Goal: Task Accomplishment & Management: Manage account settings

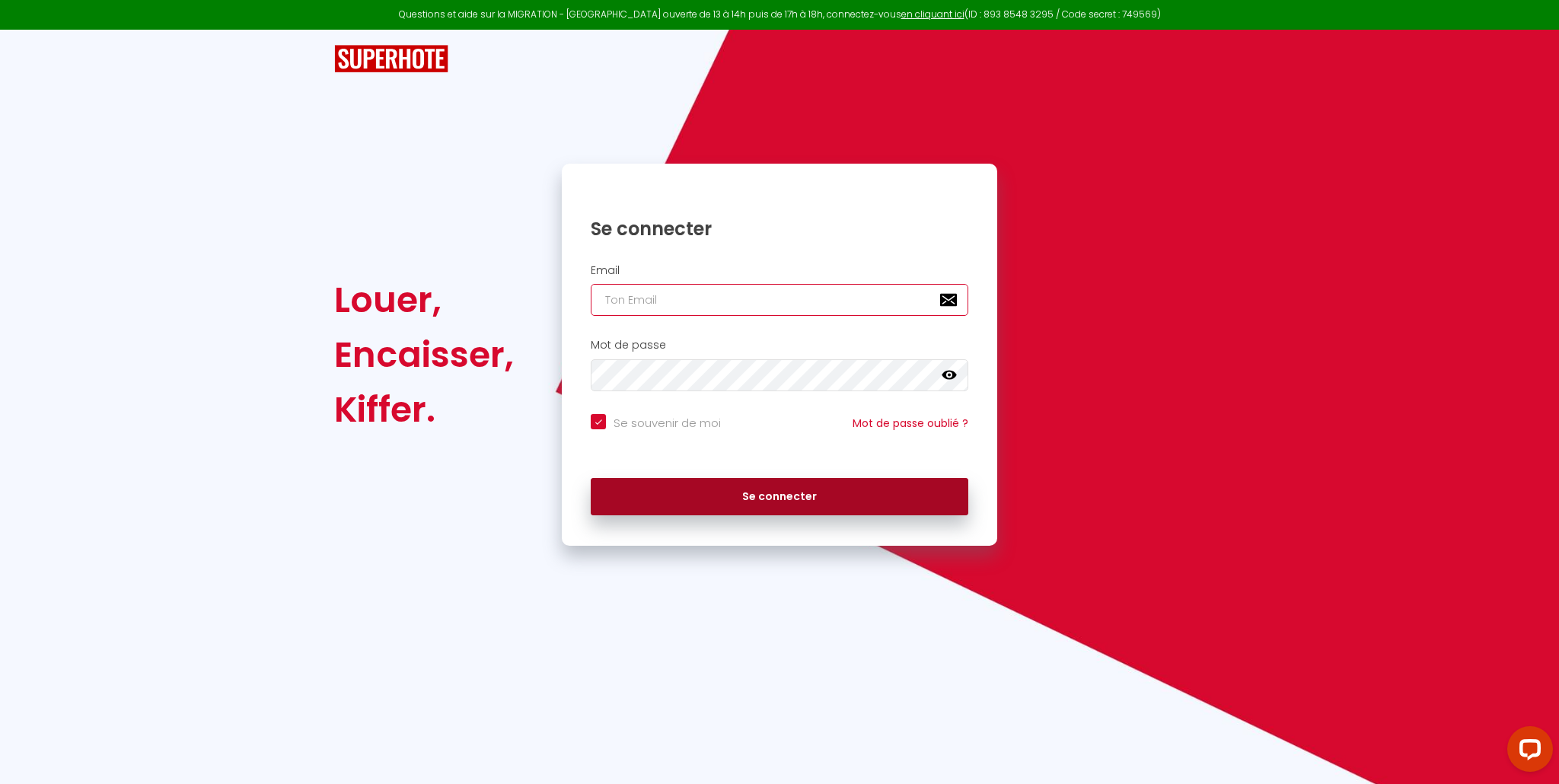
type input "[EMAIL_ADDRESS][DOMAIN_NAME]"
click at [755, 499] on button "Se connecter" at bounding box center [779, 496] width 377 height 38
checkbox input "true"
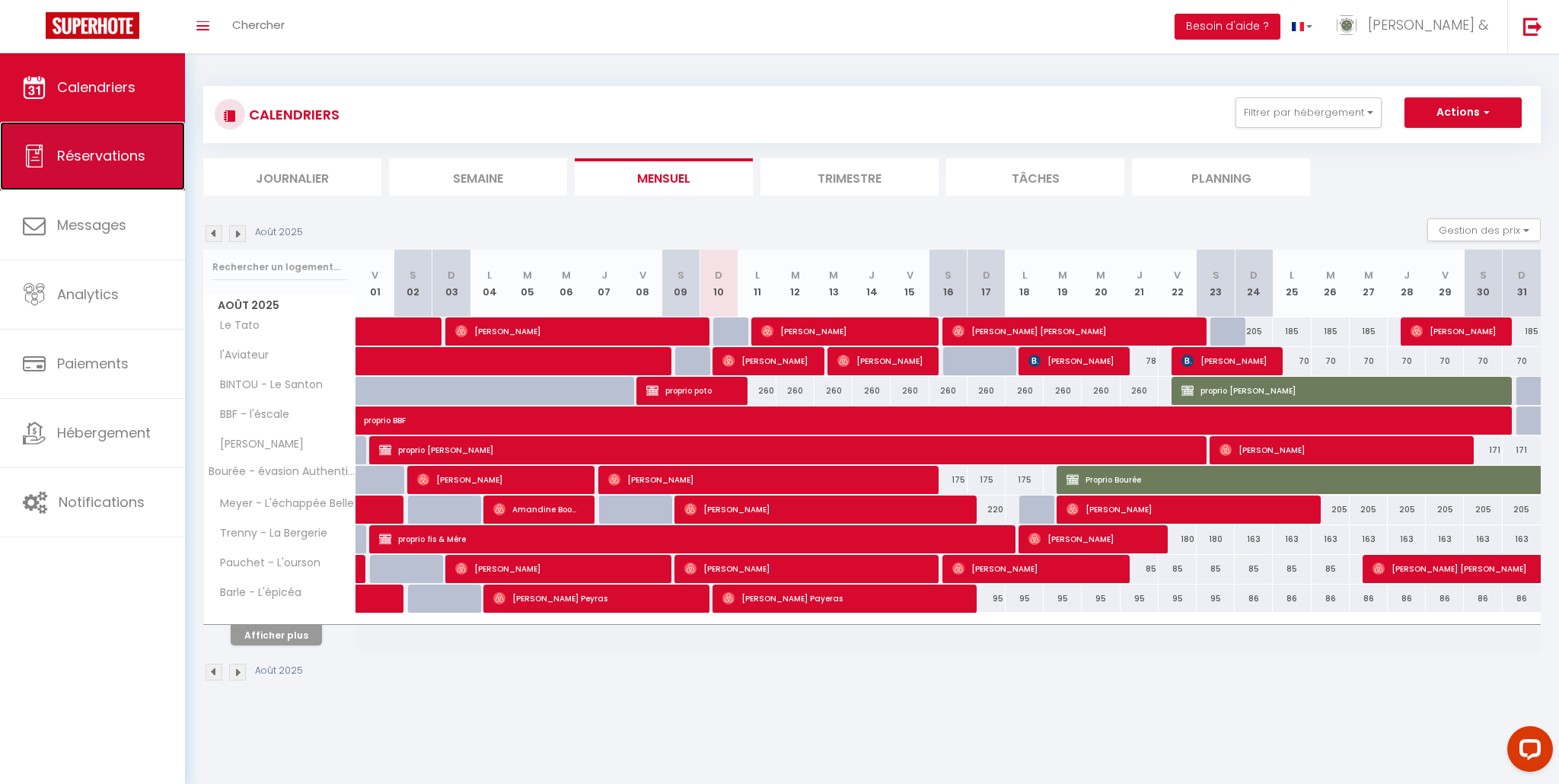
click at [89, 164] on span "Réservations" at bounding box center [101, 155] width 88 height 19
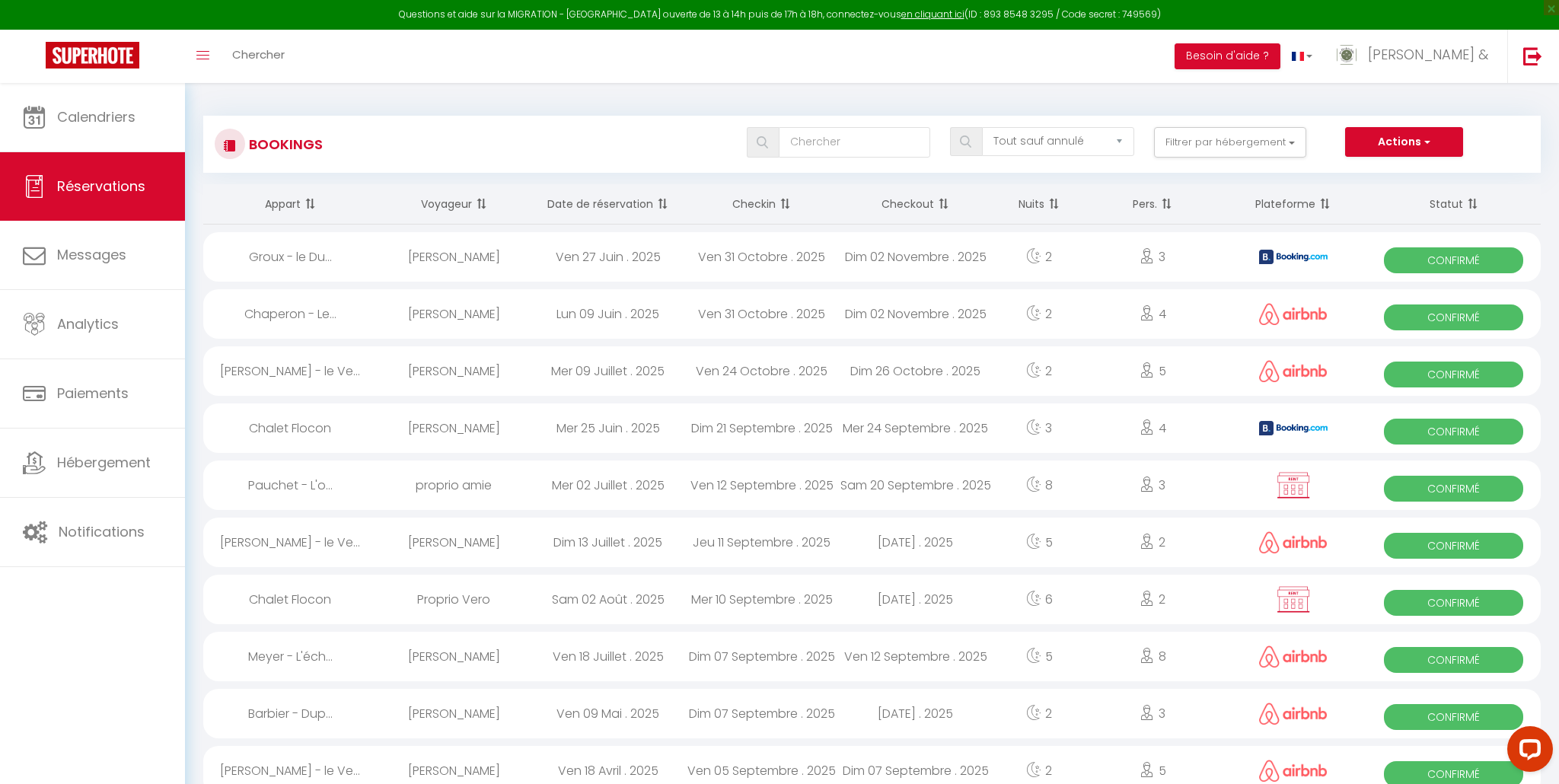
click at [602, 204] on th "Date de réservation" at bounding box center [607, 204] width 154 height 40
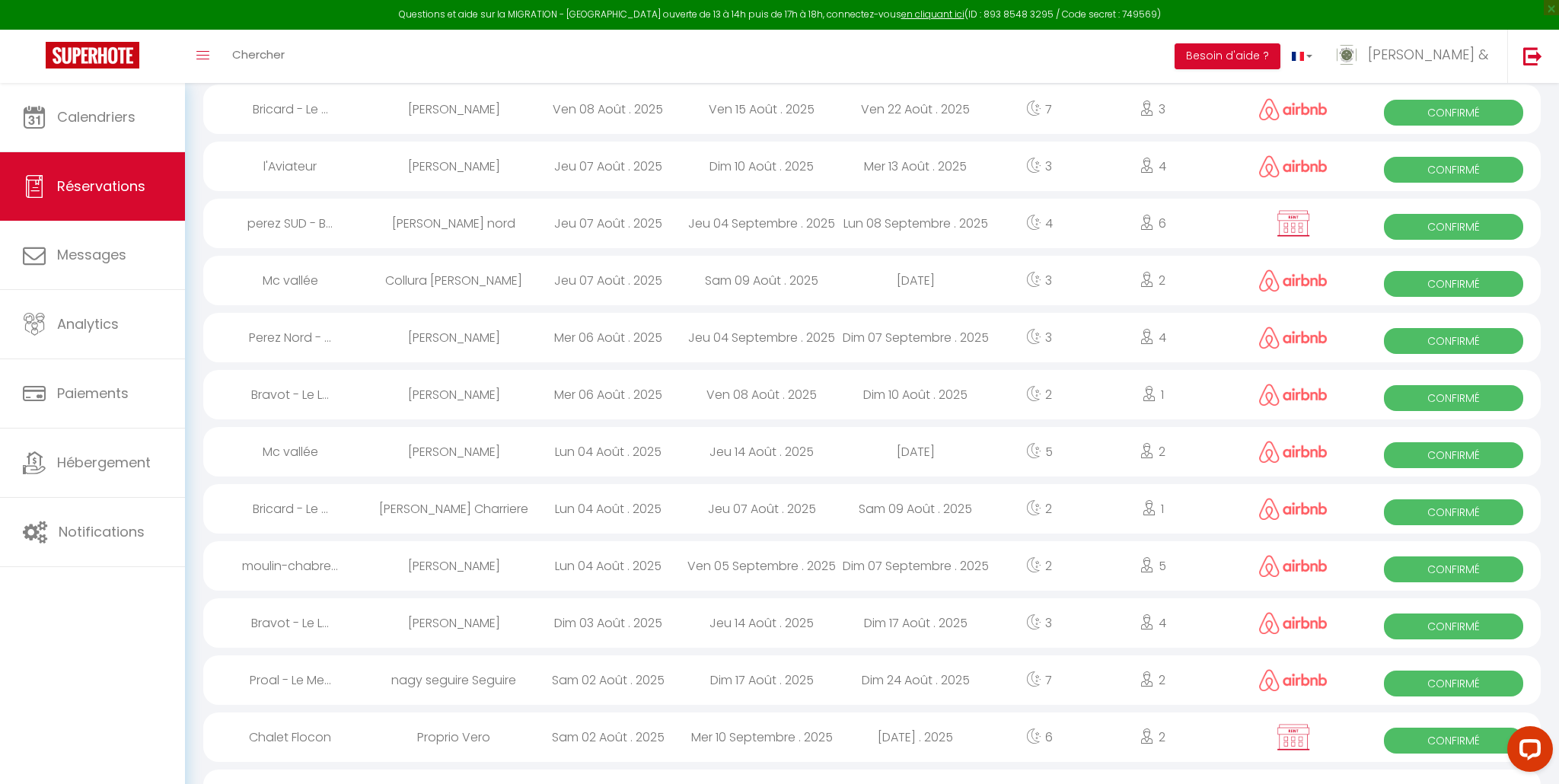
scroll to position [203, 0]
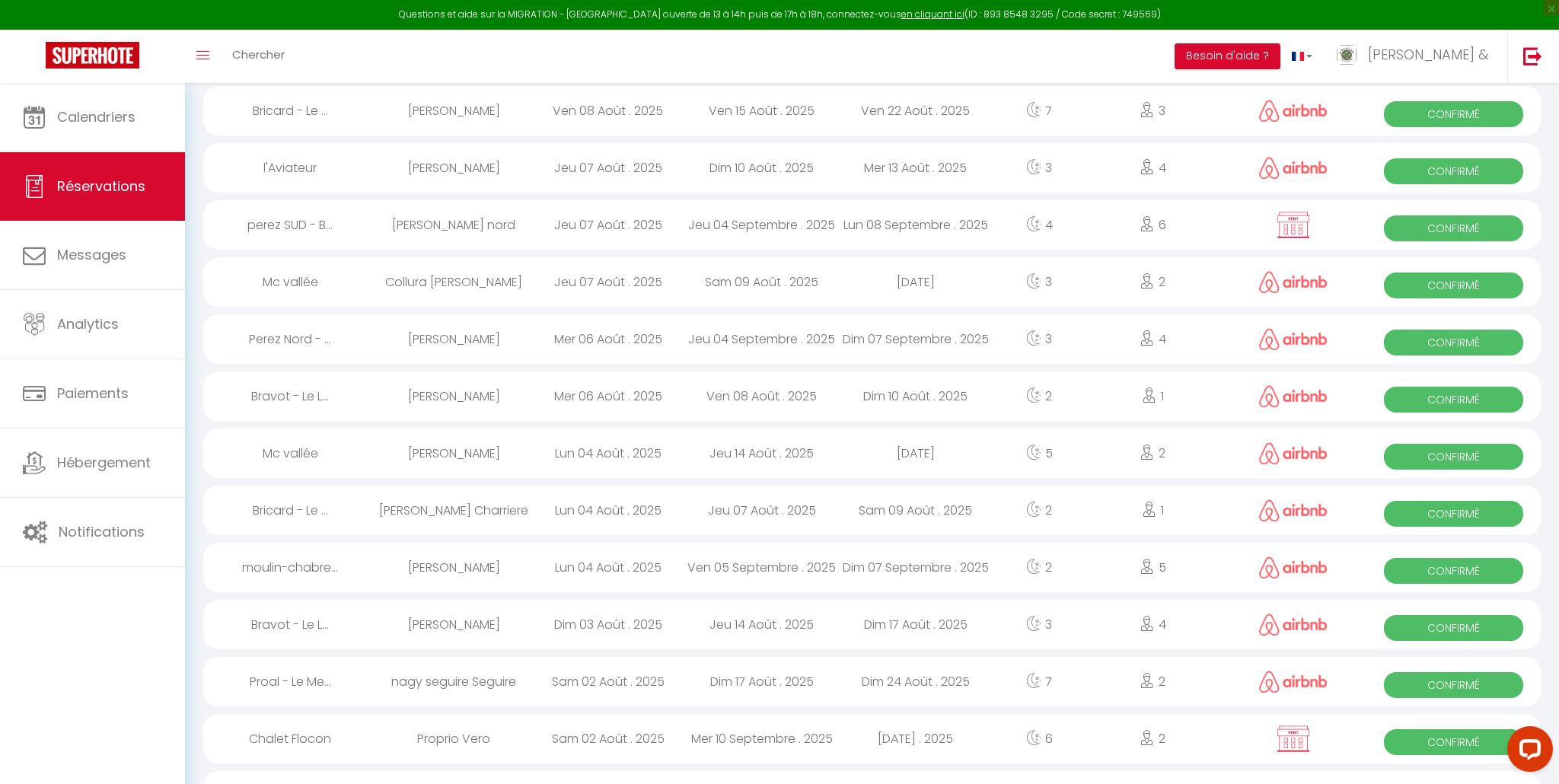
click at [605, 342] on div "Mer 06 Août . 2025" at bounding box center [607, 339] width 154 height 49
select select "OK"
select select "0"
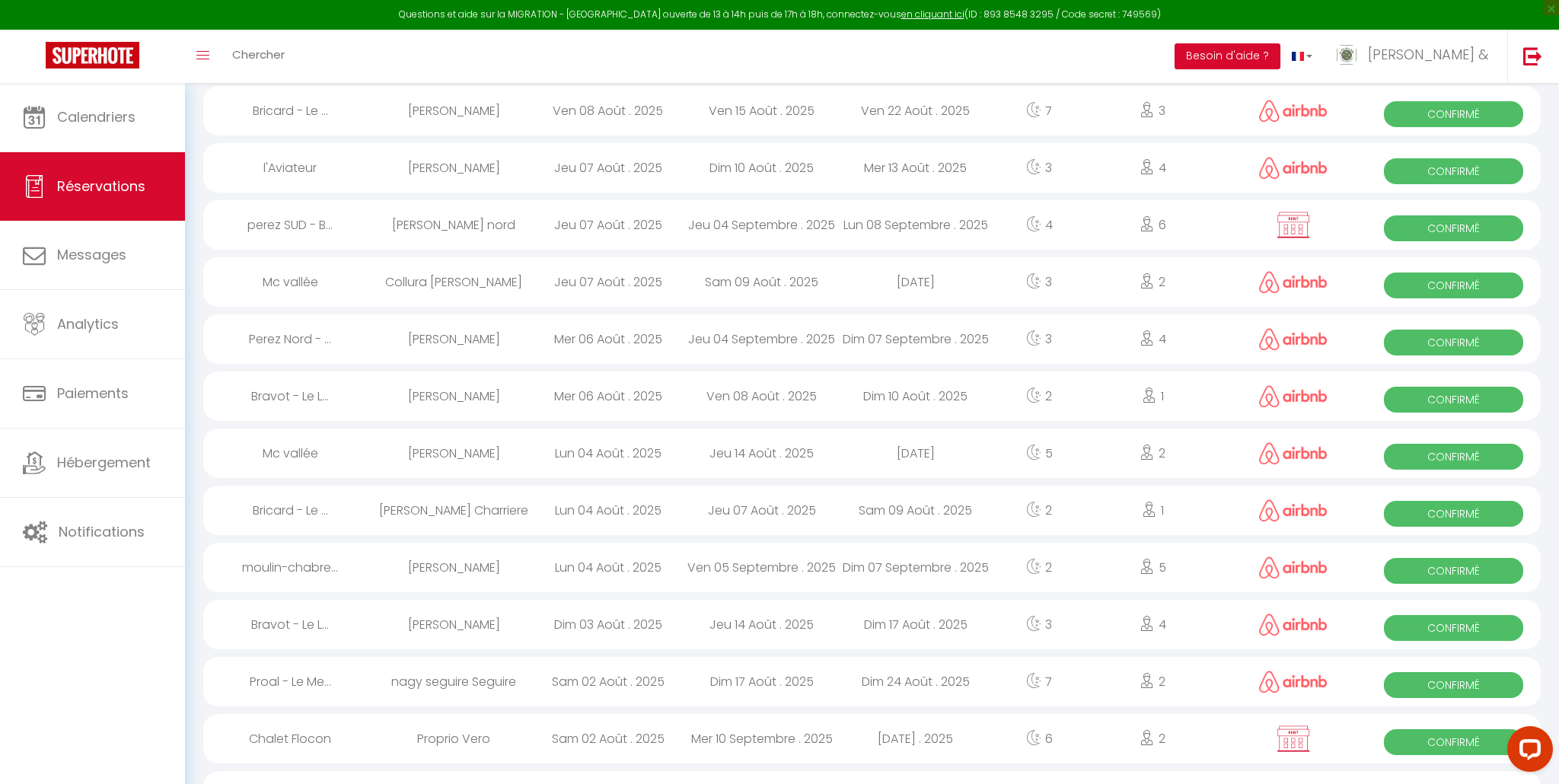
select select "1"
select select
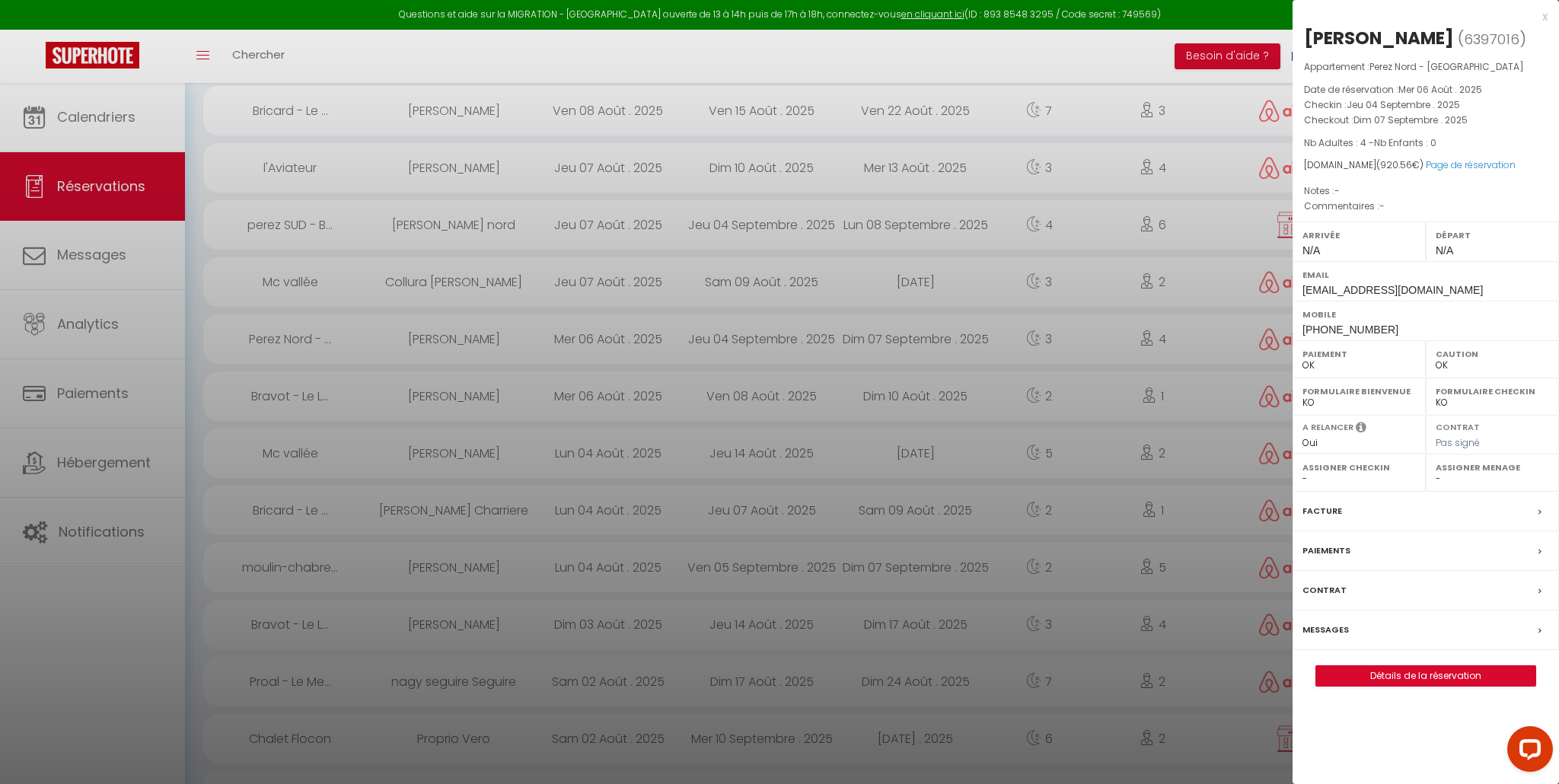
click at [1317, 512] on label "Facture" at bounding box center [1322, 511] width 39 height 16
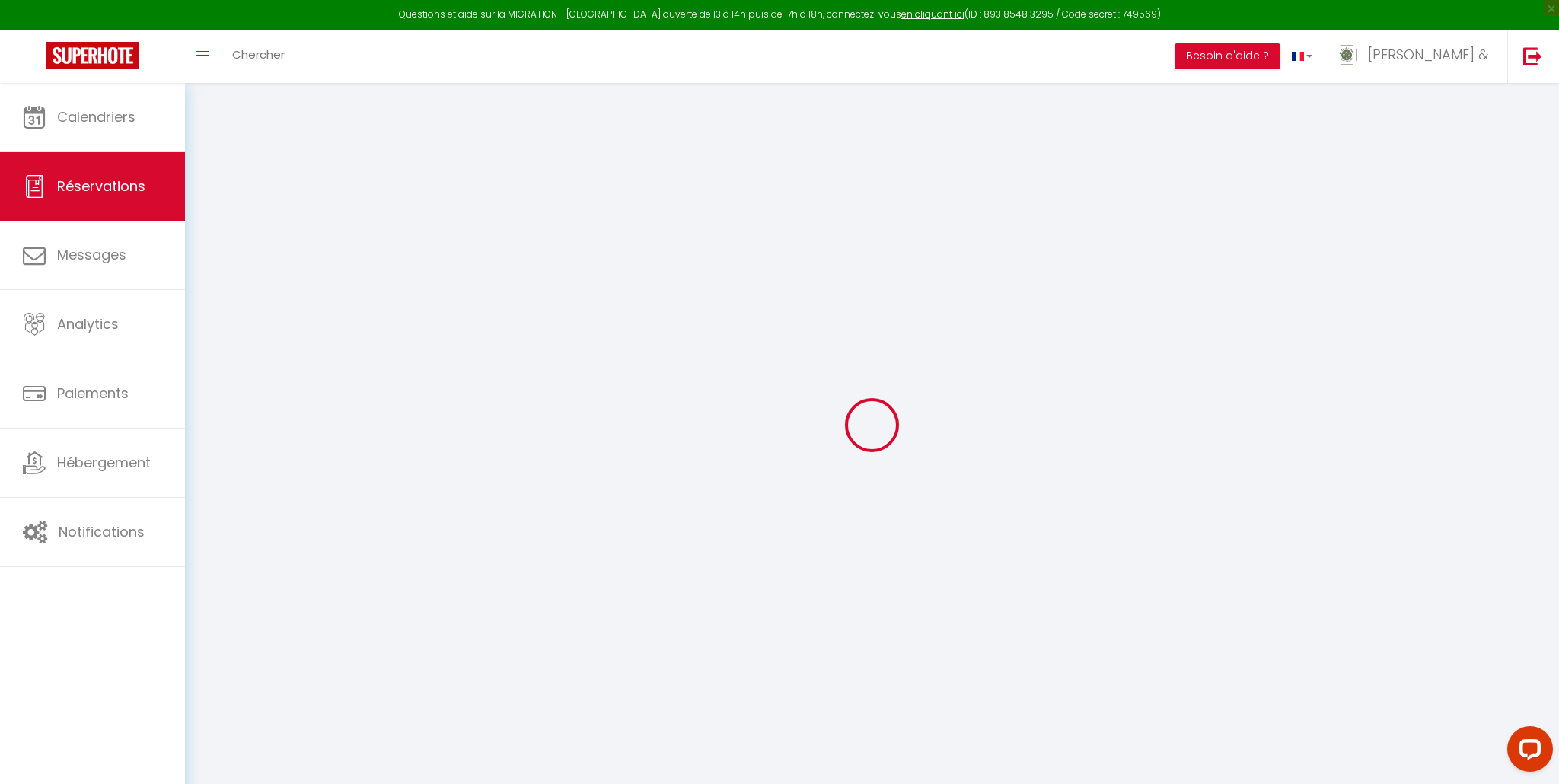
type input "Marie"
type input "Dupontroué"
type input "cmqio71unye0qfinnizqkqednlip@reply.superhote.com"
type input "+33608401497"
select select
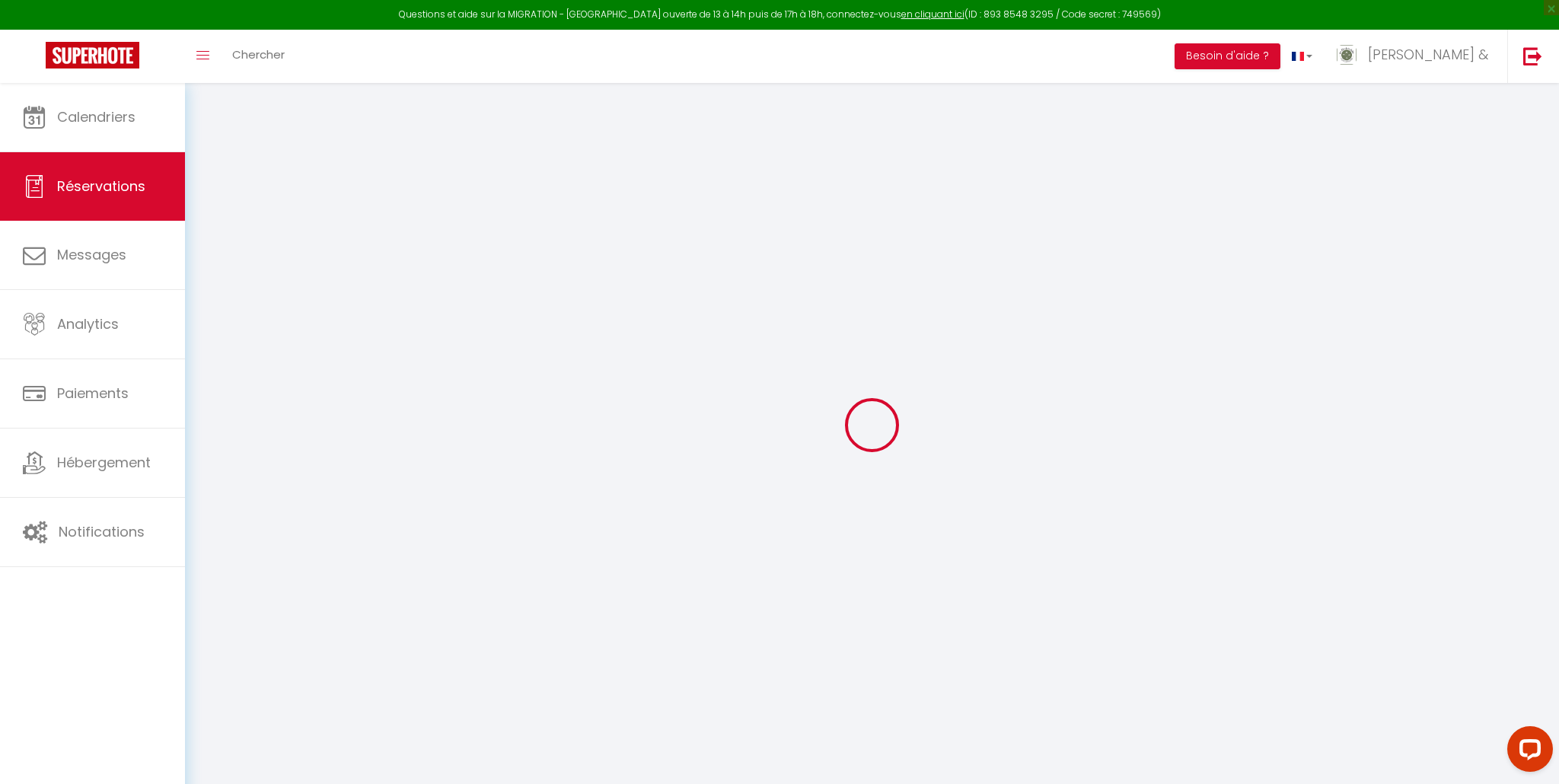
type input "157.86"
select select "65826"
select select "1"
select select
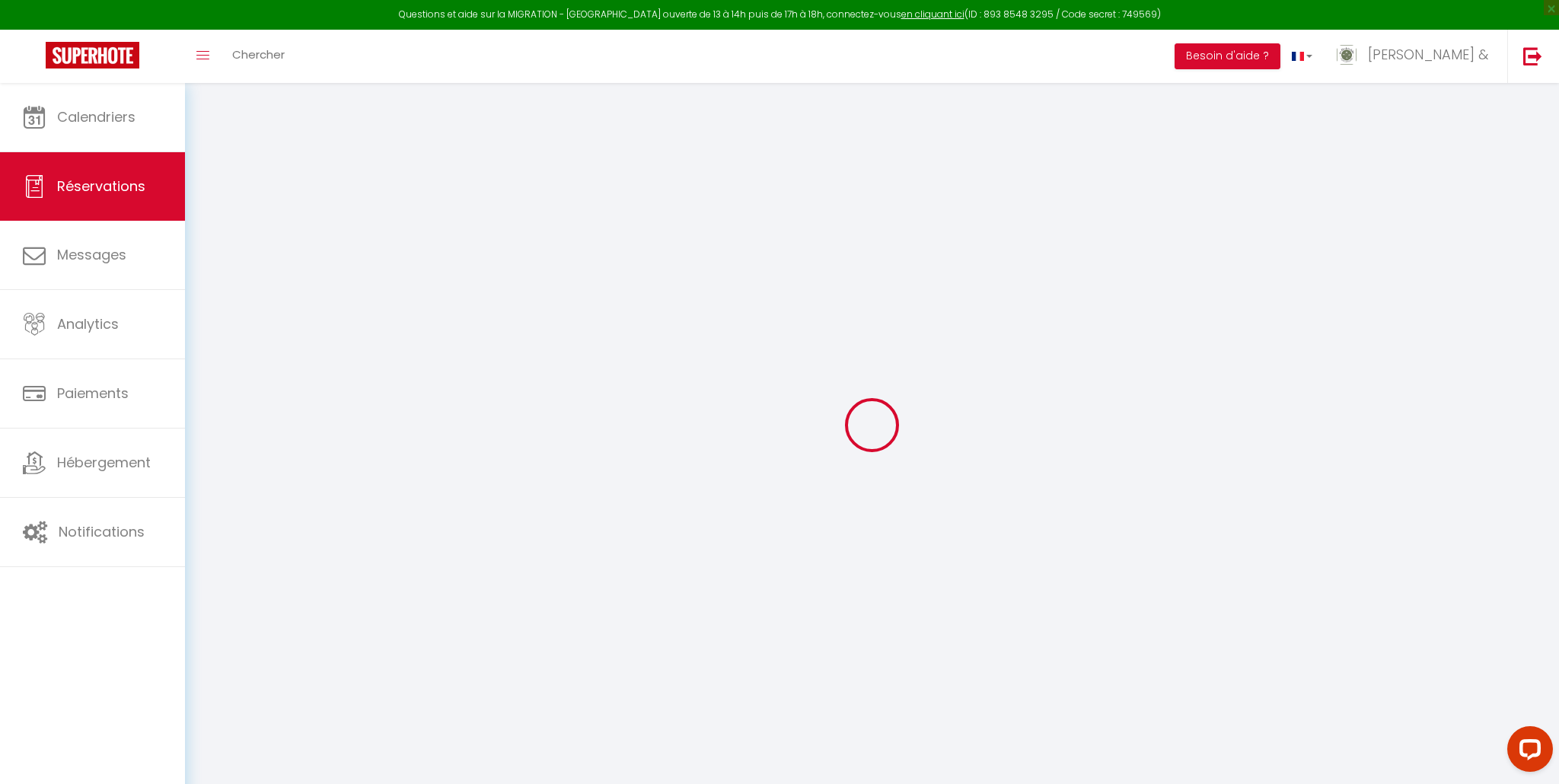
type input "4"
select select "12"
select select
type input "792"
checkbox input "false"
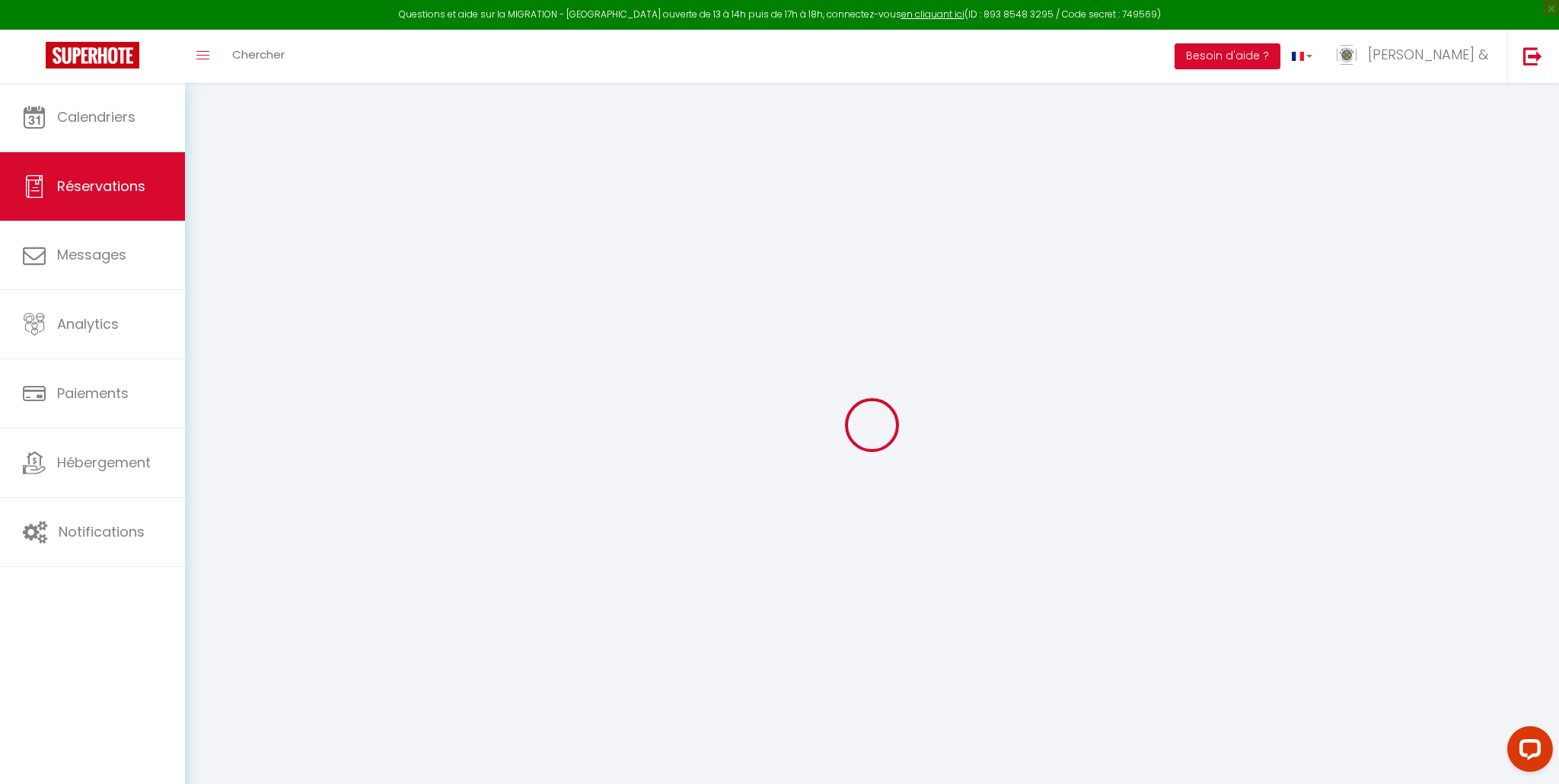
type input "0"
select select "1"
type input "85"
type input "0"
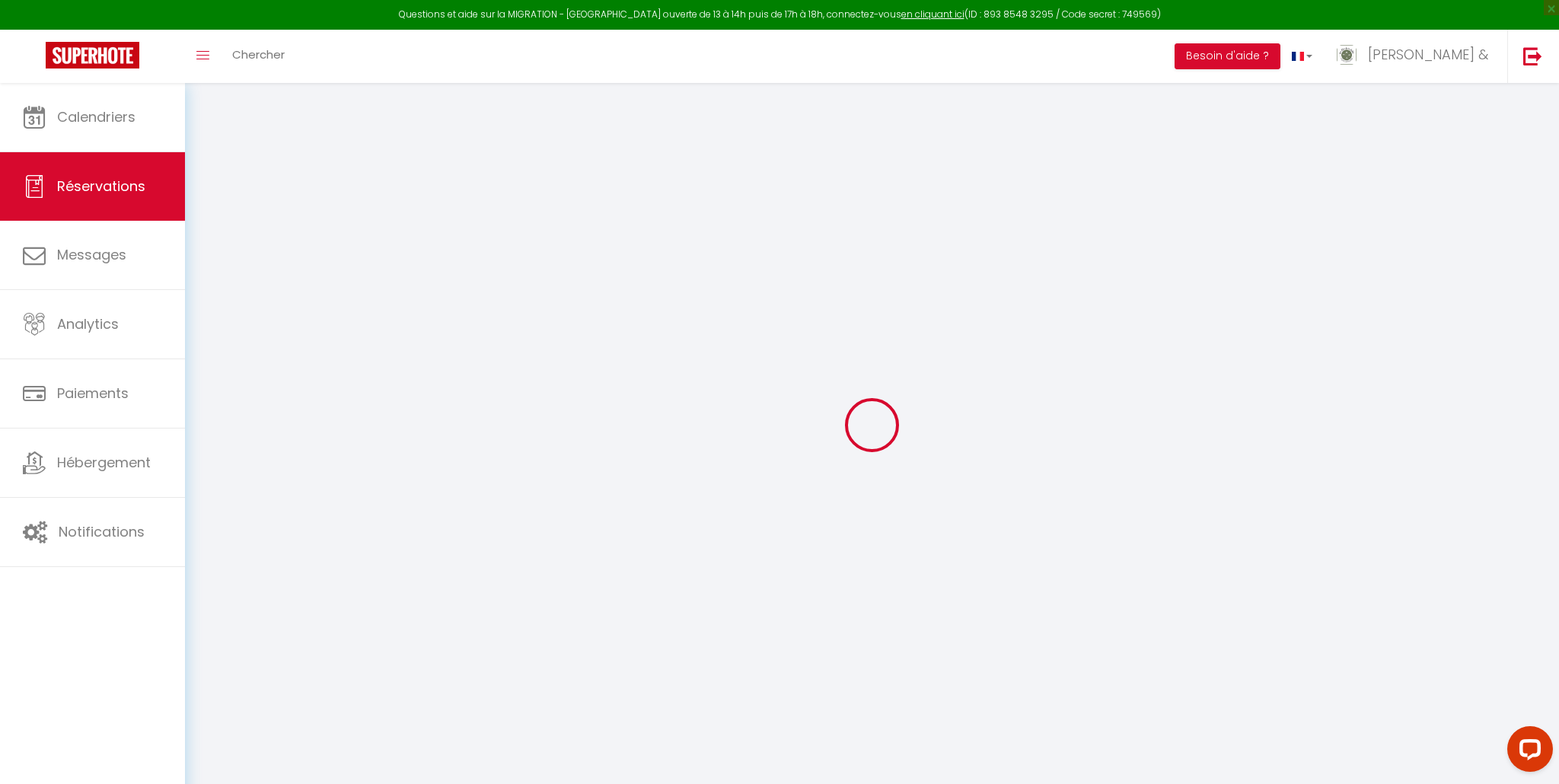
select select
select select "15"
checkbox input "false"
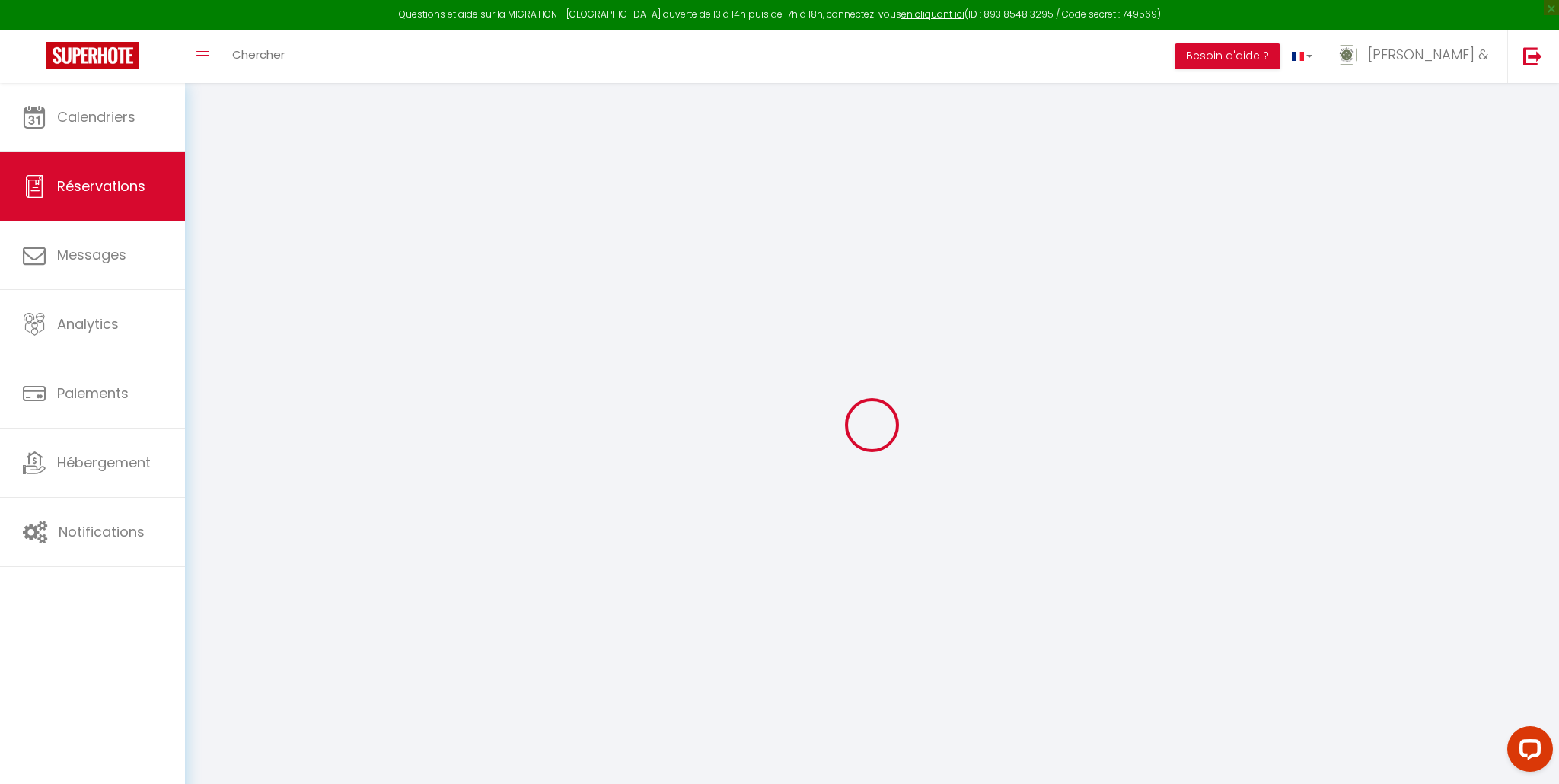
select select
checkbox input "false"
select select
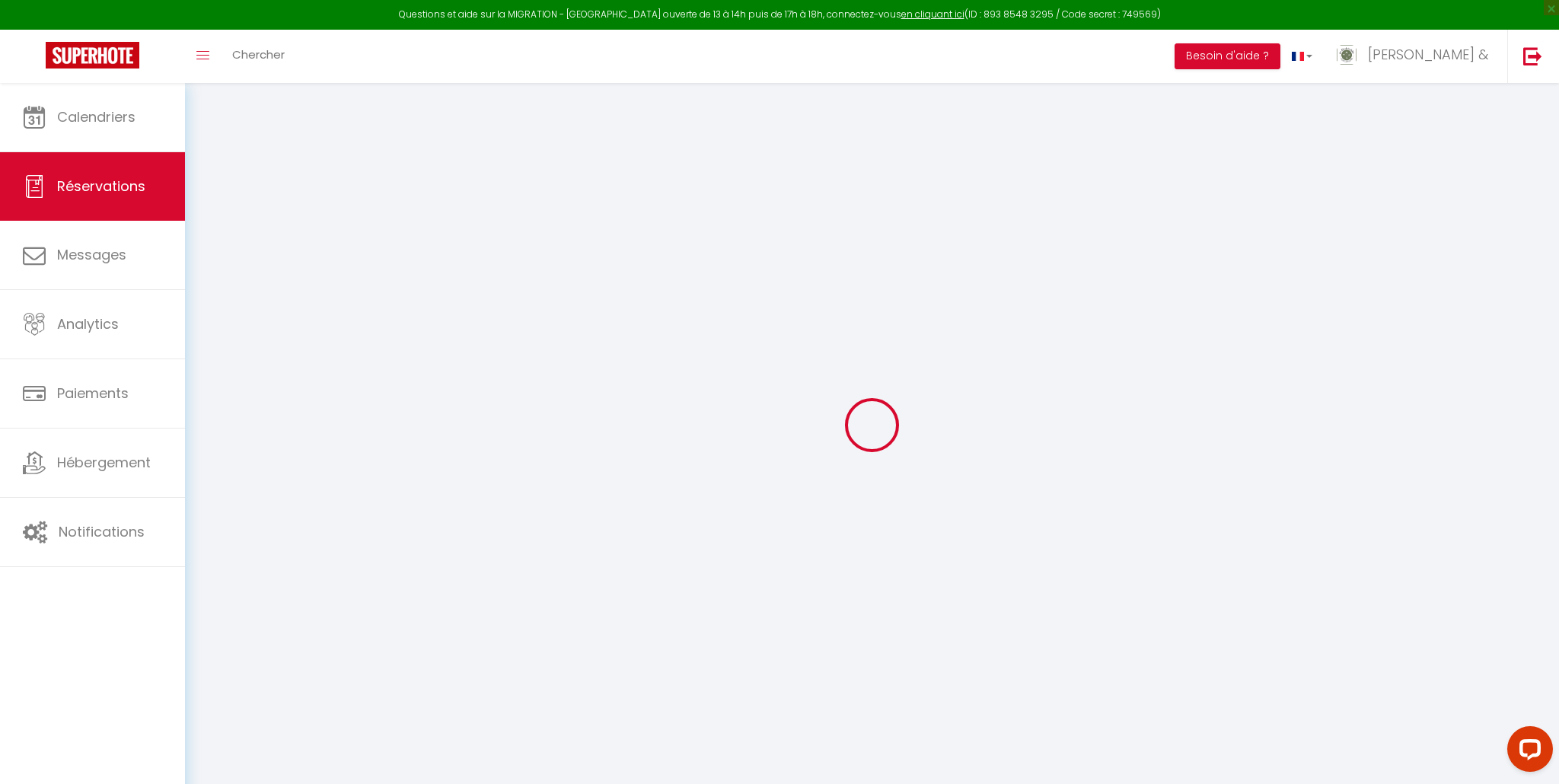
select select
checkbox input "false"
select select
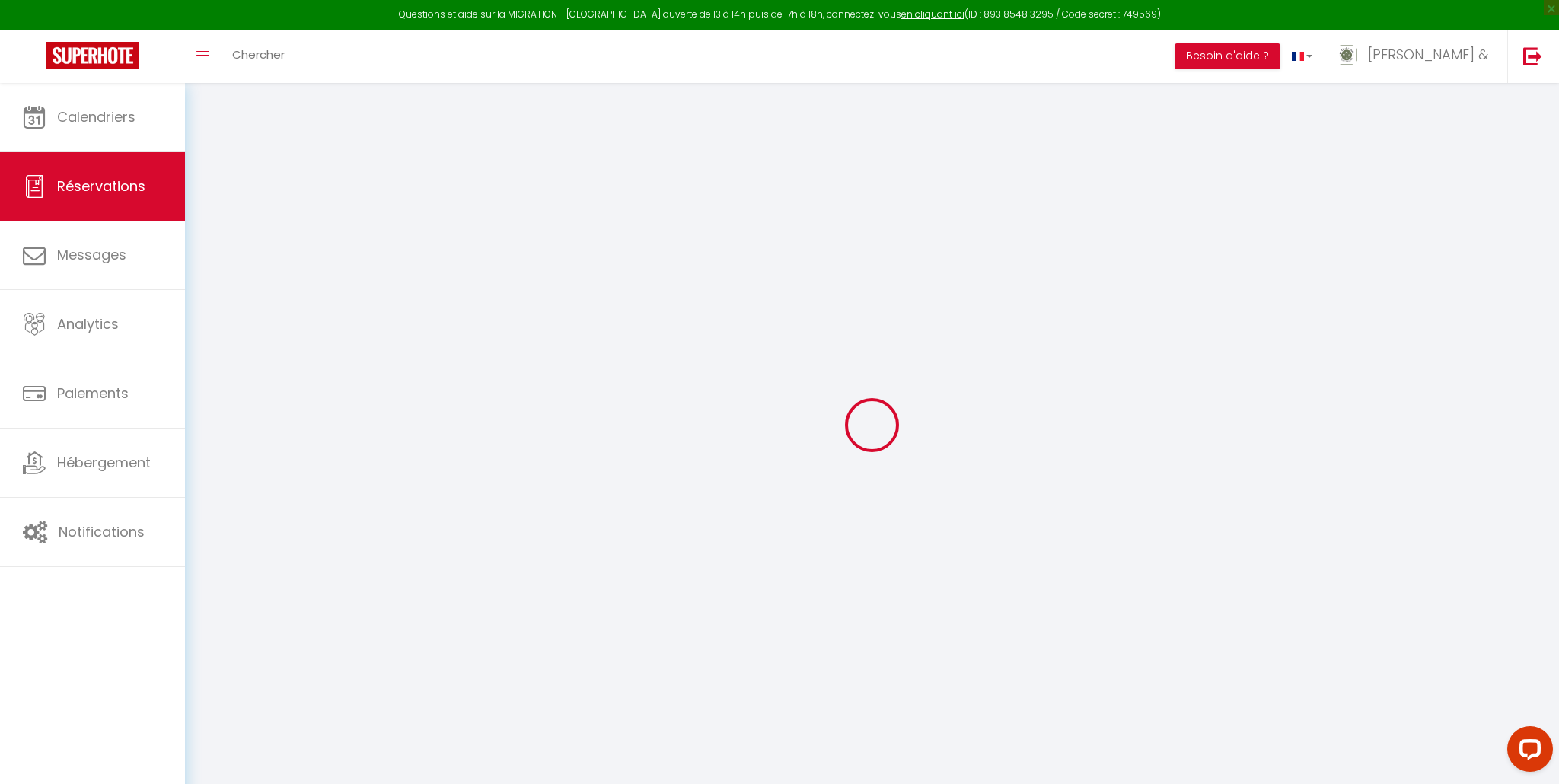
select select
checkbox input "false"
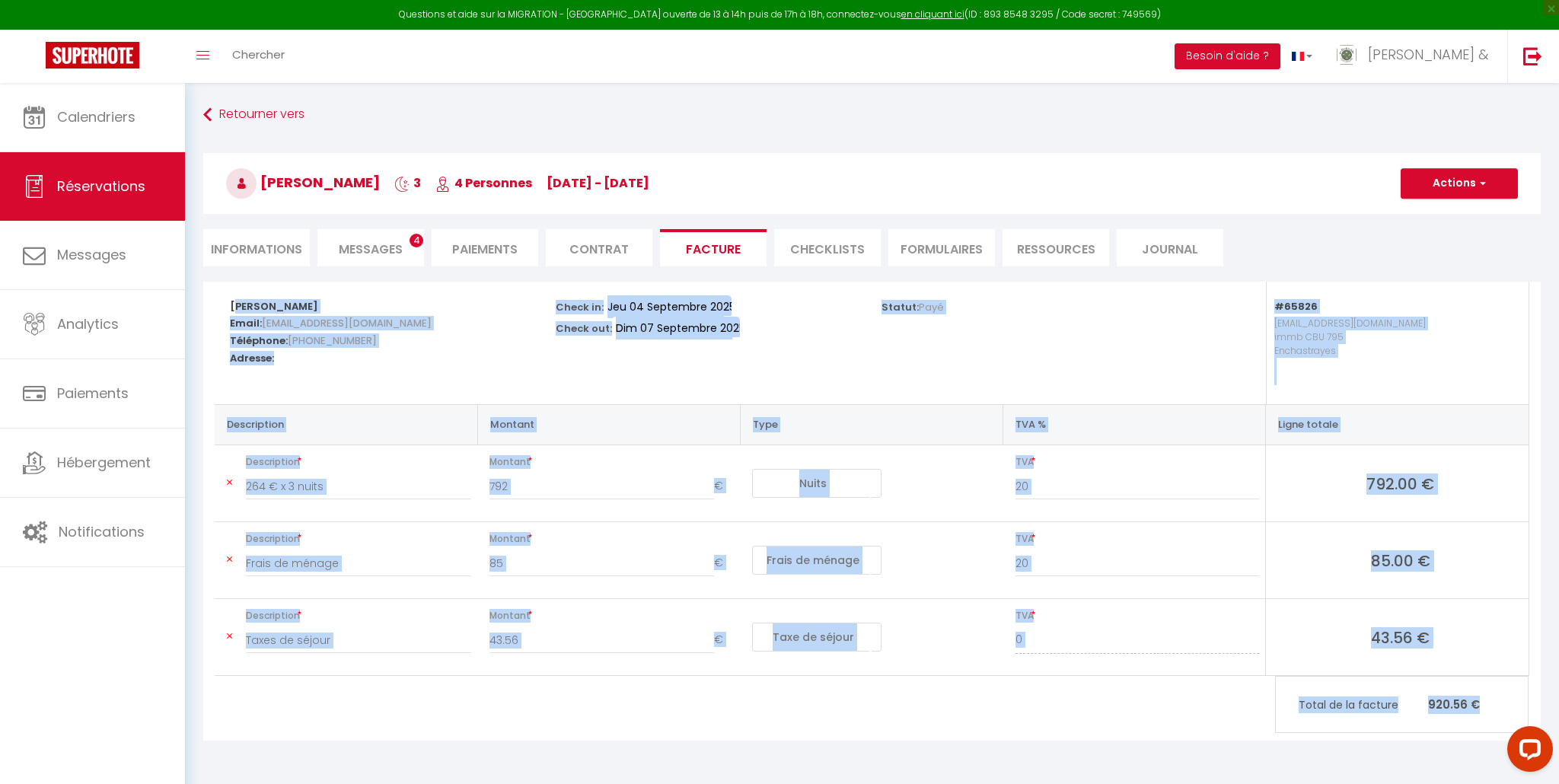
drag, startPoint x: 255, startPoint y: 302, endPoint x: 1473, endPoint y: 713, distance: 1285.5
click at [1479, 676] on div "Marie Dupontroué Email: cmqio71unye0qfinnizqkqednlip@reply.superhote.com Téléph…" at bounding box center [872, 478] width 1315 height 394
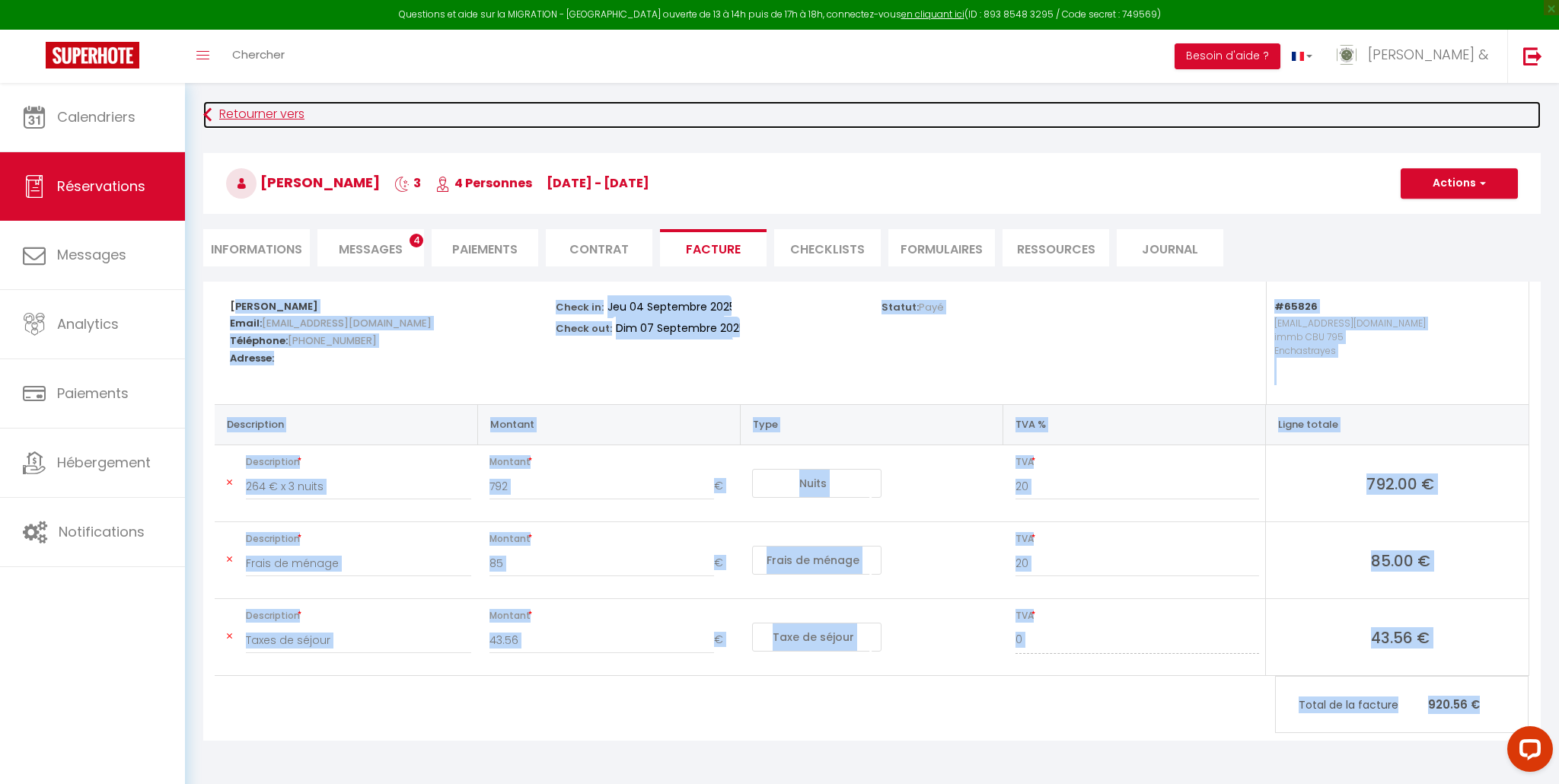
click at [260, 113] on link "Retourner vers" at bounding box center [871, 115] width 1337 height 28
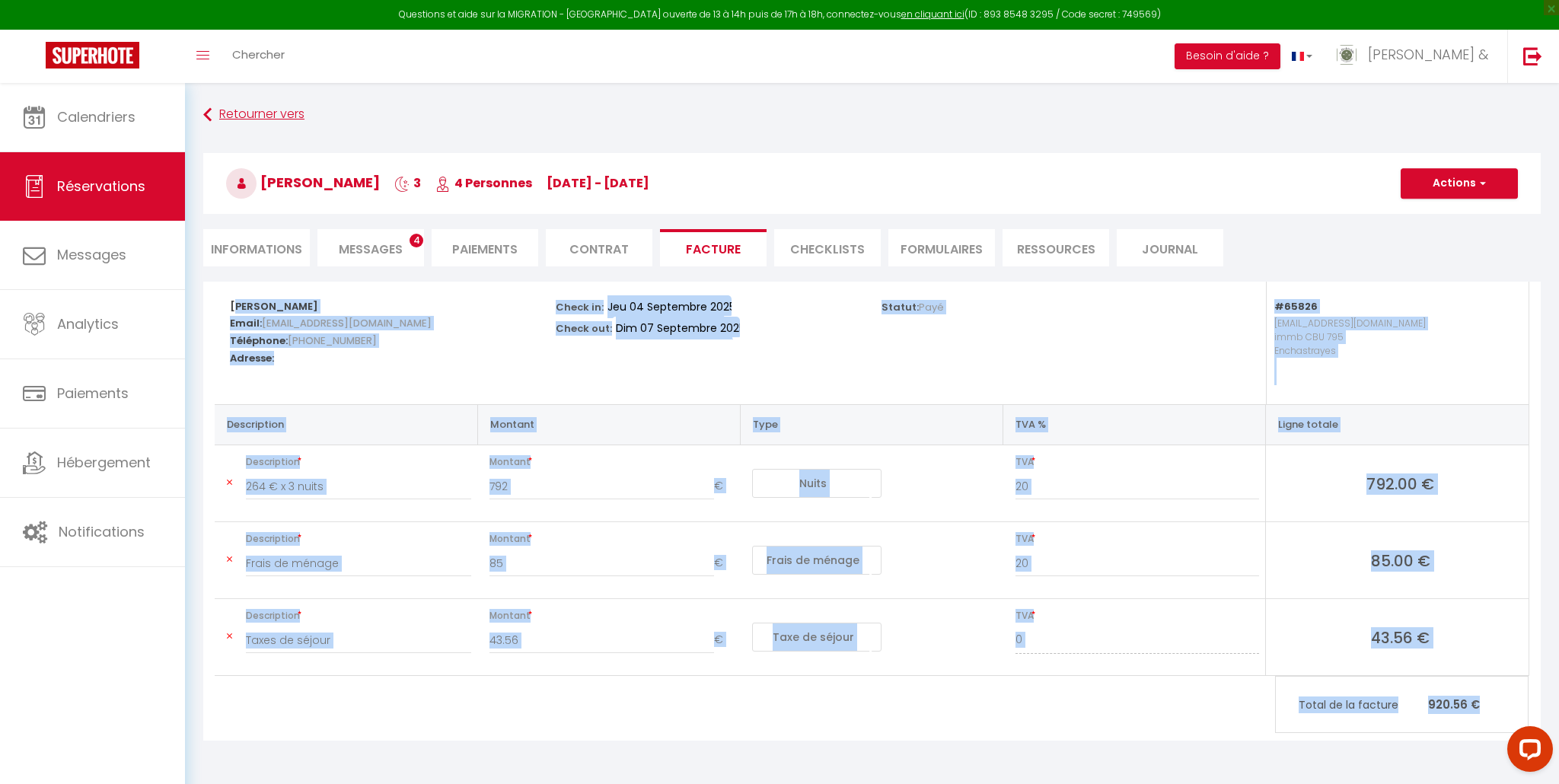
scroll to position [203, 0]
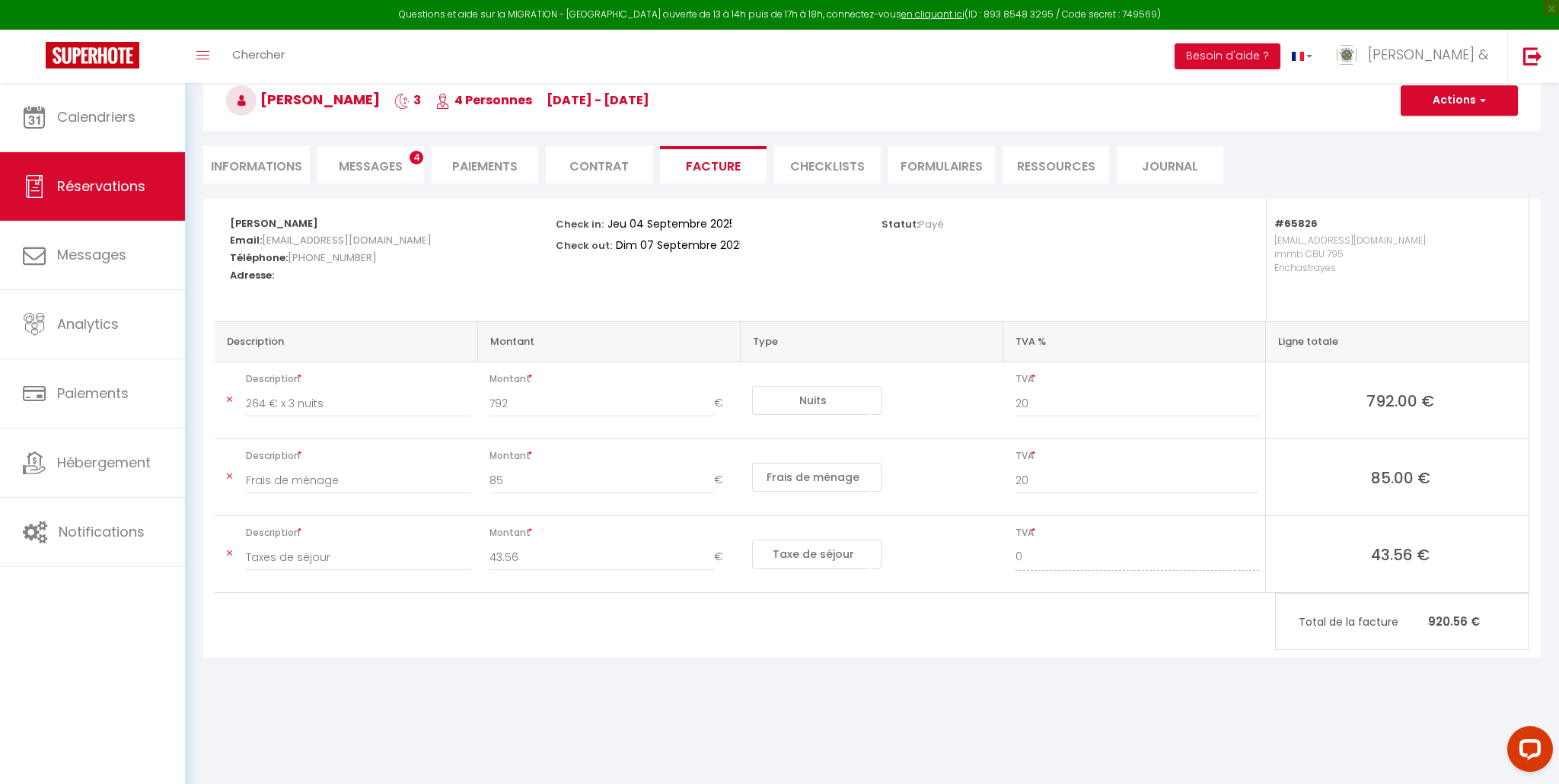
select select "not_cancelled"
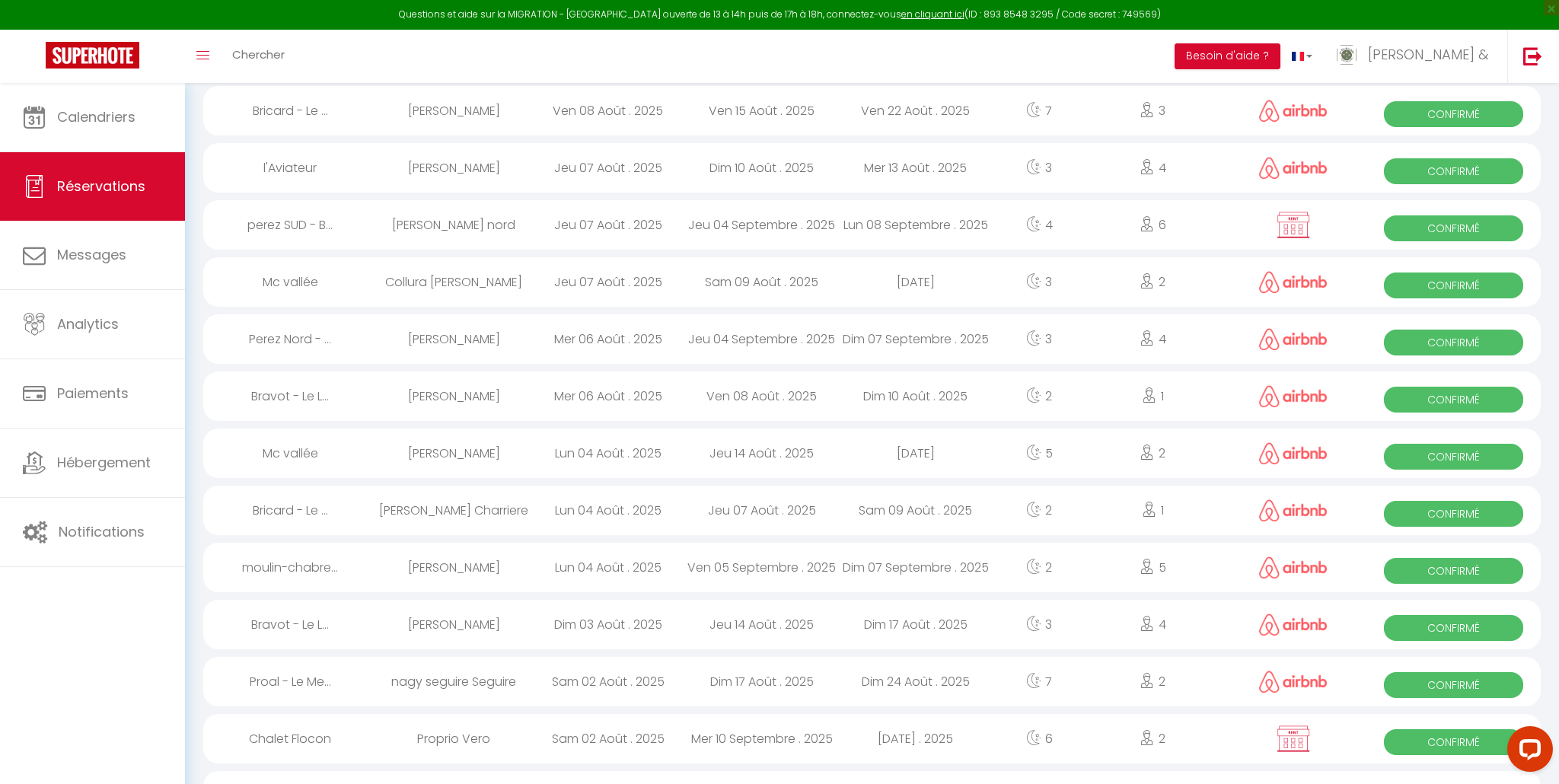
scroll to position [286, 0]
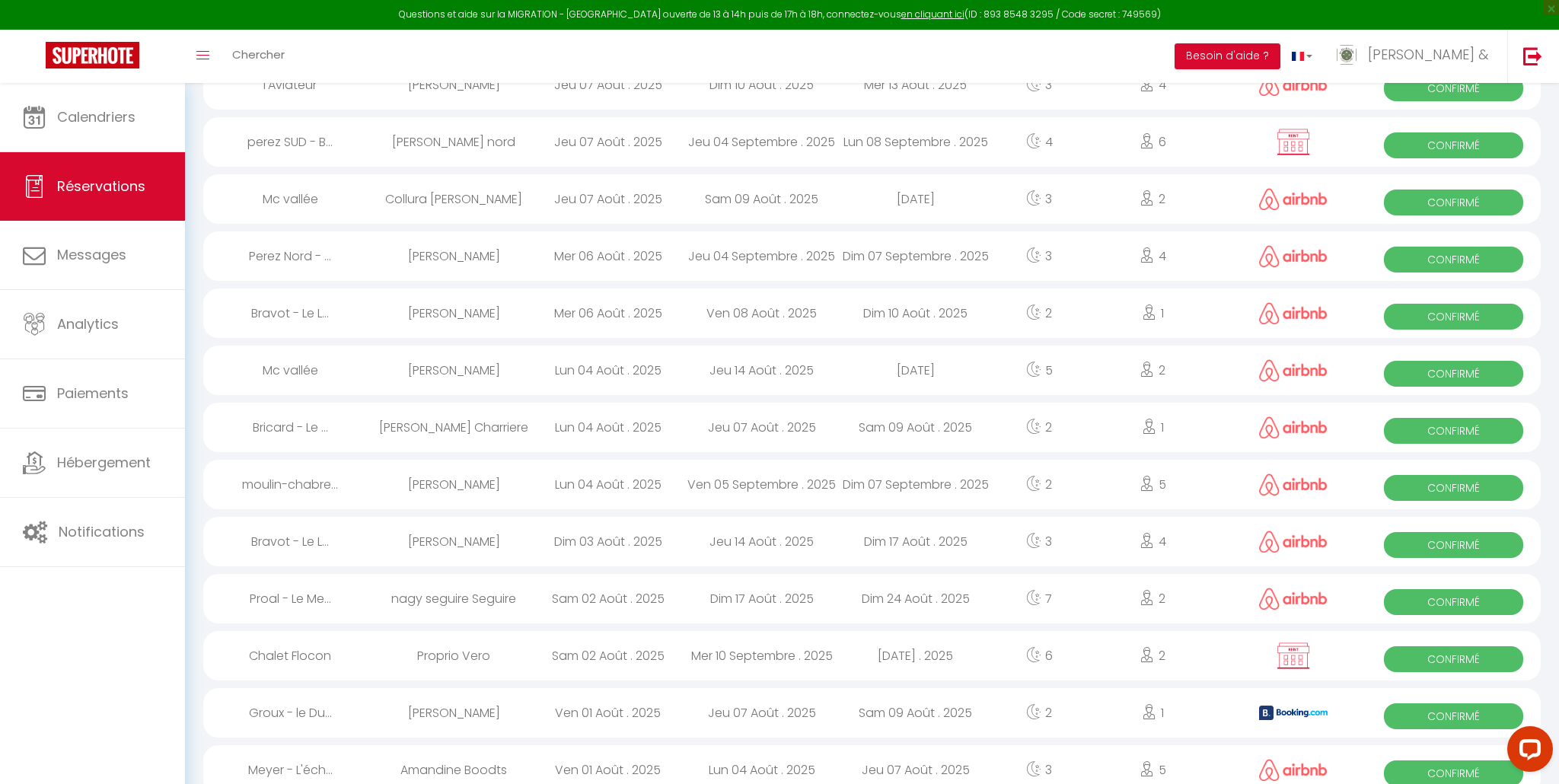
click at [769, 313] on div "Ven 08 Août . 2025" at bounding box center [762, 313] width 154 height 49
select select "OK"
select select "1"
select select "0"
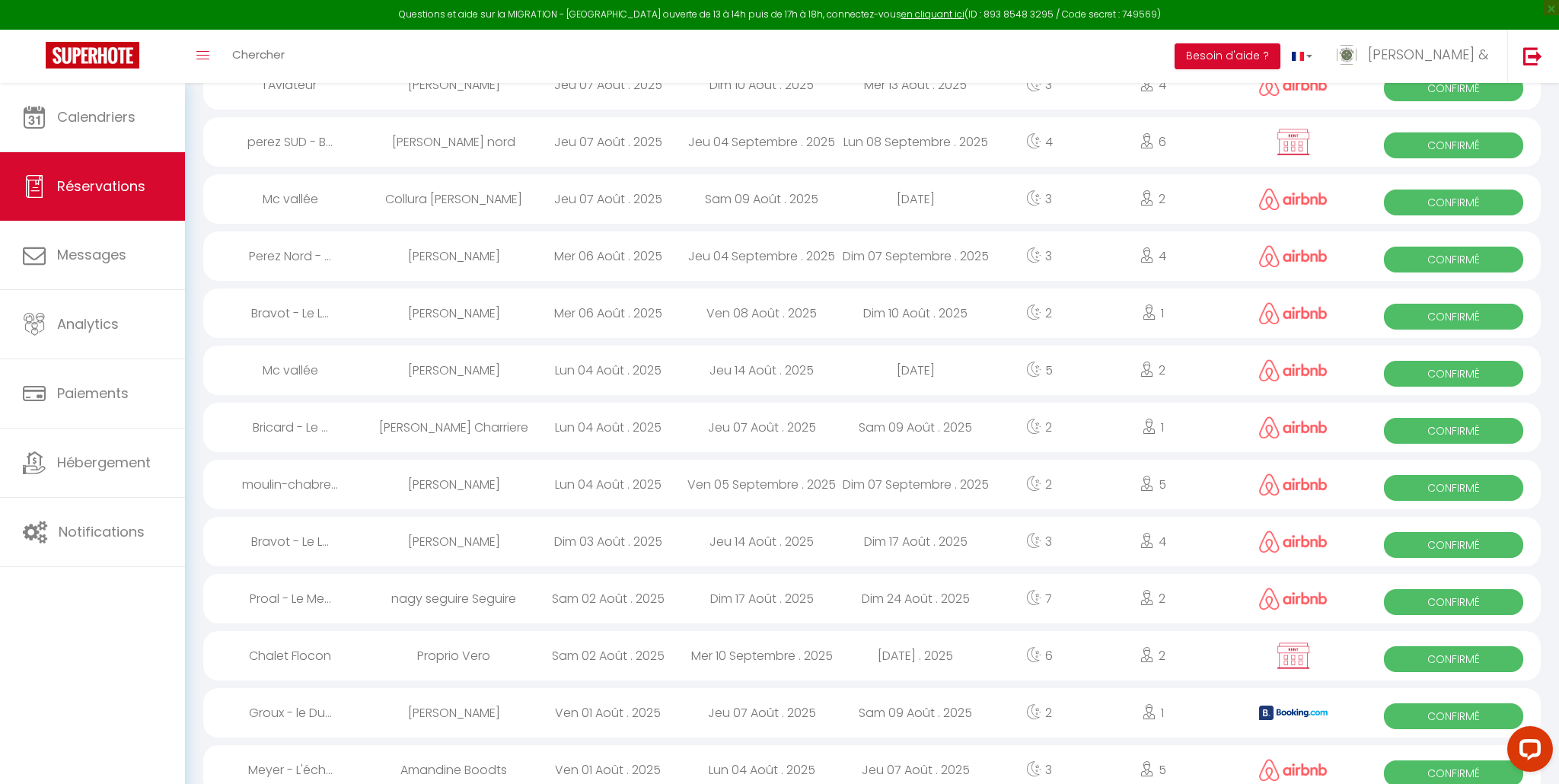
select select "1"
select select
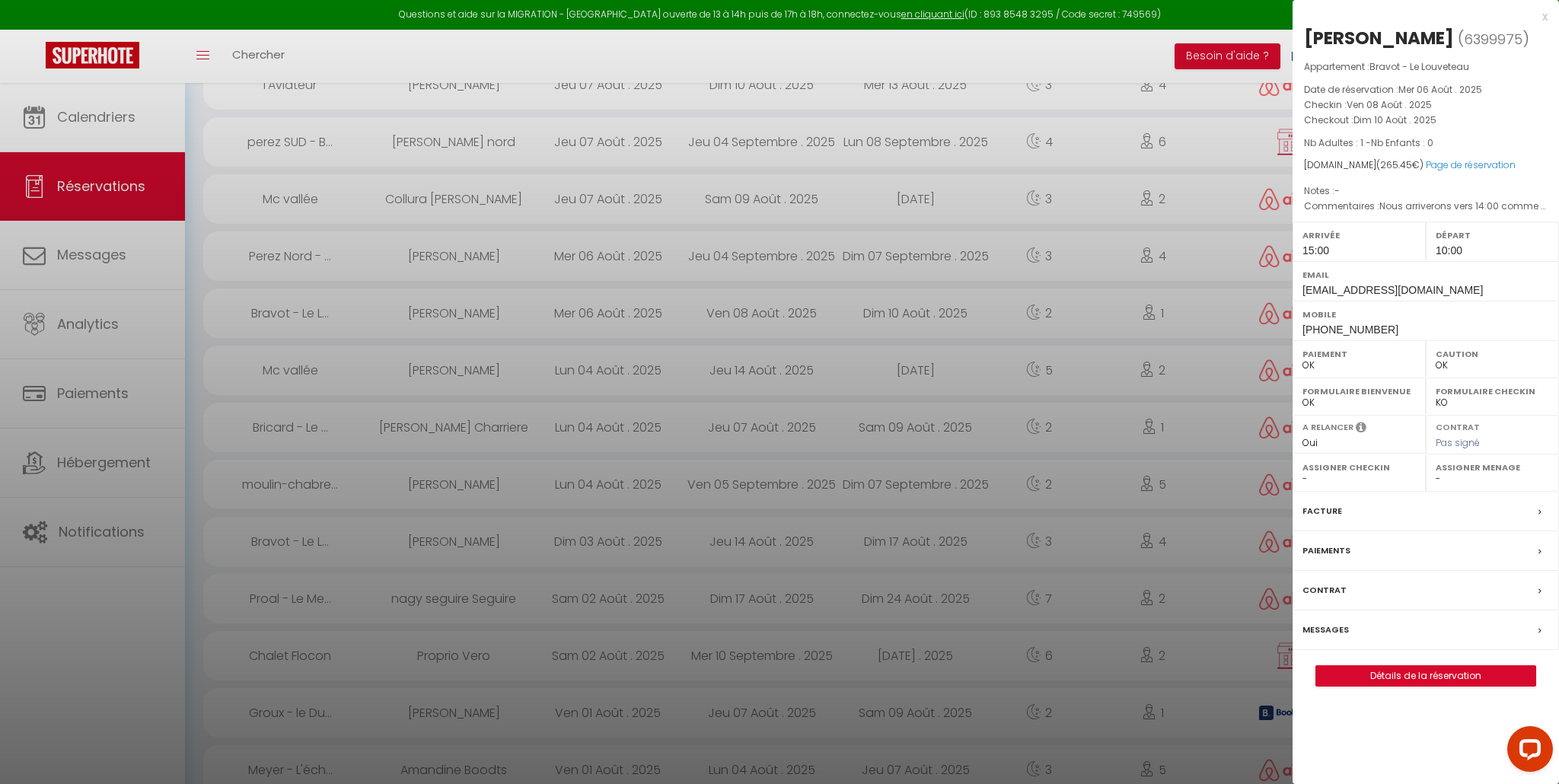
click at [1328, 519] on label "Facture" at bounding box center [1322, 511] width 39 height 16
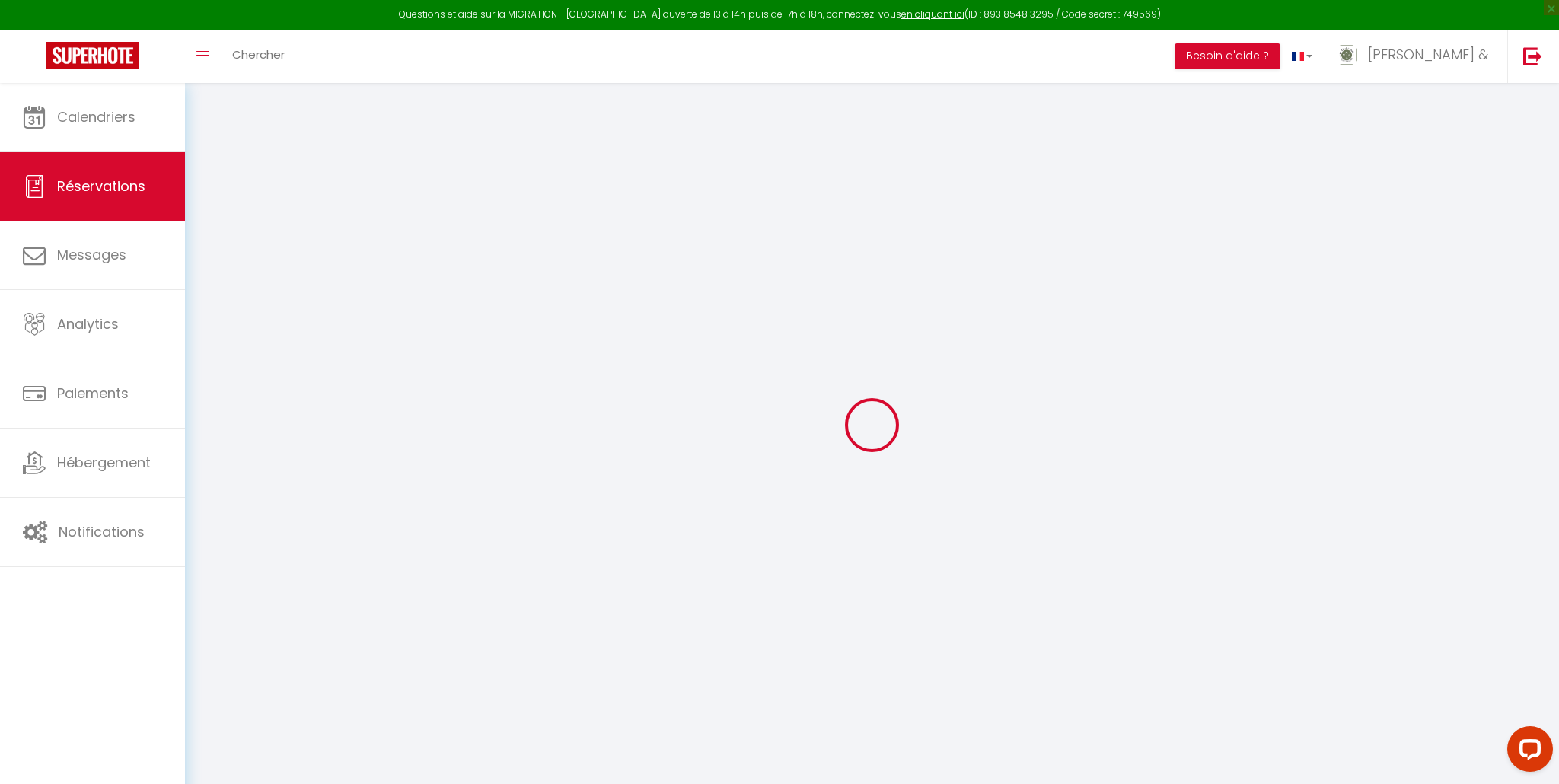
select select "cleaning"
select select "taxes"
select select
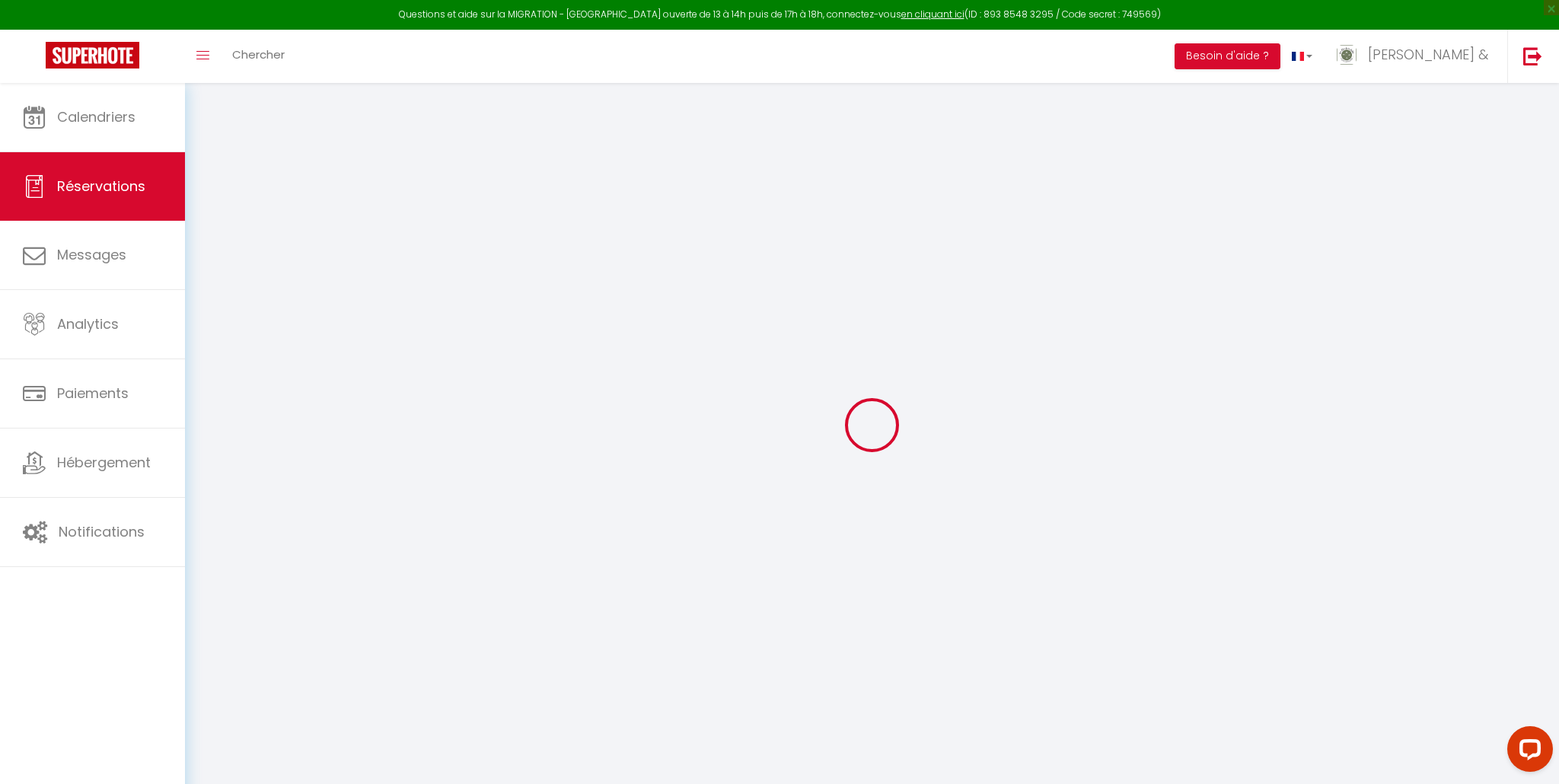
checkbox input "false"
type textarea "isAutoTranslationEnabled=true user=[object Object] viewer=[object Object] heade…"
select select
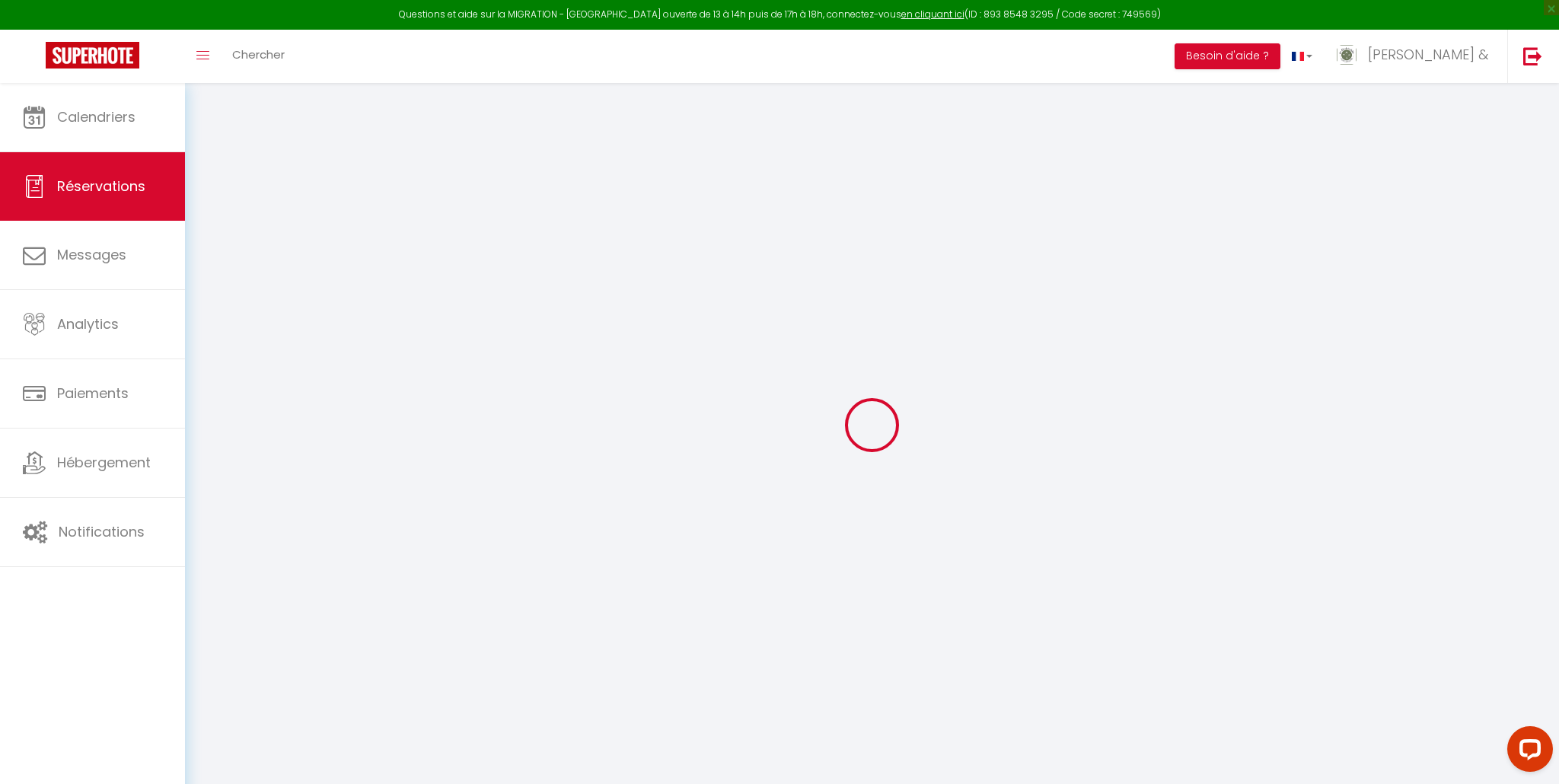
checkbox input "false"
type textarea "isAutoTranslationEnabled=true user=[object Object] viewer=[object Object] heade…"
type textarea "Nous arriverons vers 14:00 comme vous le proposez ds s notre confirmation. Merci"
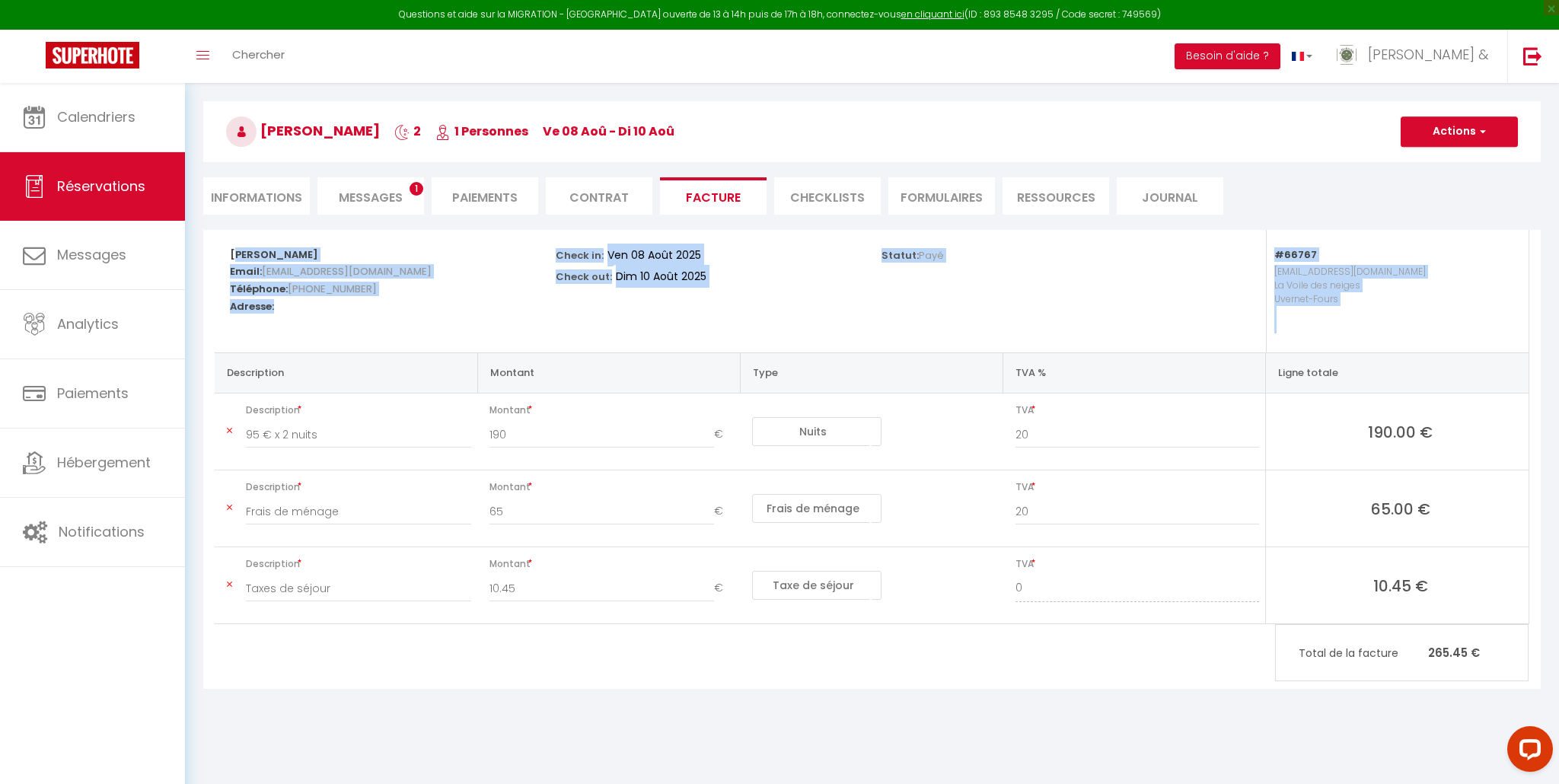
scroll to position [83, 0]
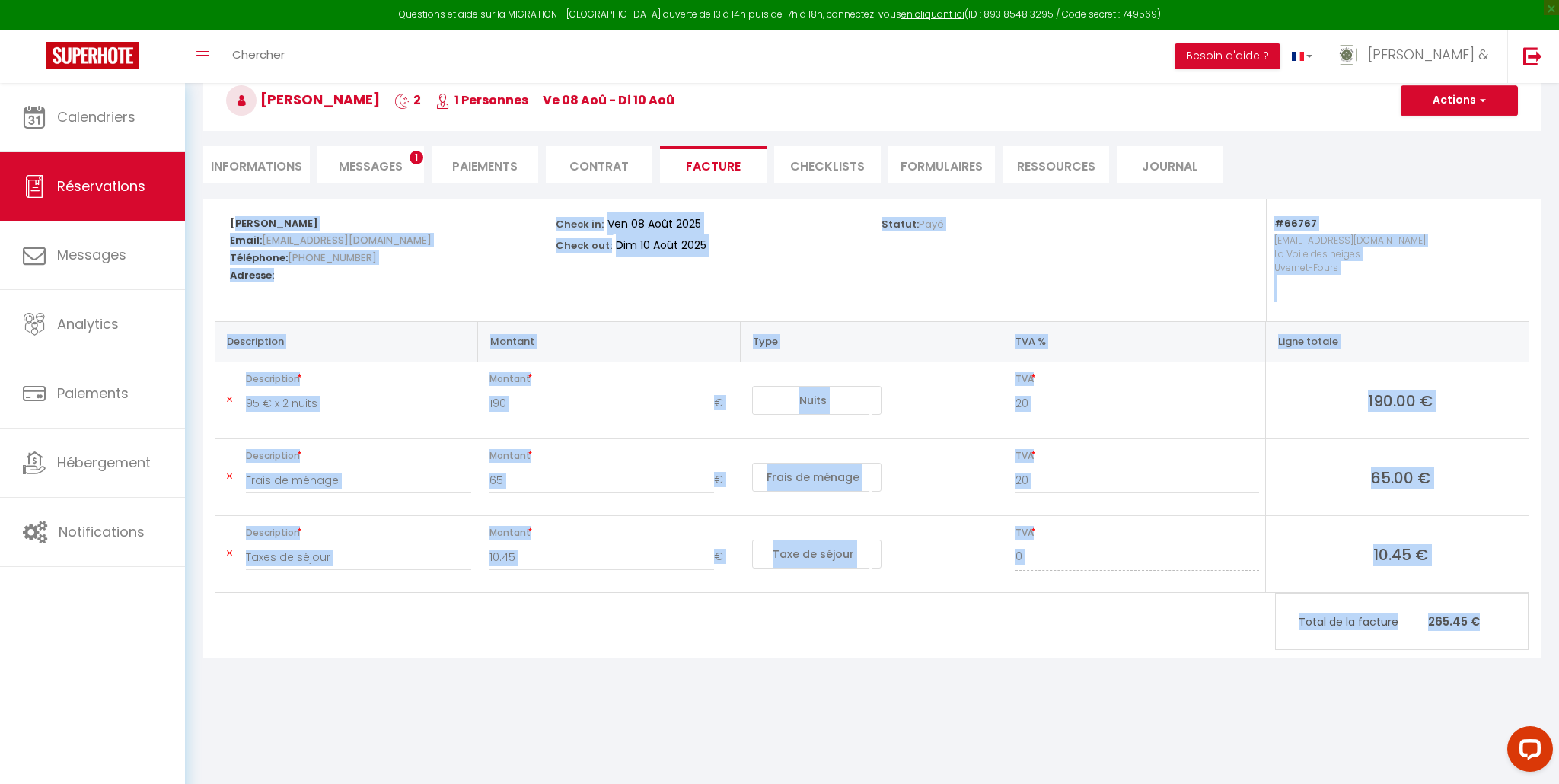
drag, startPoint x: 222, startPoint y: 305, endPoint x: 1479, endPoint y: 637, distance: 1300.1
click at [1478, 593] on div "Benjamin Lambotte Email: rwklfi7hpmypy7jmm322wmcj91fk@reply.superhote.com Télép…" at bounding box center [872, 395] width 1315 height 394
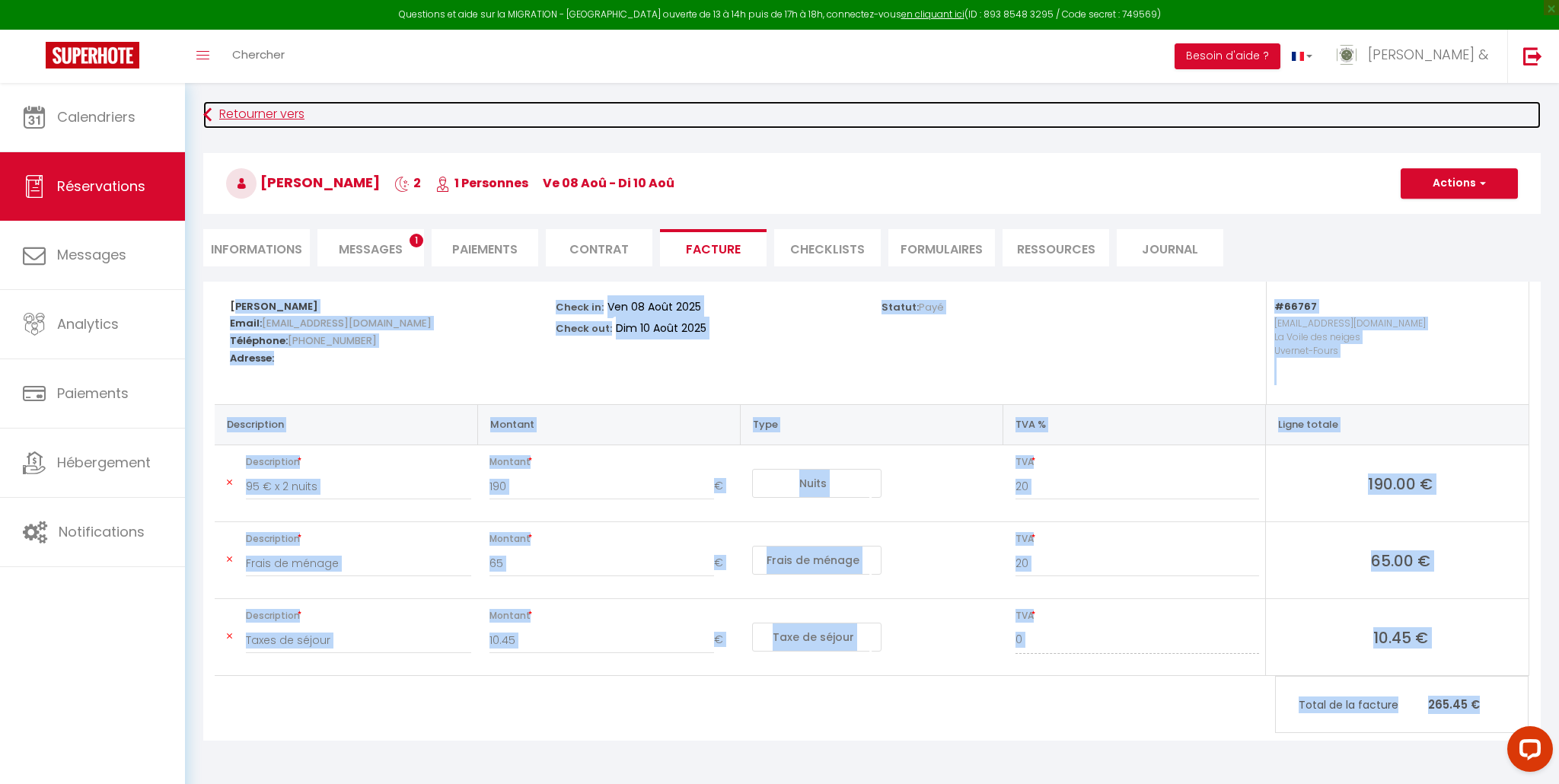
click at [262, 119] on link "Retourner vers" at bounding box center [871, 115] width 1337 height 28
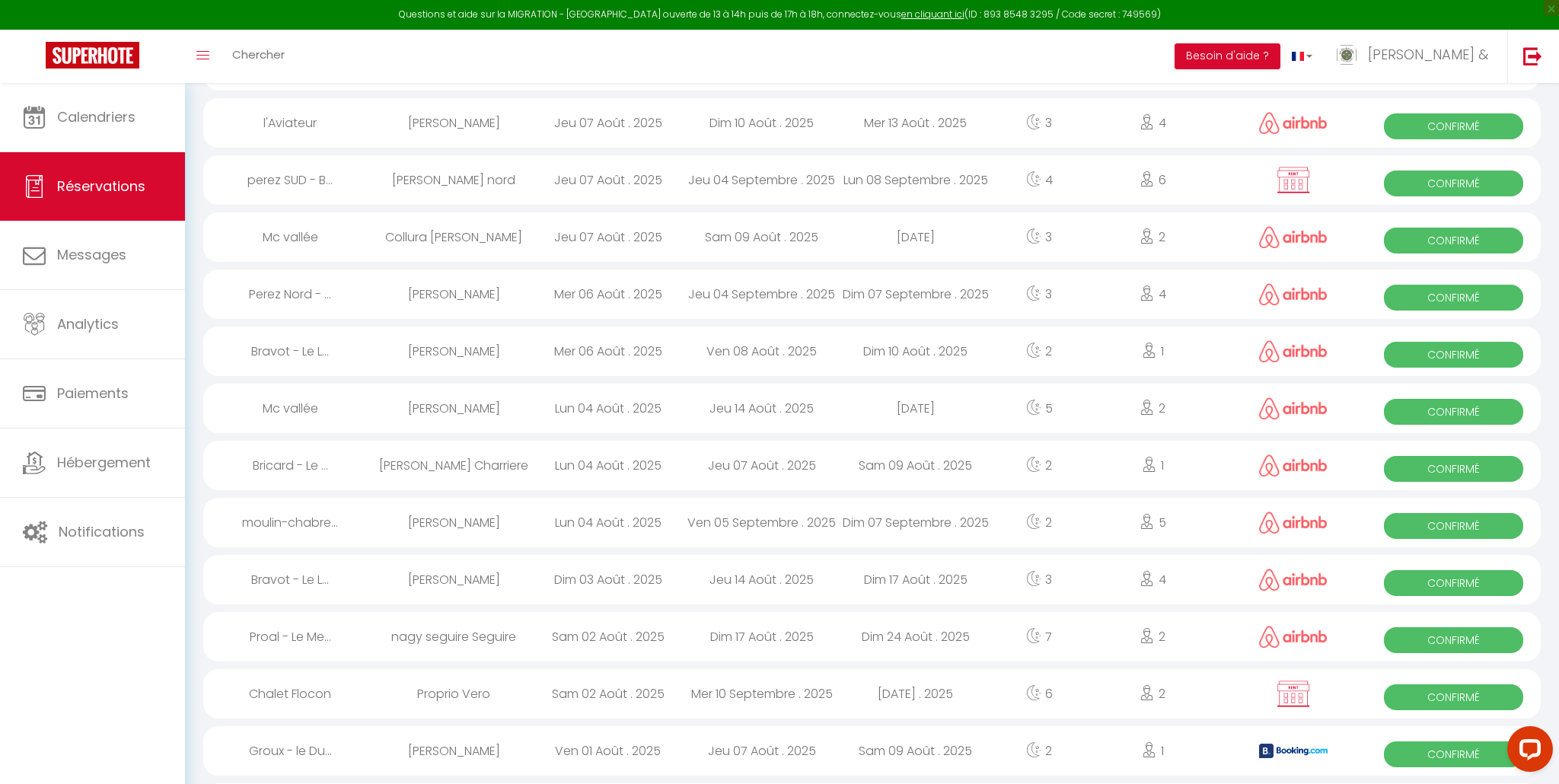
scroll to position [250, 0]
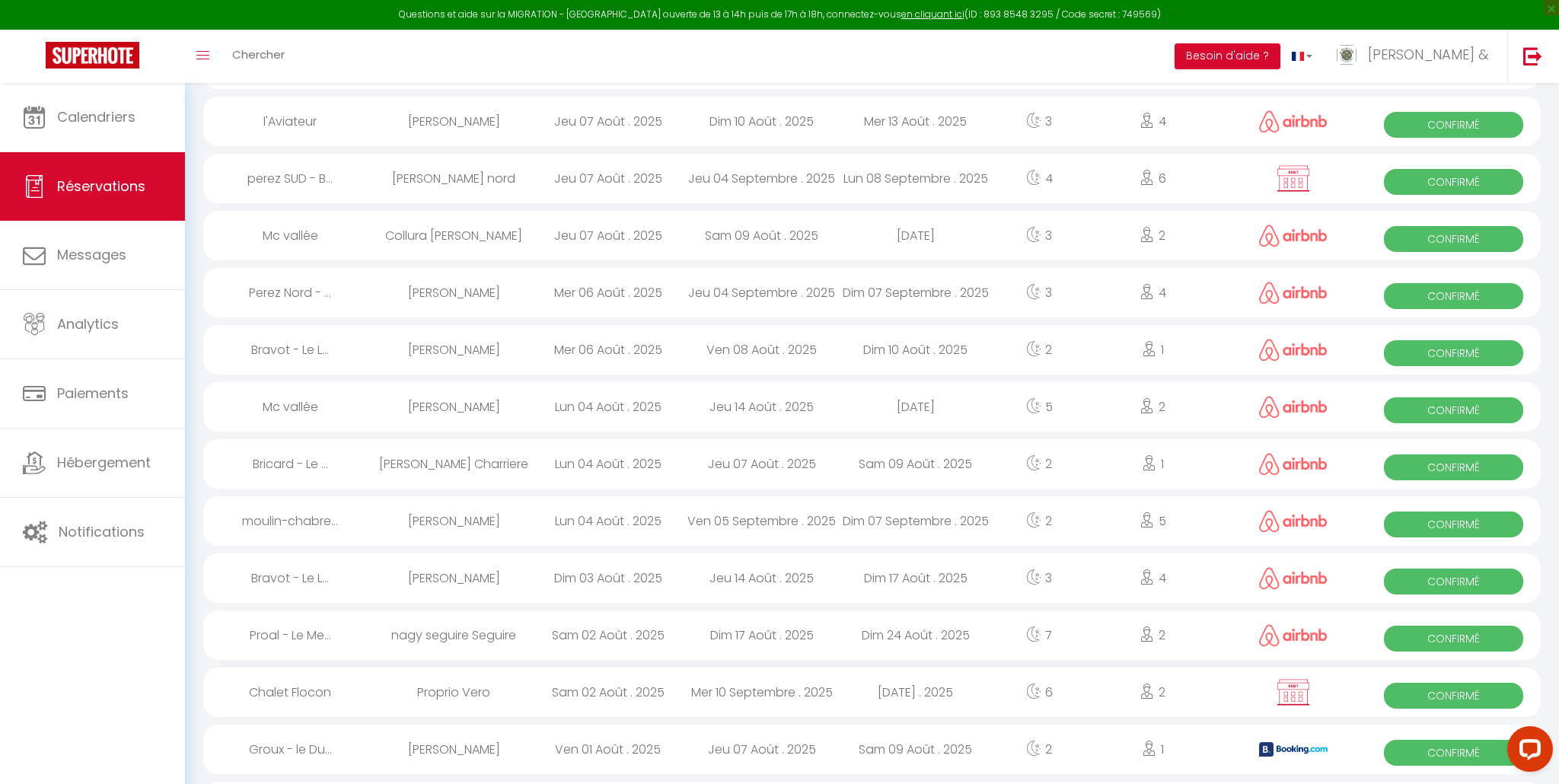
click at [746, 177] on div "Jeu 04 Septembre . 2025" at bounding box center [762, 178] width 154 height 49
select select "OK"
select select "KO"
select select "0"
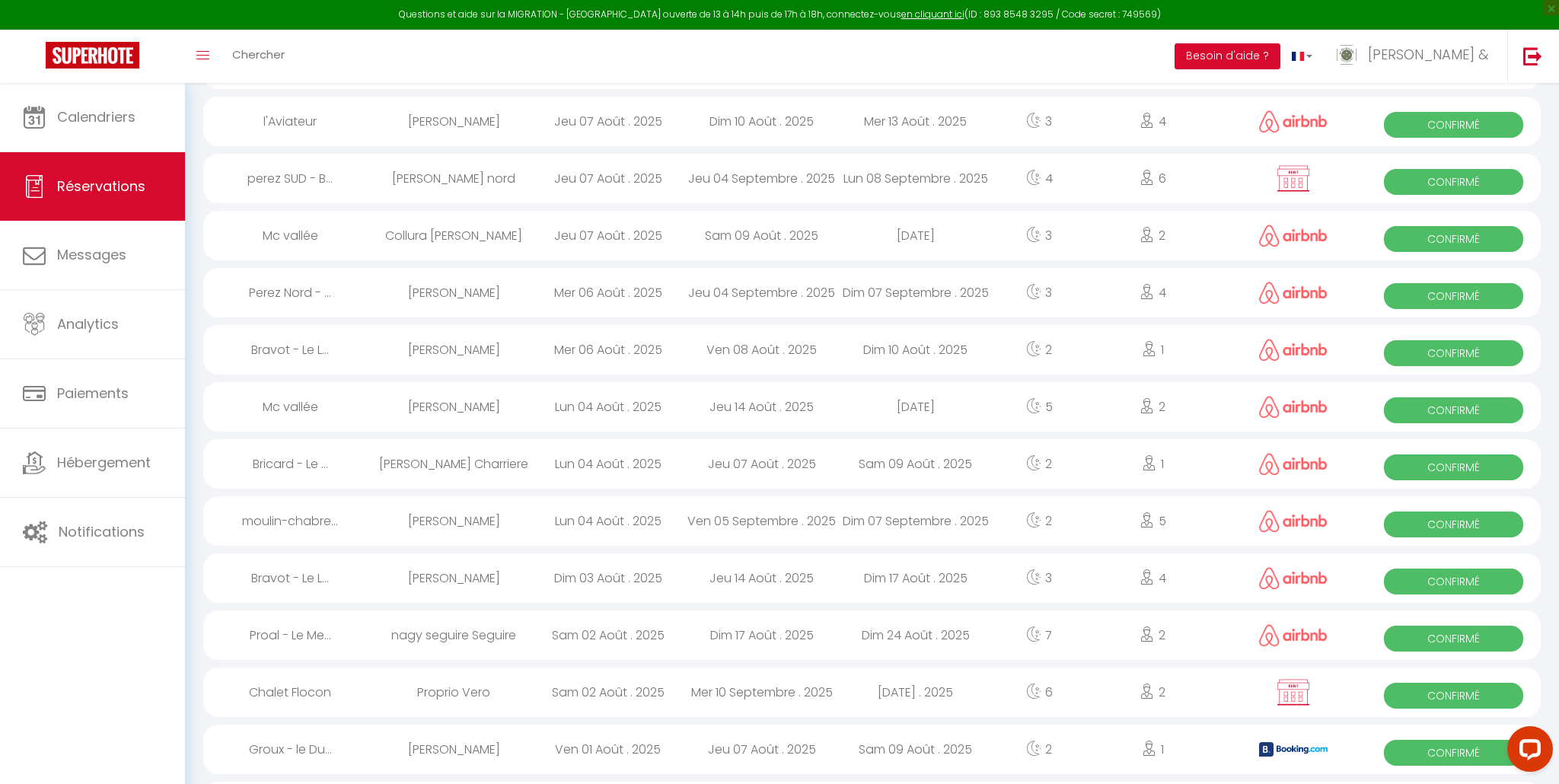
select select "1"
select select
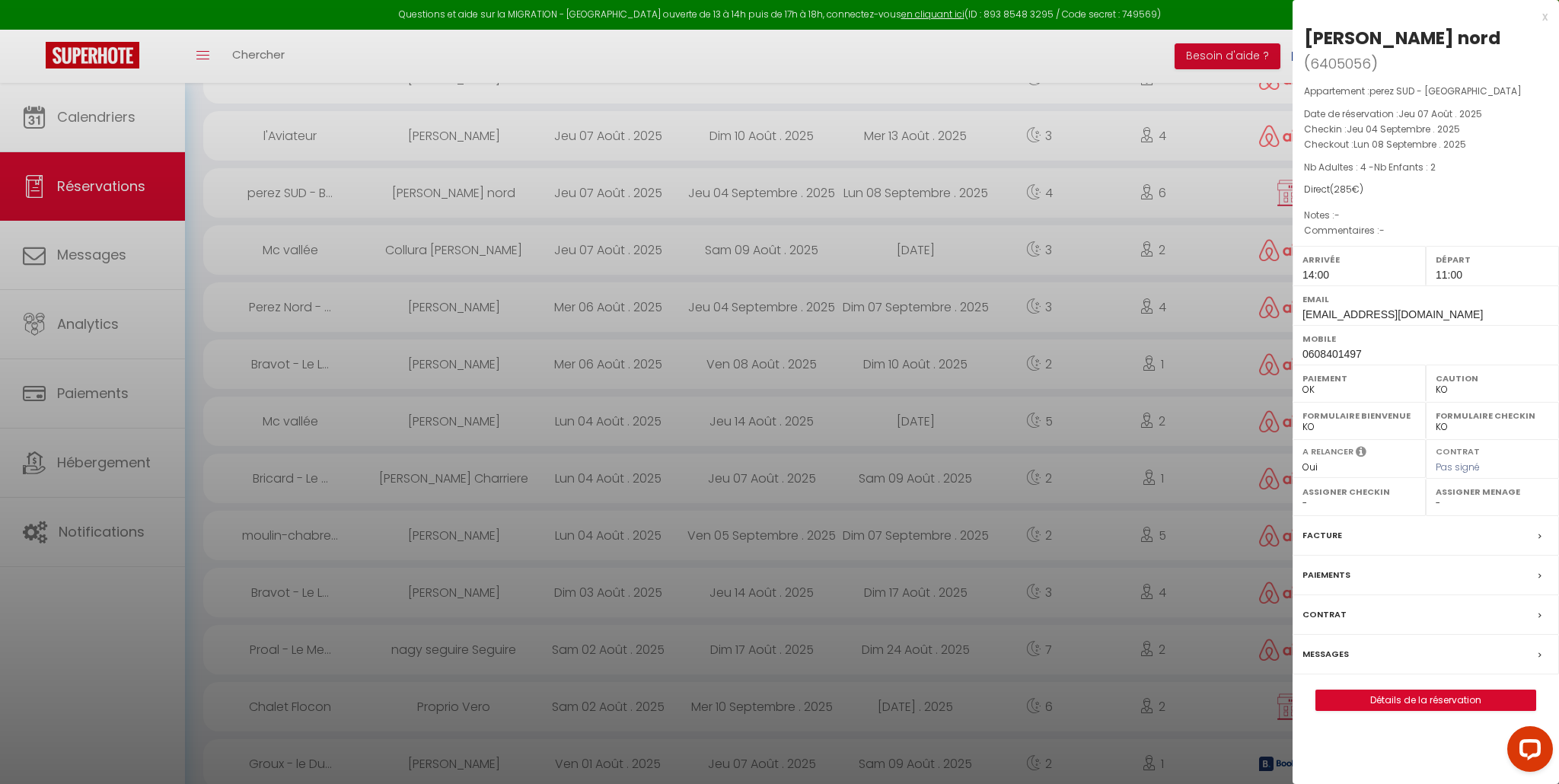
scroll to position [233, 0]
click at [1316, 528] on label "Facture" at bounding box center [1322, 536] width 39 height 16
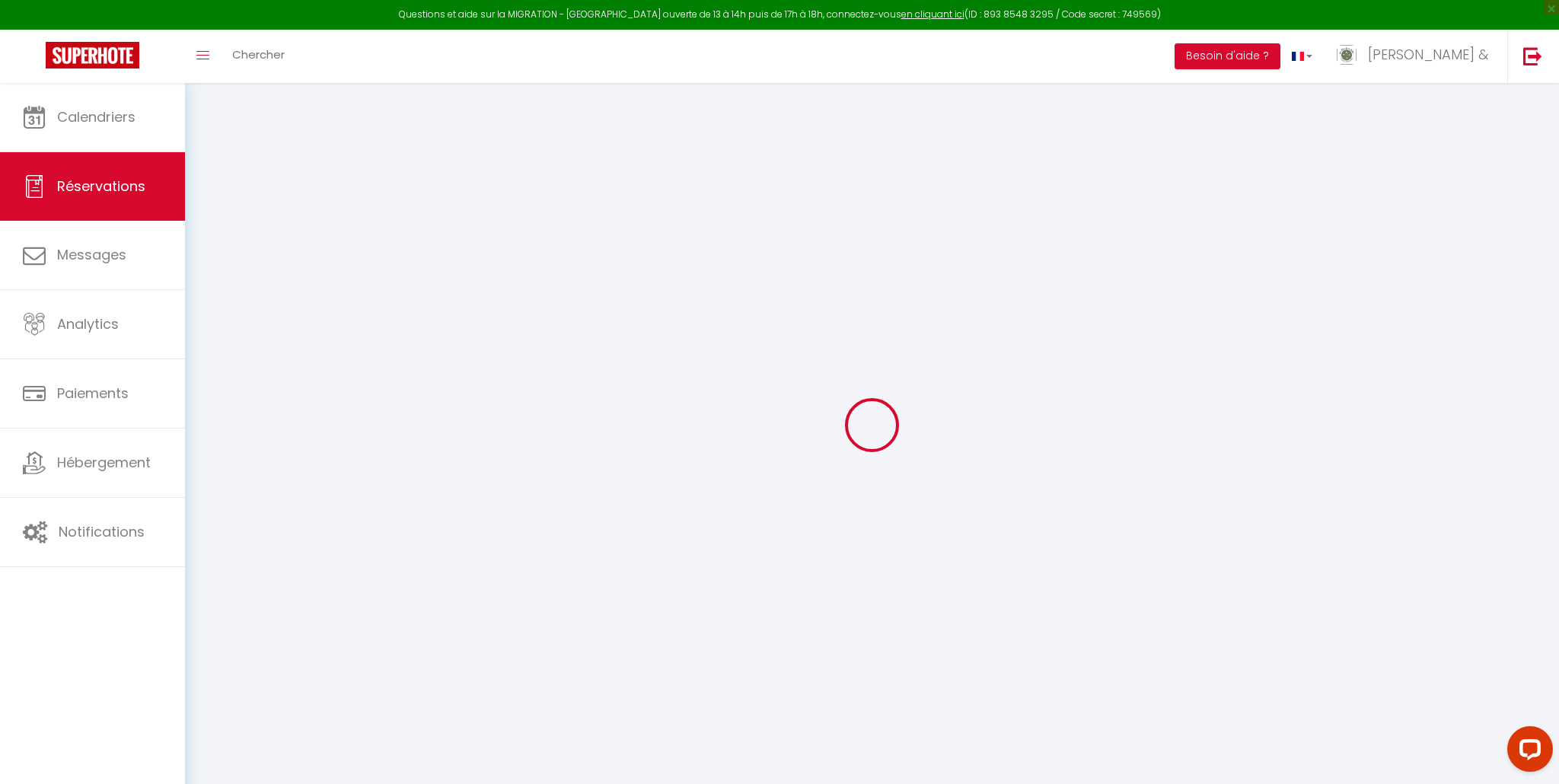
select select
checkbox input "false"
select select
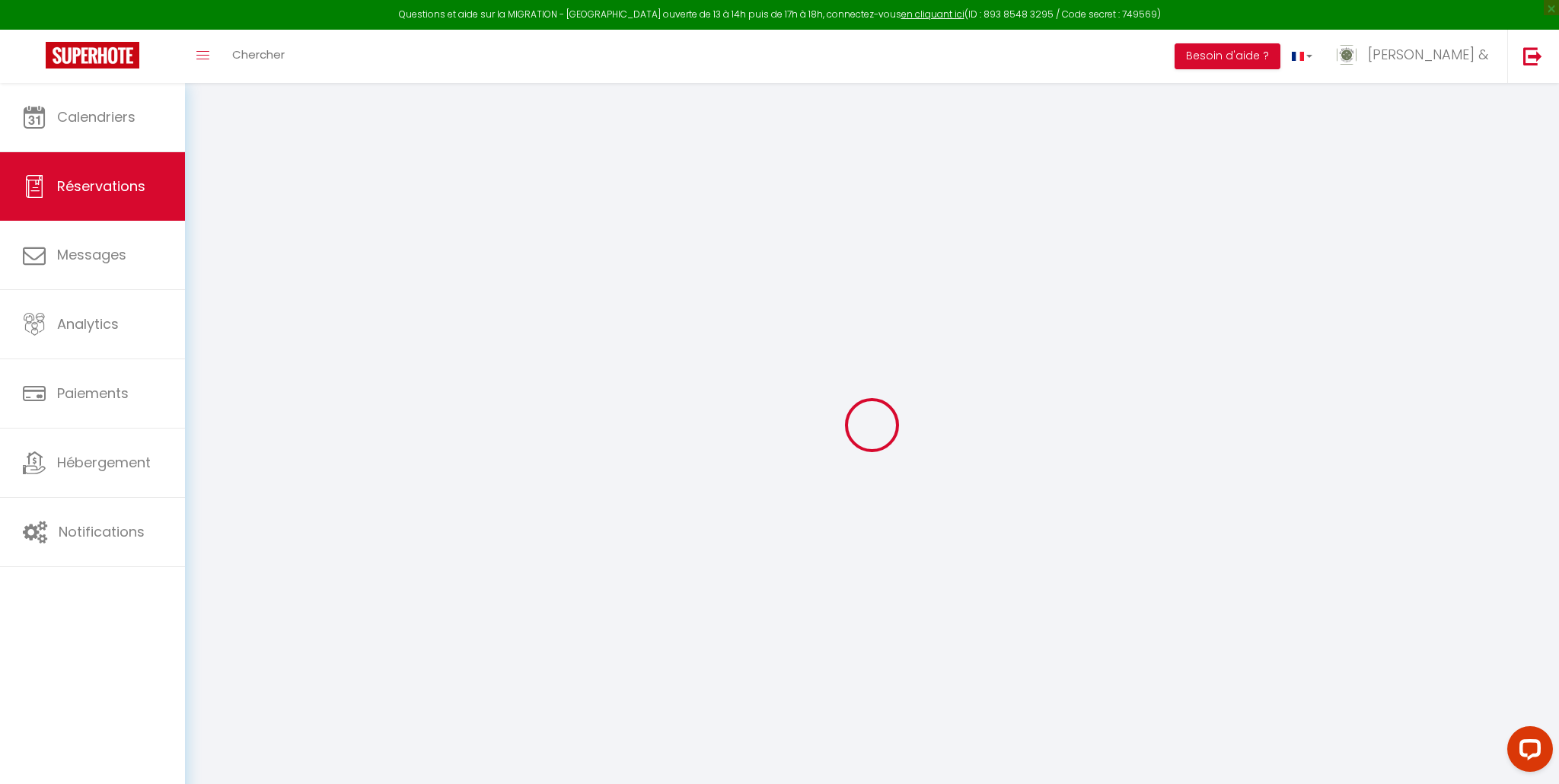
select select
checkbox input "false"
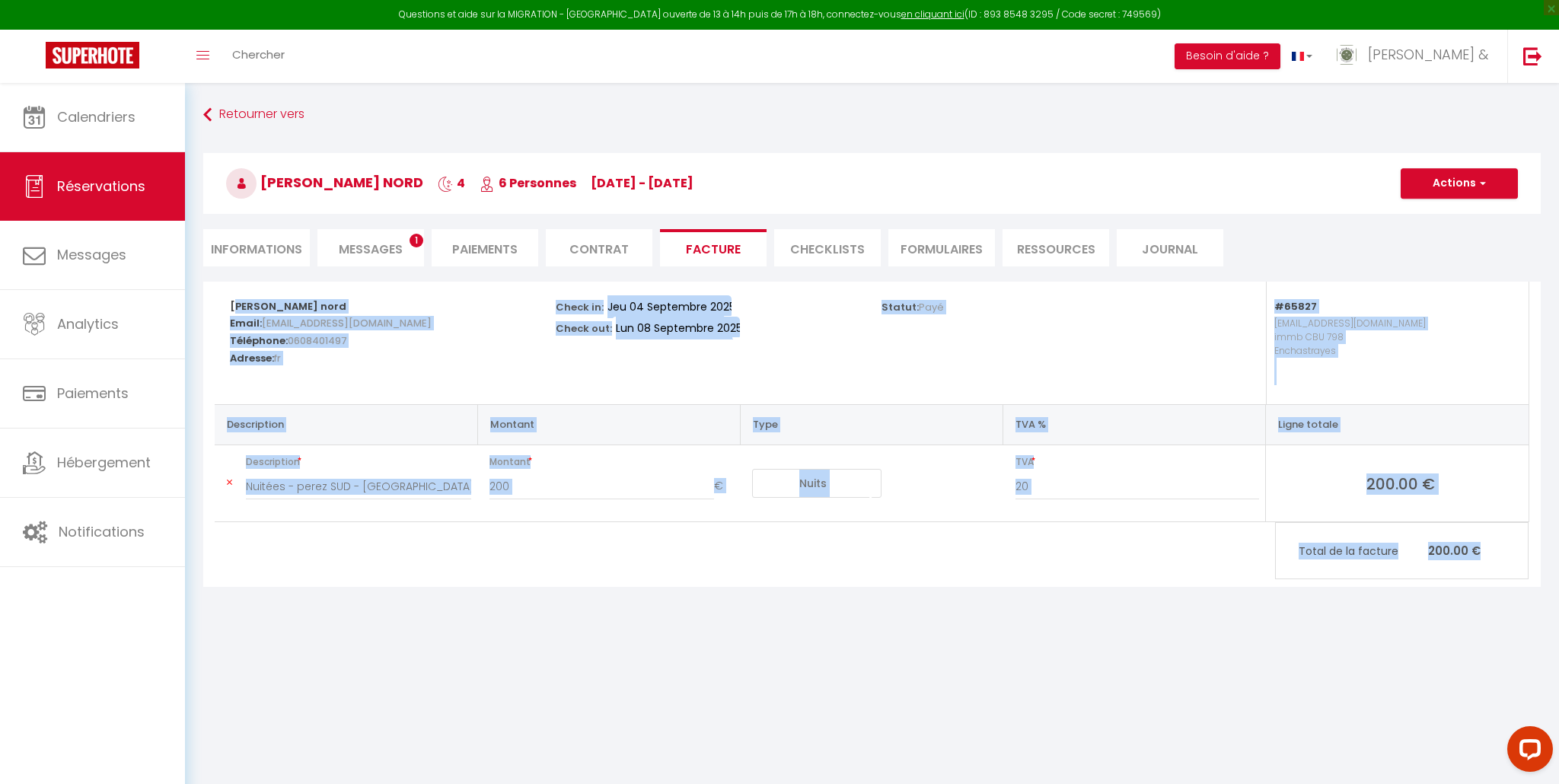
drag, startPoint x: 220, startPoint y: 307, endPoint x: 1504, endPoint y: 563, distance: 1309.3
click at [1505, 522] on div "Moto Perez nord Email: moto@gmail.com Téléphone: 0608401497 Adresse: fr Check i…" at bounding box center [872, 402] width 1315 height 241
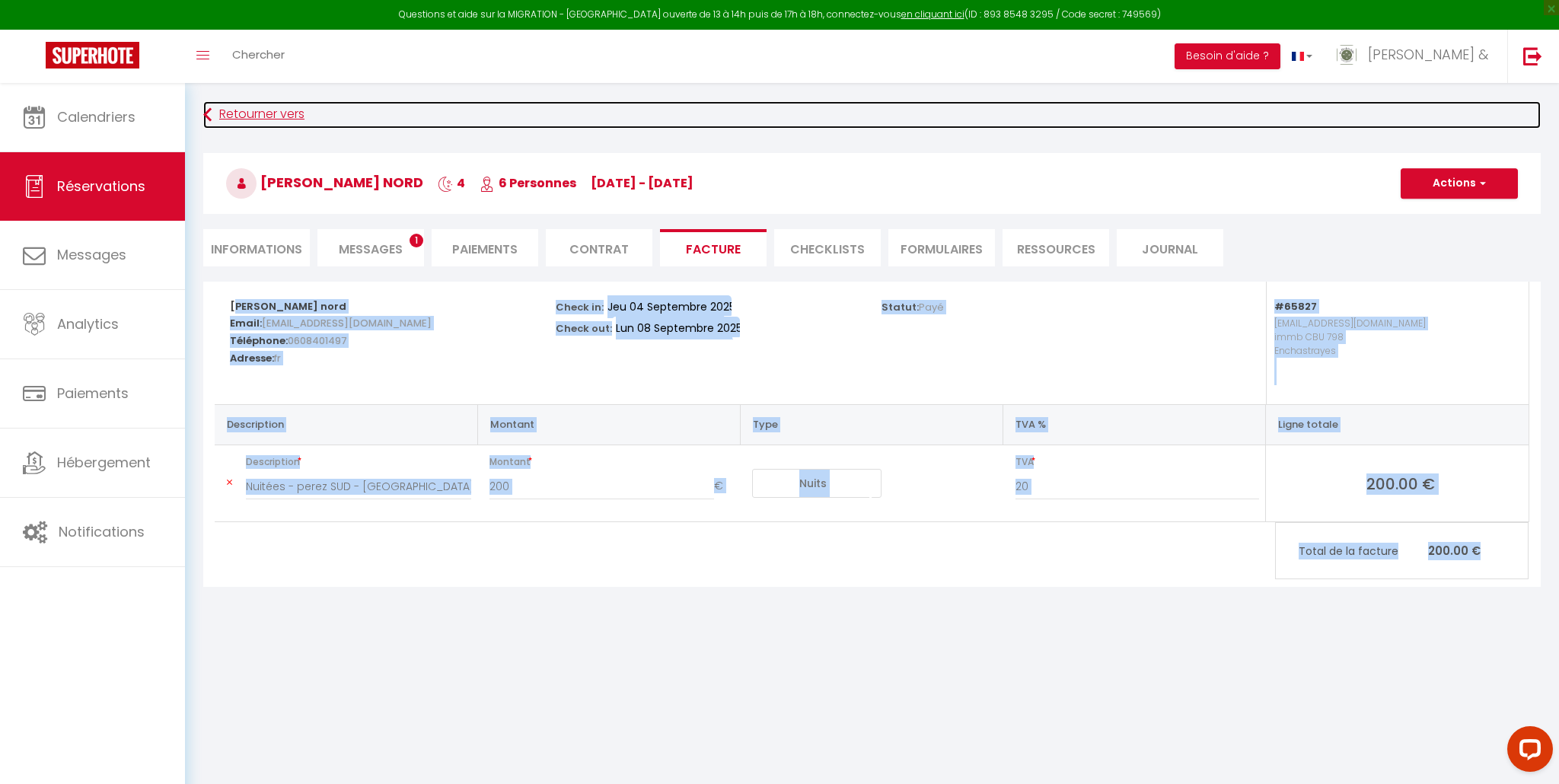
click at [224, 115] on link "Retourner vers" at bounding box center [871, 115] width 1337 height 28
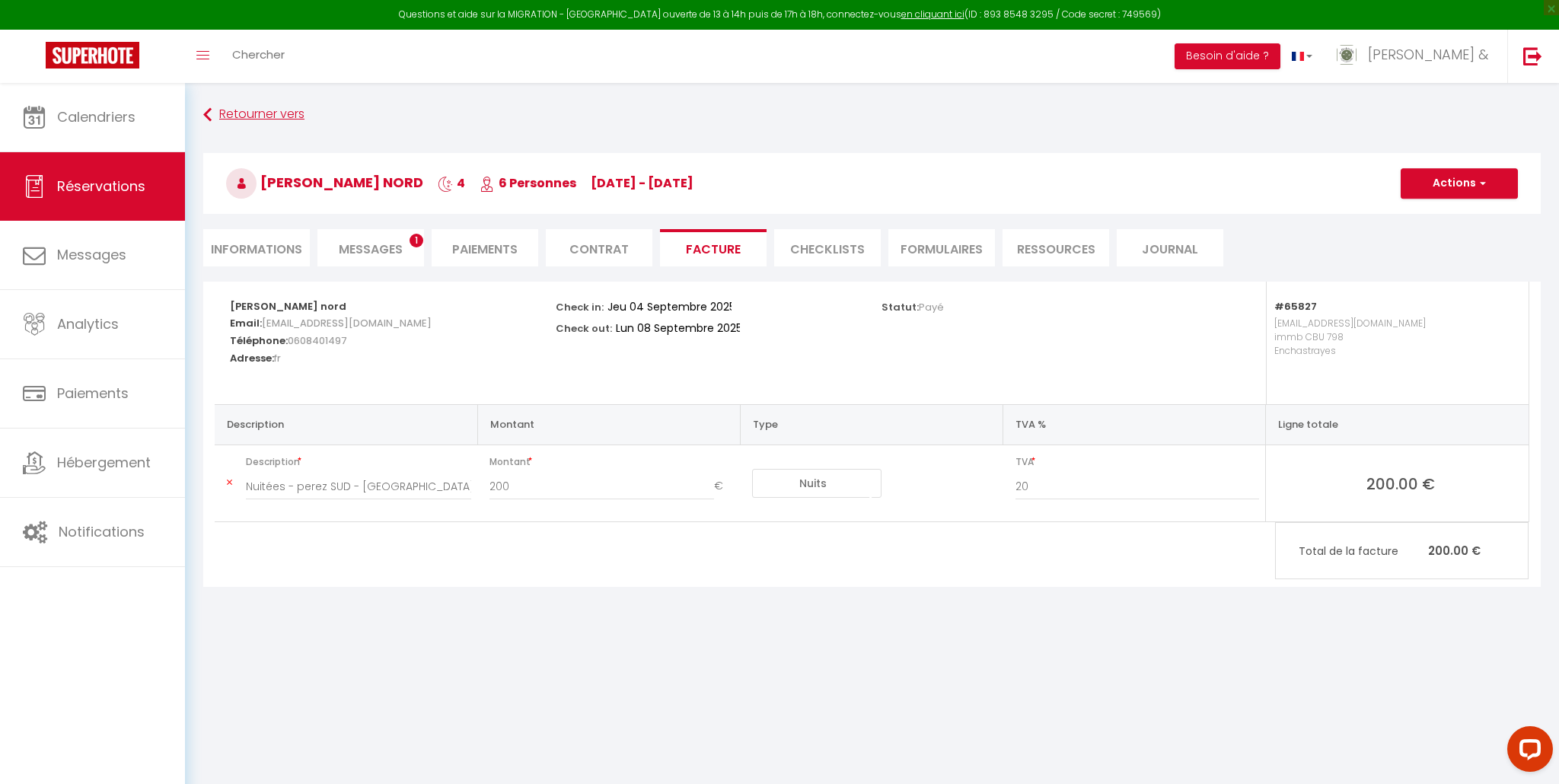
scroll to position [232, 0]
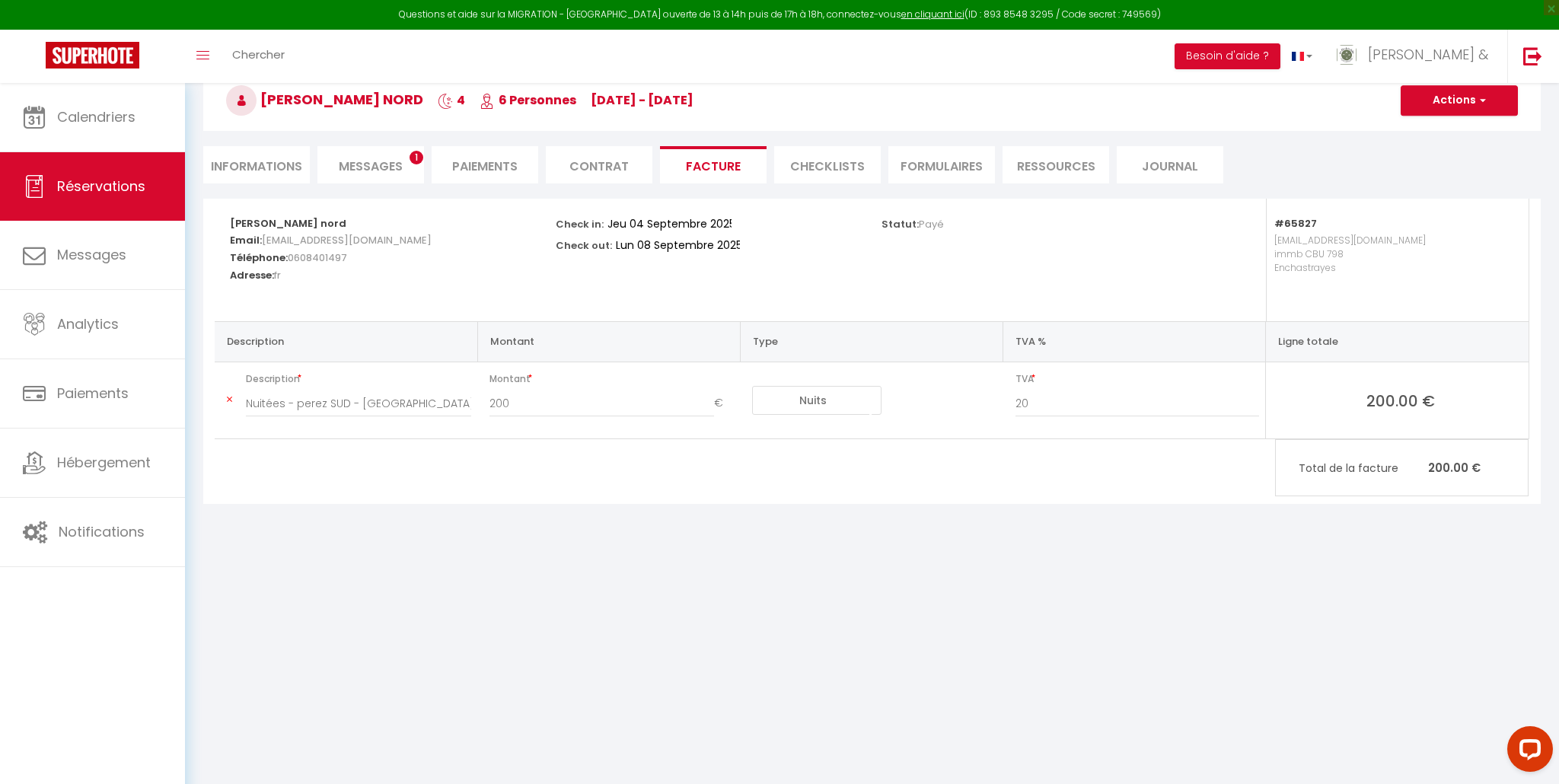
select select "not_cancelled"
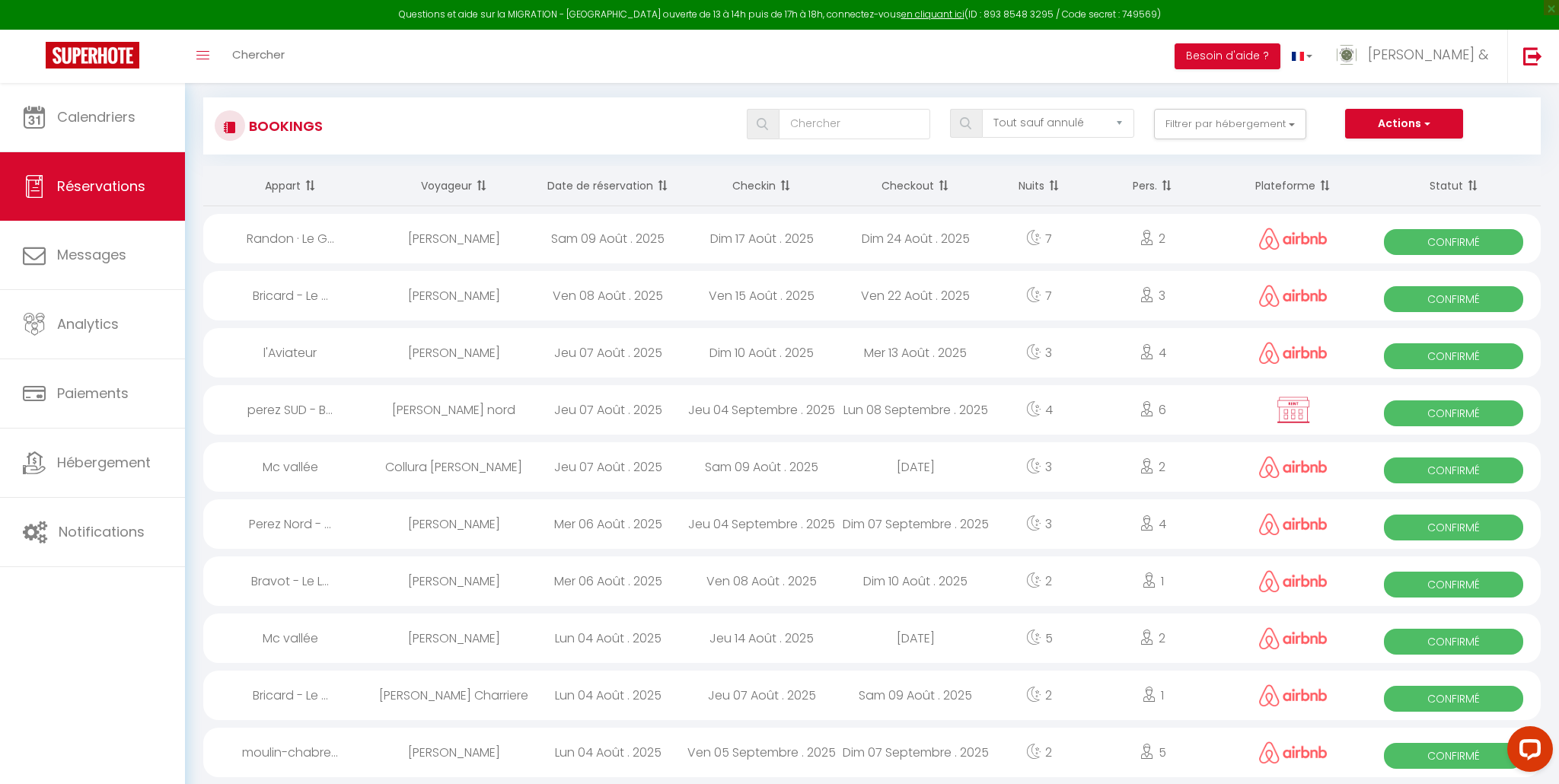
scroll to position [0, 0]
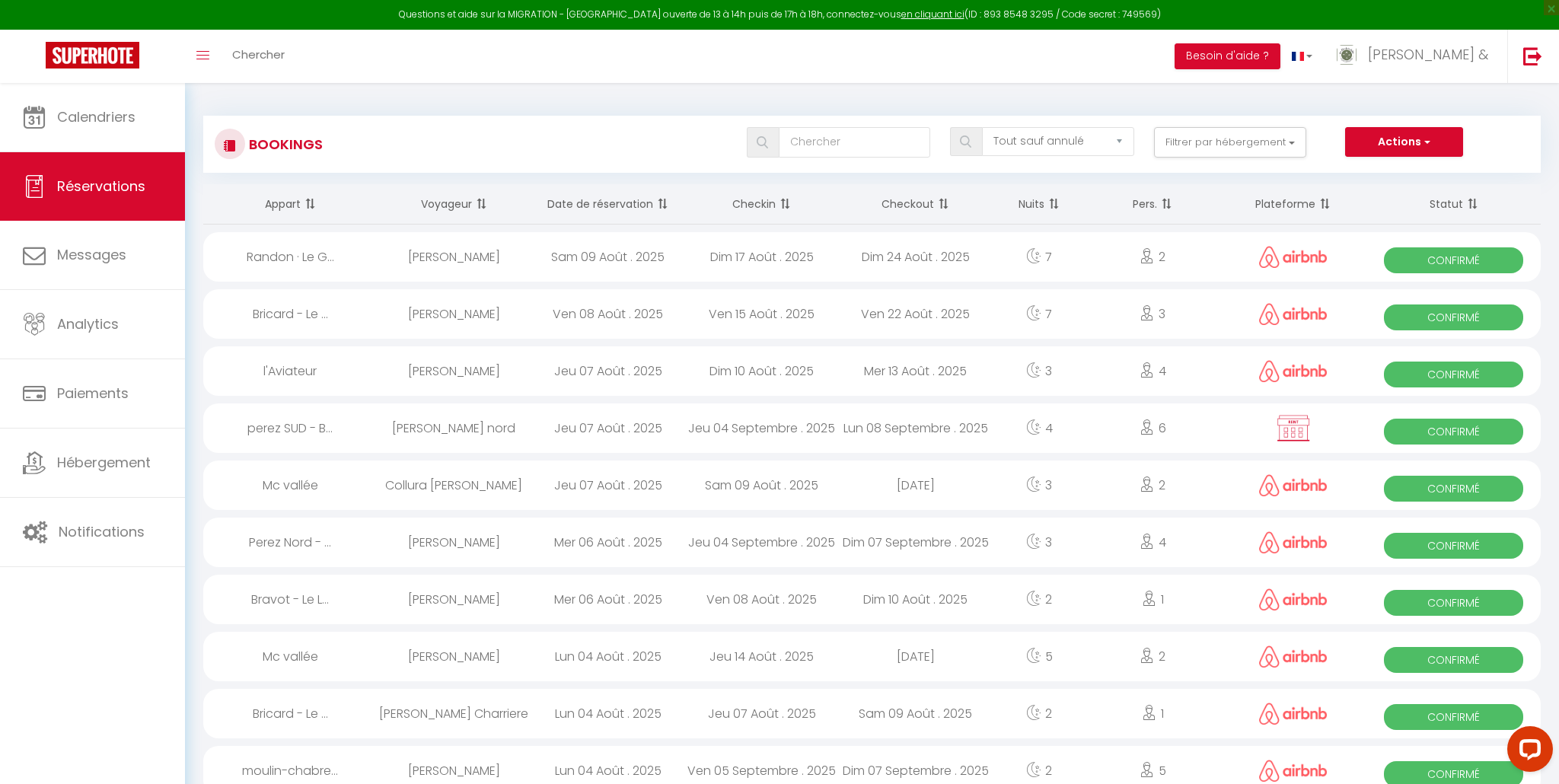
click at [898, 371] on div "Mer 13 Août . 2025" at bounding box center [915, 371] width 154 height 49
select select "OK"
select select "0"
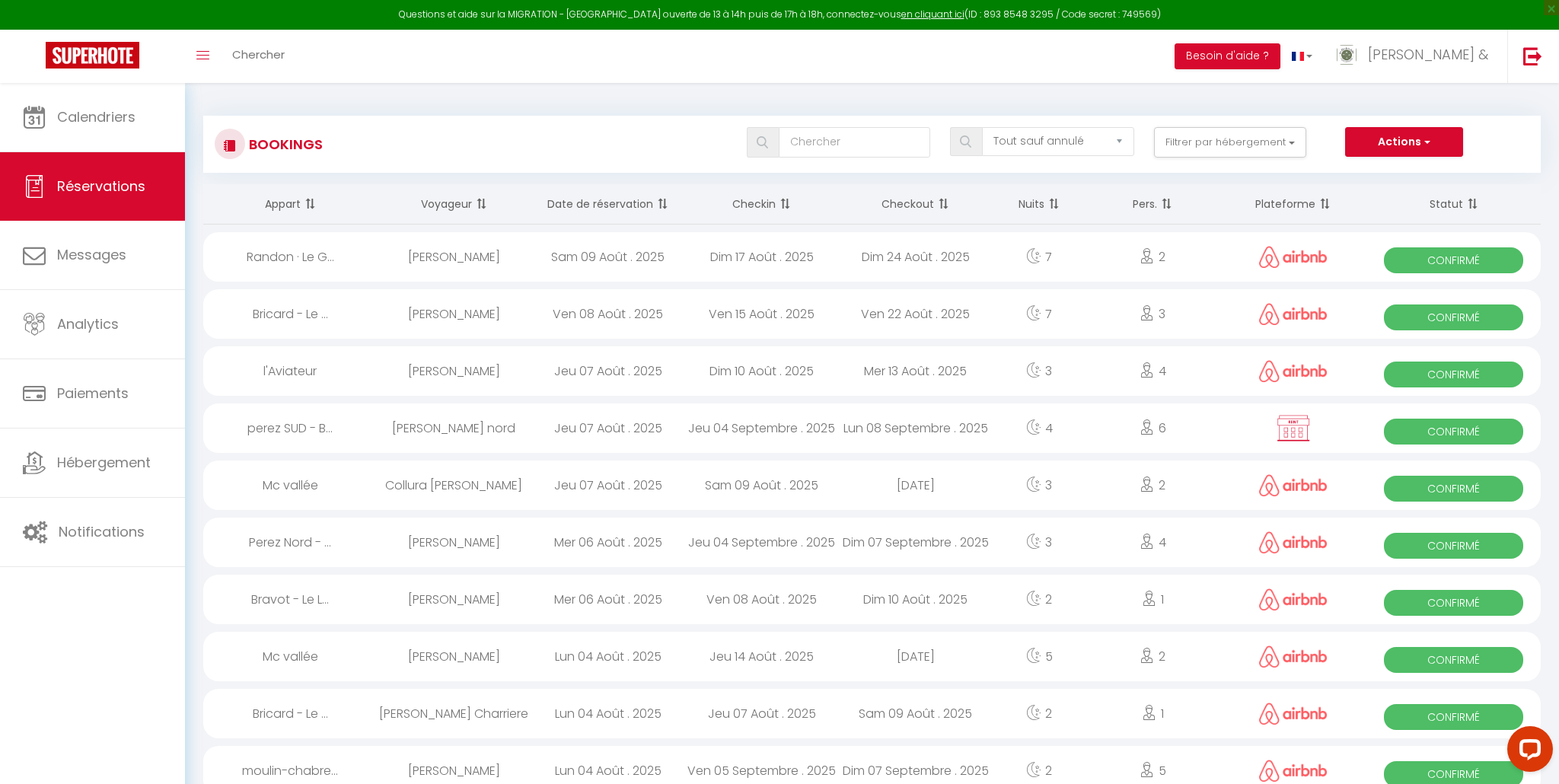
select select "1"
select select
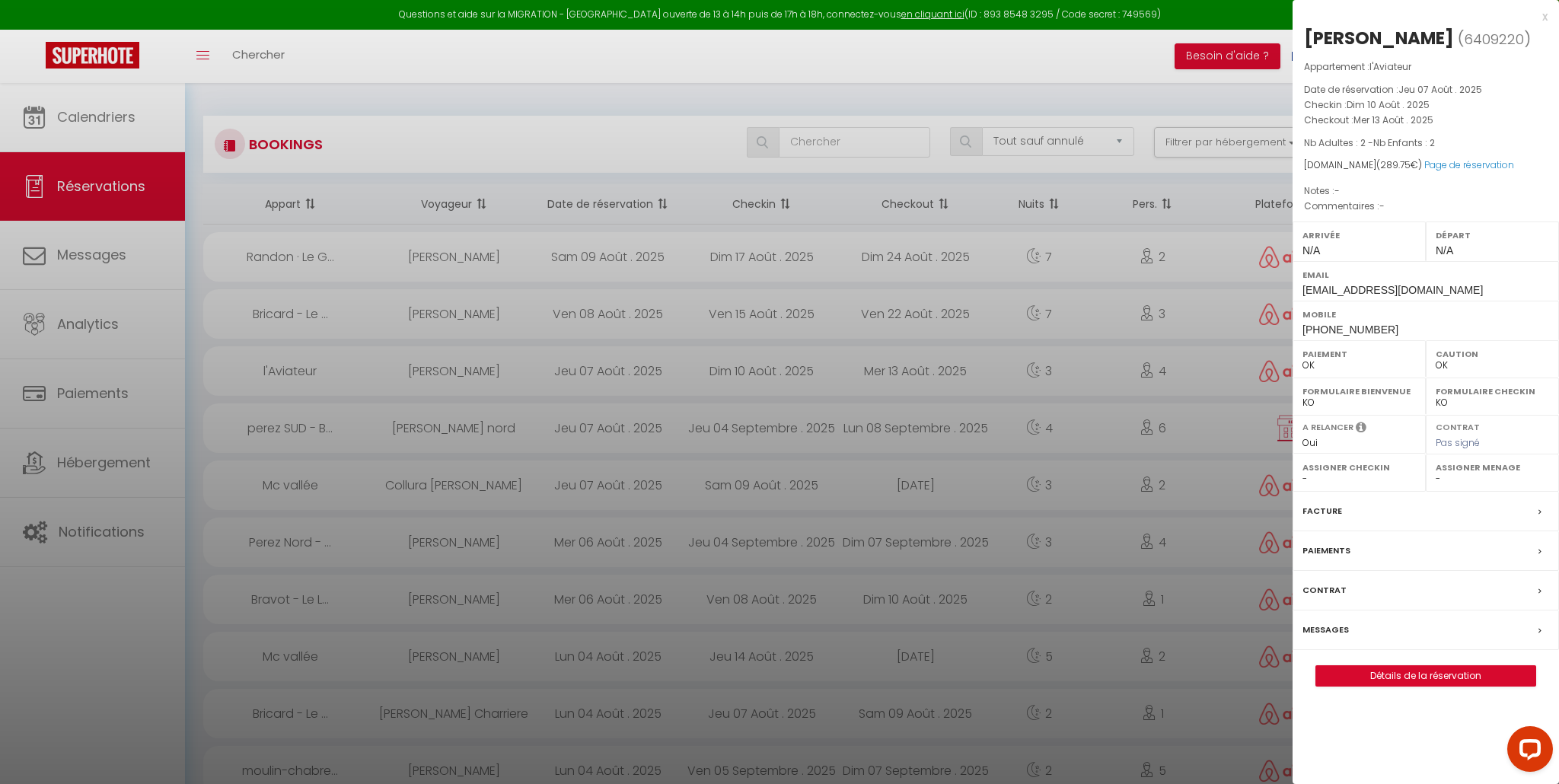
click at [725, 482] on div at bounding box center [780, 392] width 1559 height 784
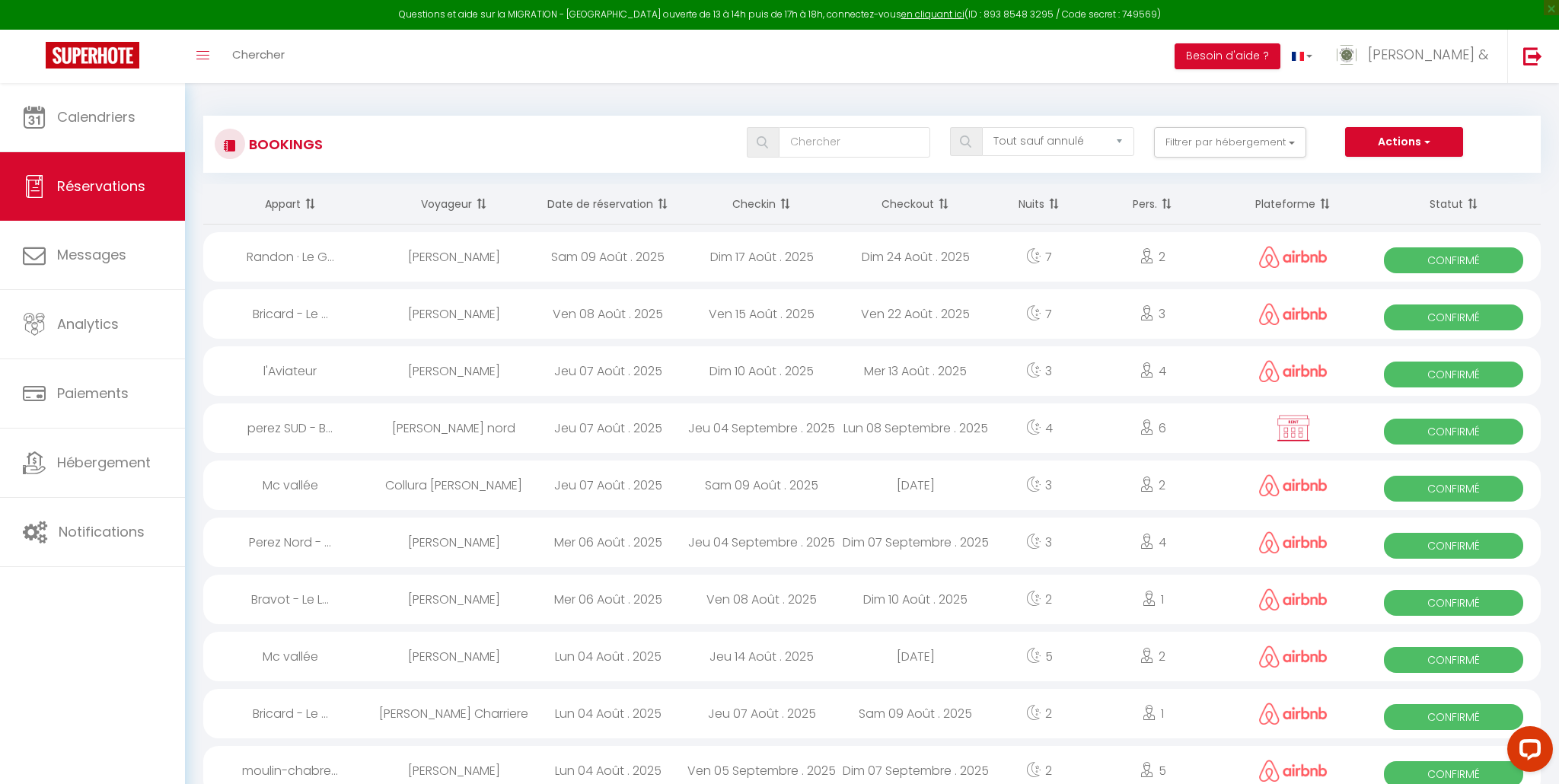
click at [751, 485] on div "Sam 09 Août . 2025" at bounding box center [762, 485] width 154 height 49
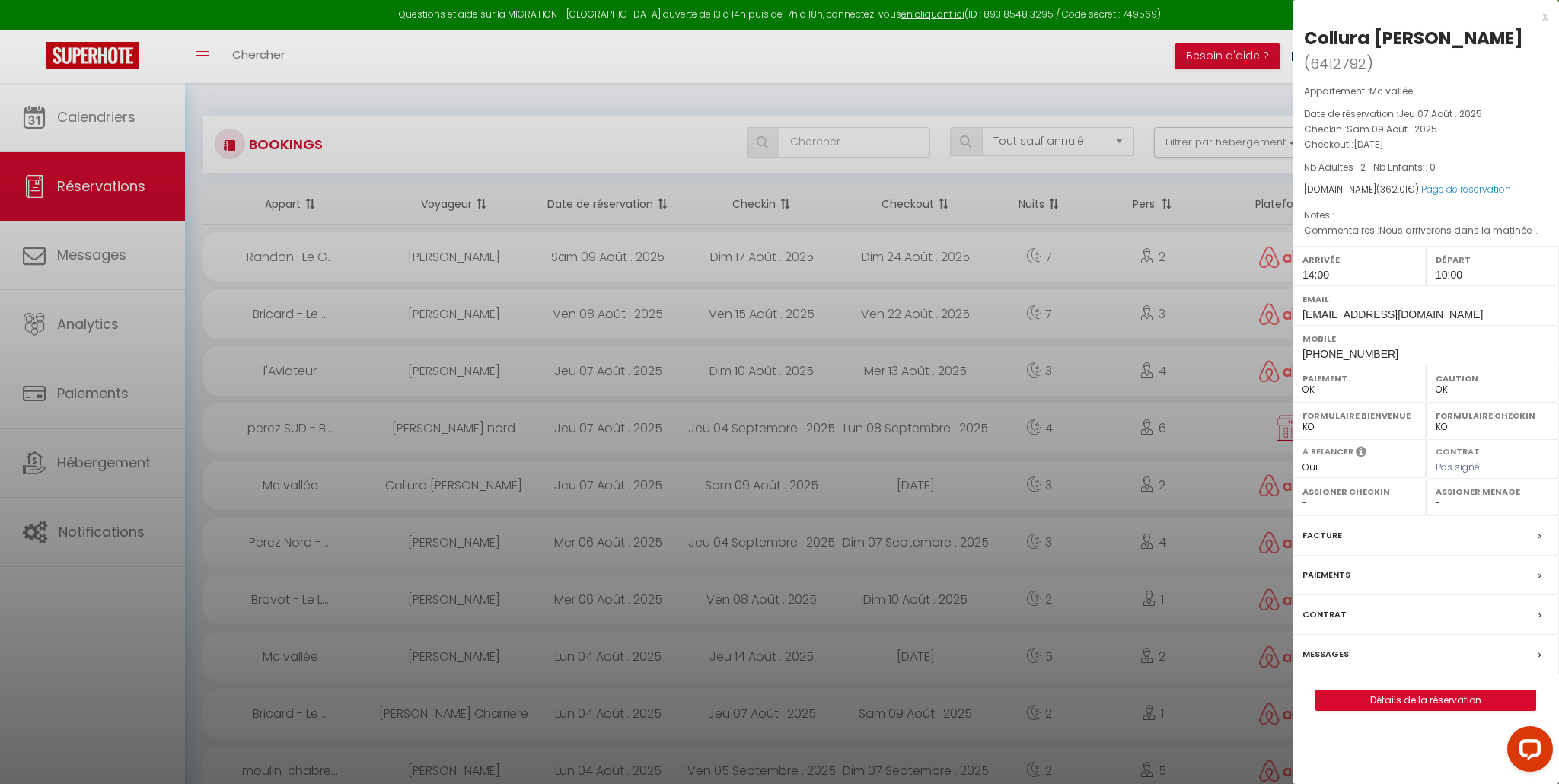
click at [1325, 533] on label "Facture" at bounding box center [1322, 536] width 39 height 16
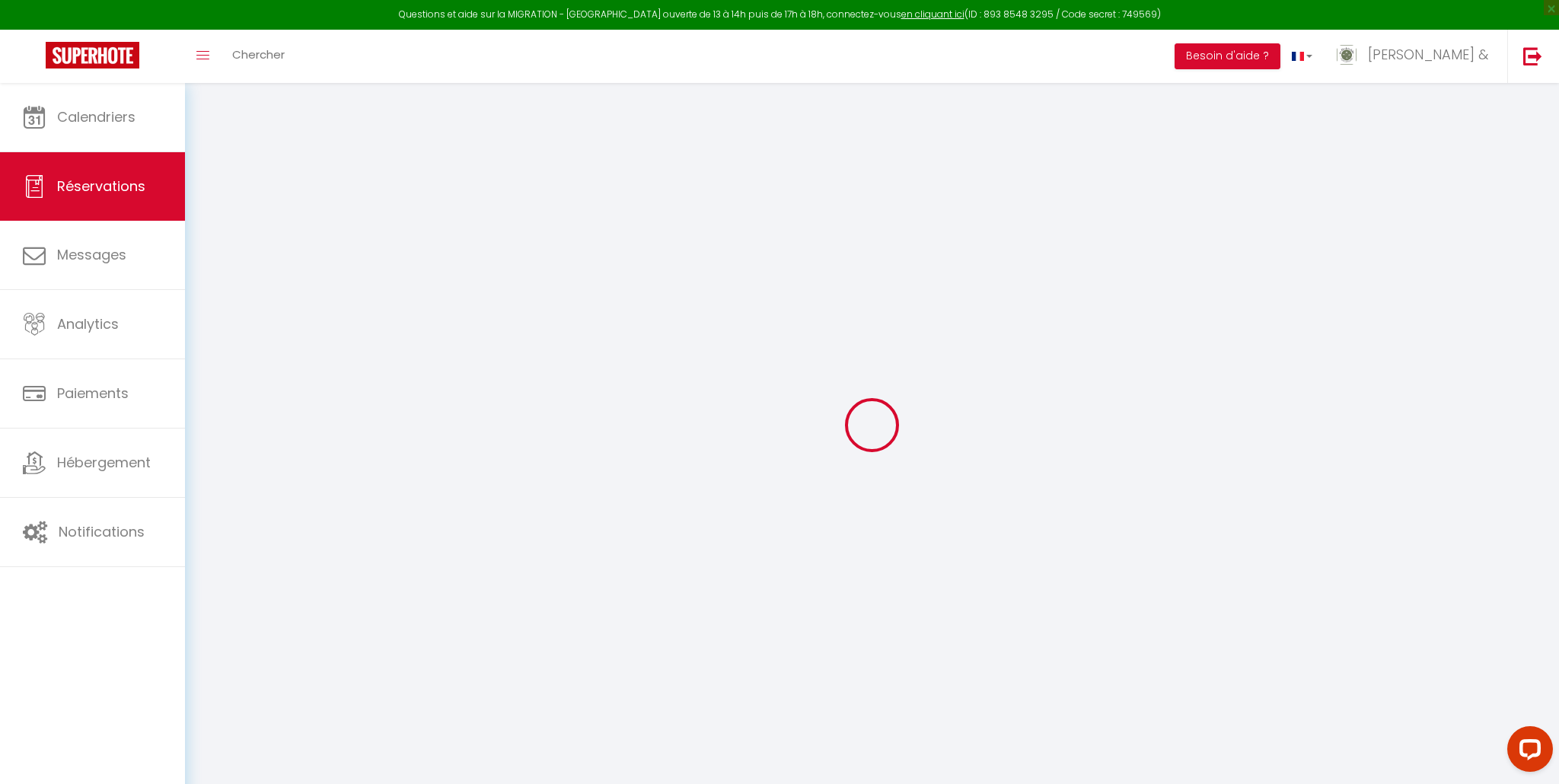
select select "cleaning"
select select "taxes"
select select
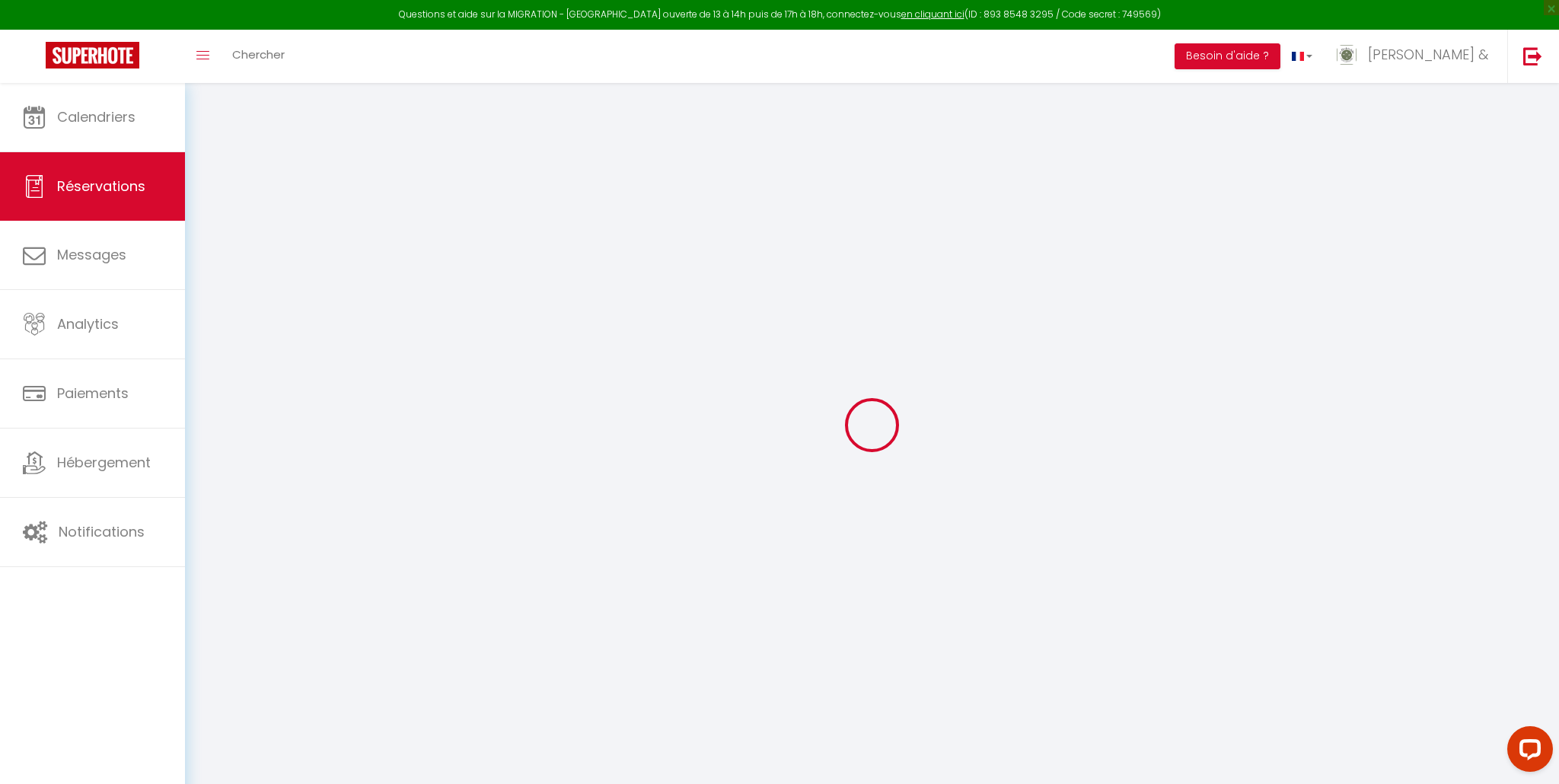
checkbox input "false"
select select
checkbox input "false"
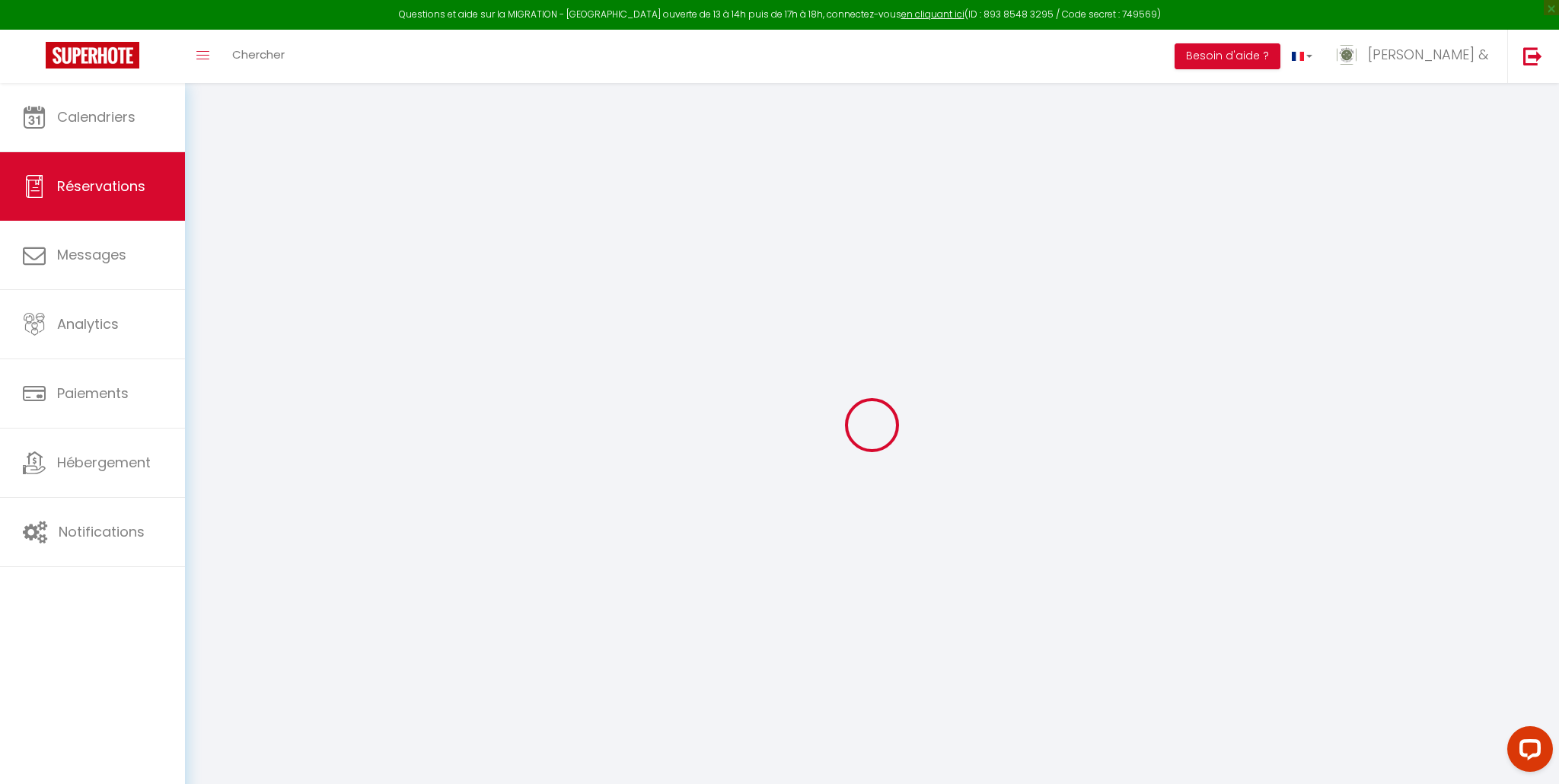
type textarea "Nous arriverons dans la matinée mais nous irons déjeuner et balader certainemen…"
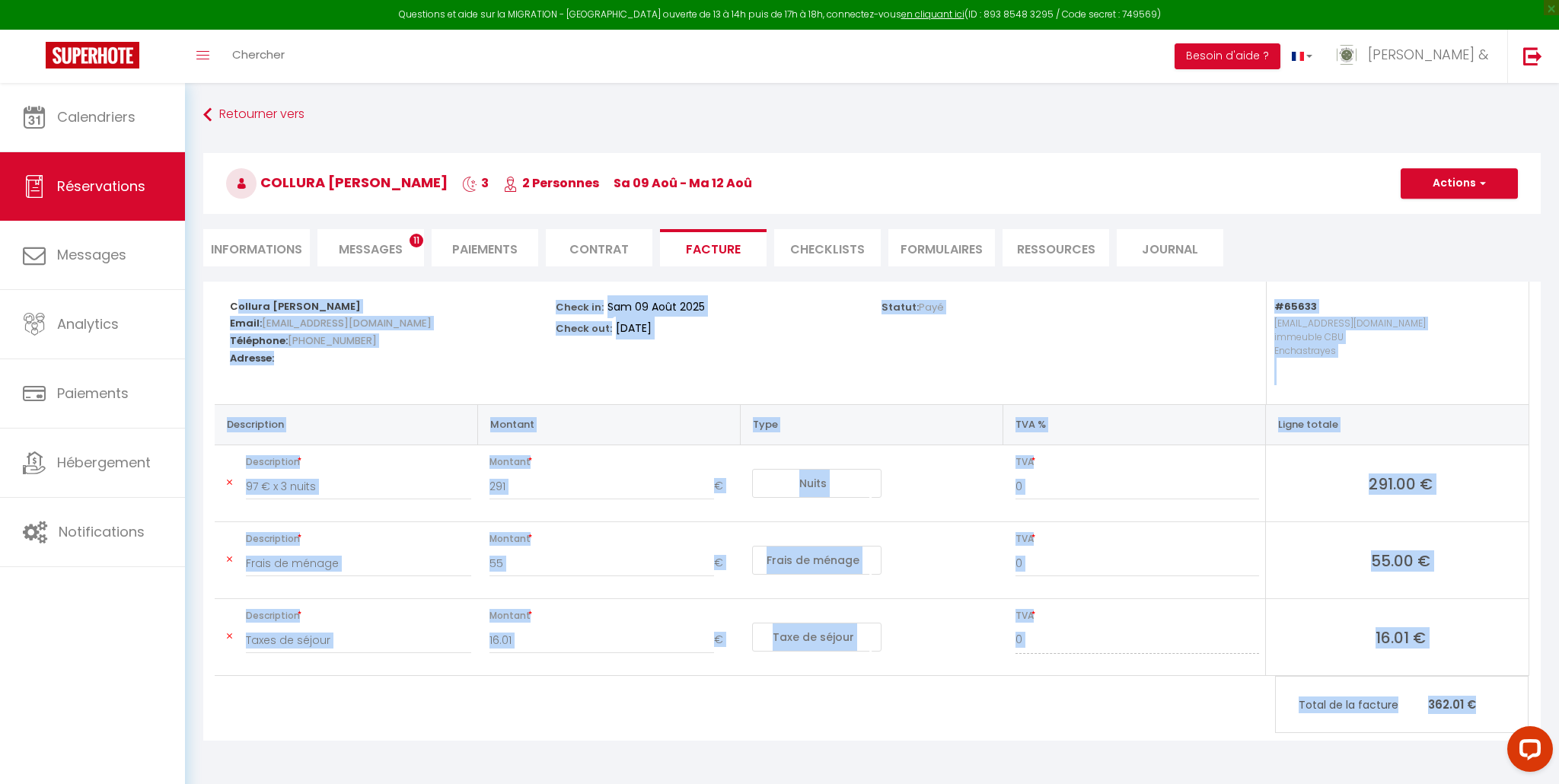
drag, startPoint x: 216, startPoint y: 306, endPoint x: 1485, endPoint y: 715, distance: 1333.3
click at [1484, 676] on div "Collura Vanessa Collura Email: tmm2yzntiicjaq9794eduyl0owtp@reply.superhote.com…" at bounding box center [872, 478] width 1315 height 394
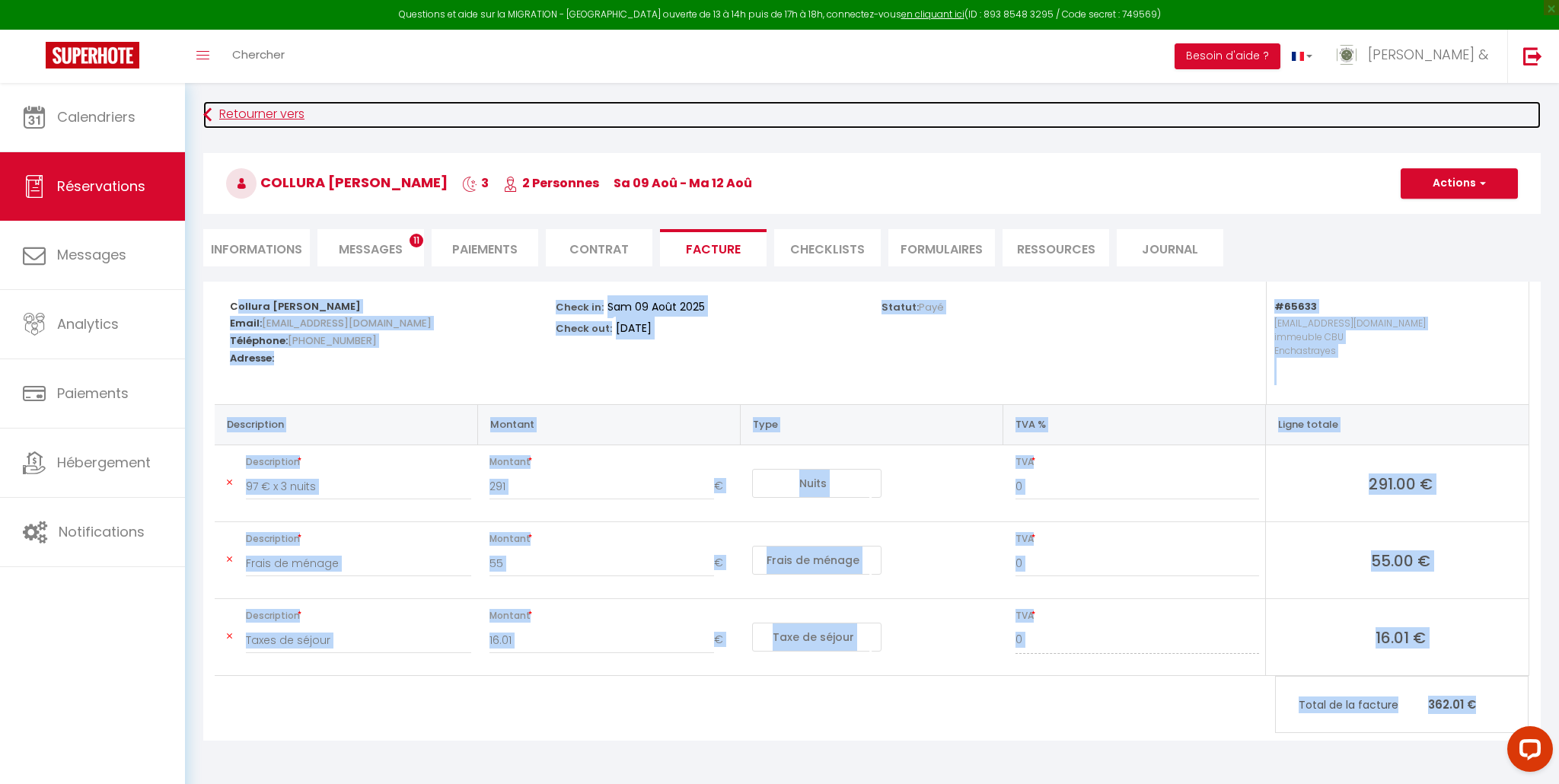
click at [279, 117] on link "Retourner vers" at bounding box center [871, 115] width 1337 height 28
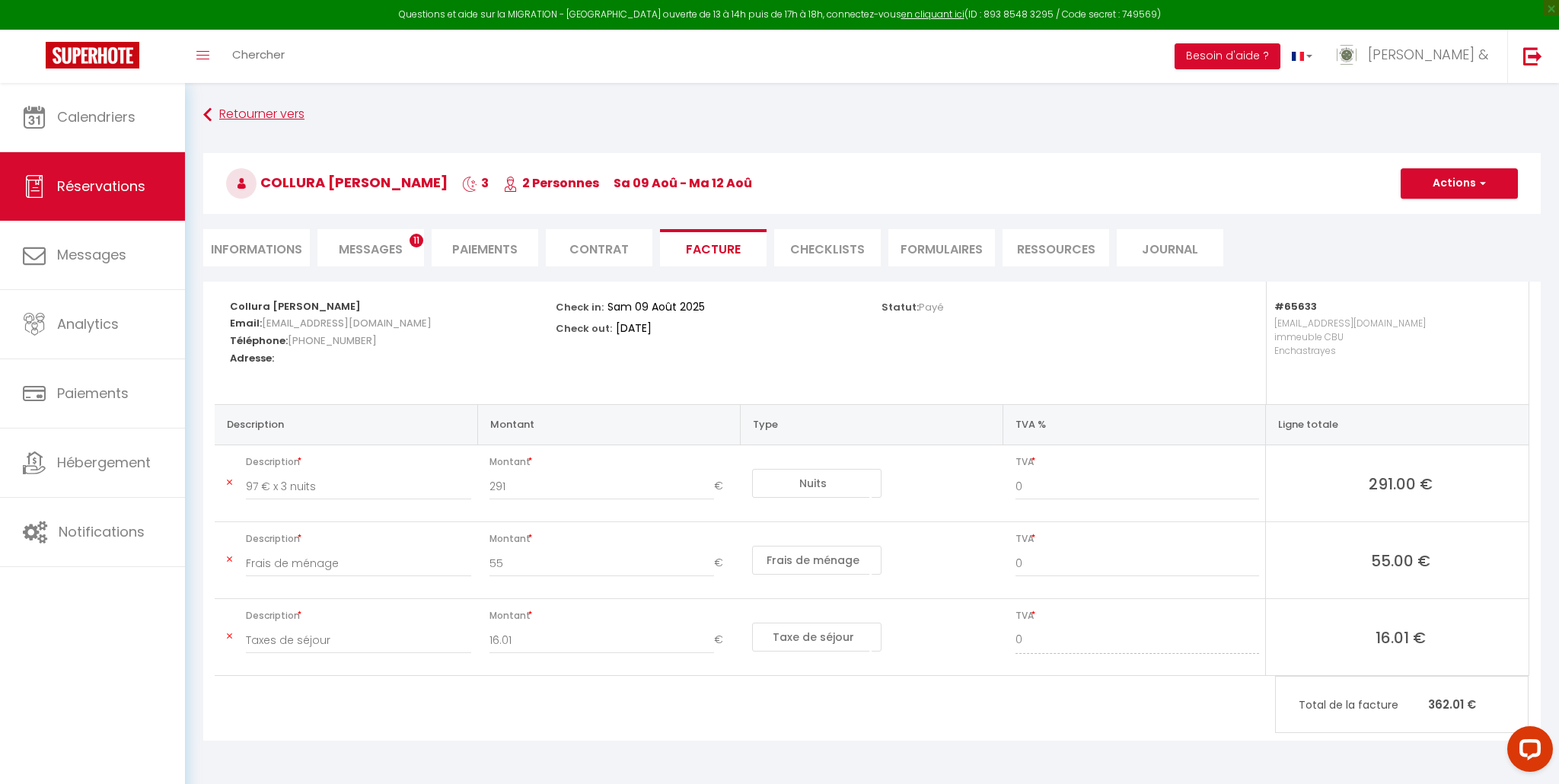
select select "not_cancelled"
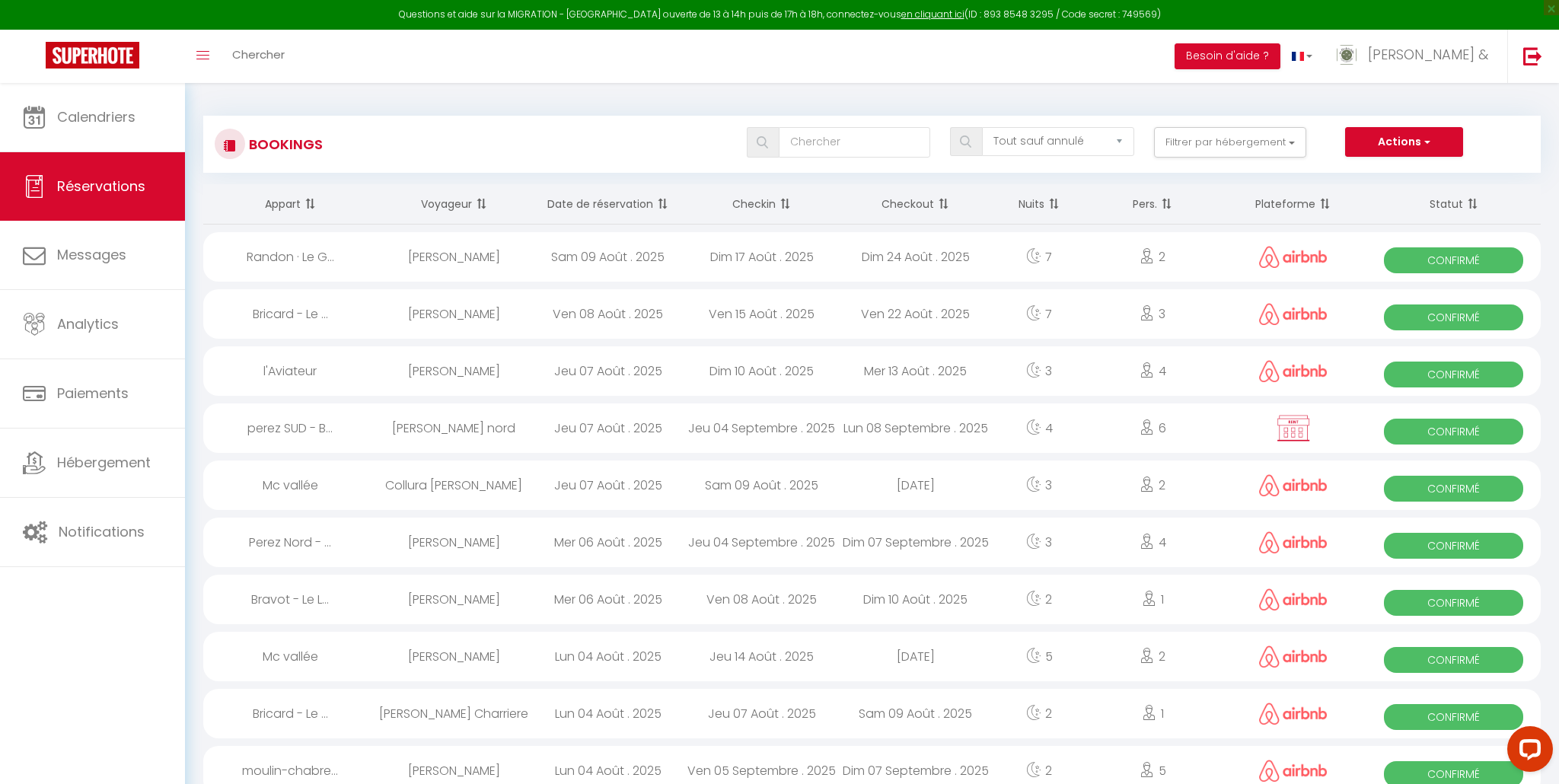
click at [907, 313] on div "Ven 22 Août . 2025" at bounding box center [915, 314] width 154 height 49
select select "OK"
select select "1"
select select "0"
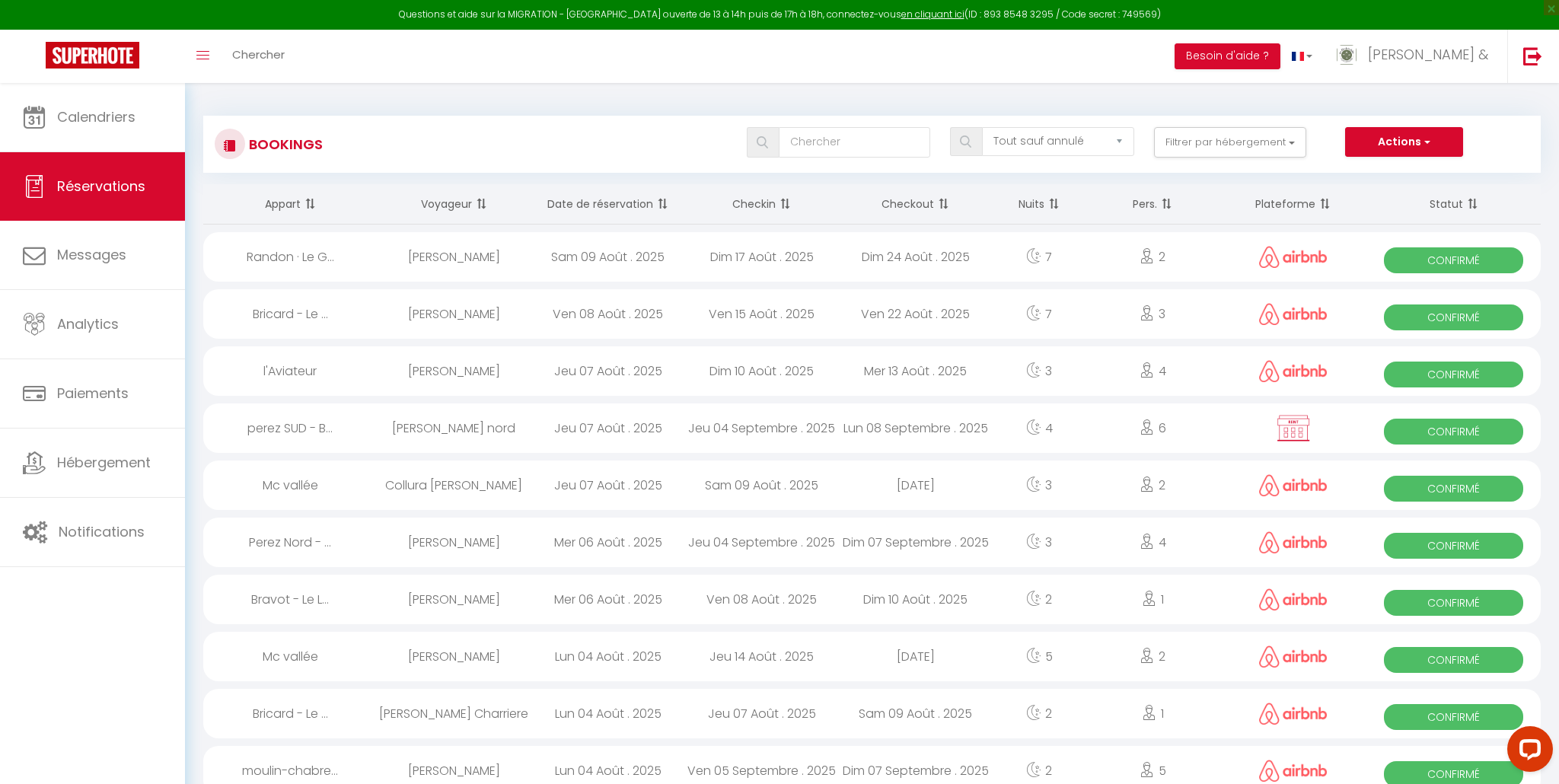
select select "1"
select select
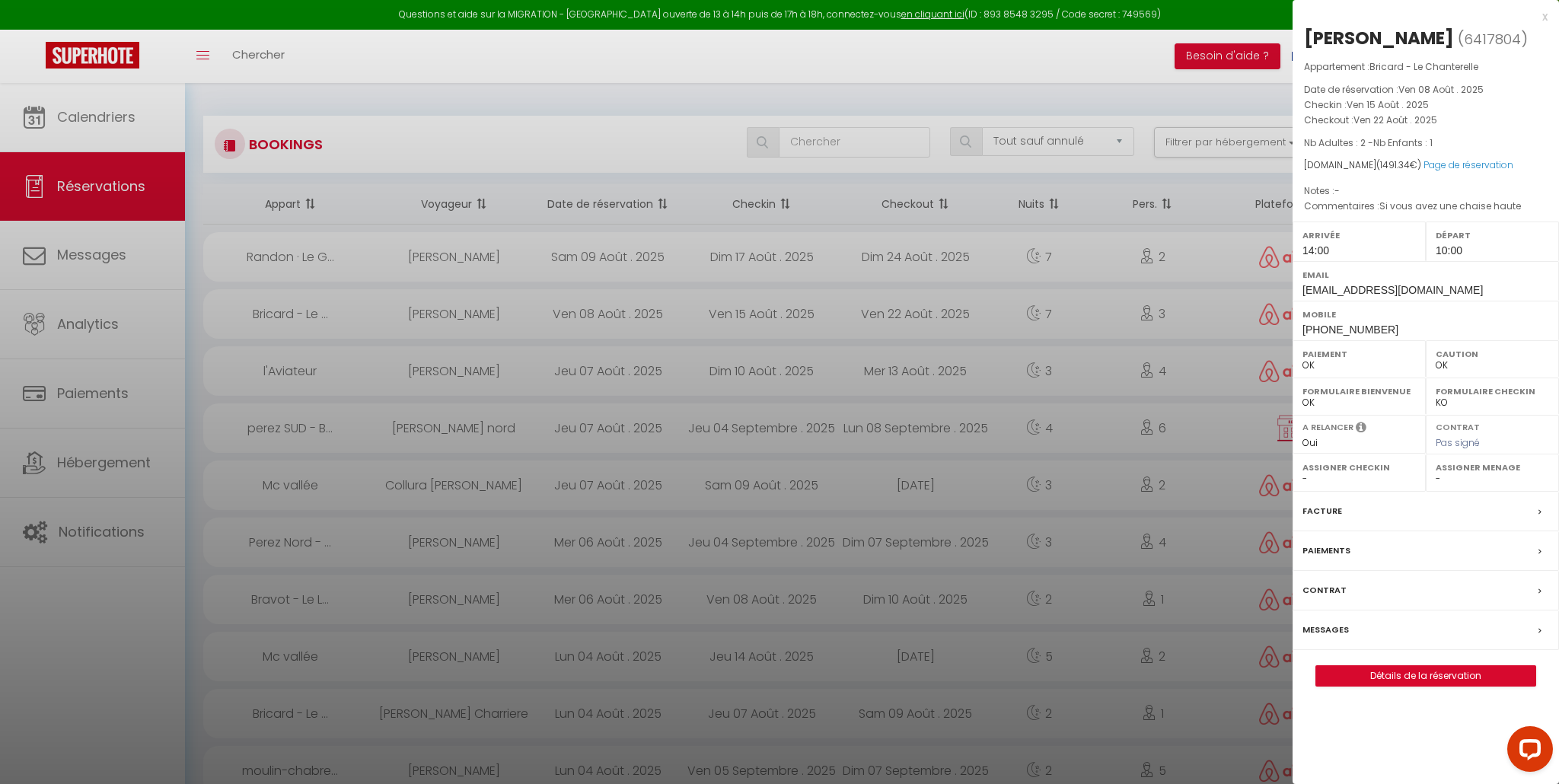
click at [1338, 506] on label "Facture" at bounding box center [1322, 511] width 39 height 16
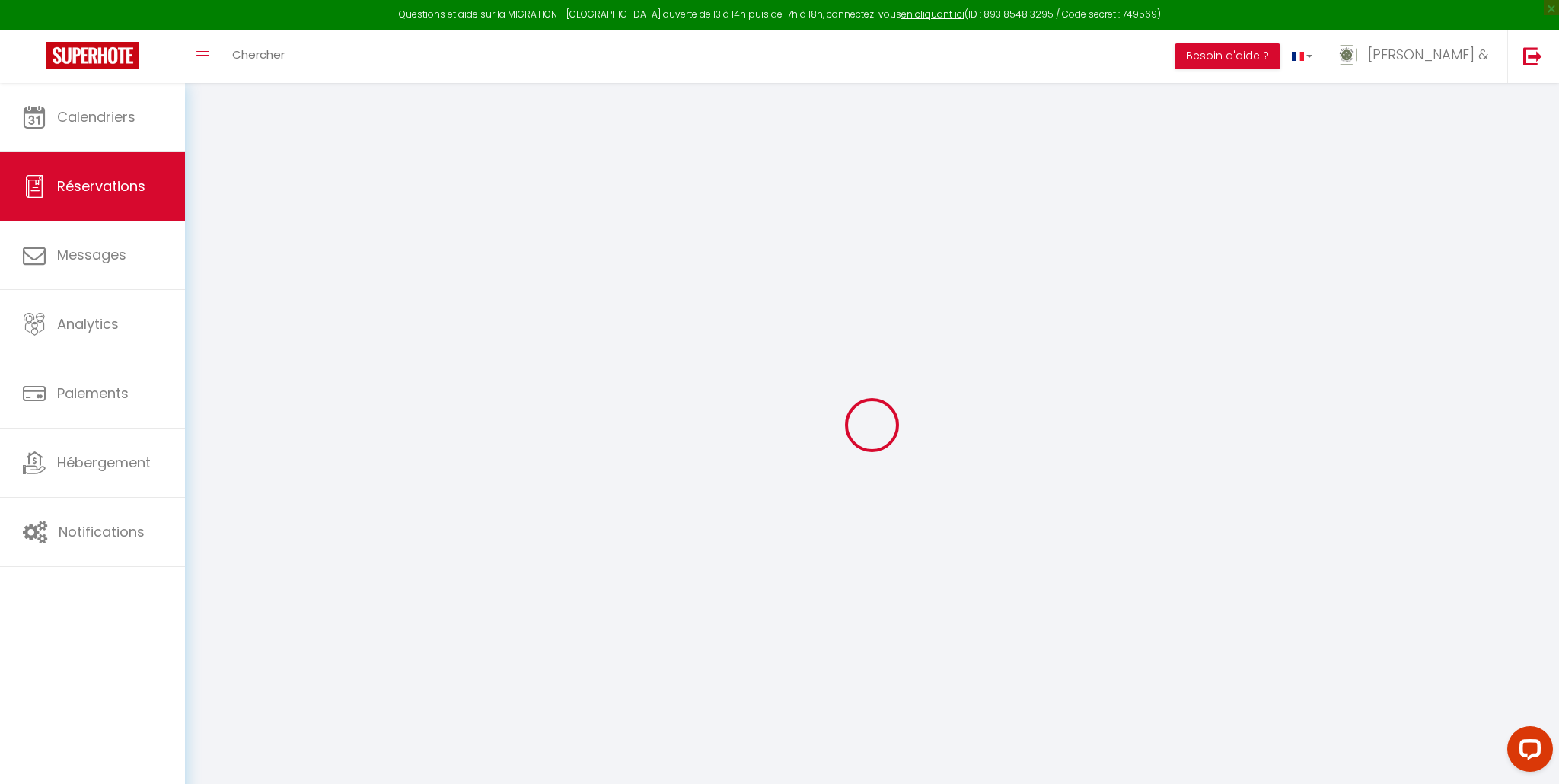
type input "Damien"
type input "De"
type input "qw0bom94hn2hcy9gtpvfkppnqkg0@reply.superhote.com"
type input "damien0705@icloud.com"
type input "+33603630771"
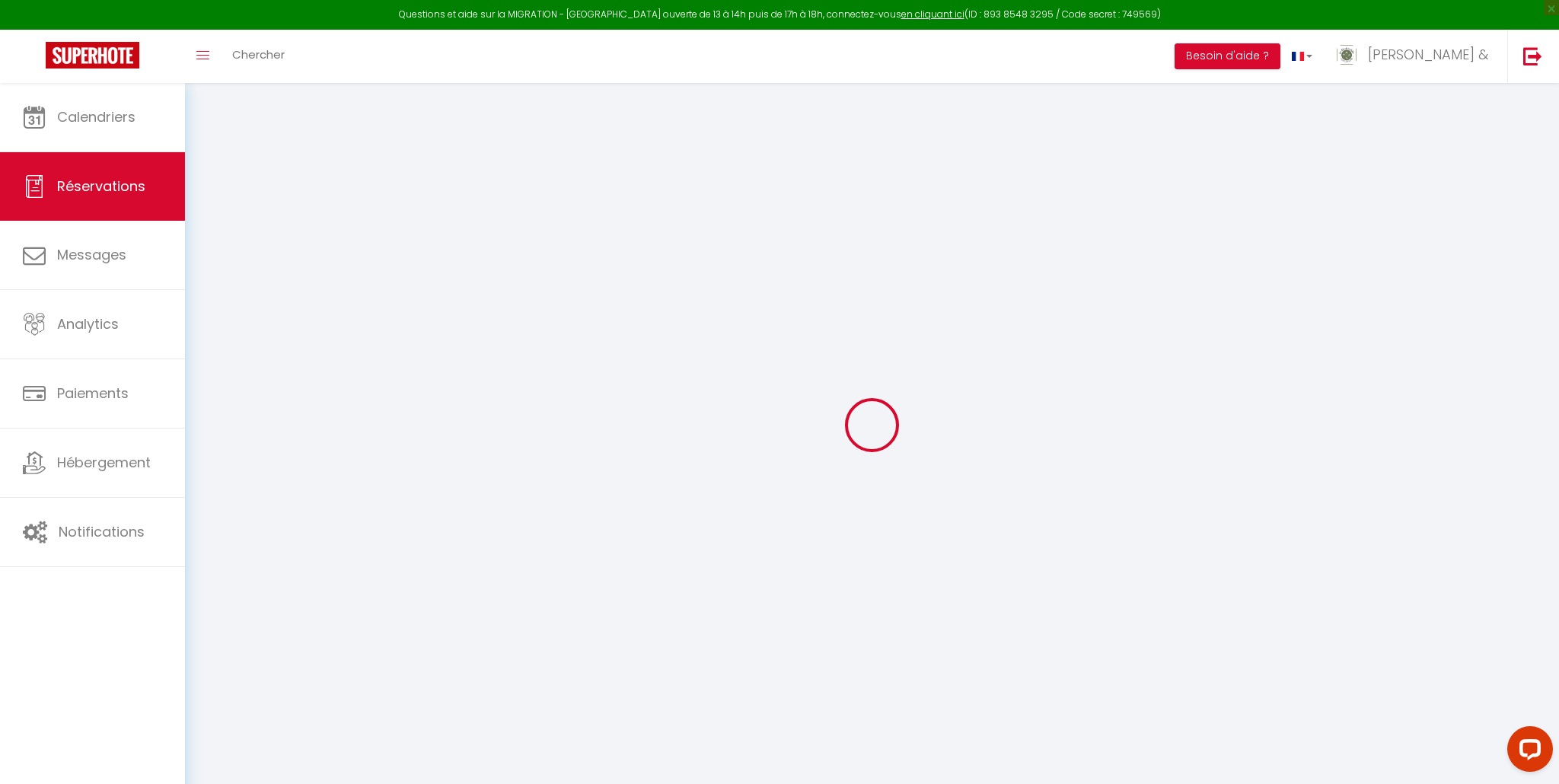
type input "+33603630771"
select select
type input "259.49"
select select "65650"
select select "1"
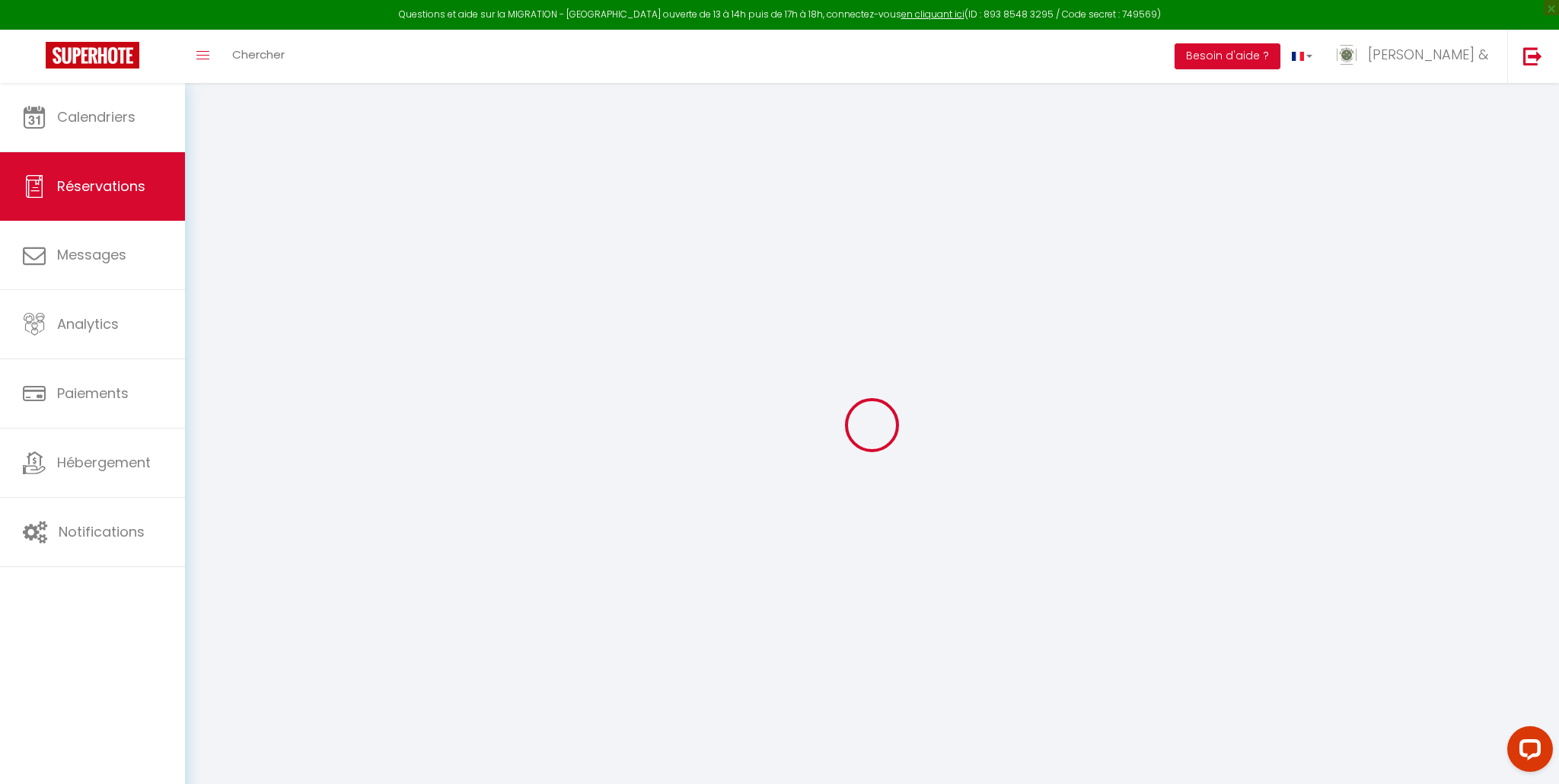
select select
type input "2"
type input "1"
select select "12"
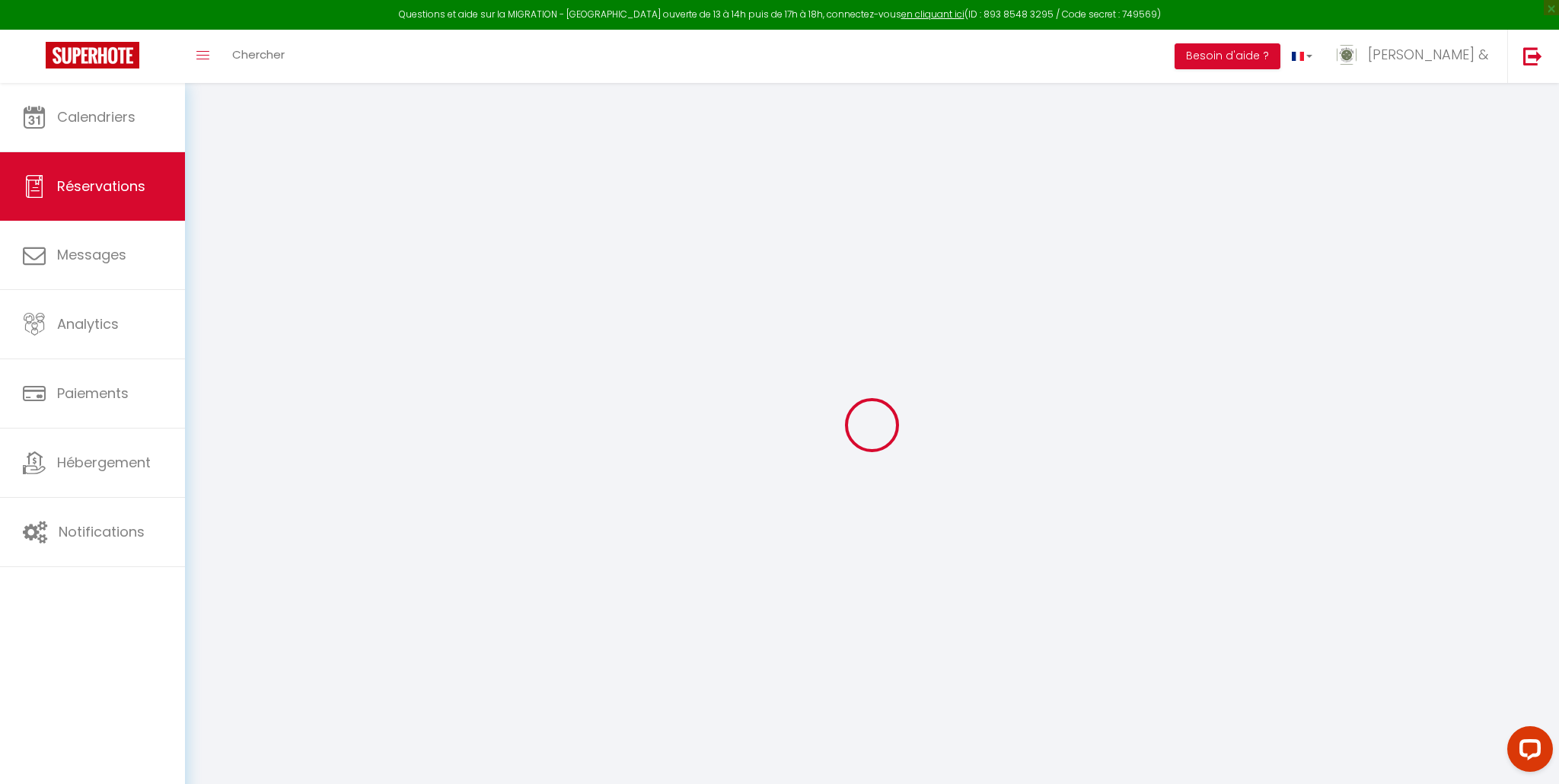
select select
type input "1356.6"
checkbox input "false"
type input "0"
select select "1"
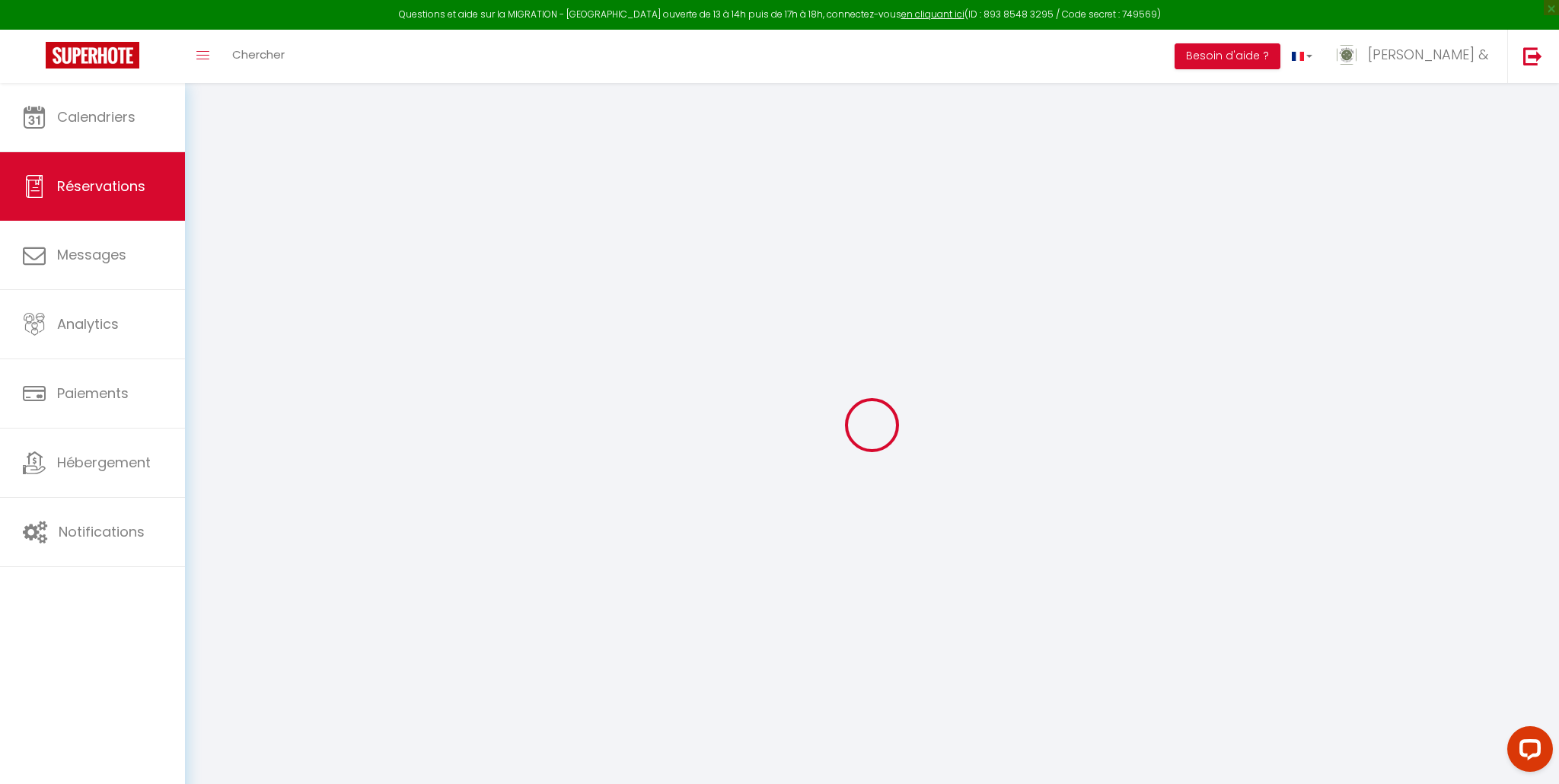
type input "85"
type input "0"
select select
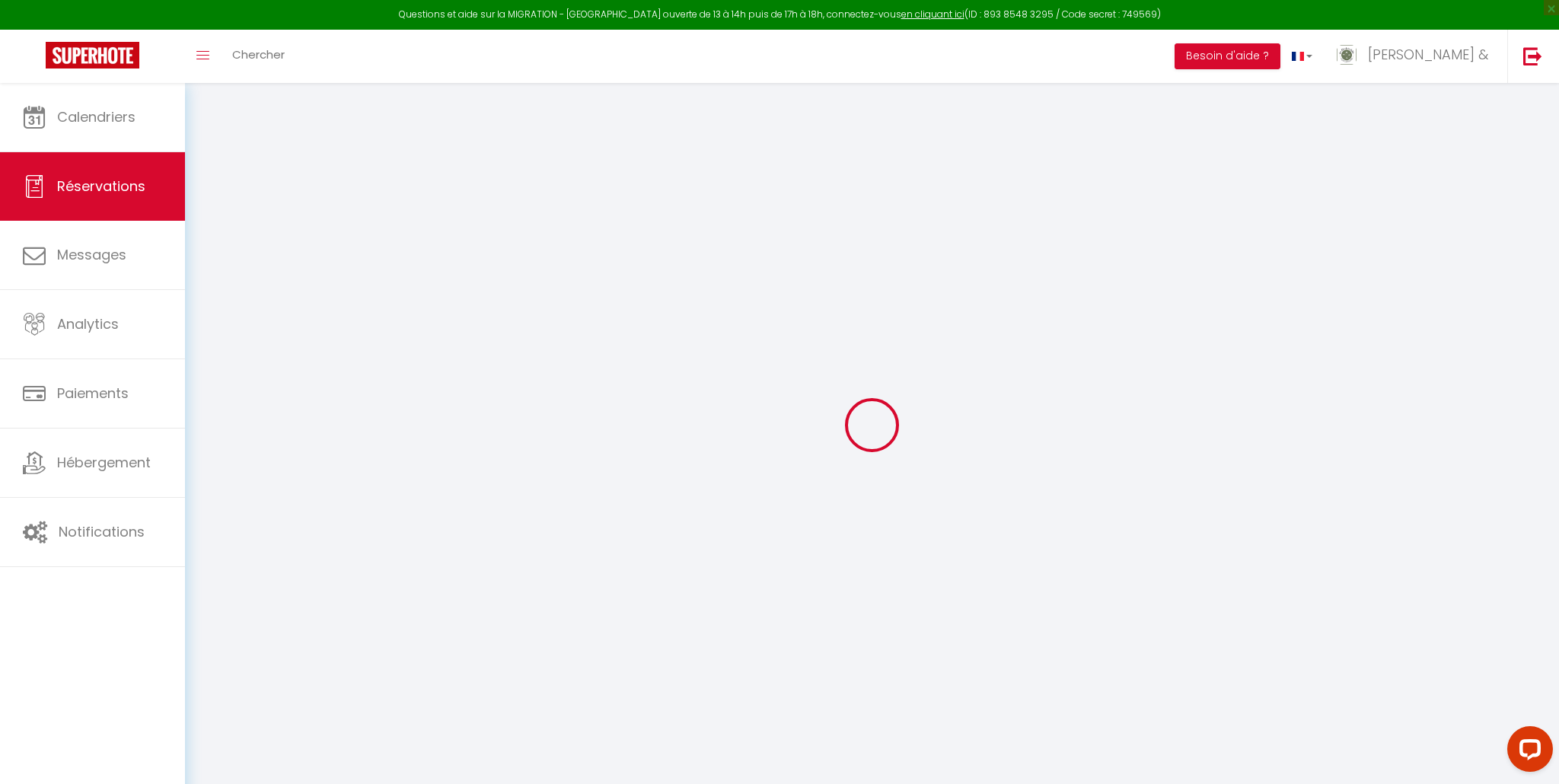
select select
select select "15"
checkbox input "false"
select select
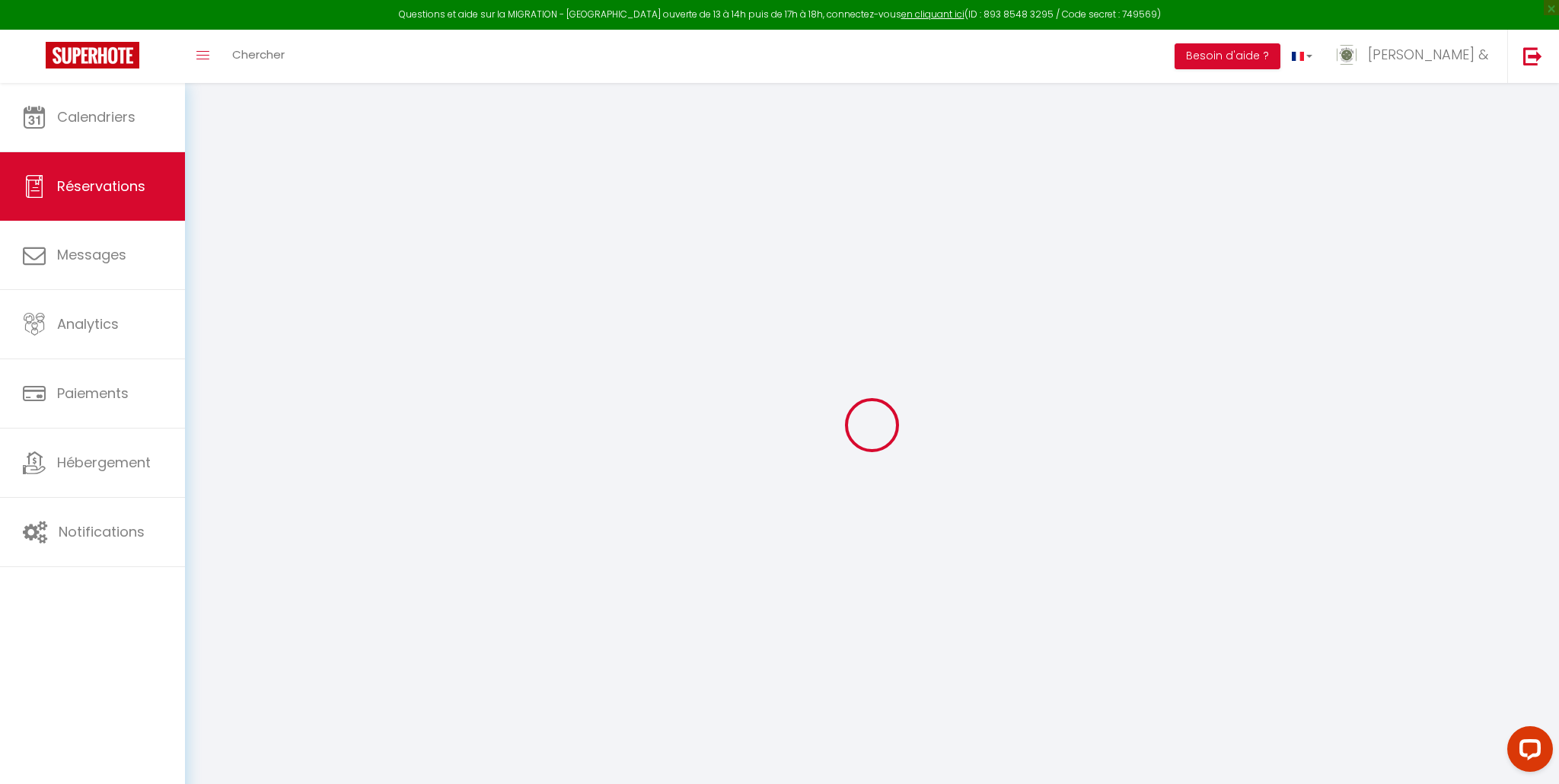
select select
checkbox input "false"
select select
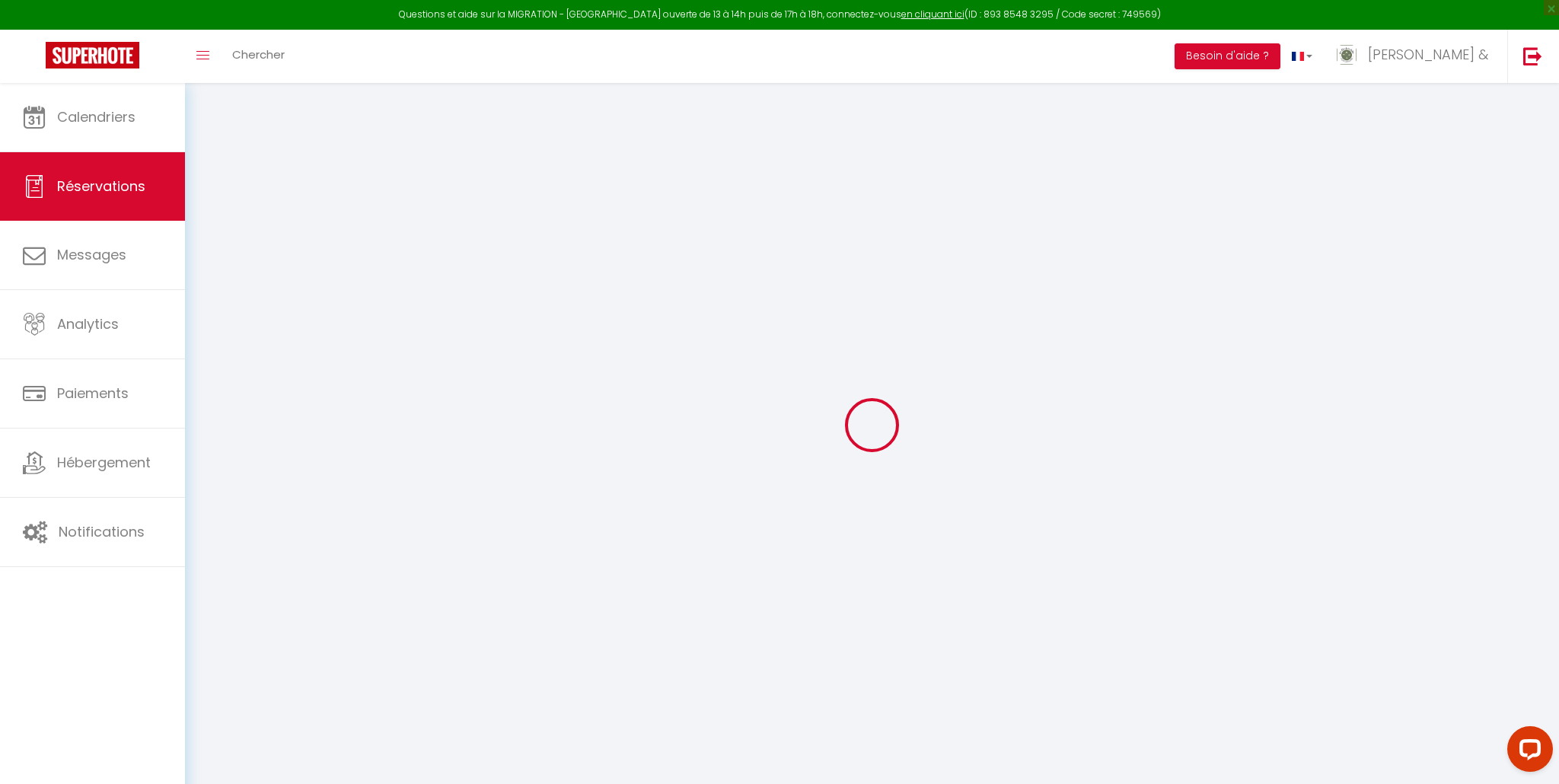
checkbox input "false"
select select
checkbox input "false"
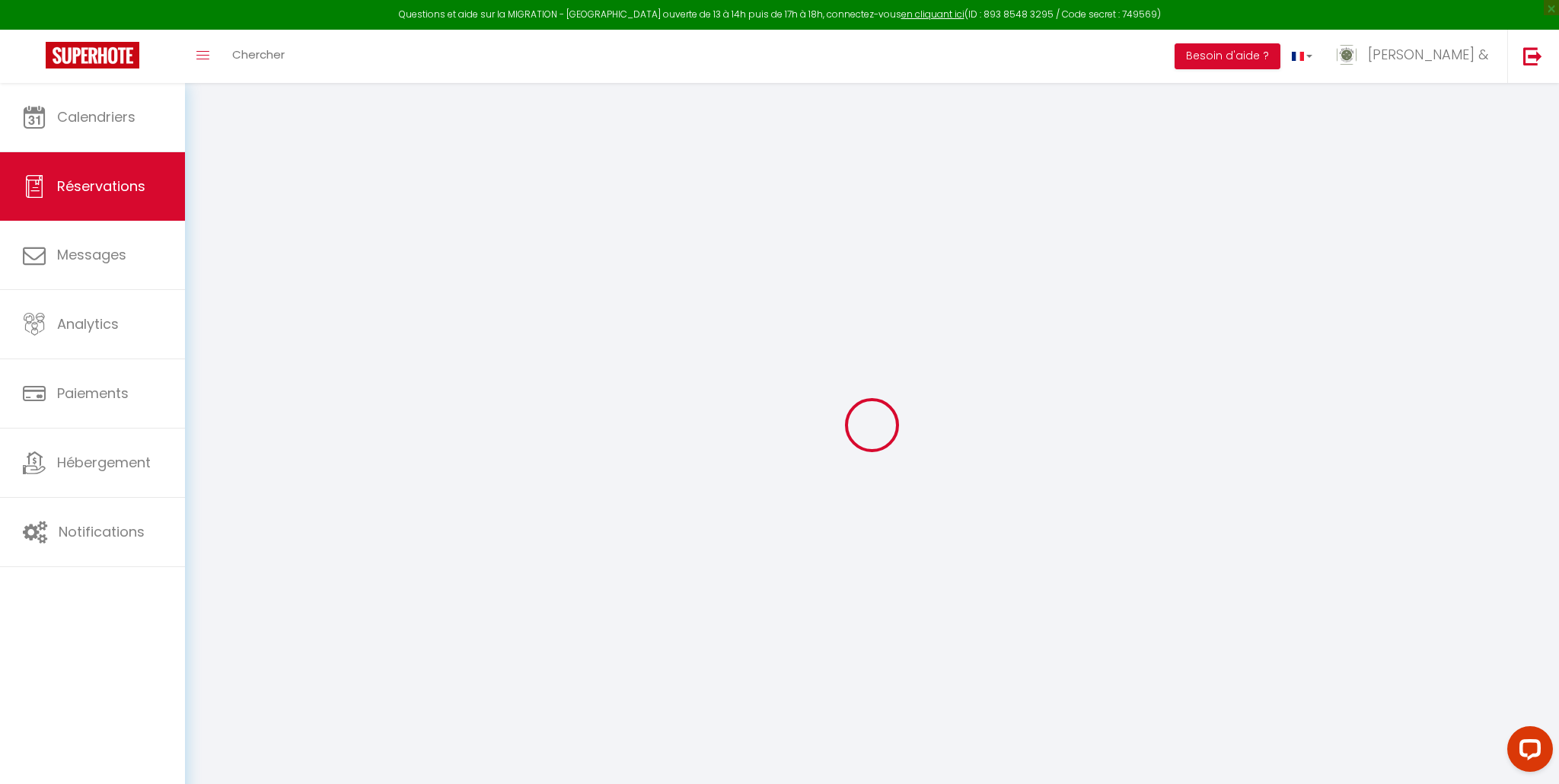
type textarea "Si vous avez une chaise haute"
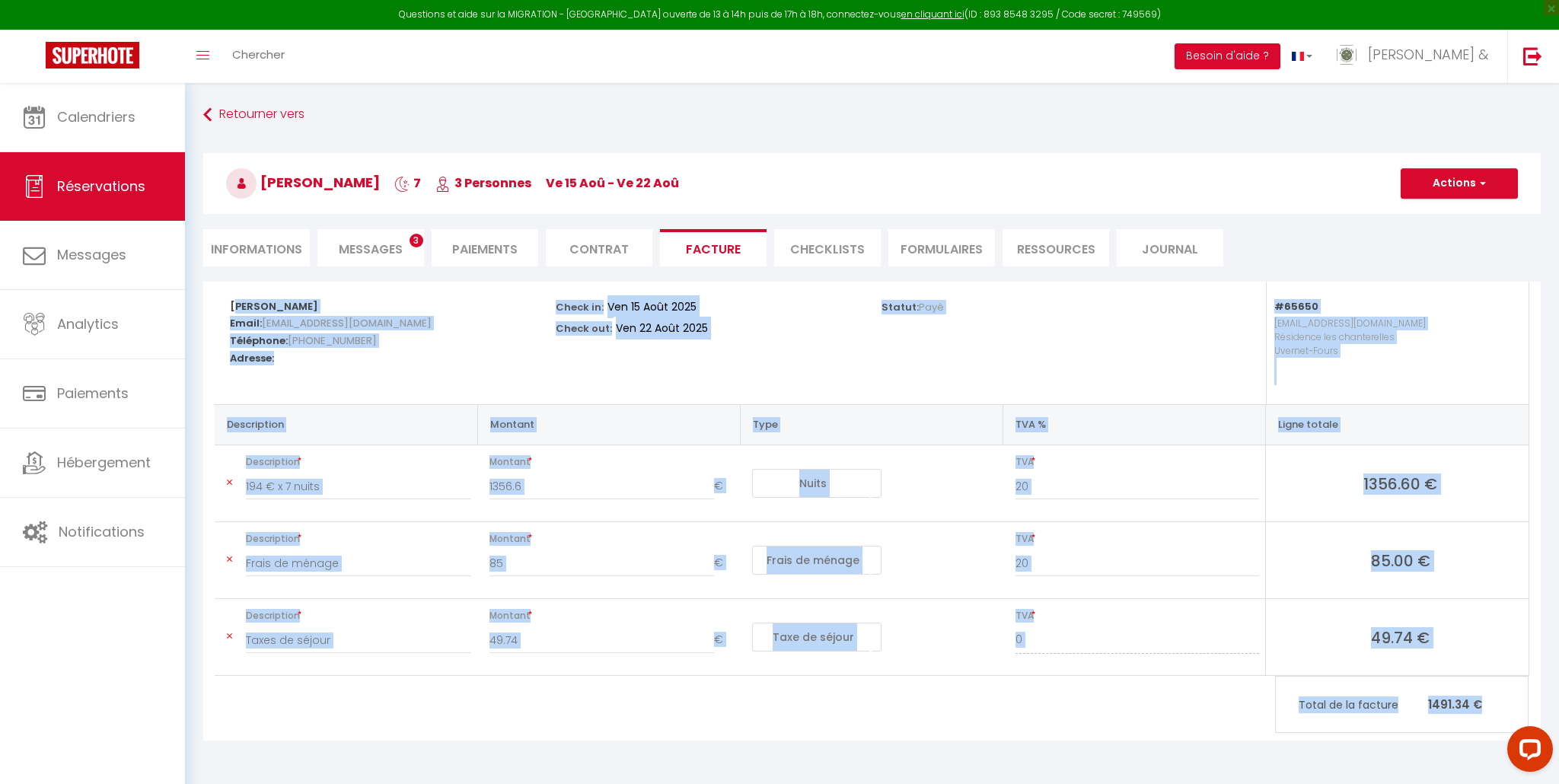
drag, startPoint x: 219, startPoint y: 303, endPoint x: 1409, endPoint y: 717, distance: 1260.0
click at [1409, 676] on div "Damien De Email: qw0bom94hn2hcy9gtpvfkppnqkg0@reply.superhote.com Téléphone: +3…" at bounding box center [872, 478] width 1315 height 394
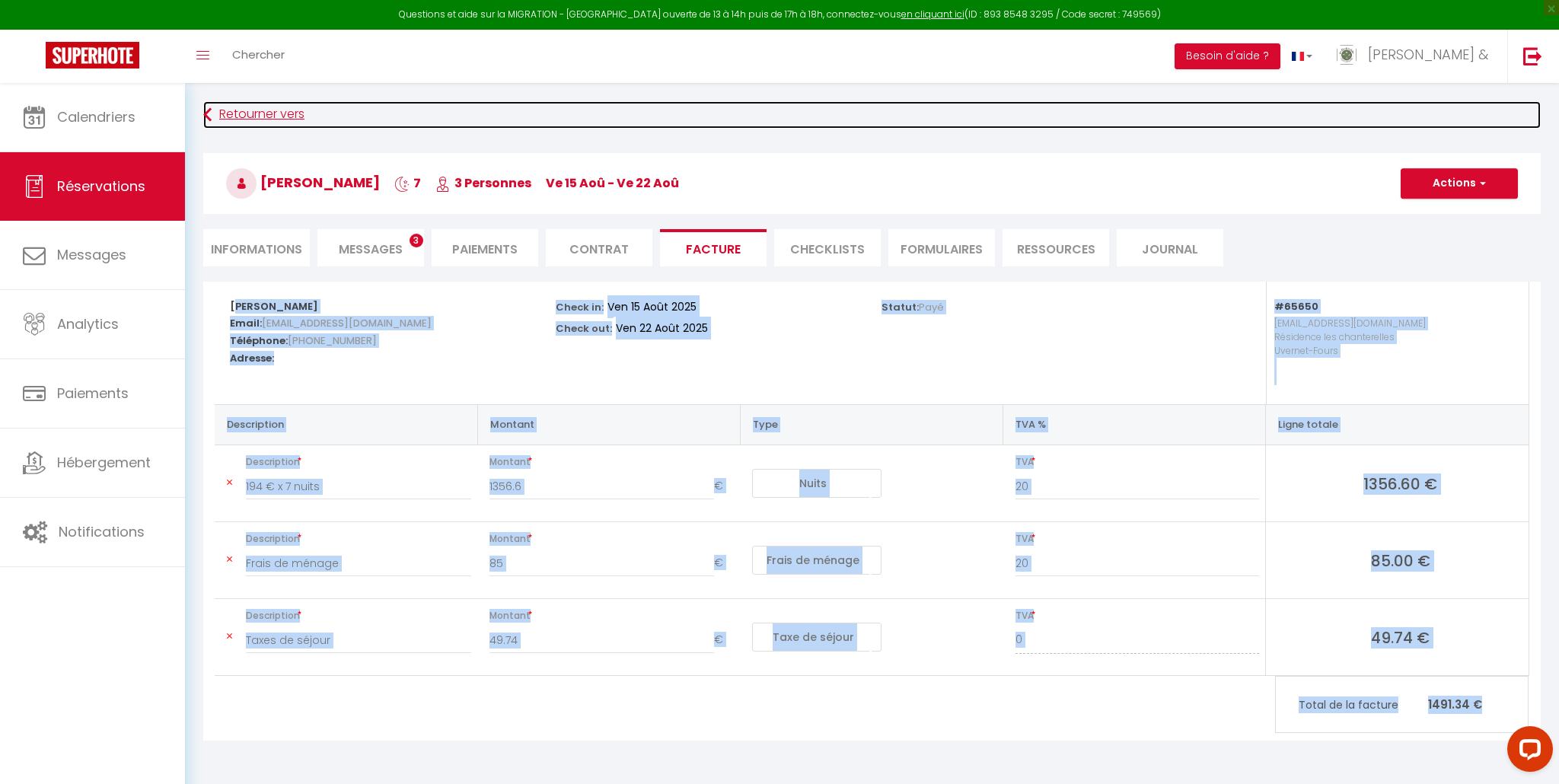
click at [252, 117] on link "Retourner vers" at bounding box center [871, 115] width 1337 height 28
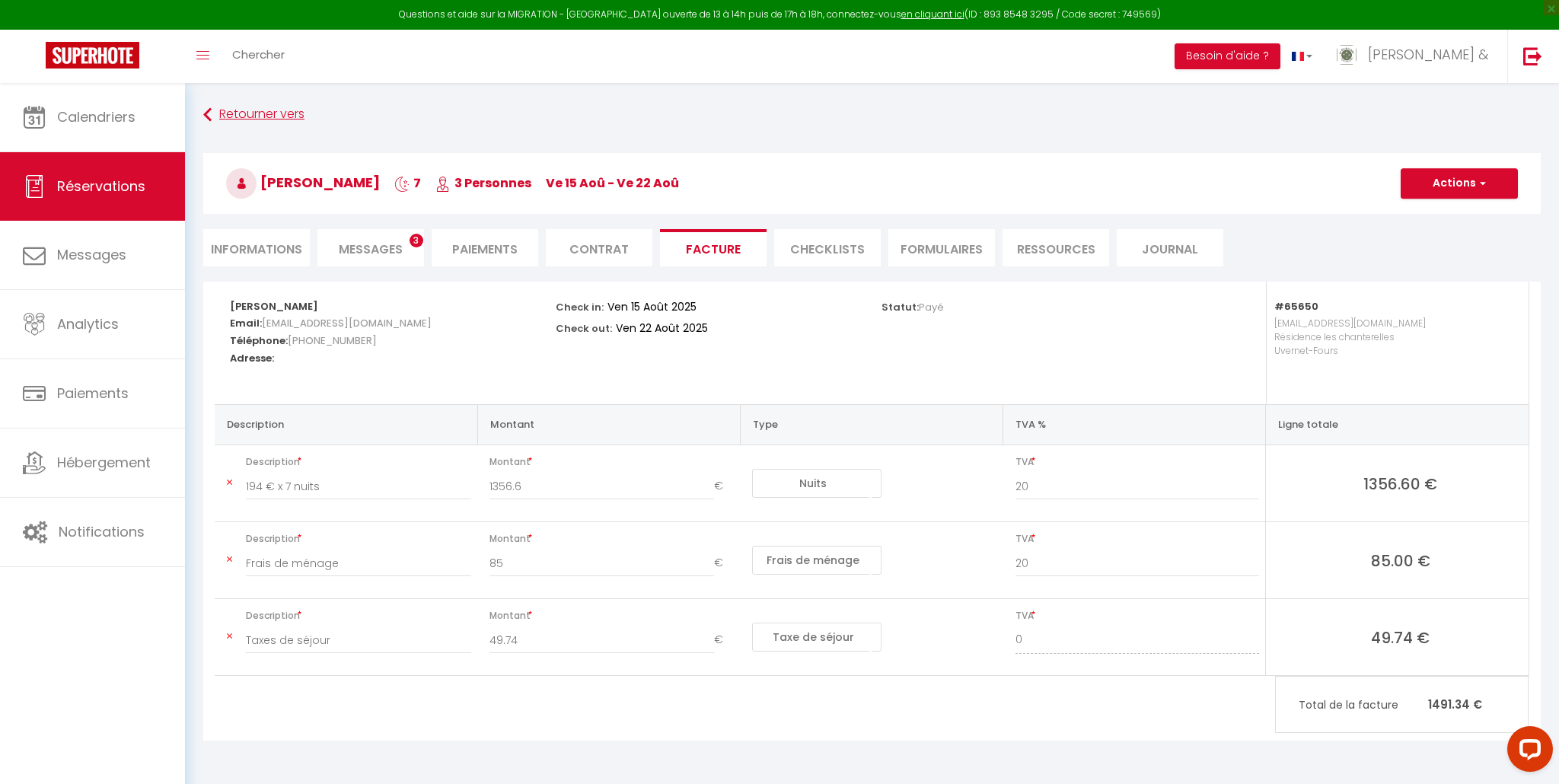
select select "not_cancelled"
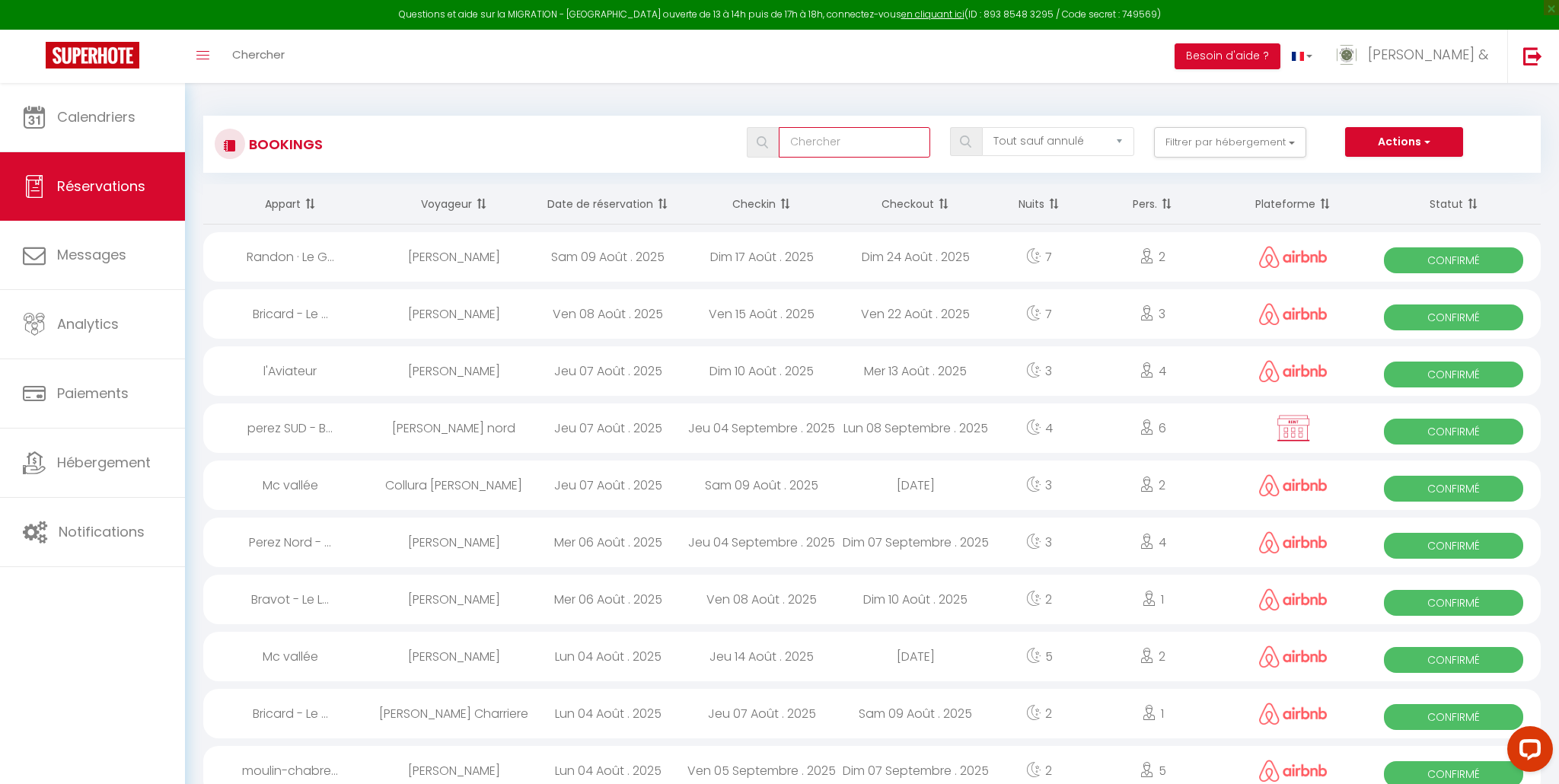
click at [842, 148] on input "text" at bounding box center [854, 142] width 152 height 30
type input "tato"
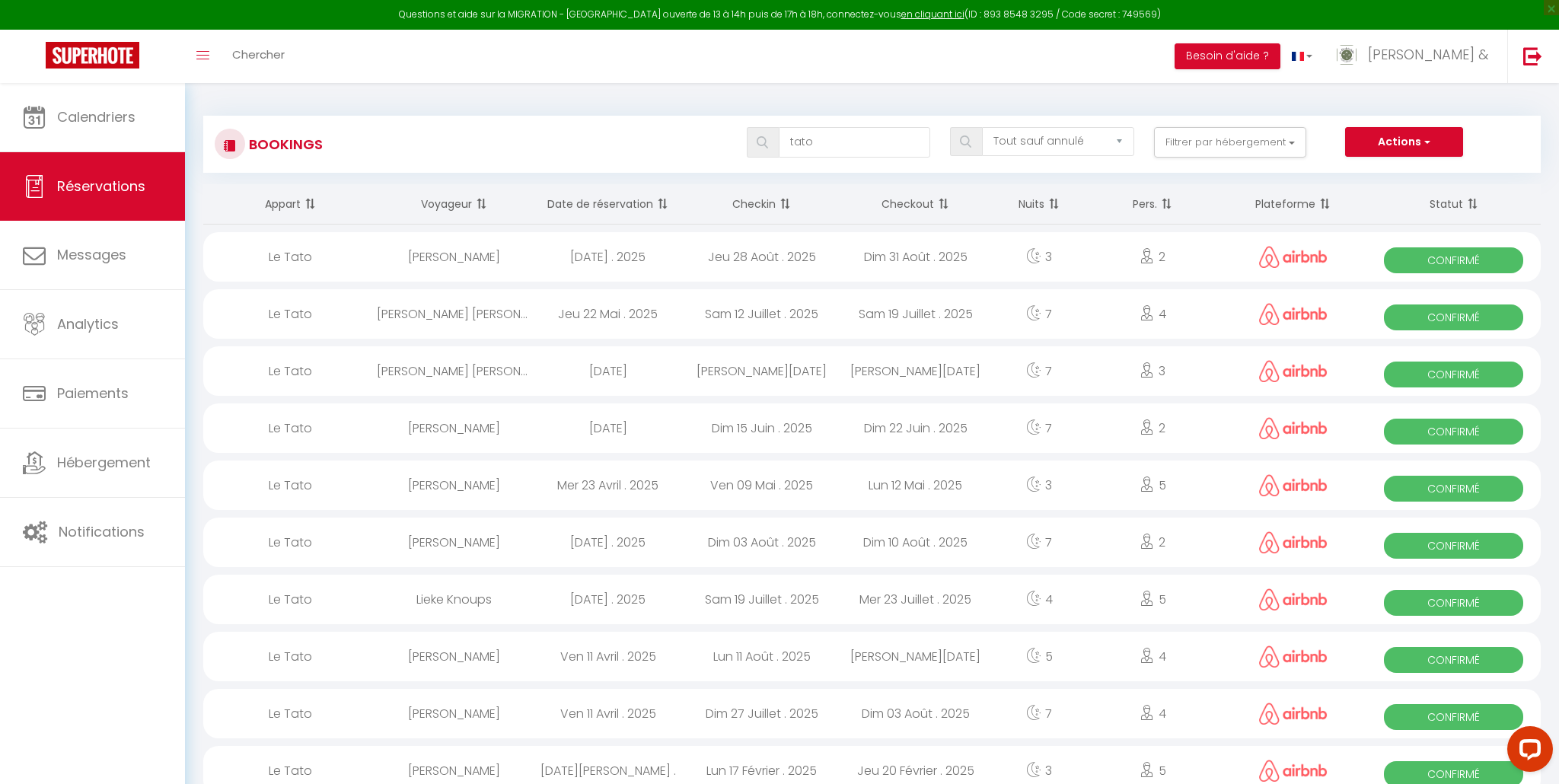
click at [776, 372] on div "[PERSON_NAME] 16 Août . 2025" at bounding box center [762, 371] width 154 height 49
select select "OK"
select select "1"
select select "0"
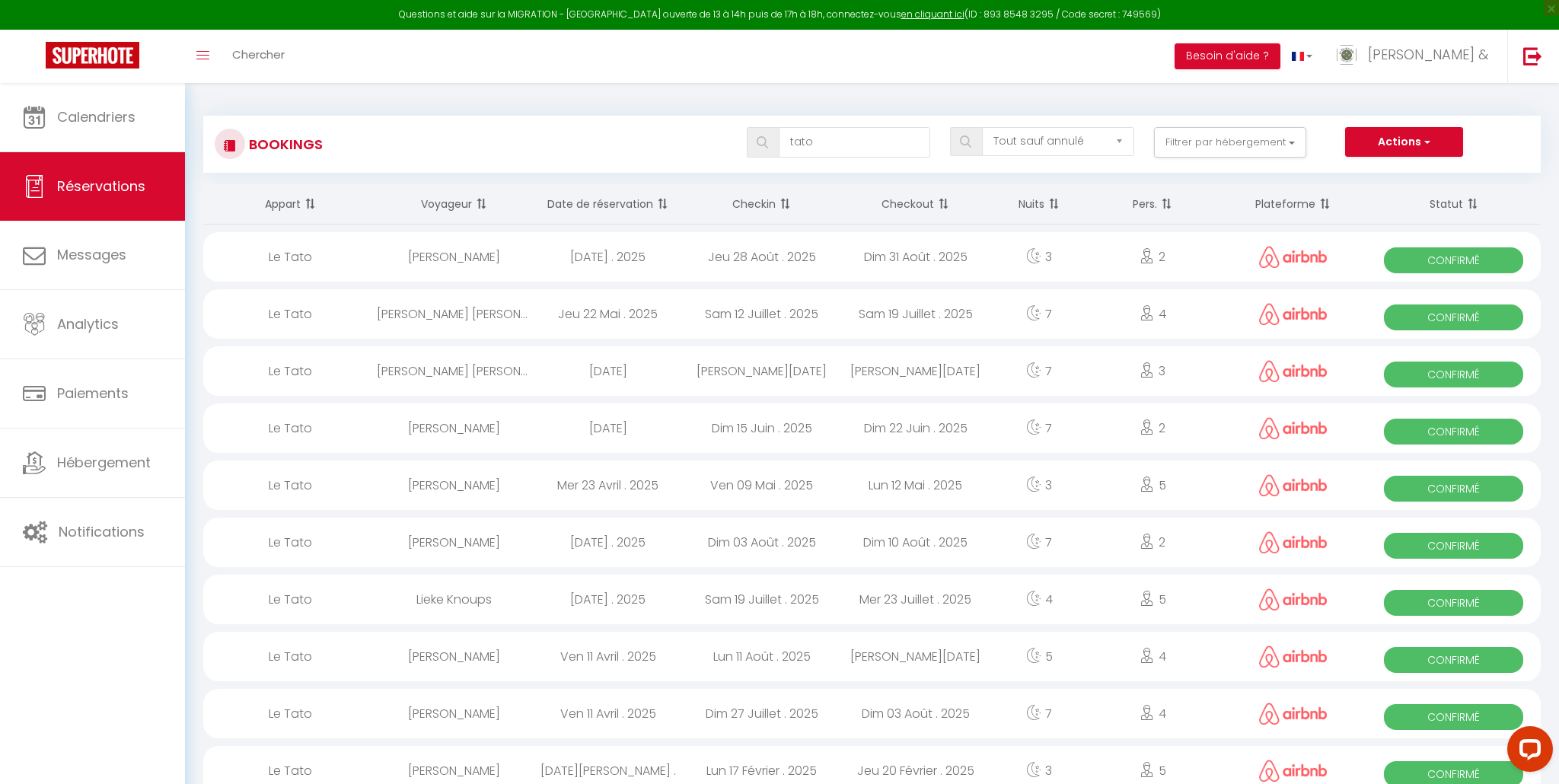
select select "1"
select select
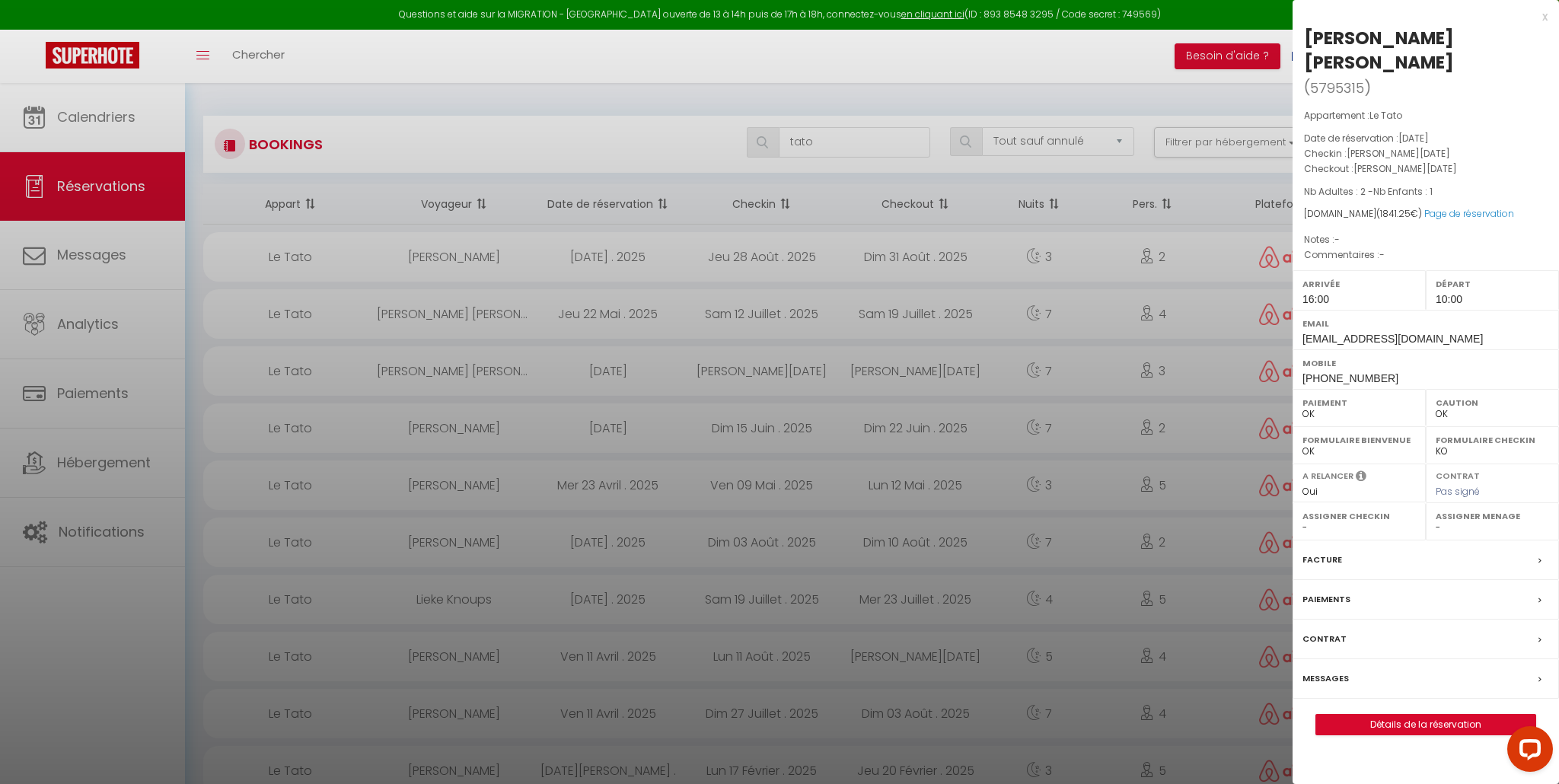
click at [1546, 15] on div "x" at bounding box center [1420, 17] width 255 height 19
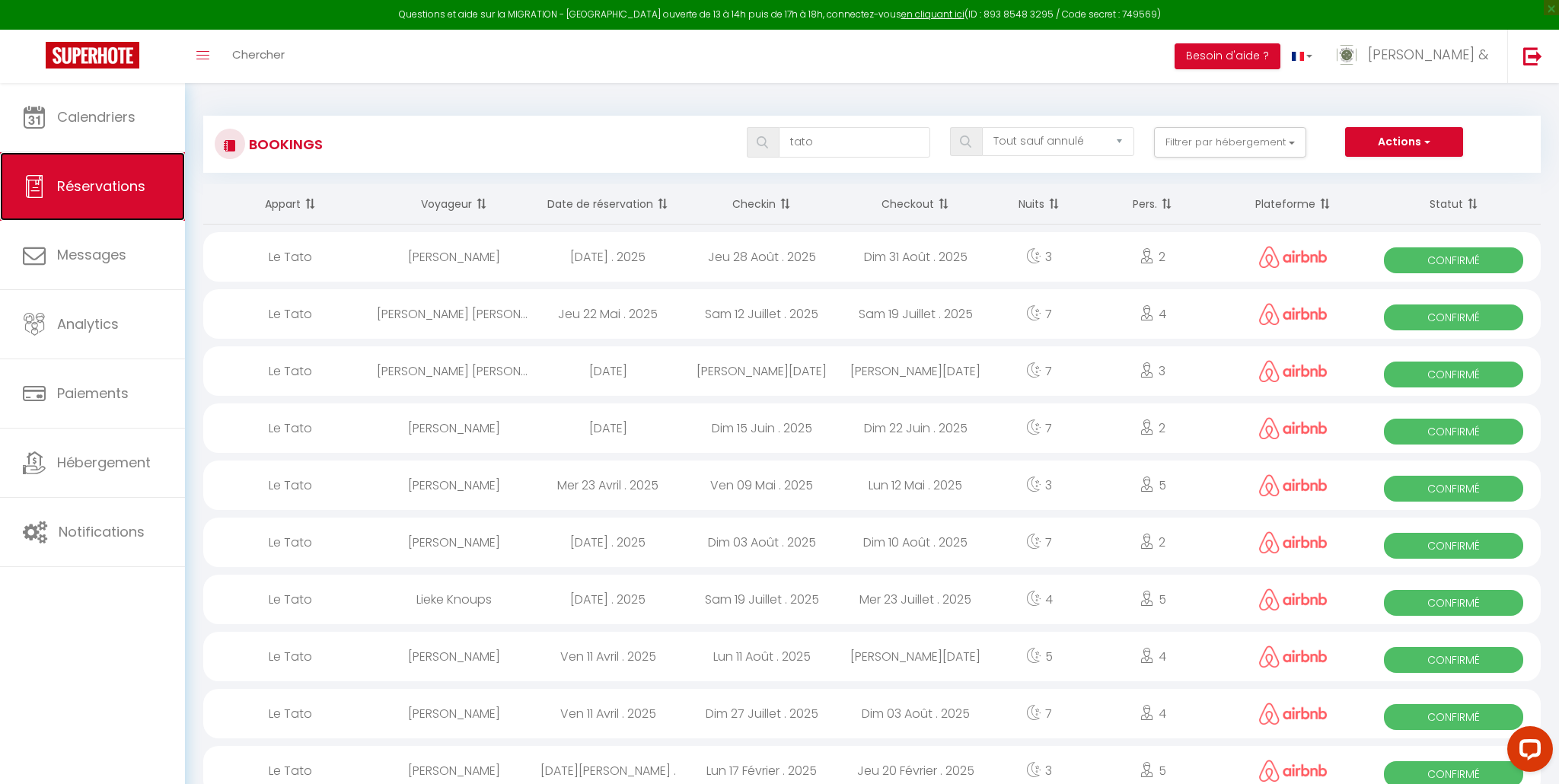
click at [100, 183] on span "Réservations" at bounding box center [101, 186] width 88 height 19
drag, startPoint x: 861, startPoint y: 144, endPoint x: 780, endPoint y: 139, distance: 81.2
click at [780, 139] on input "tato" at bounding box center [854, 142] width 152 height 30
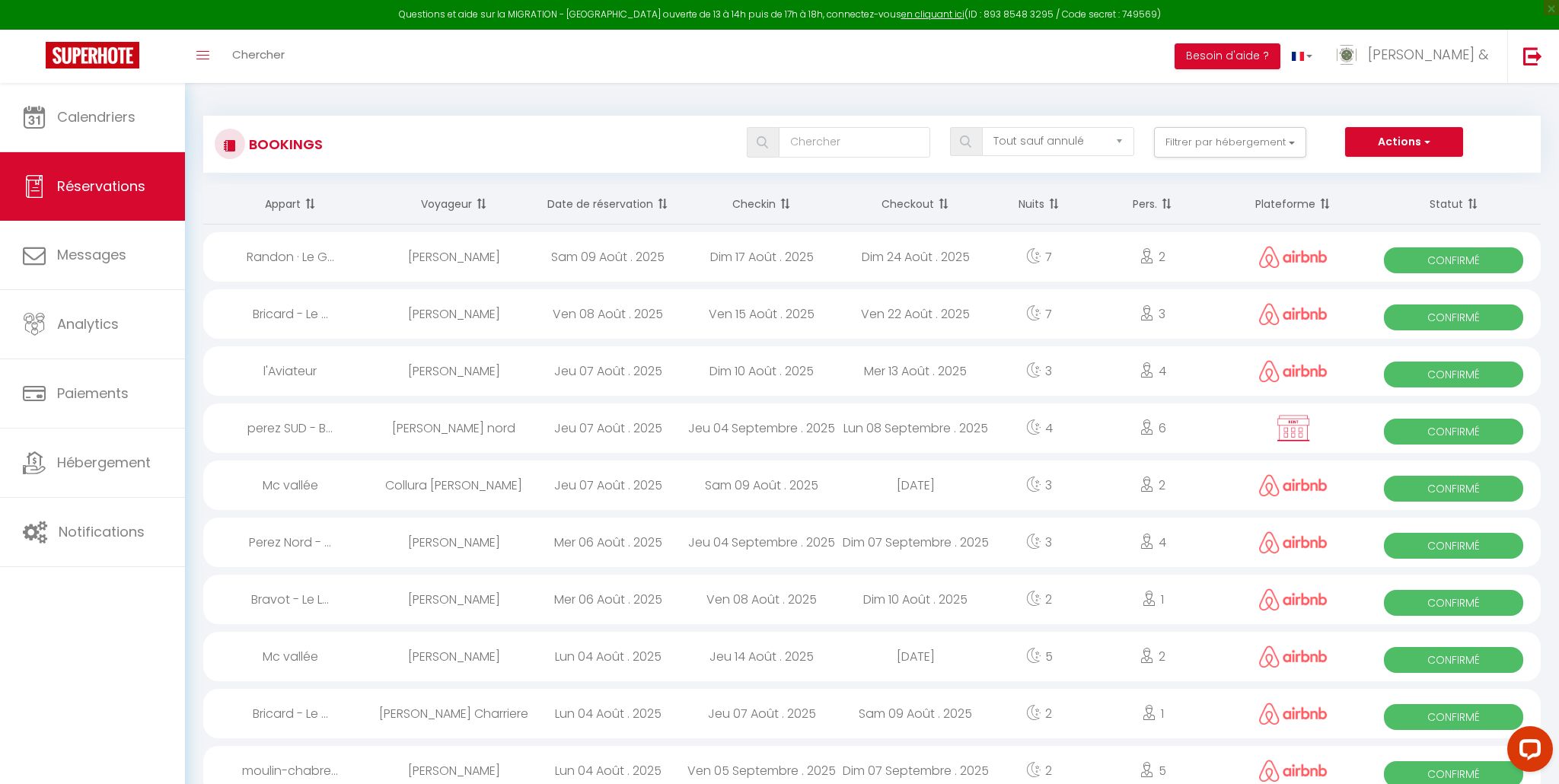
click at [893, 255] on div "Dim 24 Août . 2025" at bounding box center [915, 257] width 154 height 49
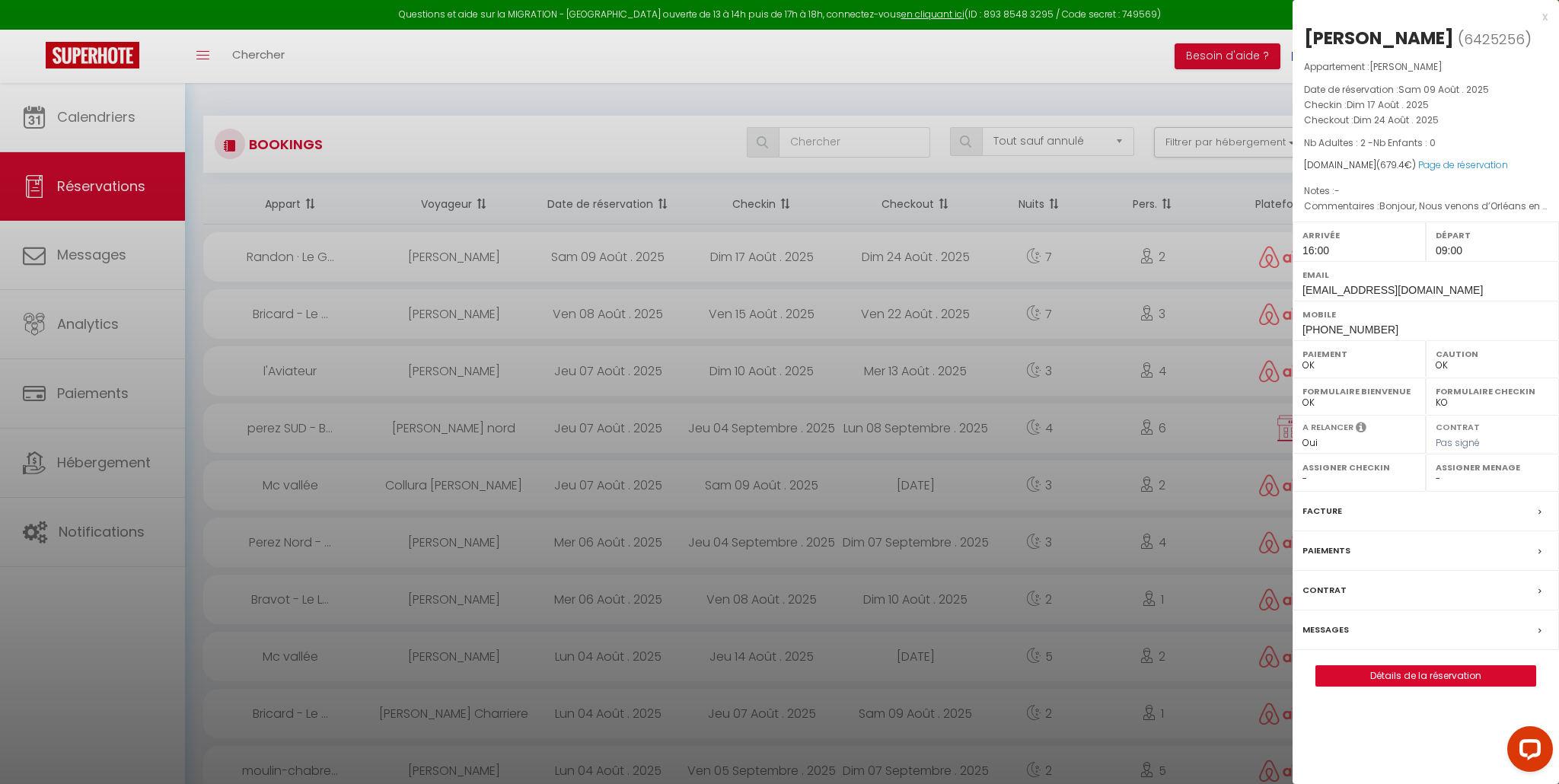
click at [1329, 512] on label "Facture" at bounding box center [1322, 511] width 39 height 16
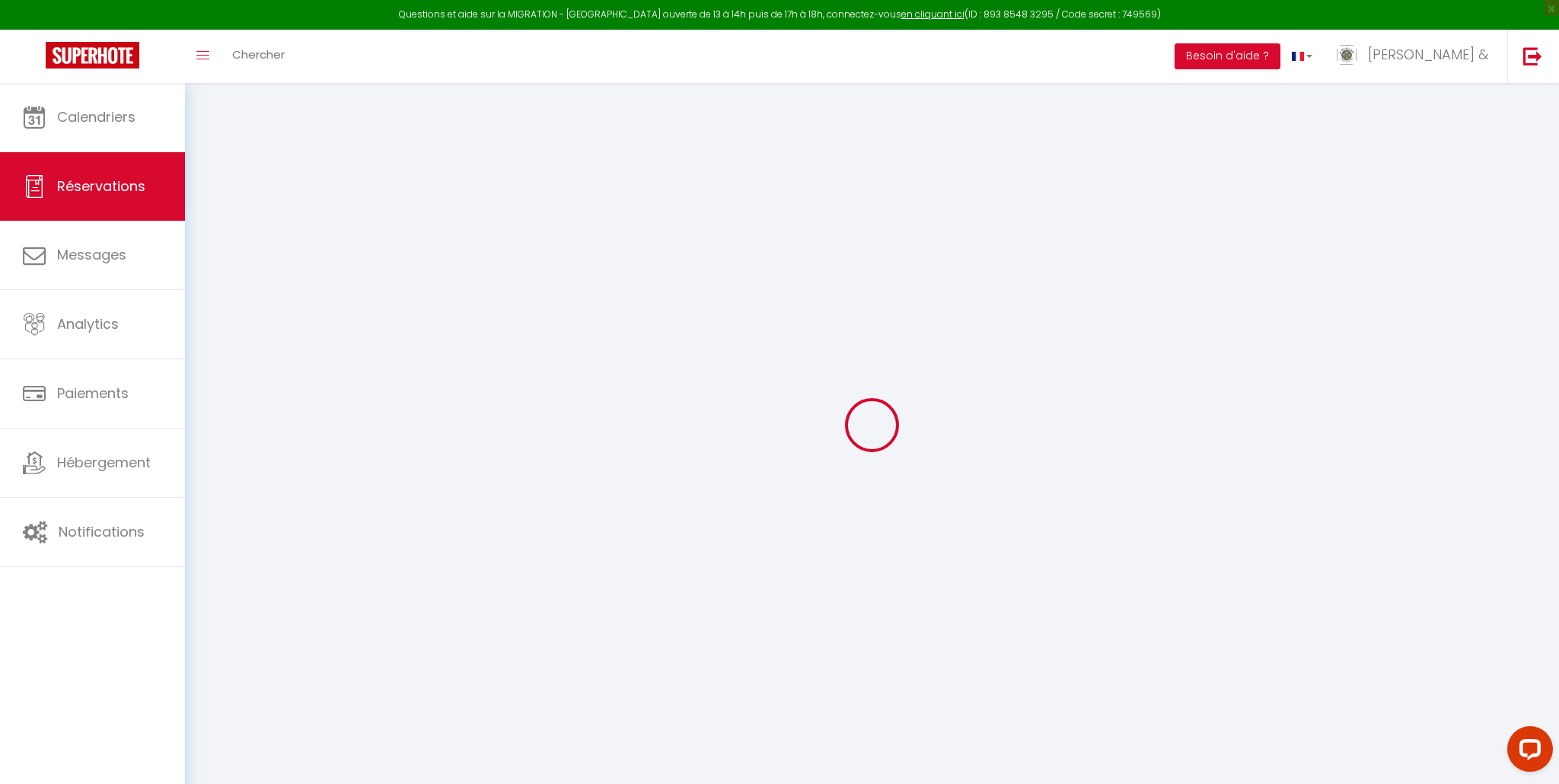
select select
checkbox input "false"
select select
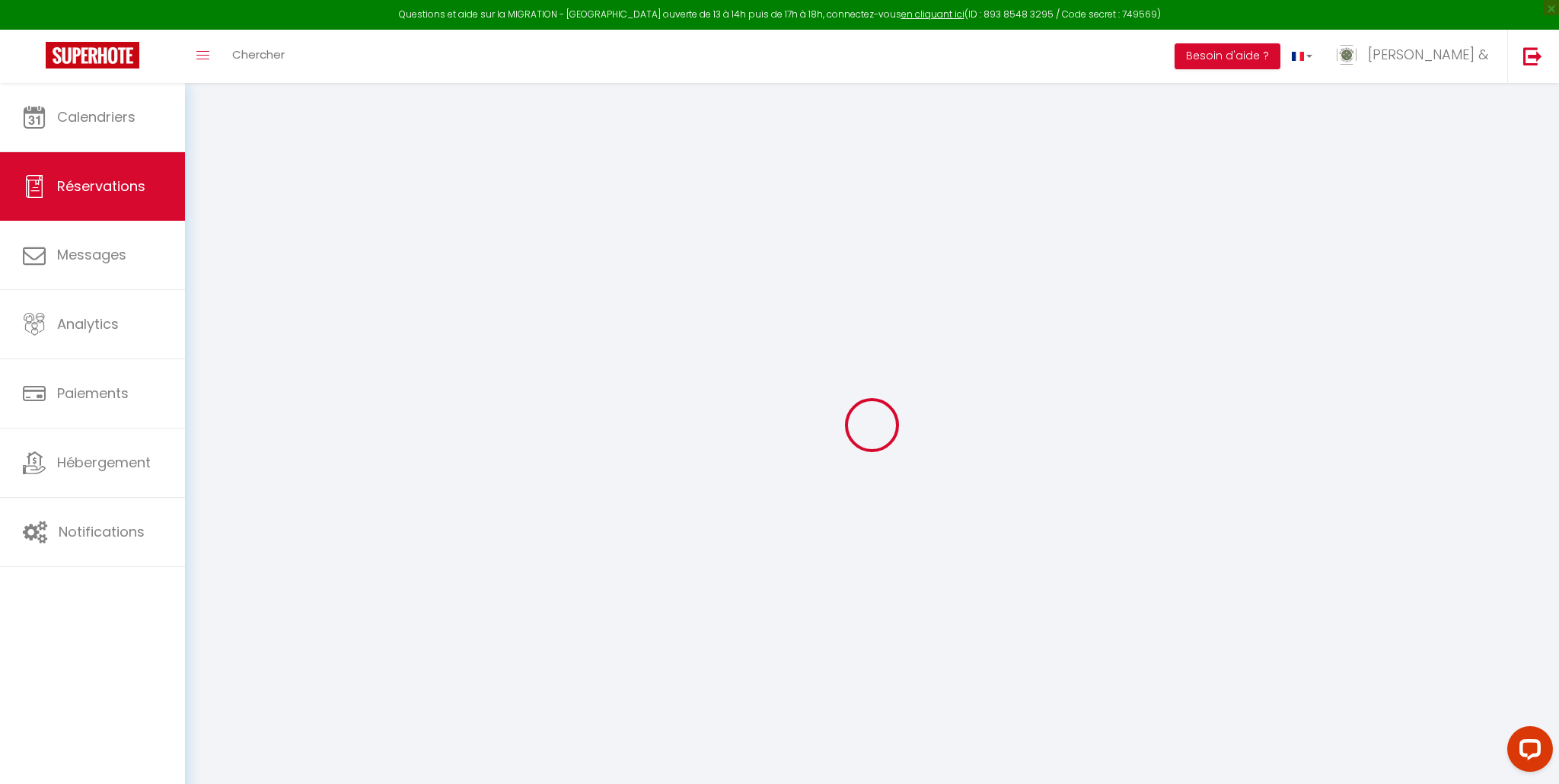
select select
checkbox input "false"
type textarea "Bonjour, Nous venons d’Orléans en voiture. À très vite."
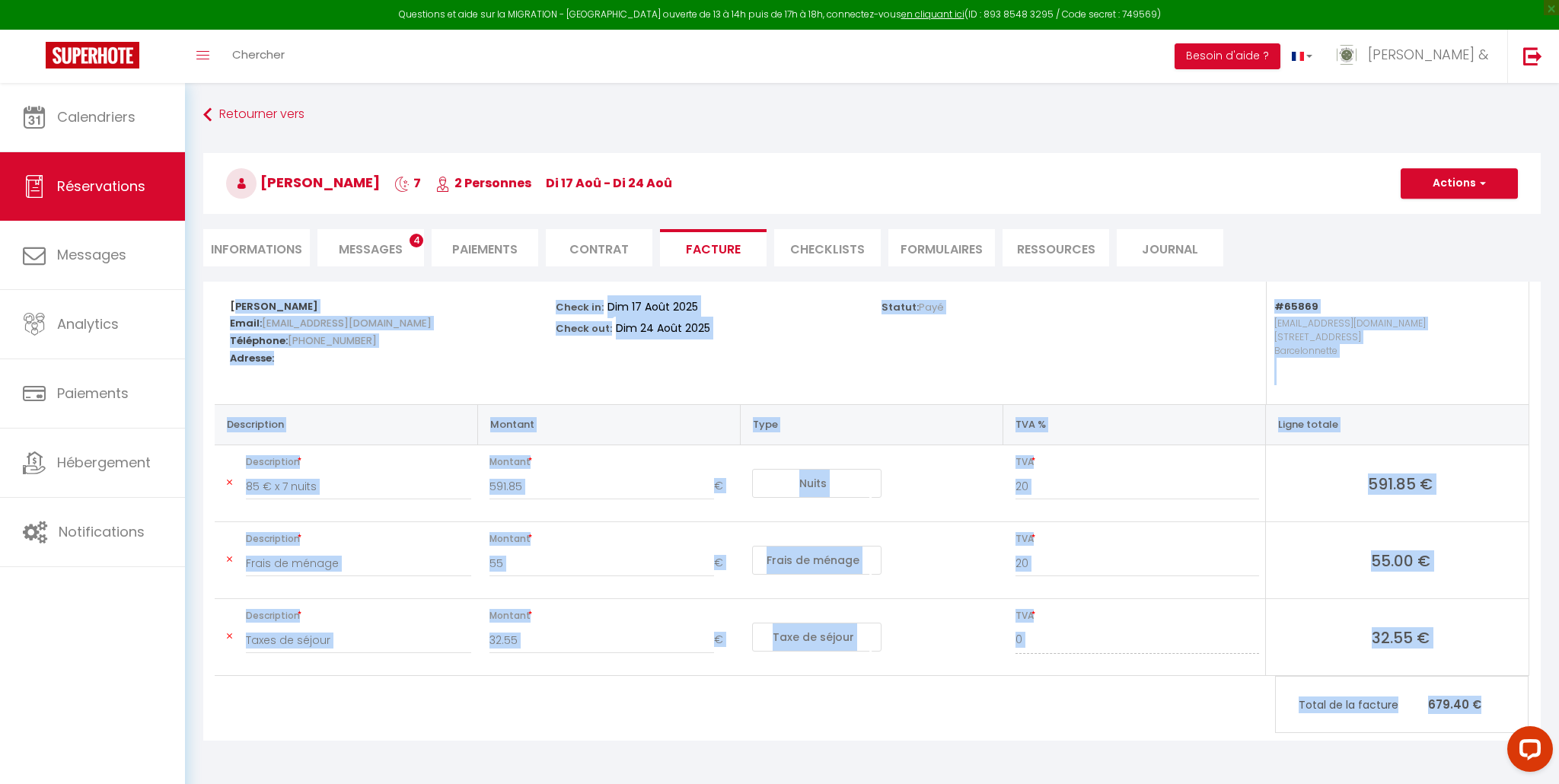
drag, startPoint x: 230, startPoint y: 305, endPoint x: 1488, endPoint y: 707, distance: 1320.7
click at [1486, 676] on div "Fanny Jacopin Email: t2ahui78c0hqq3qmmmk5jaauk7ay@reply.superhote.com Téléphone…" at bounding box center [872, 478] width 1315 height 394
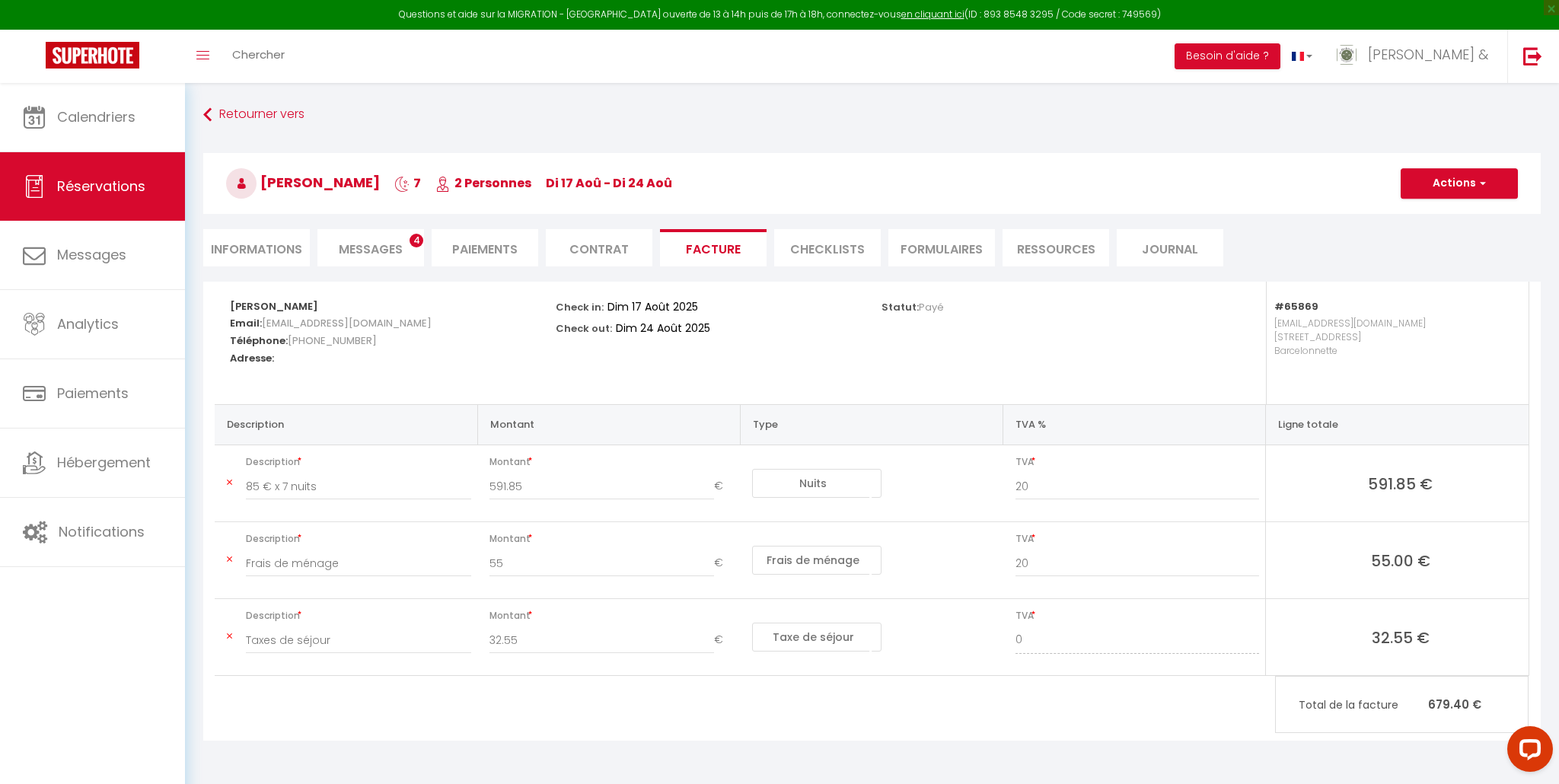
click at [598, 684] on div "Fanny Jacopin Email: t2ahui78c0hqq3qmmmk5jaauk7ay@reply.superhote.com Téléphone…" at bounding box center [871, 511] width 1337 height 459
click at [73, 166] on link "Réservations" at bounding box center [93, 186] width 185 height 69
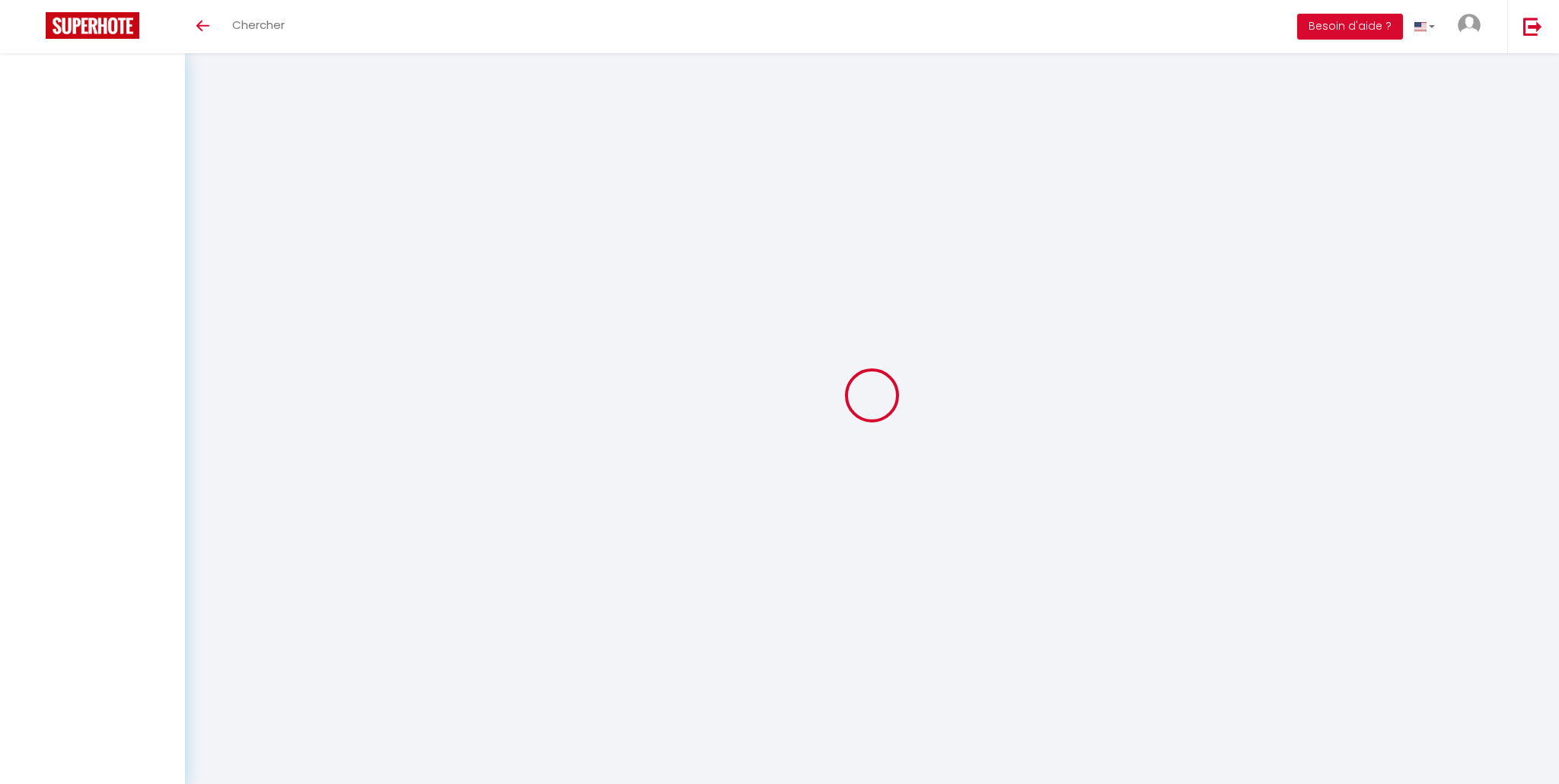
select select "not_cancelled"
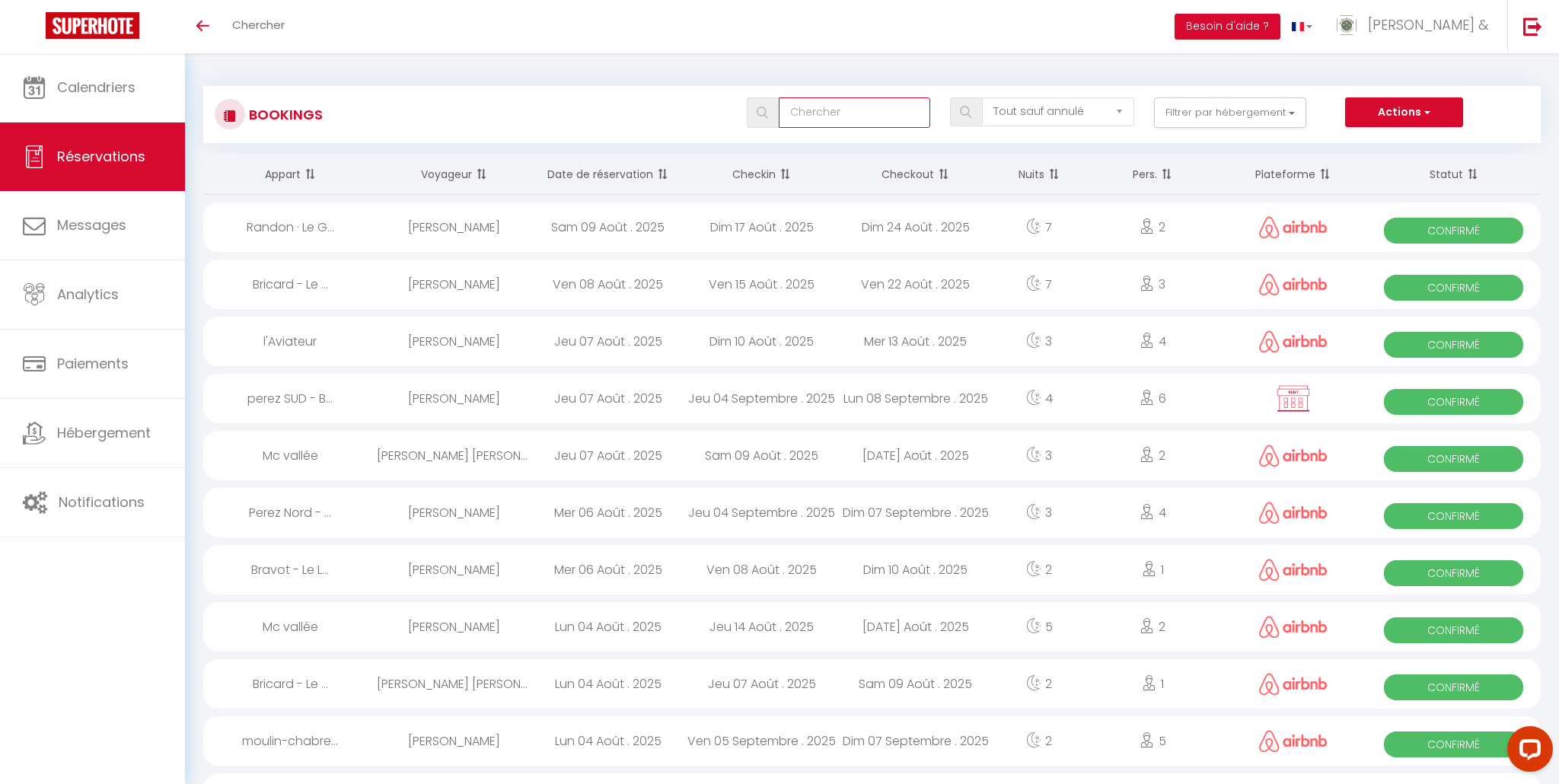
click at [828, 123] on input "text" at bounding box center [854, 112] width 152 height 30
type input "tato"
click at [785, 344] on div "Dim 17 Août . 2025" at bounding box center [762, 341] width 154 height 49
select select "OK"
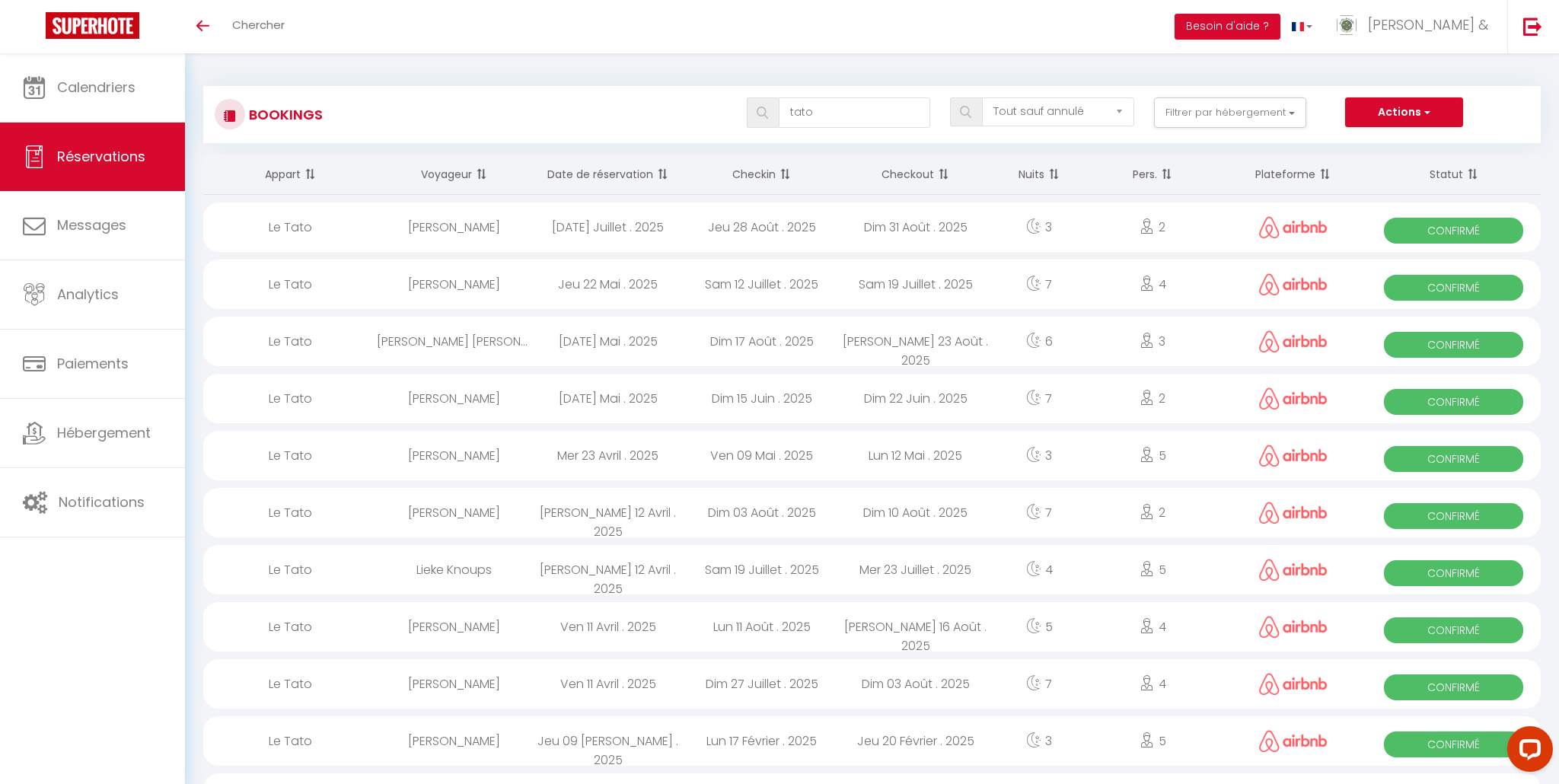
select select "1"
select select "0"
select select "1"
select select
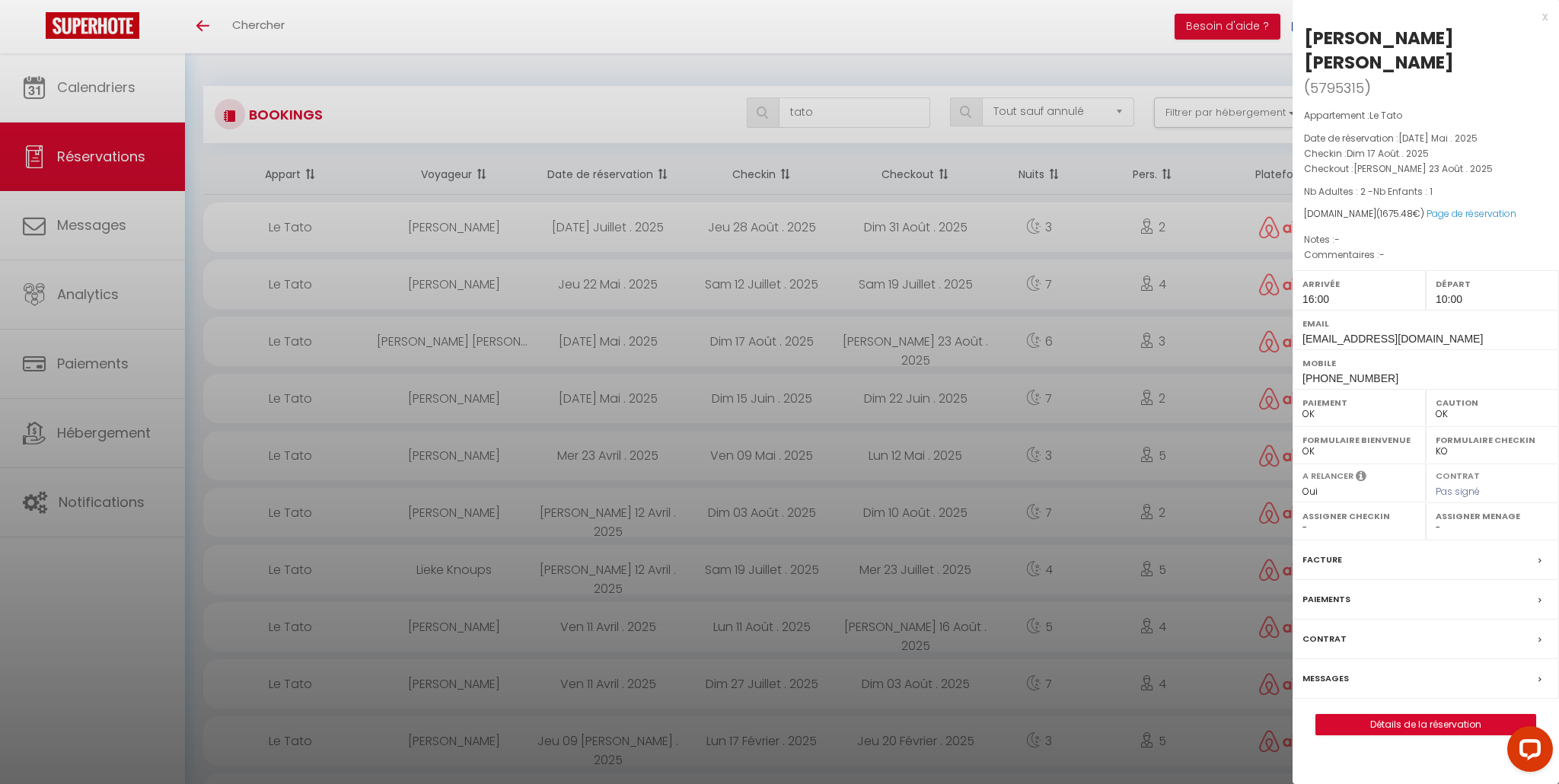
click at [1321, 552] on label "Facture" at bounding box center [1322, 559] width 39 height 16
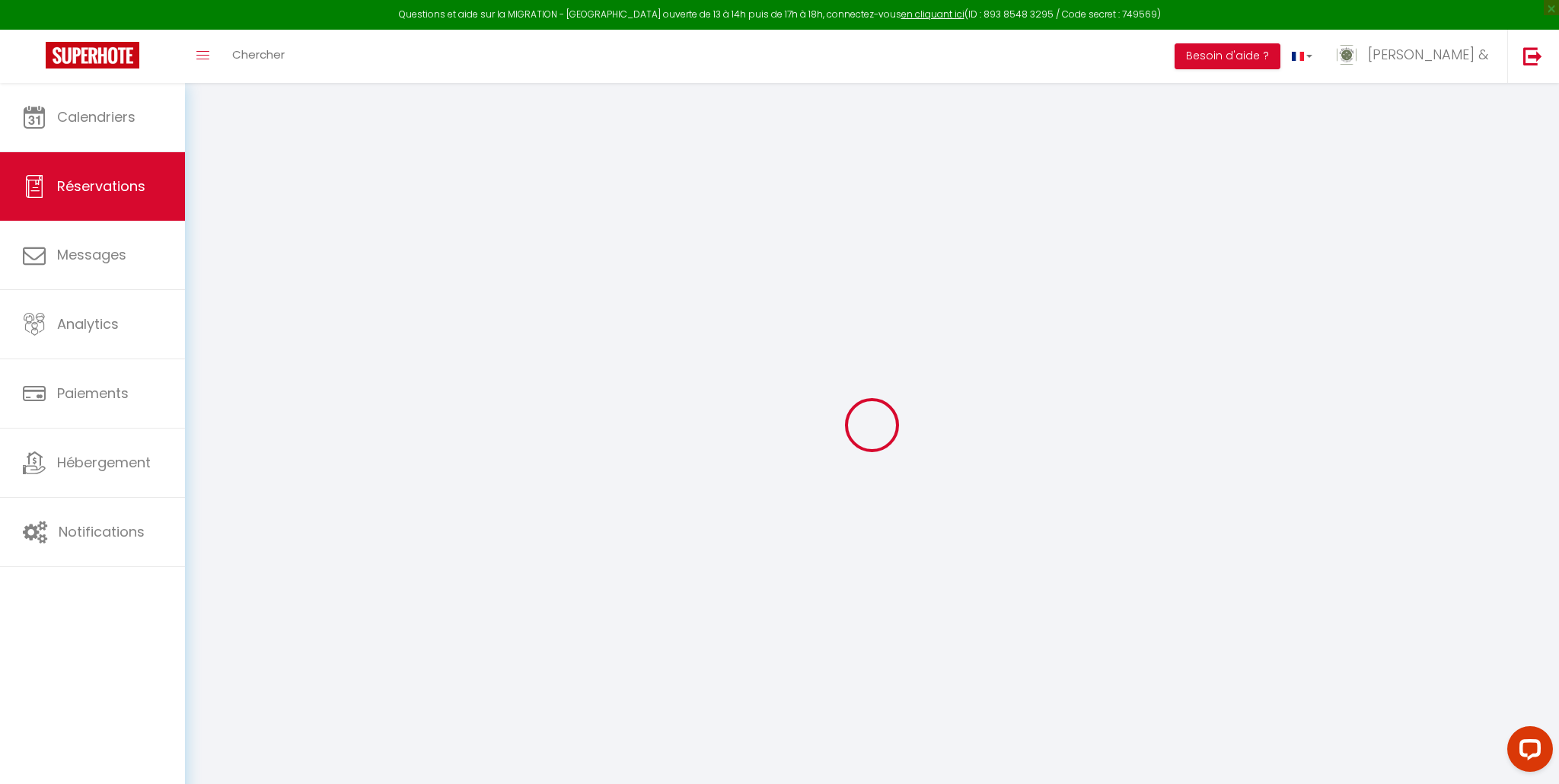
select select "cleaning"
select select "taxes"
select select
checkbox input "false"
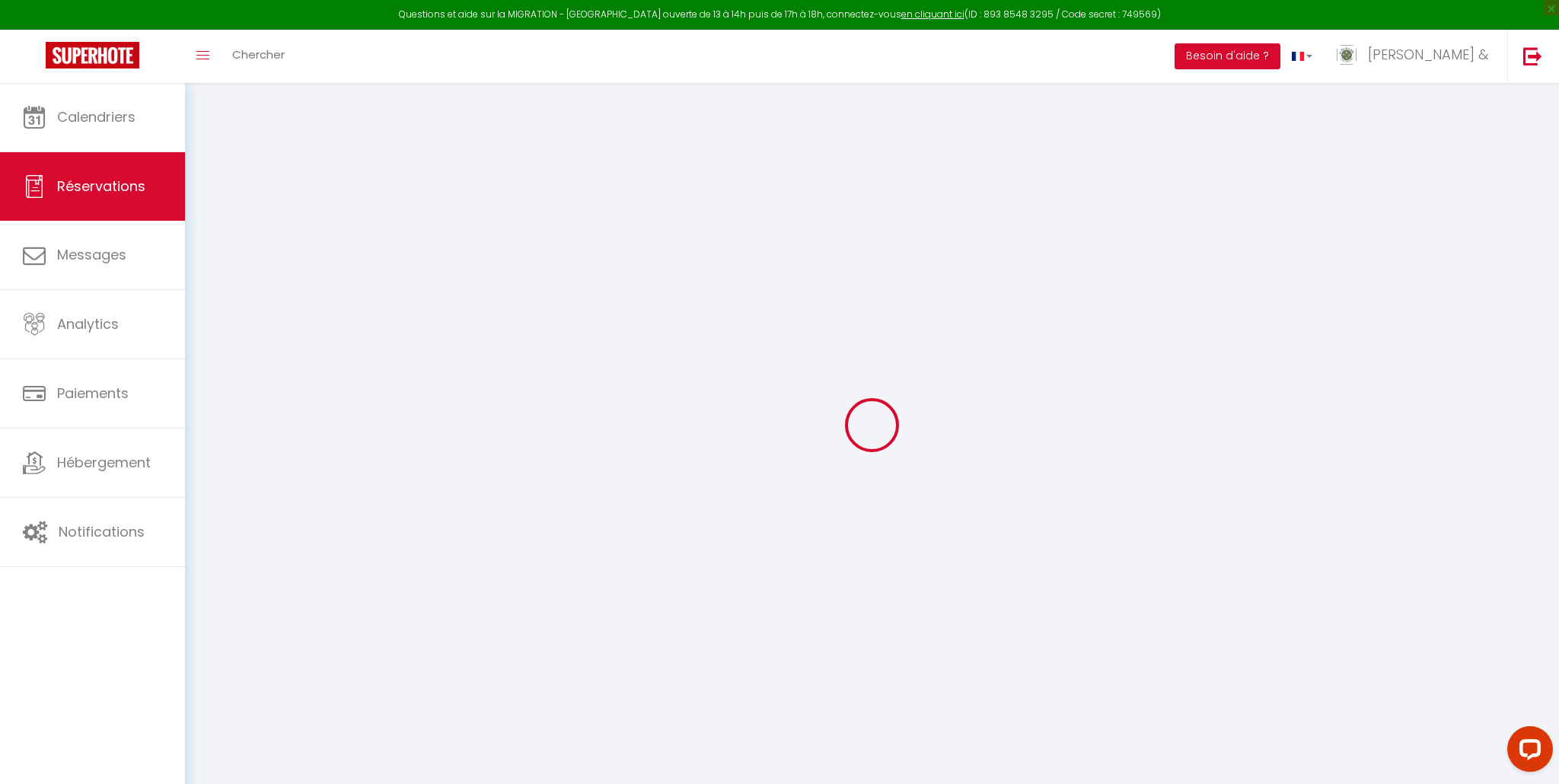
select select
checkbox input "false"
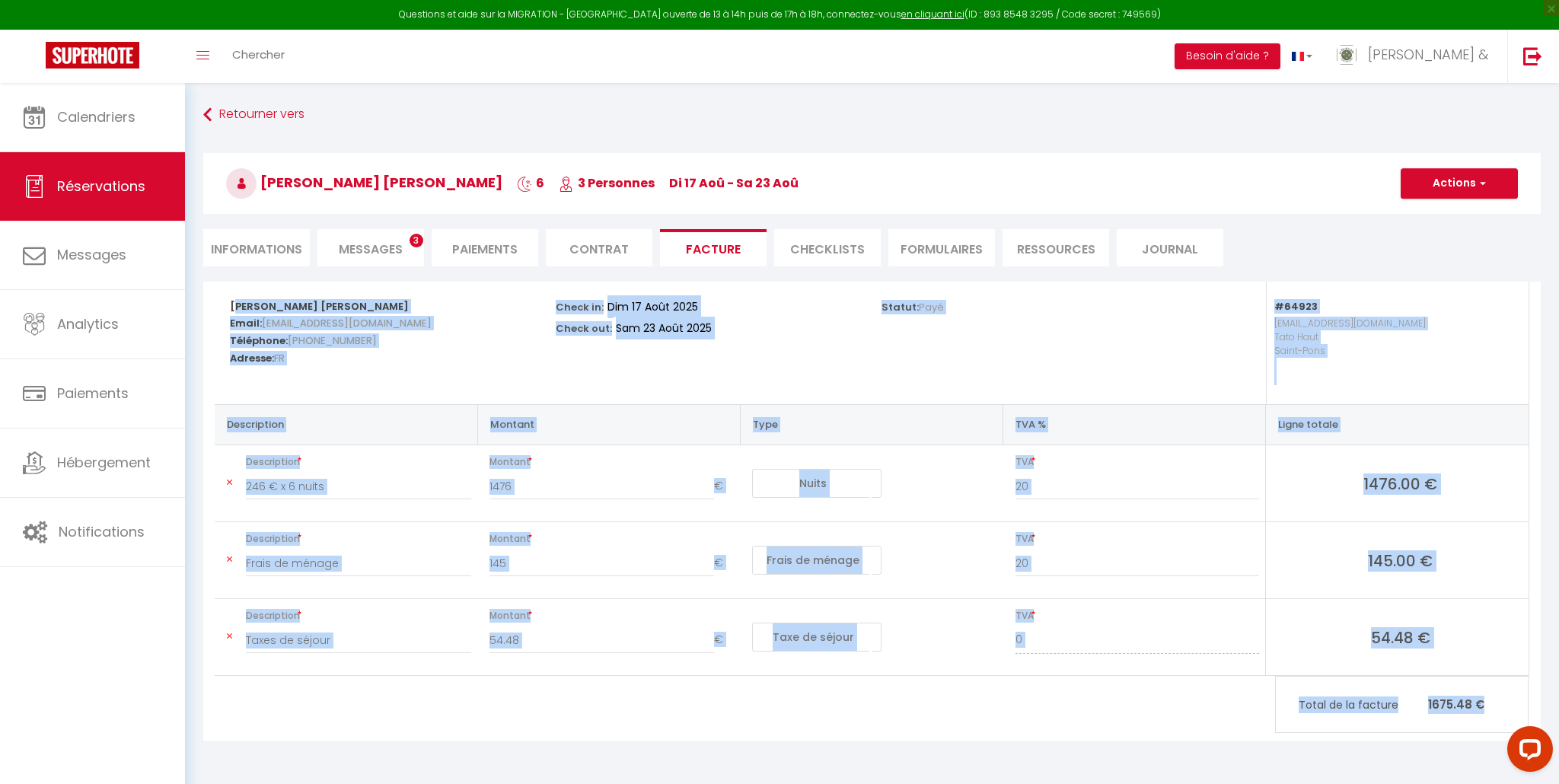
drag, startPoint x: 330, startPoint y: 302, endPoint x: 1510, endPoint y: 715, distance: 1250.2
click at [1510, 676] on div "[PERSON_NAME] [PERSON_NAME] Email: [EMAIL_ADDRESS][DOMAIN_NAME] Téléphone: [PHO…" at bounding box center [872, 478] width 1315 height 394
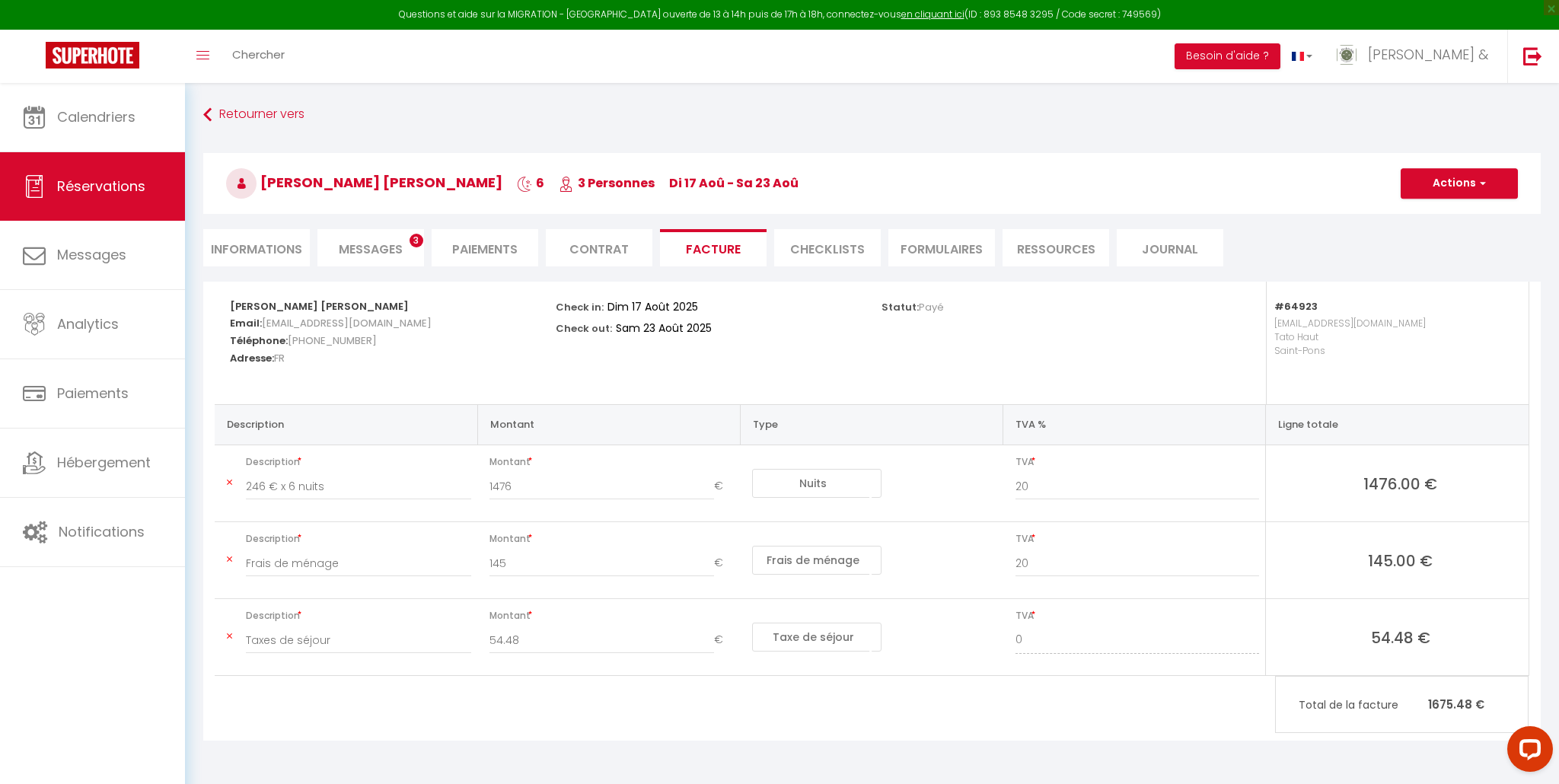
click at [821, 708] on div "[PERSON_NAME] [PERSON_NAME] Email: [EMAIL_ADDRESS][DOMAIN_NAME] Téléphone: [PHO…" at bounding box center [871, 511] width 1337 height 459
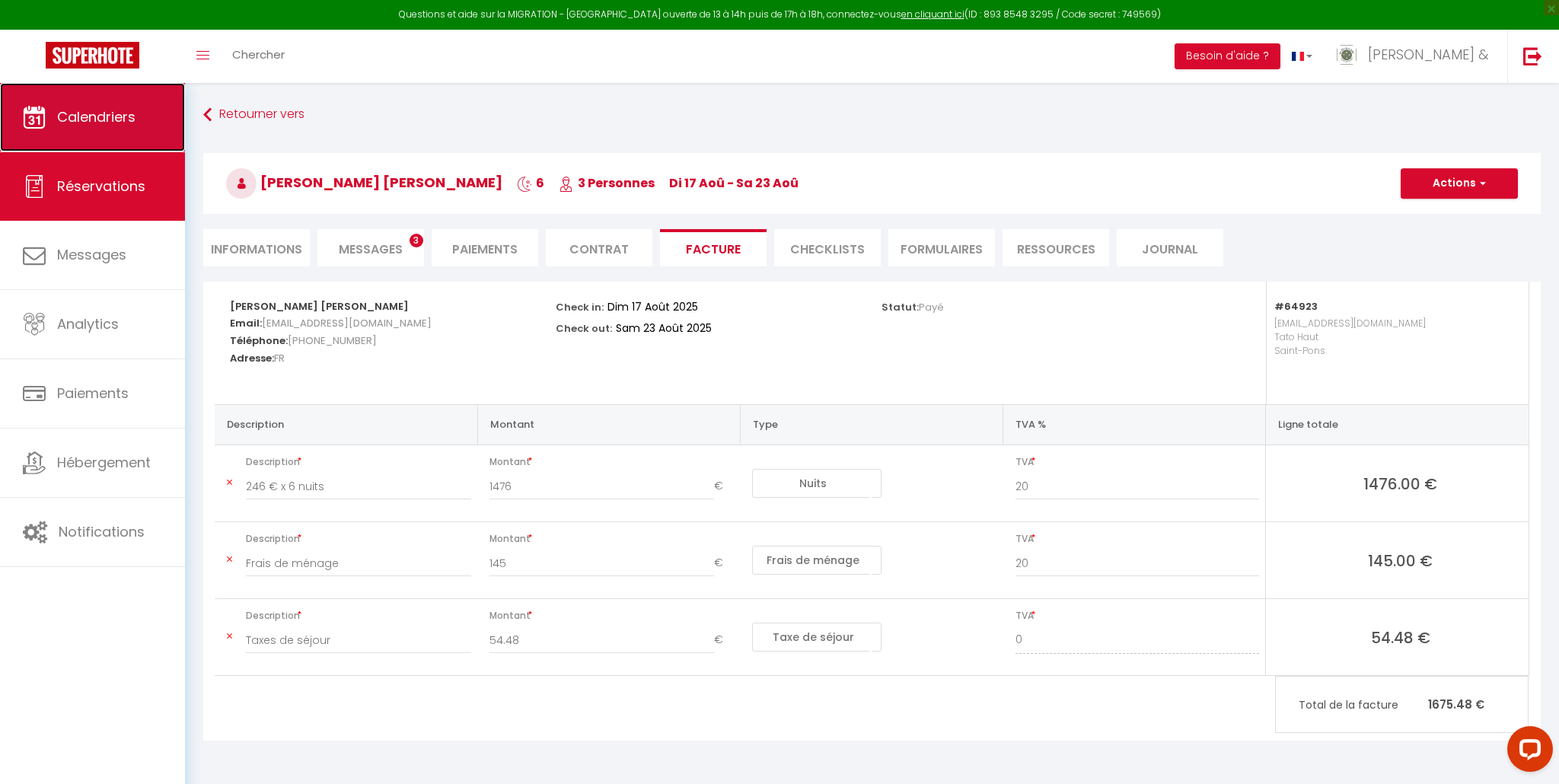
click at [69, 122] on span "Calendriers" at bounding box center [96, 117] width 79 height 19
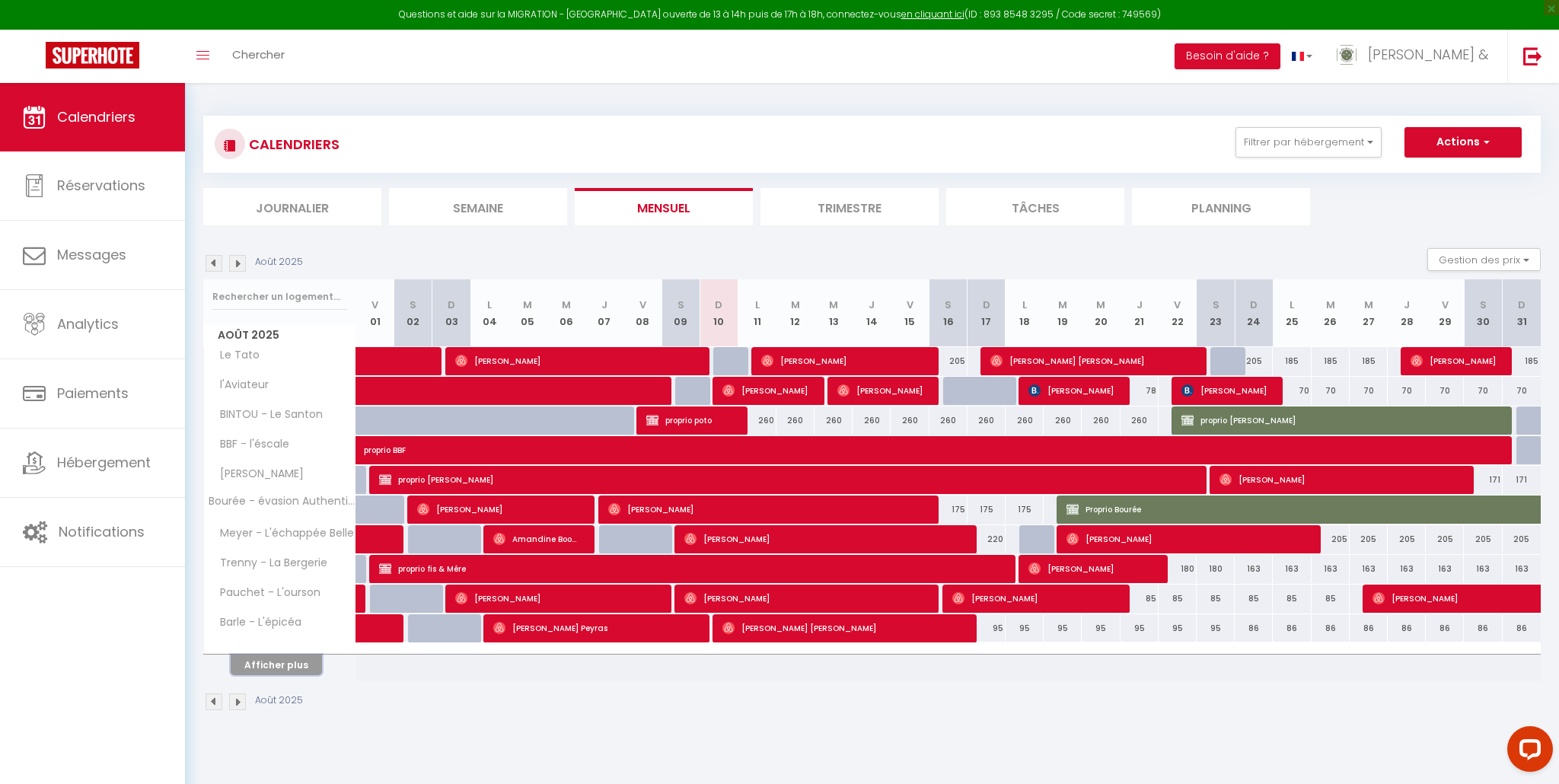
click at [261, 667] on button "Afficher plus" at bounding box center [276, 664] width 91 height 21
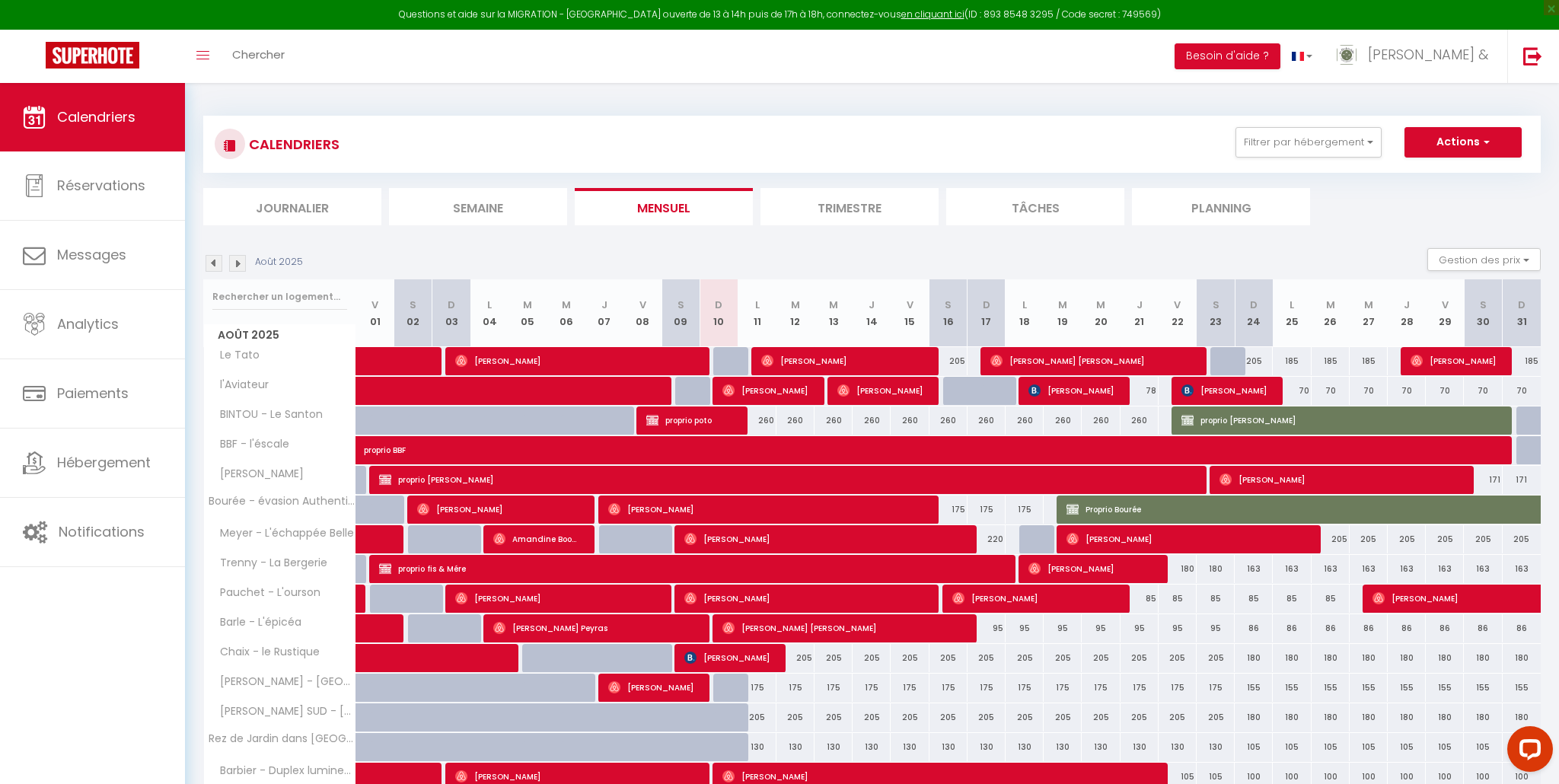
click at [238, 264] on img at bounding box center [238, 263] width 17 height 17
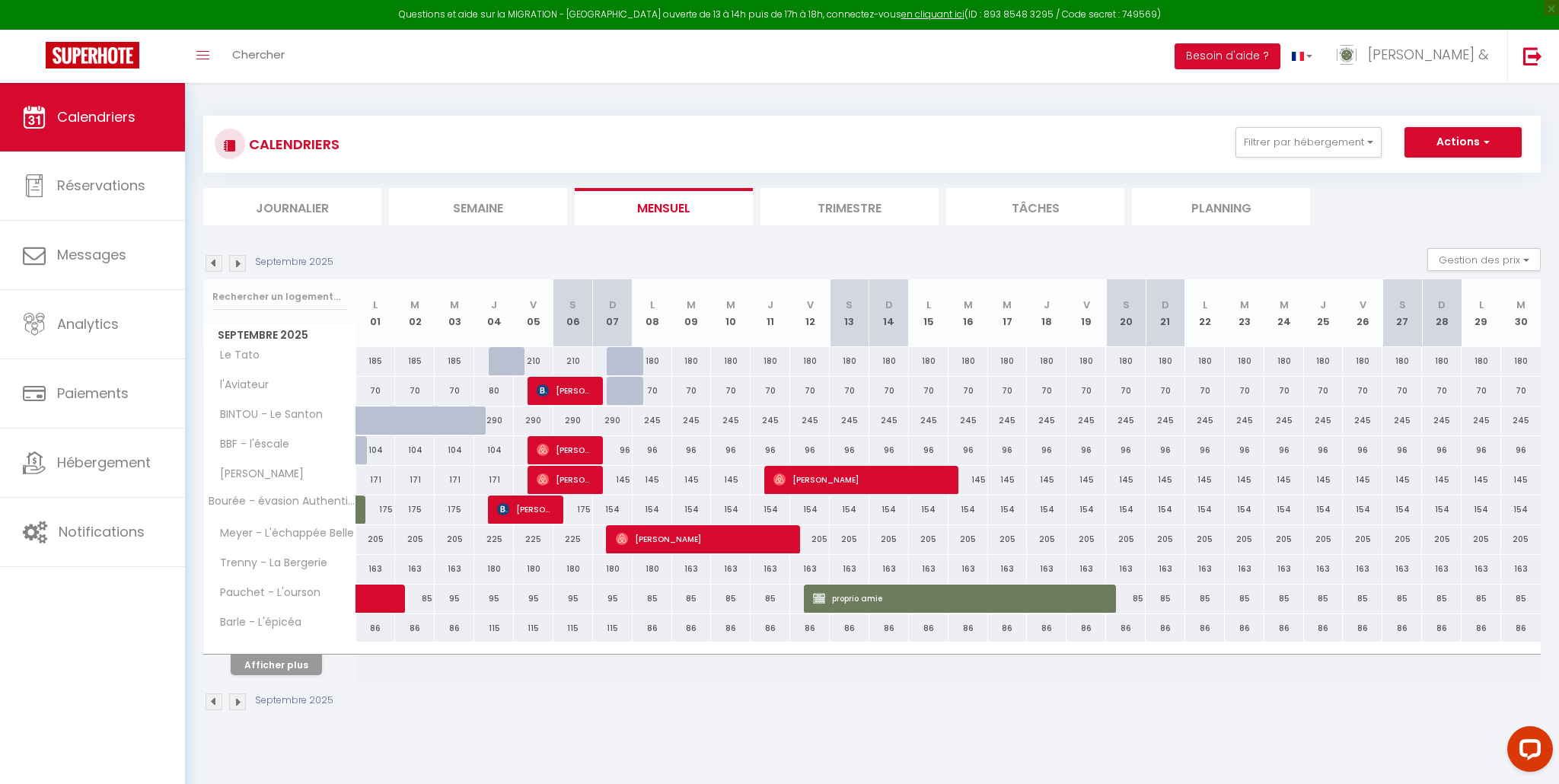
click at [609, 455] on div "96" at bounding box center [612, 450] width 39 height 28
type input "96"
type input "Dim 07 Septembre 2025"
type input "Lun 08 Septembre 2025"
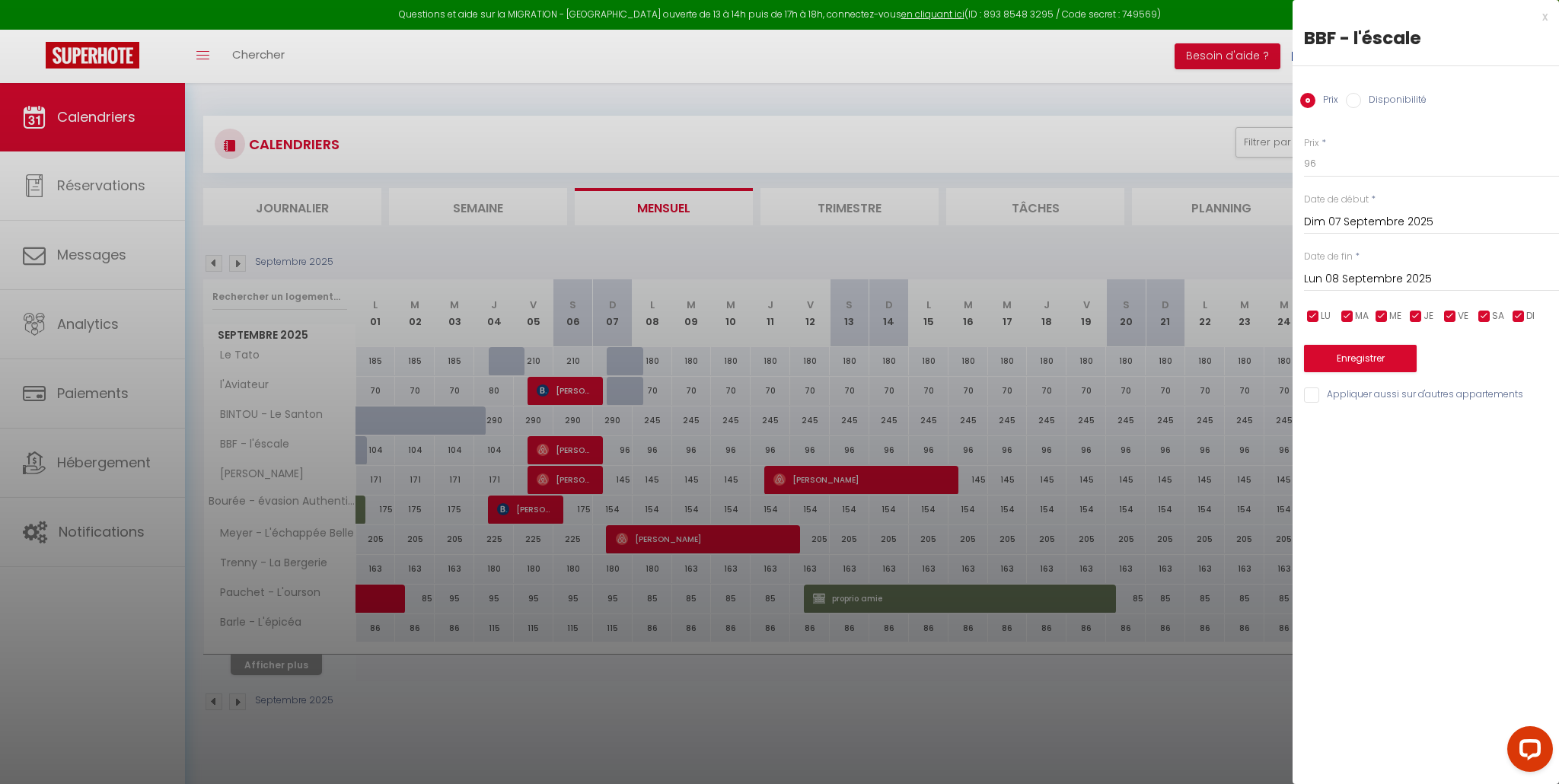
click at [1354, 100] on input "Disponibilité" at bounding box center [1354, 100] width 15 height 15
radio input "true"
radio input "false"
click at [1345, 164] on select "Disponible Indisponible" at bounding box center [1432, 164] width 255 height 29
select select "0"
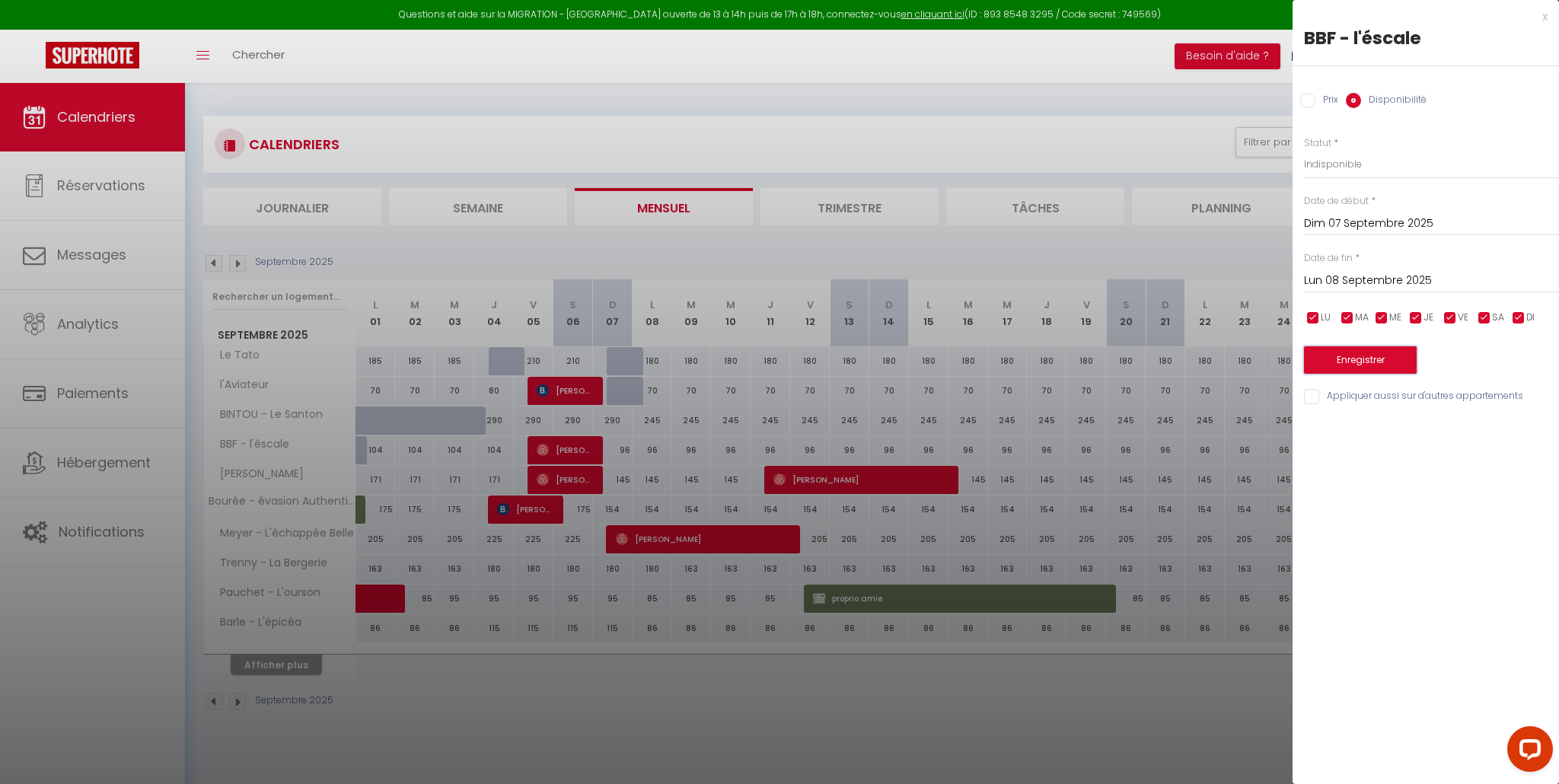
click at [1365, 358] on button "Enregistrer" at bounding box center [1361, 360] width 113 height 28
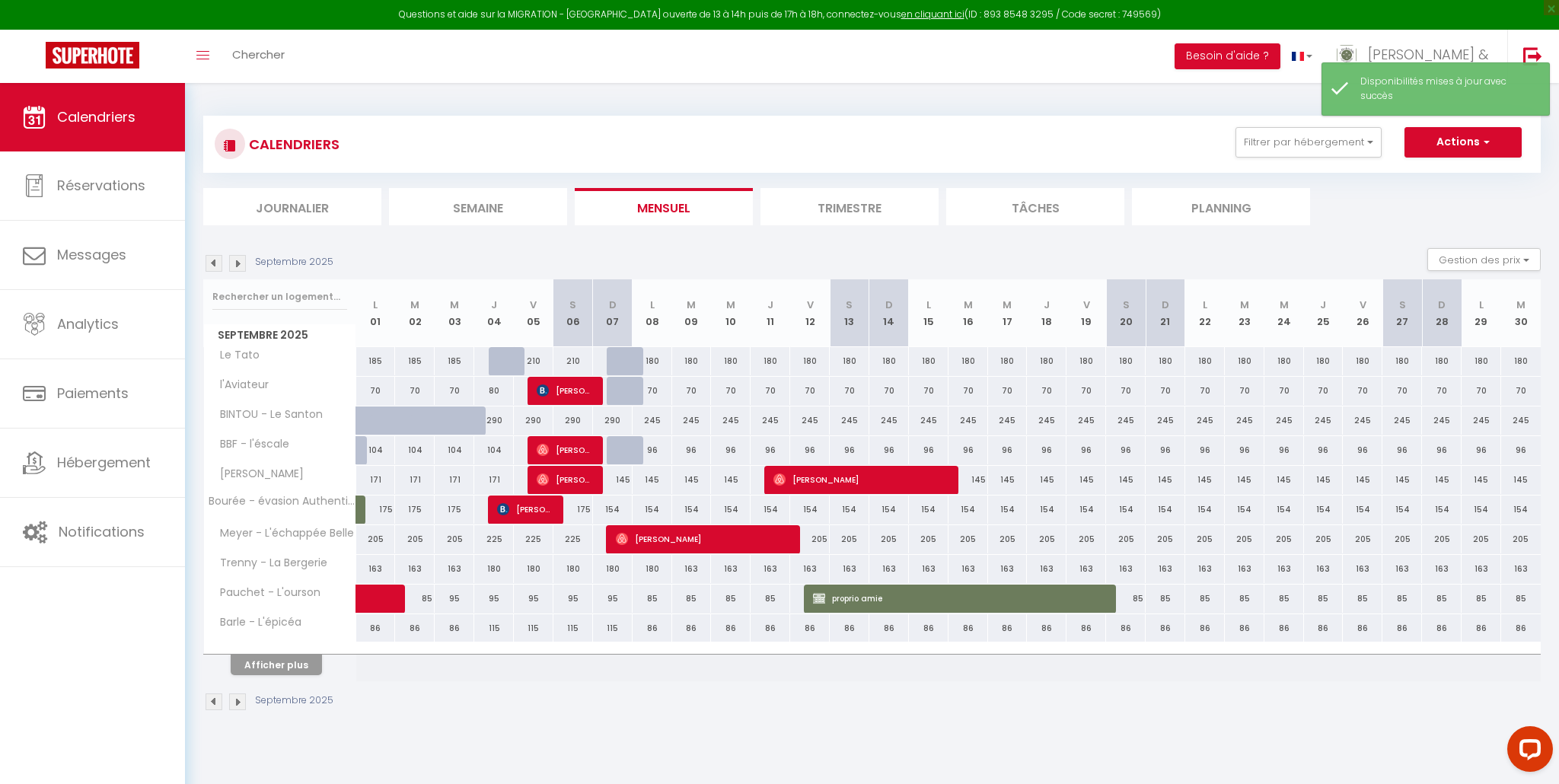
click at [623, 482] on div "145" at bounding box center [612, 480] width 39 height 28
select select "1"
type input "Dim 07 Septembre 2025"
type input "Lun 08 Septembre 2025"
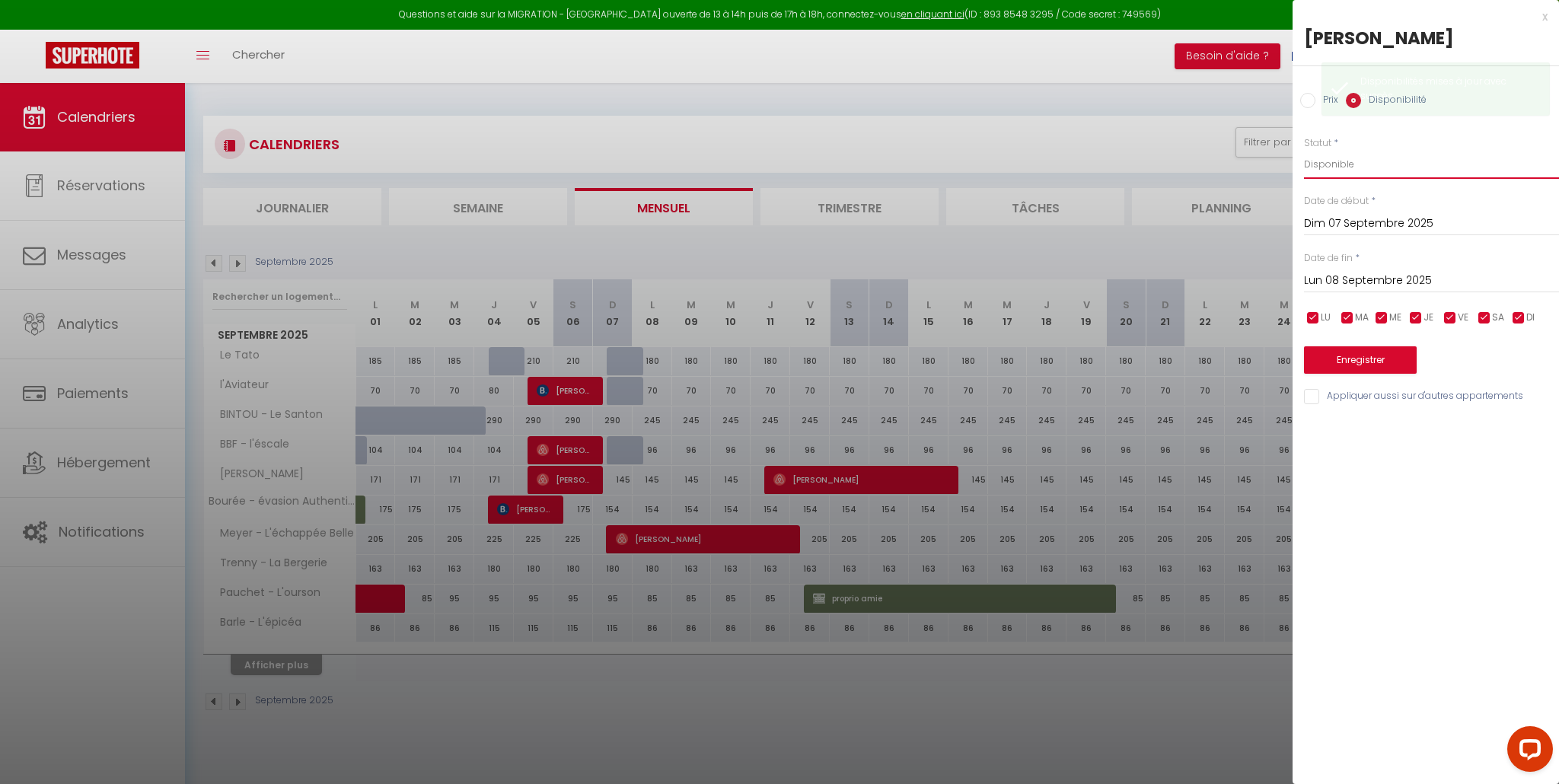
click at [1328, 161] on select "Disponible Indisponible" at bounding box center [1432, 164] width 255 height 29
select select "0"
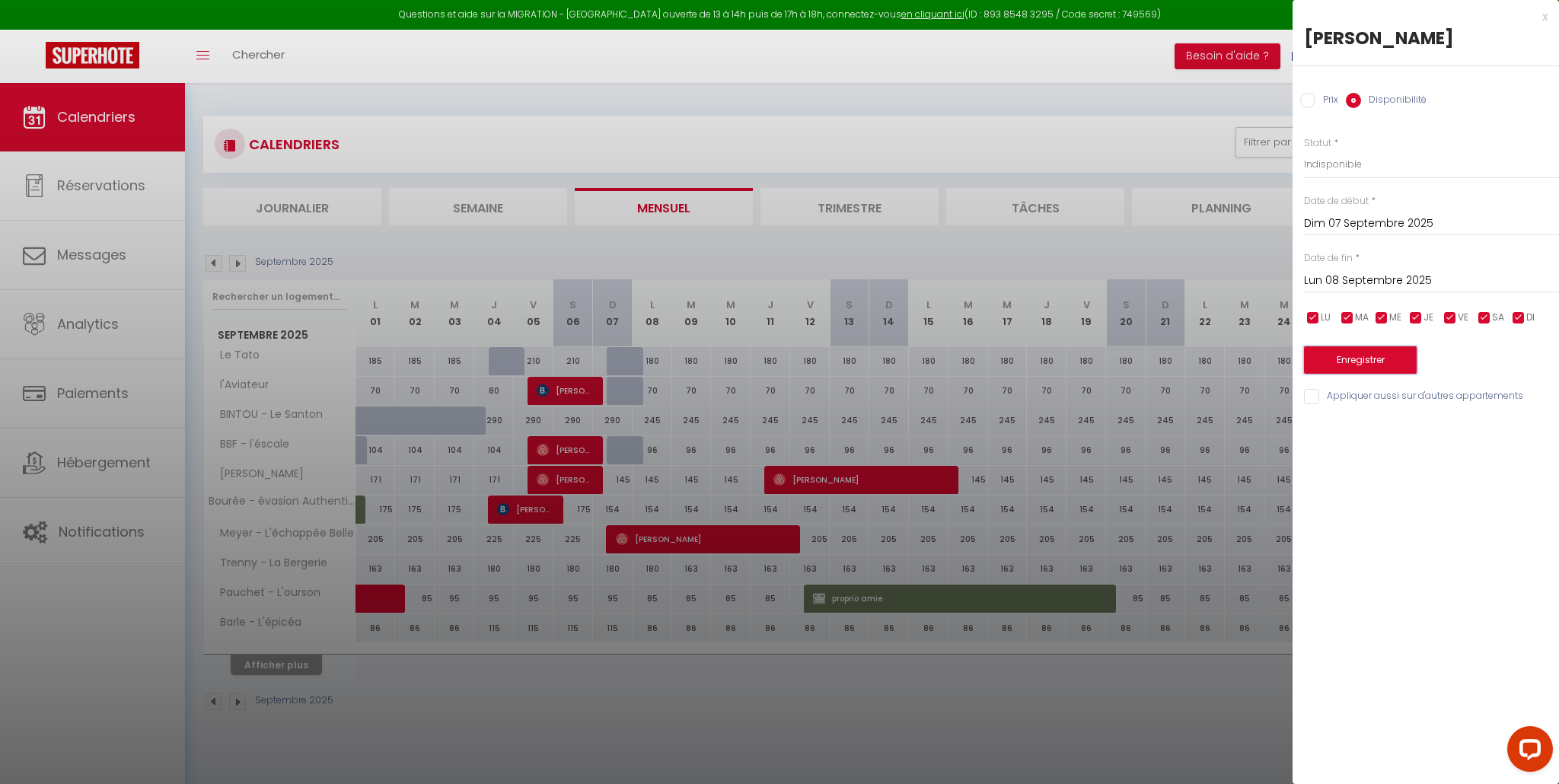
click at [1355, 360] on button "Enregistrer" at bounding box center [1361, 360] width 113 height 28
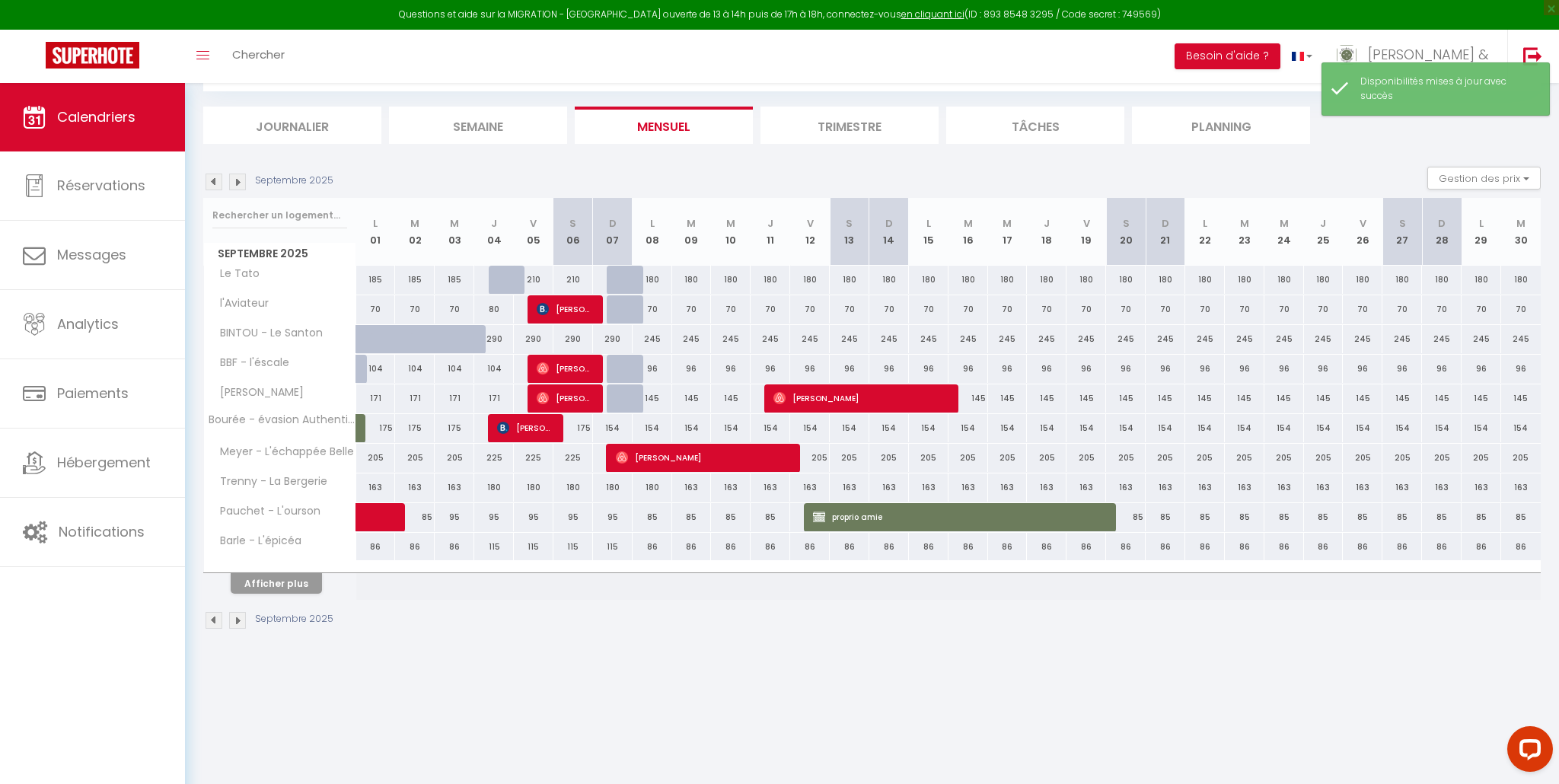
scroll to position [83, 0]
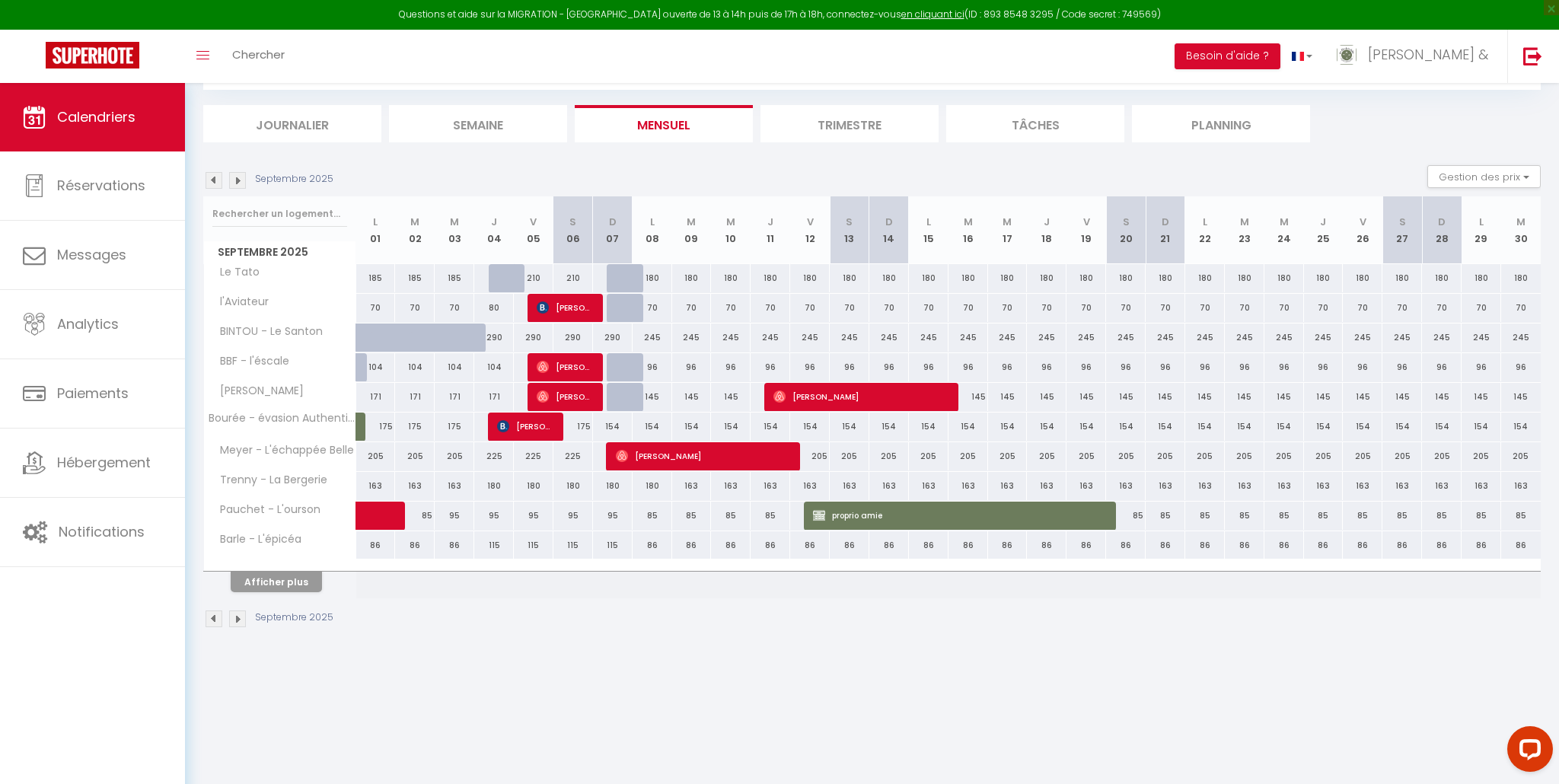
click at [595, 454] on div "225" at bounding box center [612, 456] width 40 height 28
click at [582, 454] on div "225" at bounding box center [573, 456] width 39 height 28
select select "1"
type input "[PERSON_NAME] 06 Septembre 2025"
type input "Dim 07 Septembre 2025"
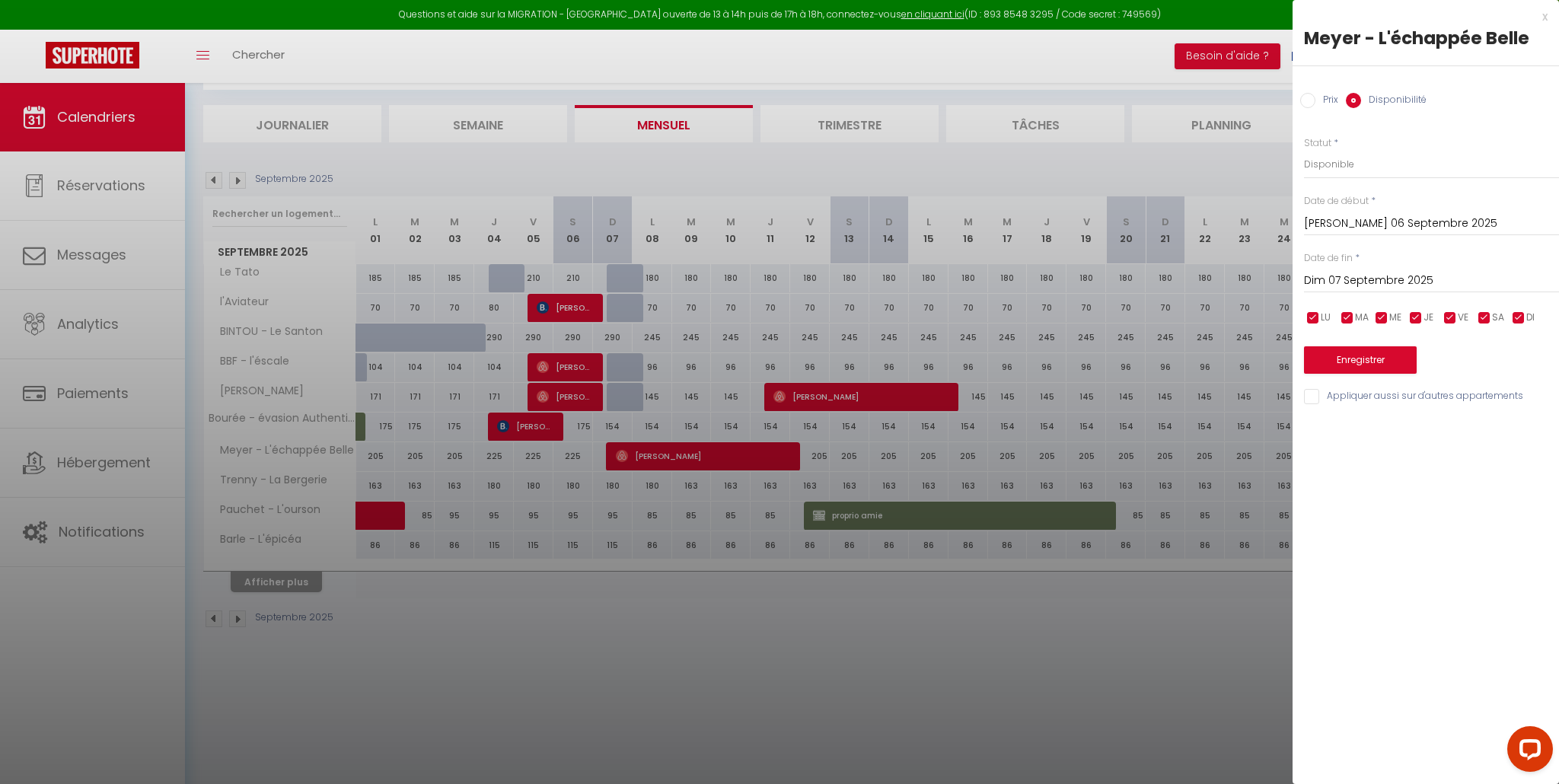
drag, startPoint x: 611, startPoint y: 632, endPoint x: 378, endPoint y: 601, distance: 235.1
click at [604, 630] on div at bounding box center [780, 392] width 1559 height 784
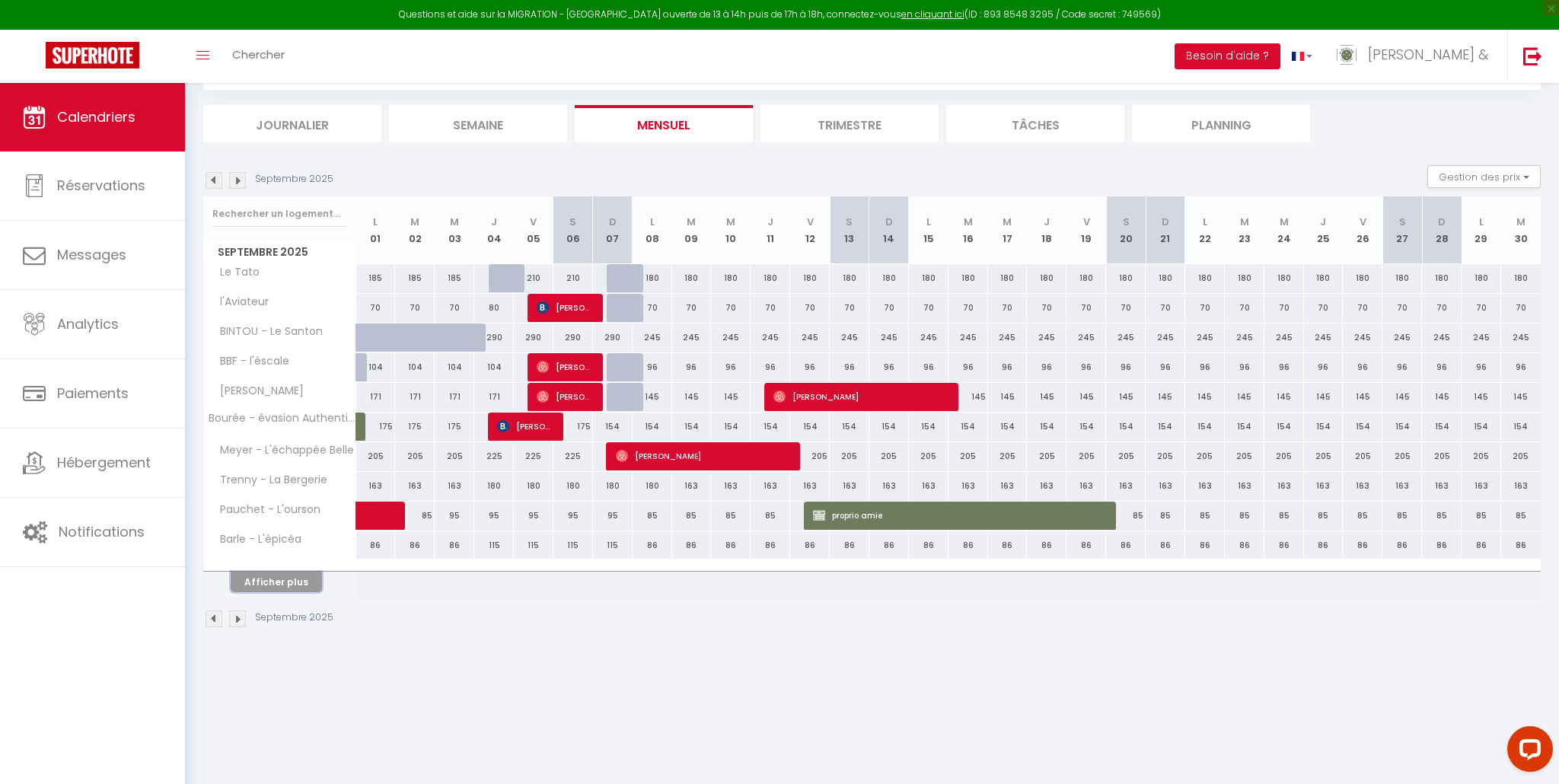
click at [263, 586] on button "Afficher plus" at bounding box center [276, 582] width 91 height 21
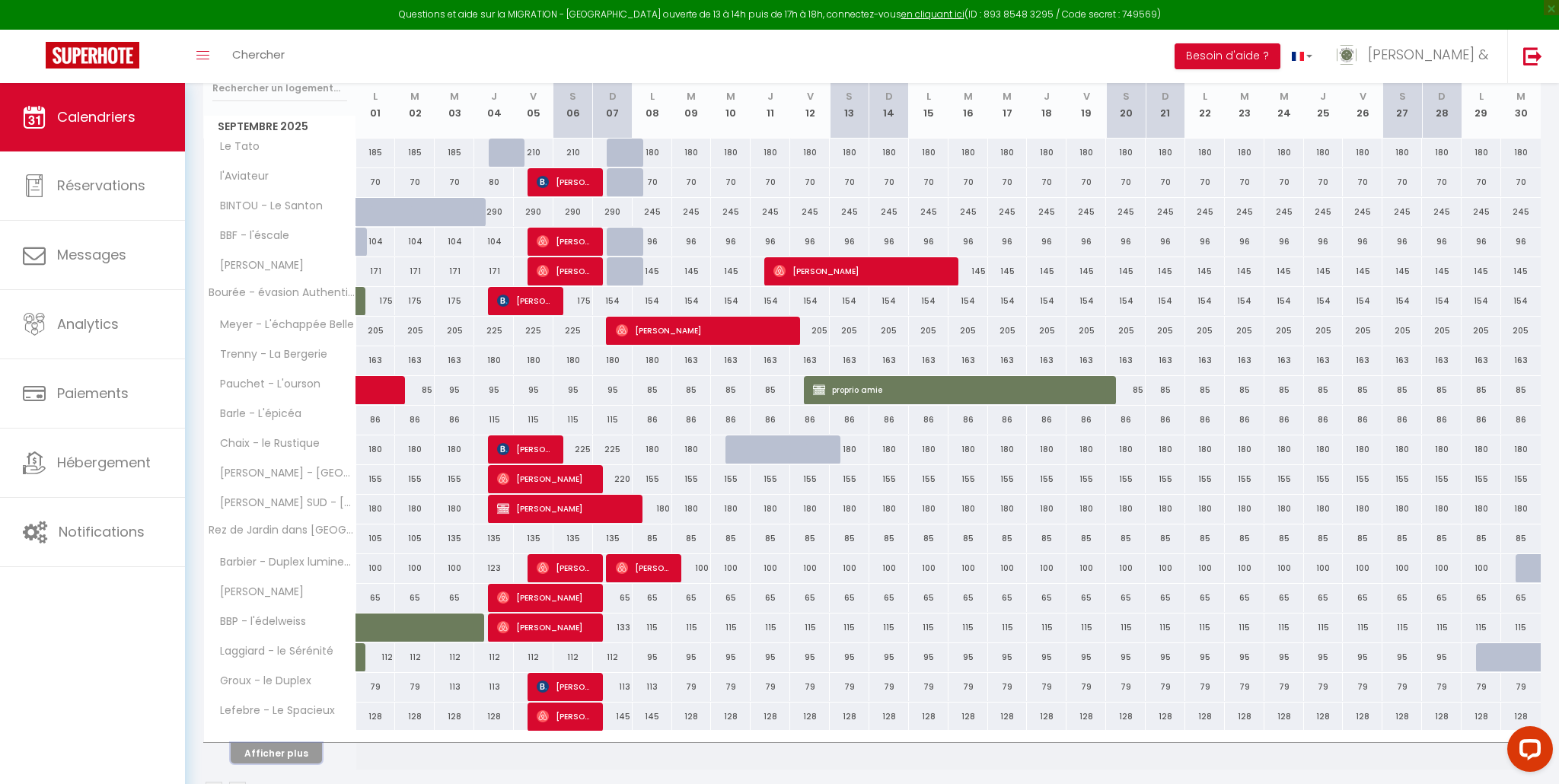
scroll to position [256, 0]
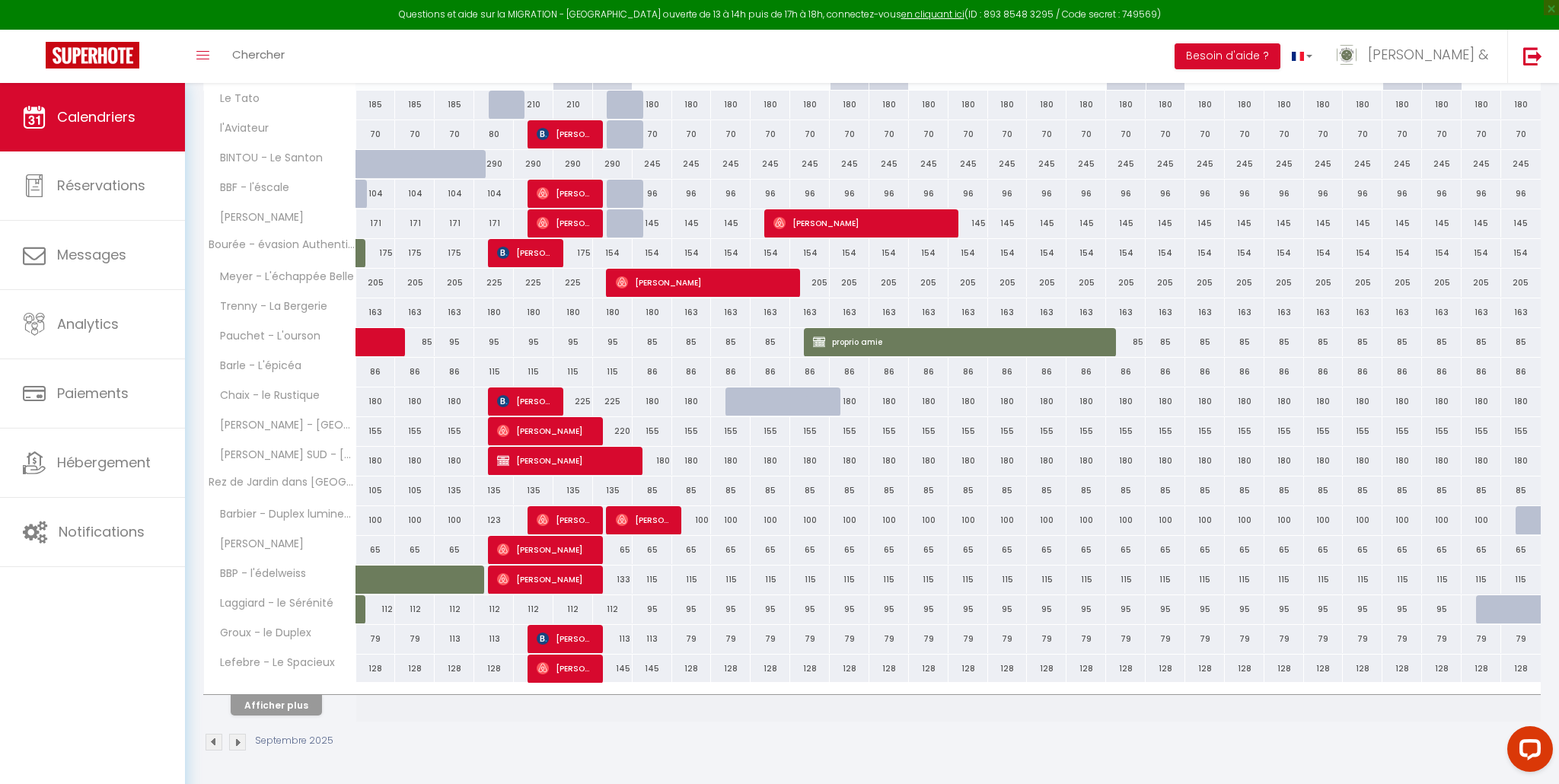
click at [614, 583] on div "133" at bounding box center [612, 580] width 39 height 28
select select "1"
type input "Dim 07 Septembre 2025"
type input "Lun 08 Septembre 2025"
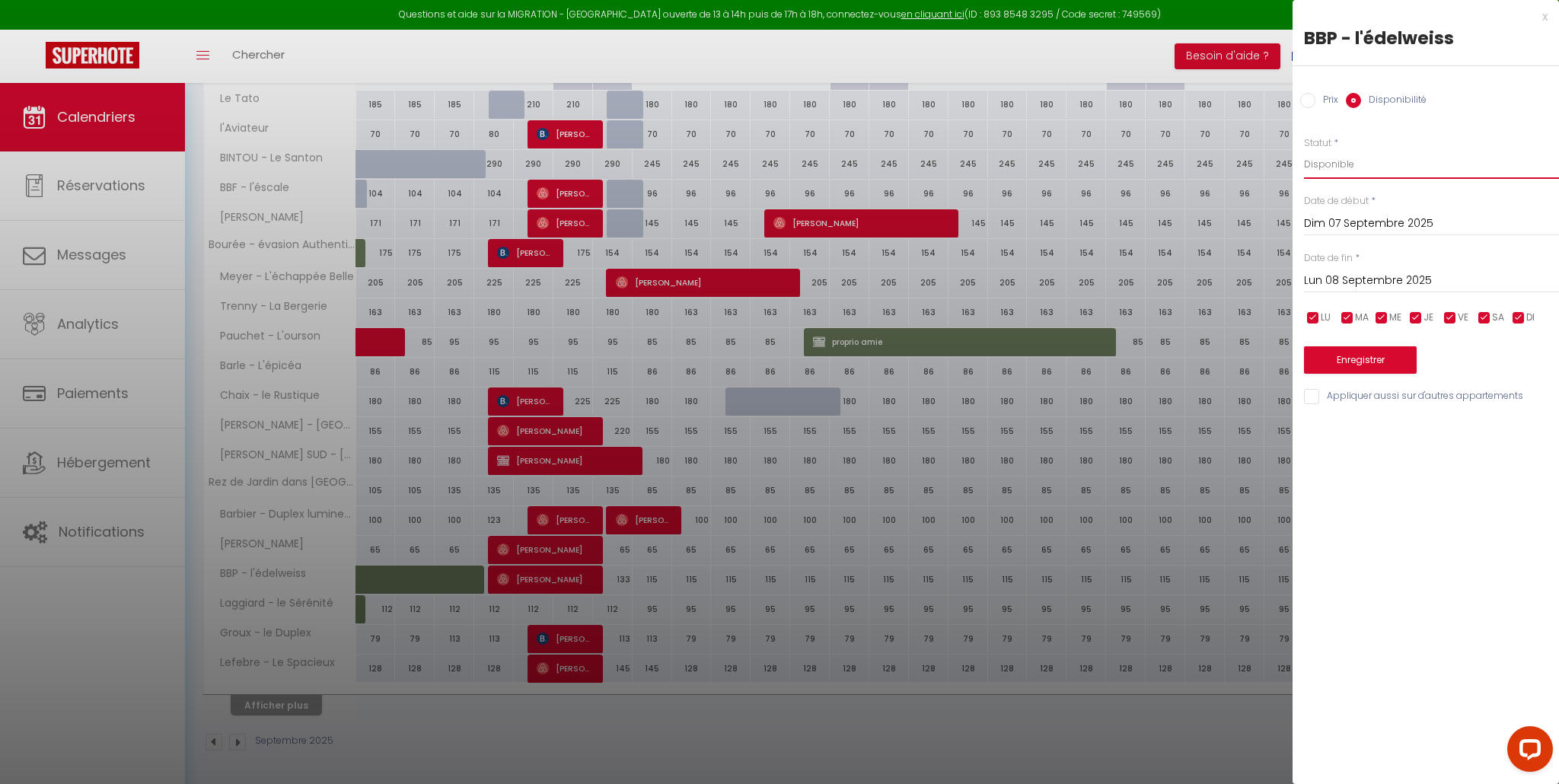
click at [1317, 166] on select "Disponible Indisponible" at bounding box center [1432, 164] width 255 height 29
select select "0"
click at [1360, 367] on button "Enregistrer" at bounding box center [1361, 360] width 113 height 28
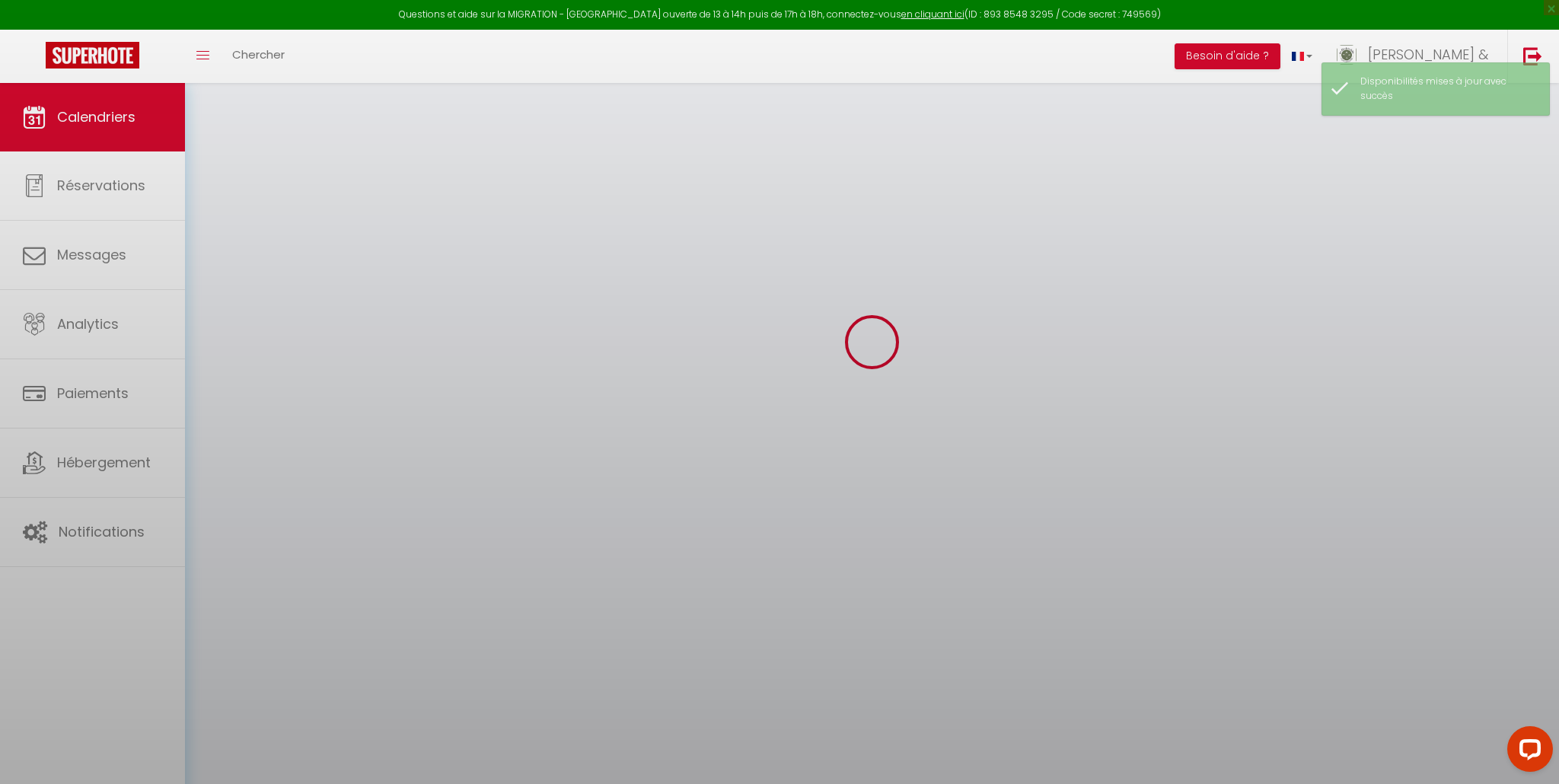
scroll to position [83, 0]
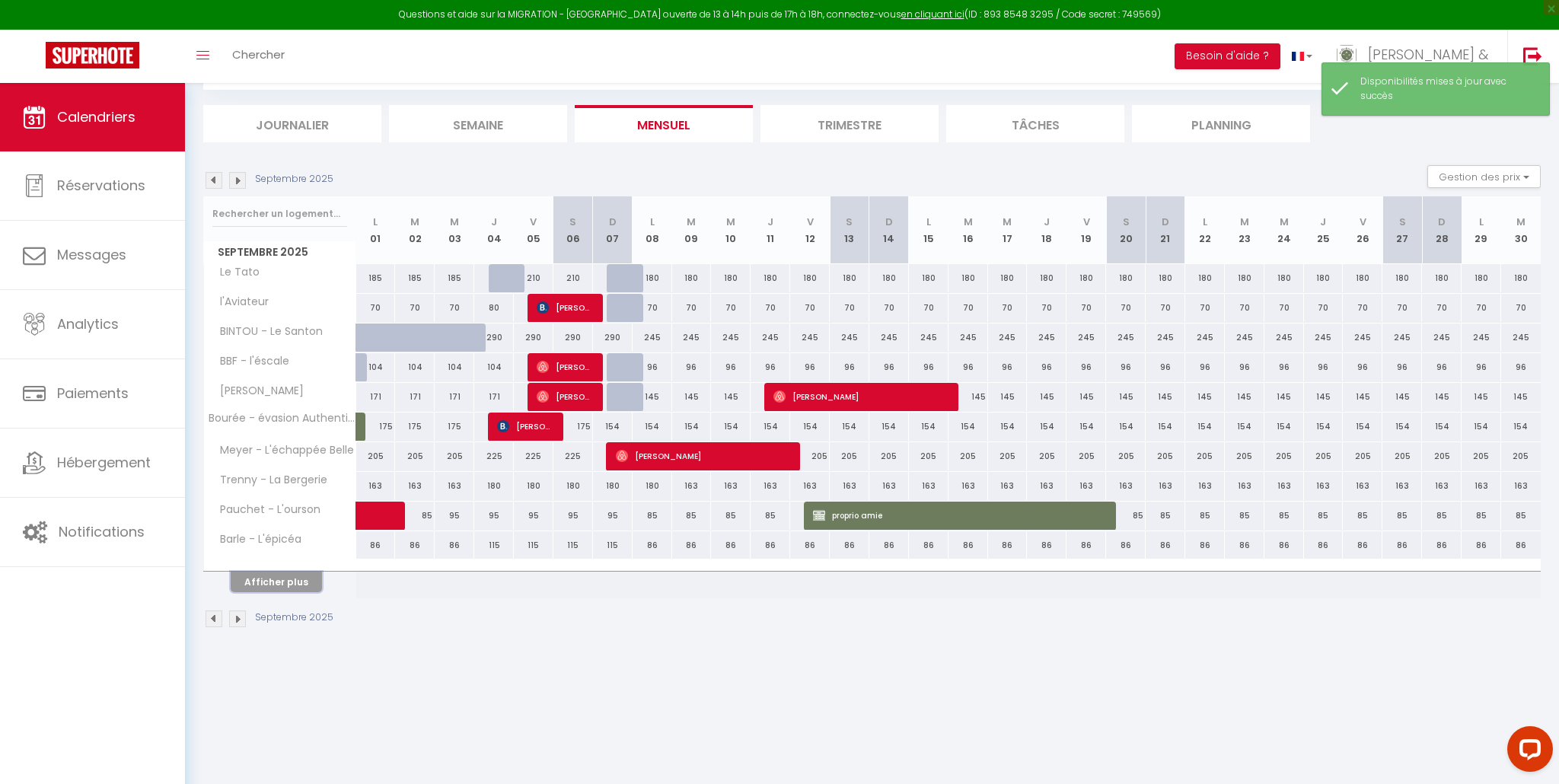
click at [279, 583] on button "Afficher plus" at bounding box center [276, 582] width 91 height 21
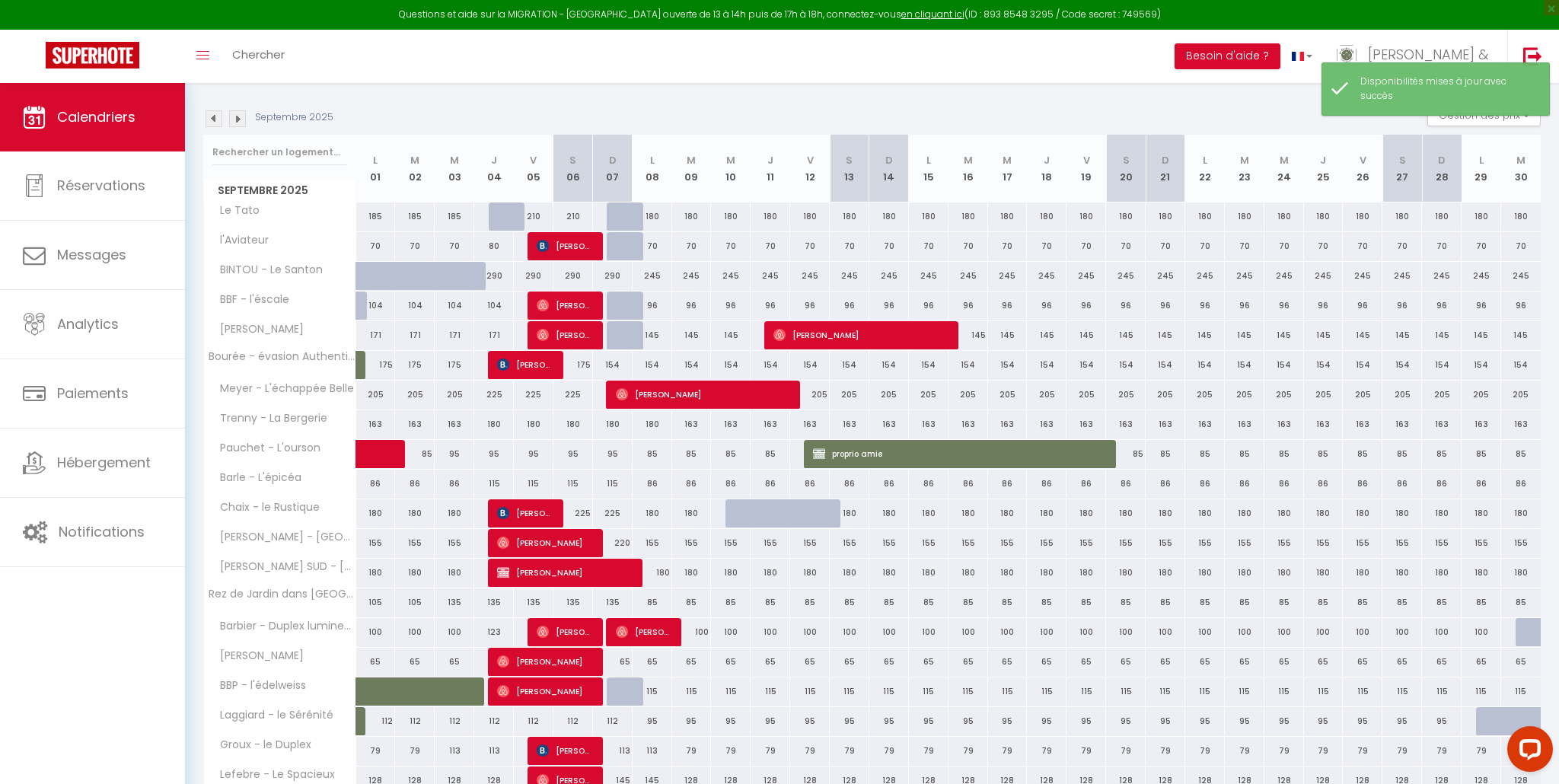
scroll to position [256, 0]
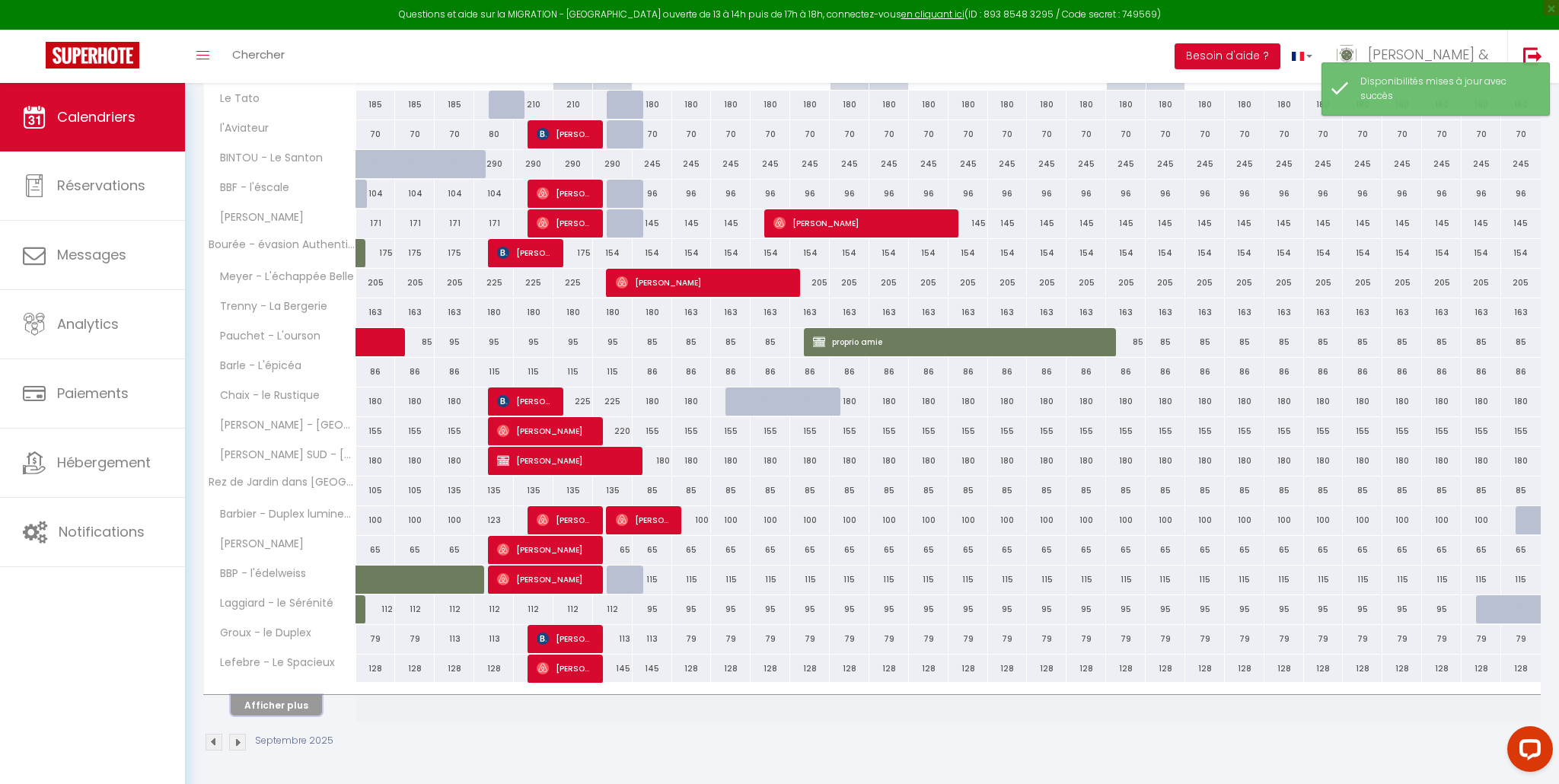
click at [295, 708] on button "Afficher plus" at bounding box center [276, 705] width 91 height 21
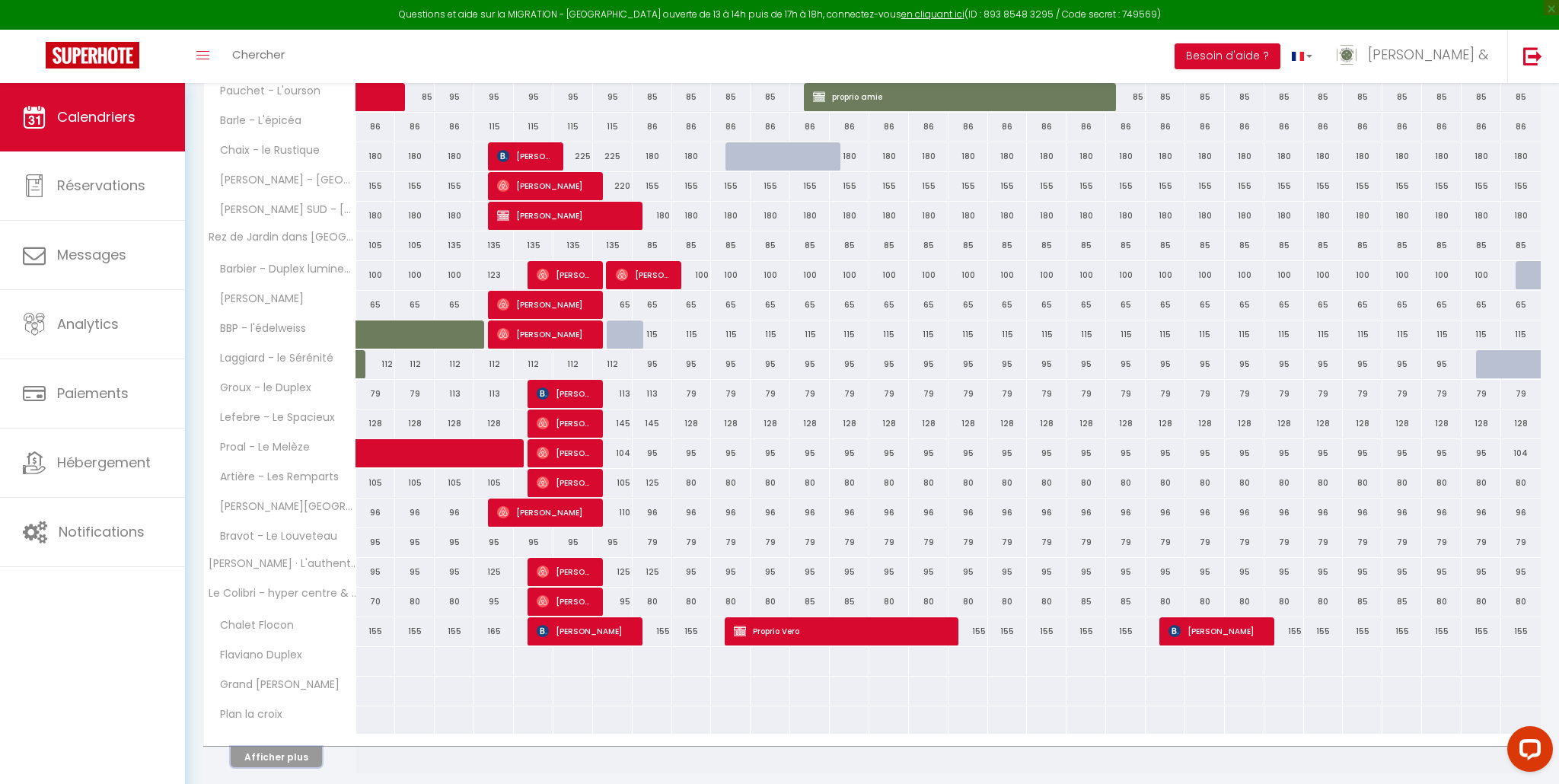
scroll to position [513, 0]
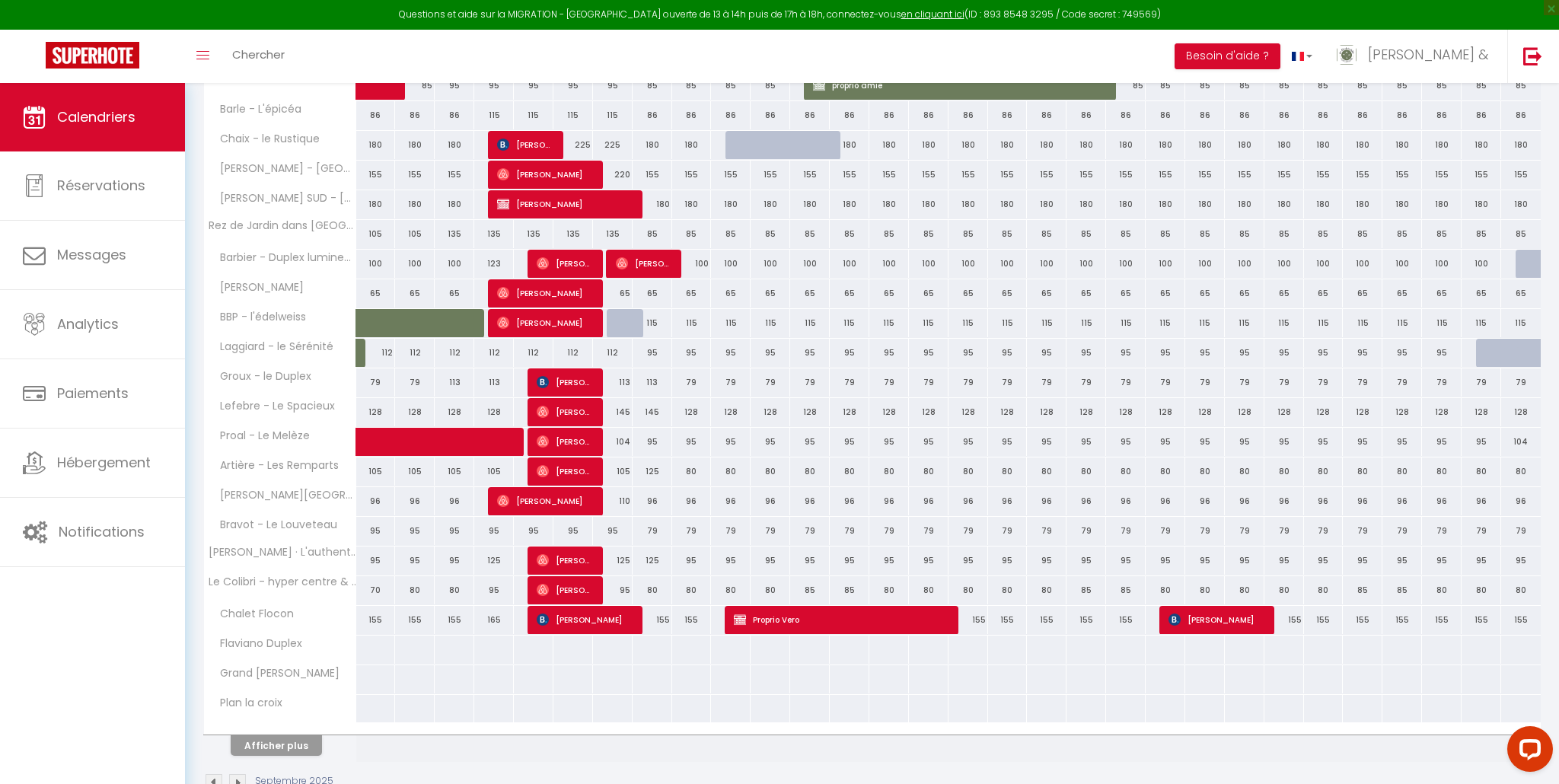
click at [612, 411] on div "145" at bounding box center [612, 412] width 39 height 28
select select "1"
type input "Dim 07 Septembre 2025"
type input "Lun 08 Septembre 2025"
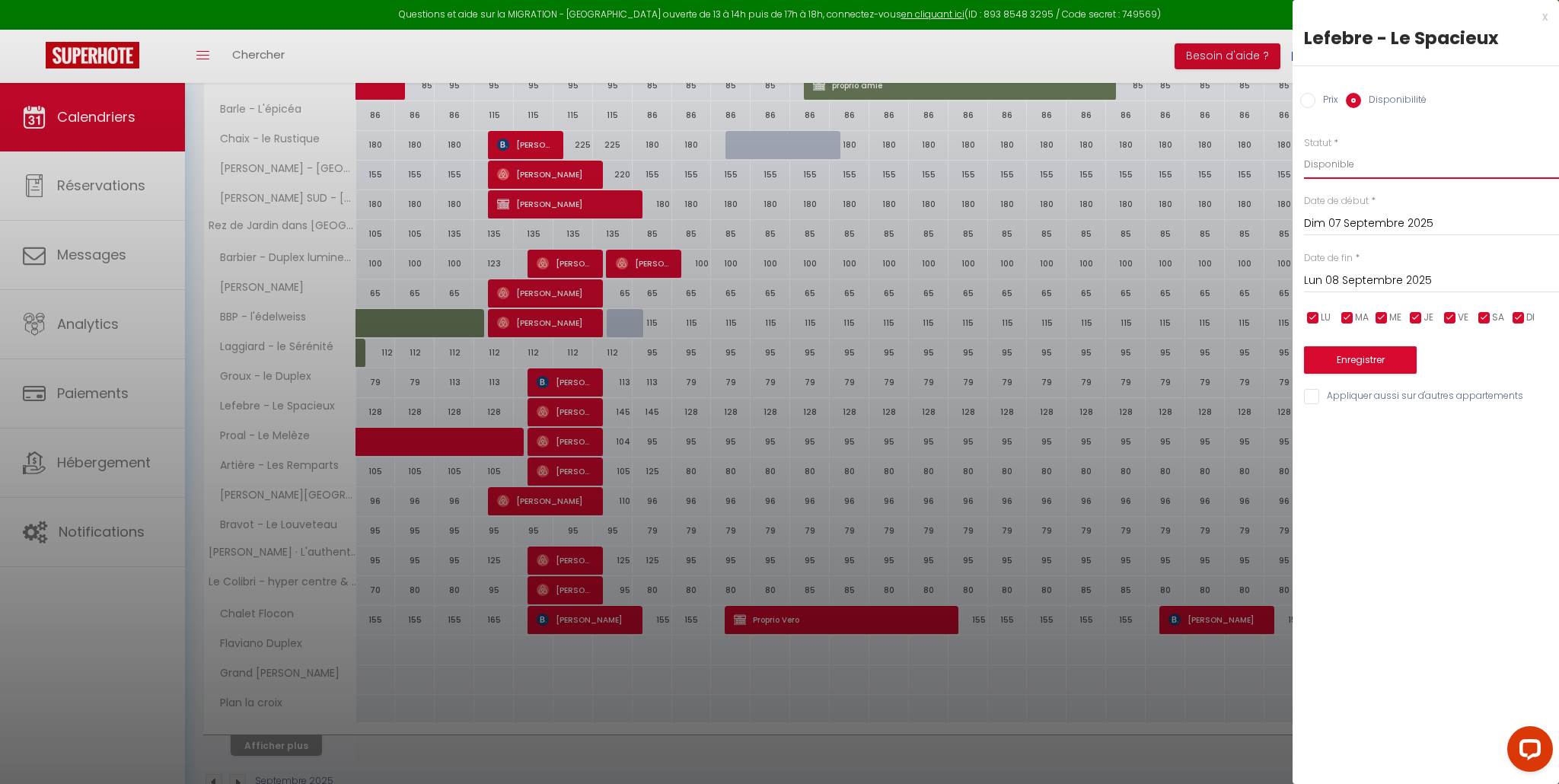
click at [1314, 166] on select "Disponible Indisponible" at bounding box center [1432, 164] width 255 height 29
select select "0"
click at [1352, 355] on button "Enregistrer" at bounding box center [1361, 360] width 113 height 28
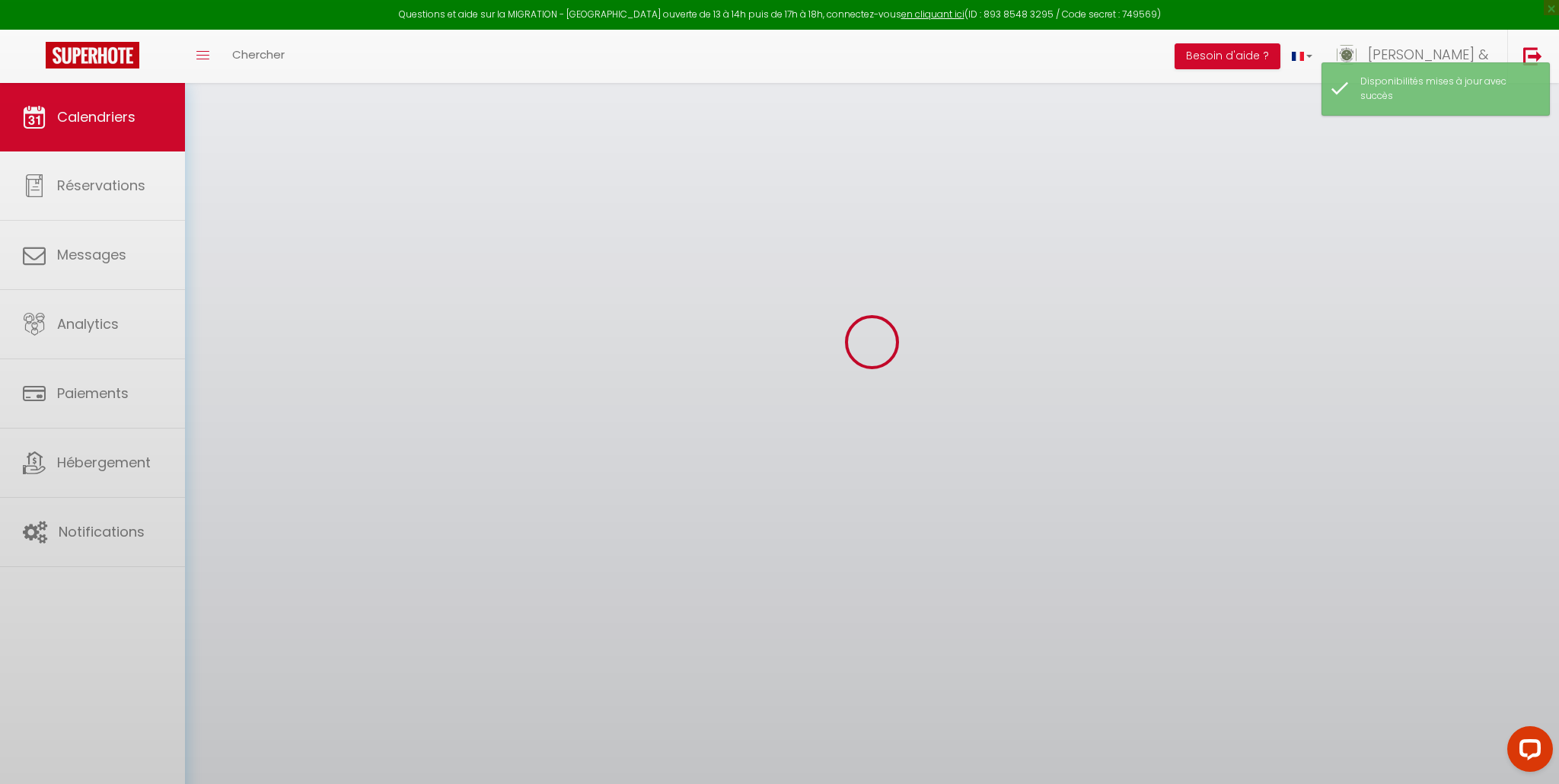
scroll to position [83, 0]
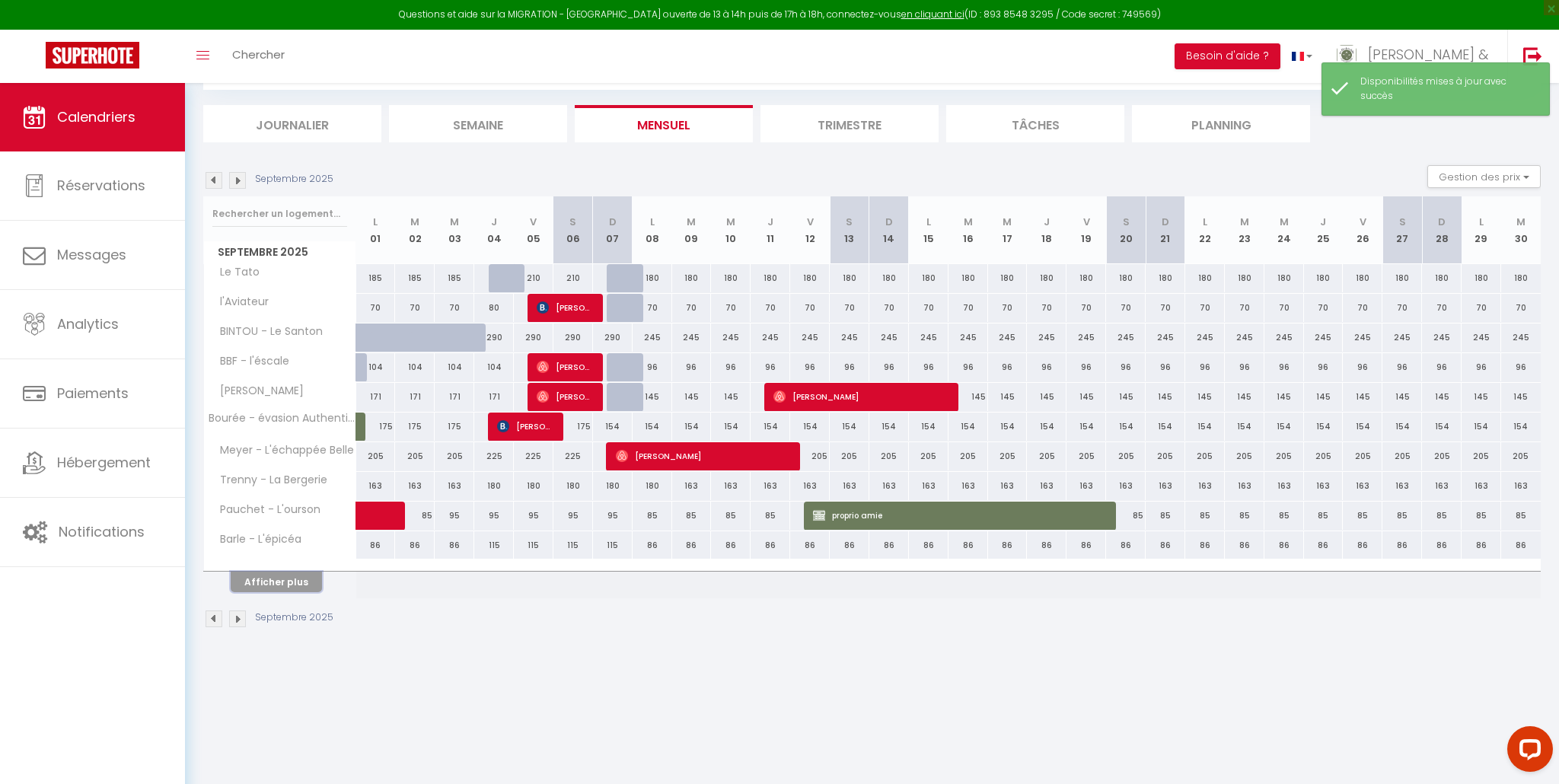
click at [288, 583] on button "Afficher plus" at bounding box center [276, 582] width 91 height 21
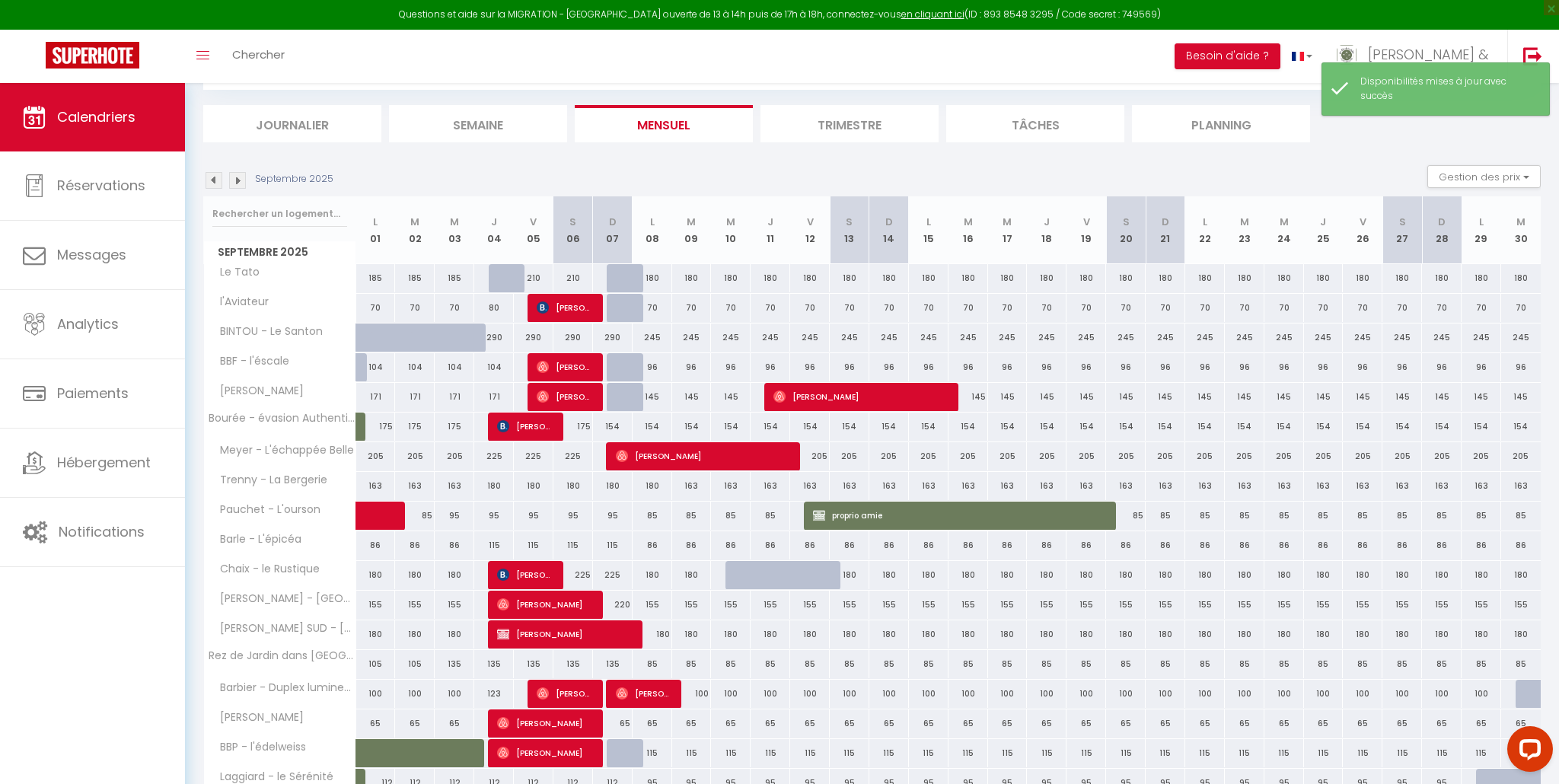
scroll to position [256, 0]
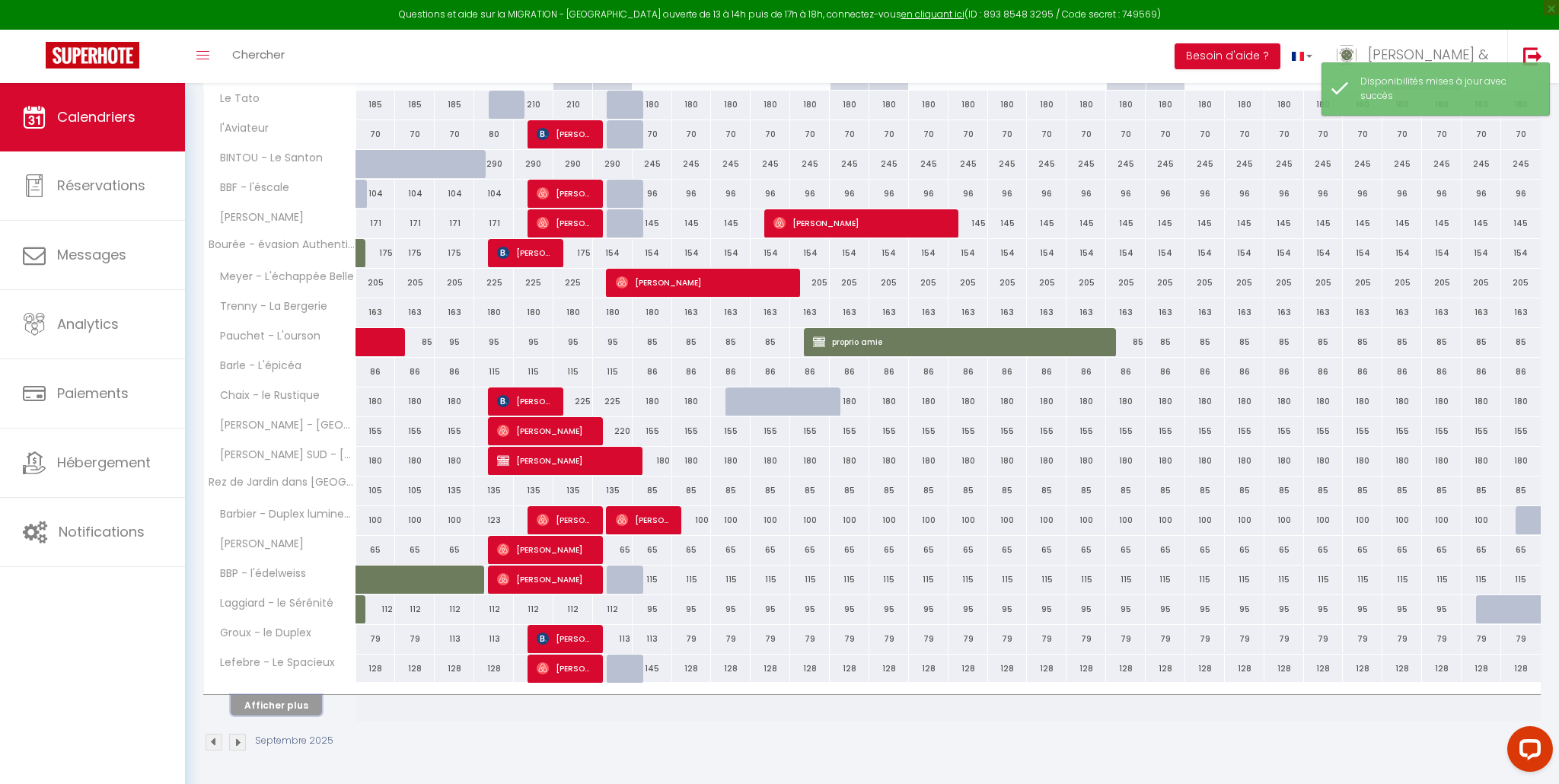
click at [286, 705] on button "Afficher plus" at bounding box center [276, 705] width 91 height 21
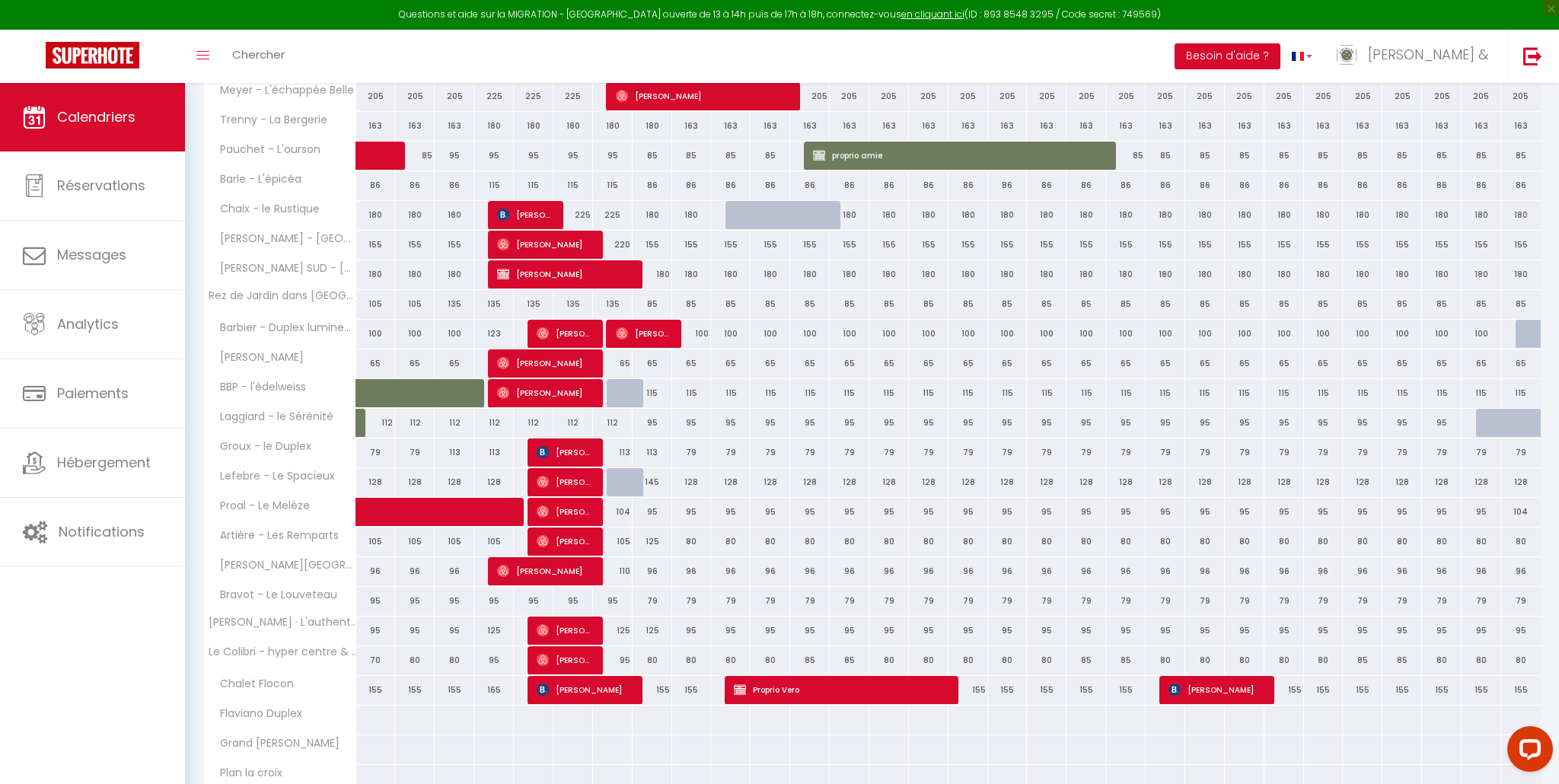
scroll to position [553, 0]
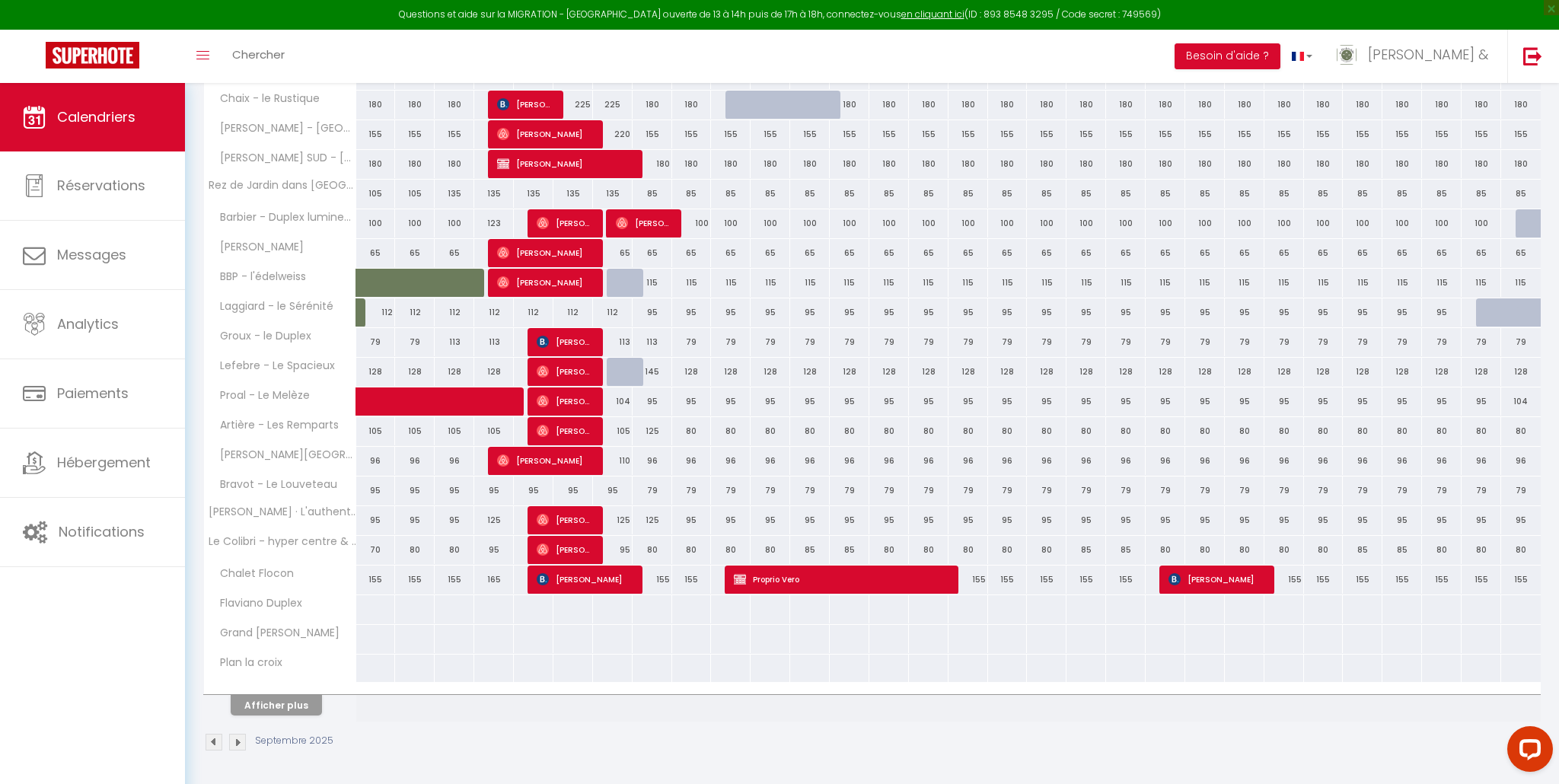
click at [617, 521] on div "125" at bounding box center [612, 520] width 39 height 28
select select "1"
type input "Dim 07 Septembre 2025"
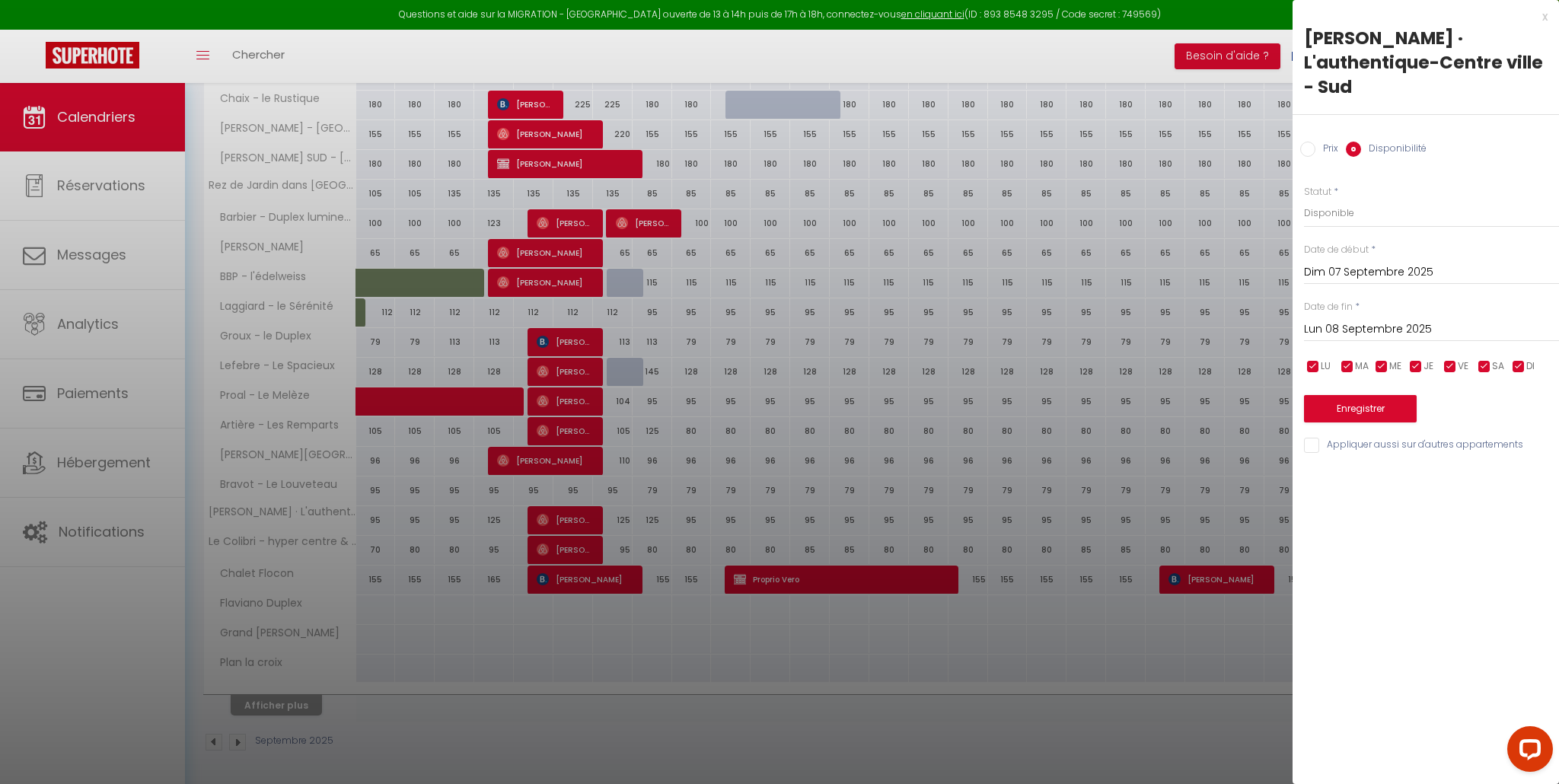
click at [1353, 331] on input "Lun 08 Septembre 2025" at bounding box center [1432, 329] width 255 height 20
click at [1417, 453] on span "10" at bounding box center [1419, 446] width 32 height 30
type input "Mer 10 Septembre 2025"
click at [1321, 215] on select "Disponible Indisponible" at bounding box center [1432, 212] width 255 height 29
select select "0"
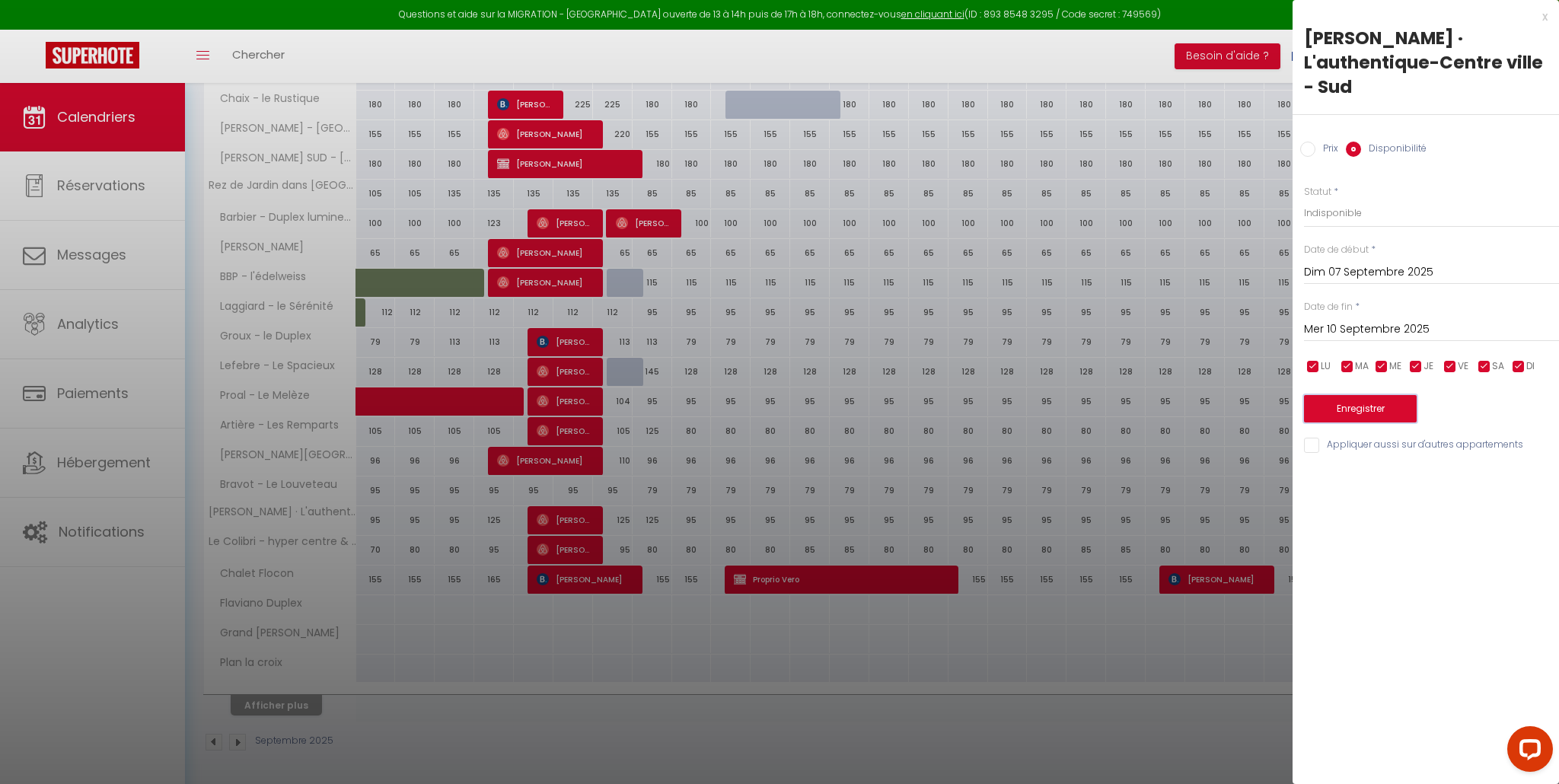
click at [1348, 413] on button "Enregistrer" at bounding box center [1361, 409] width 113 height 28
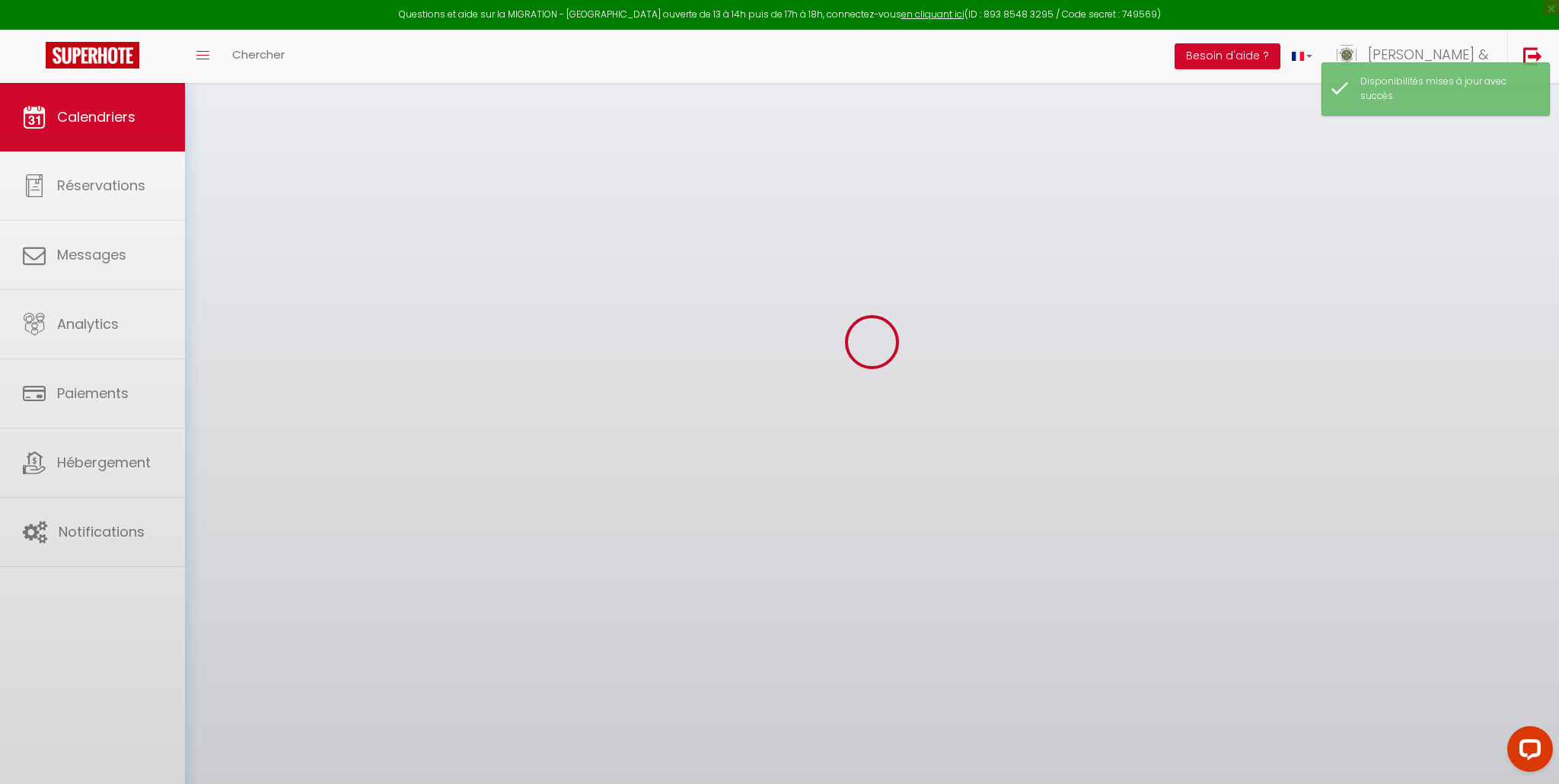
scroll to position [83, 0]
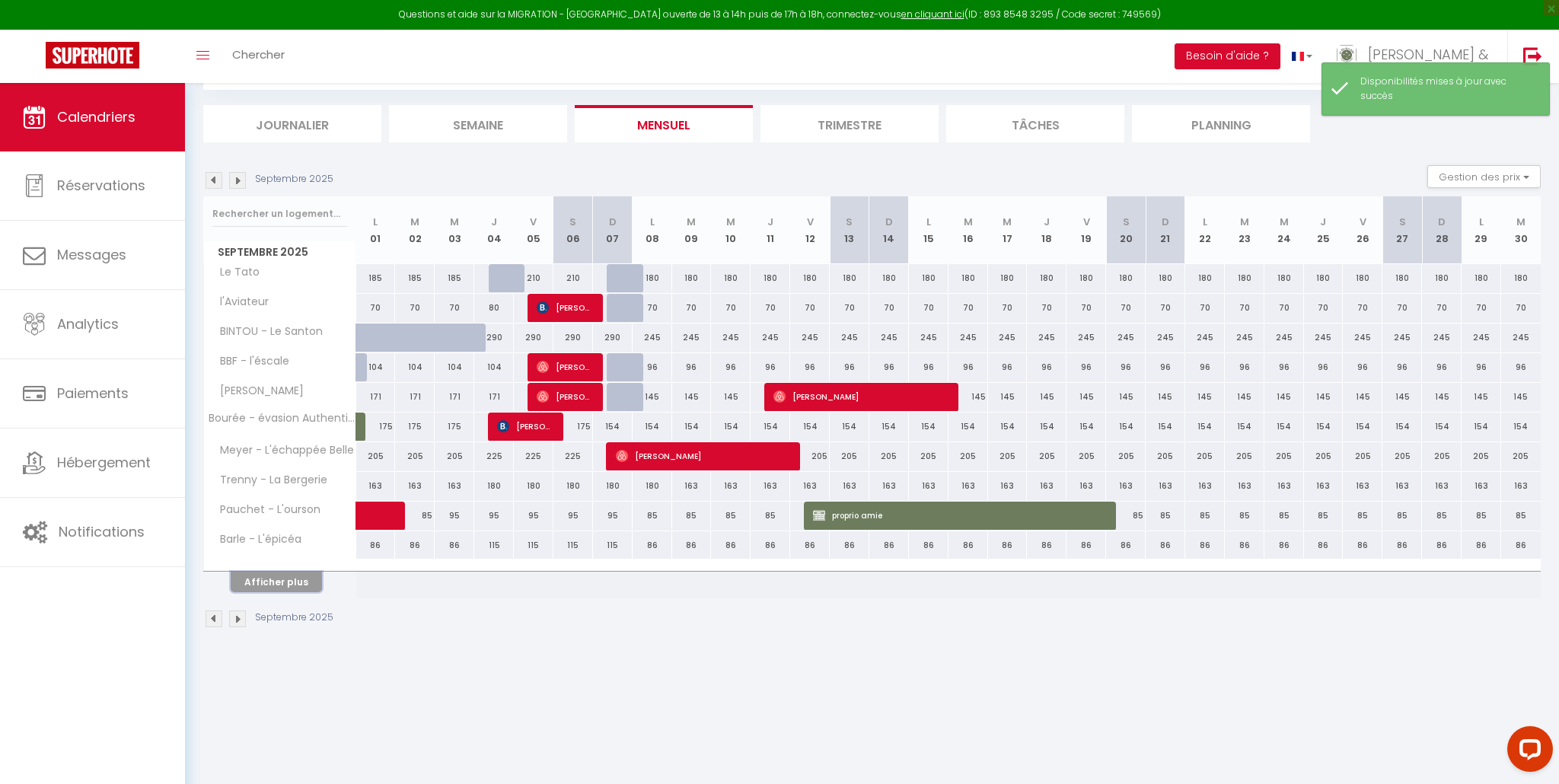
click at [299, 588] on button "Afficher plus" at bounding box center [276, 582] width 91 height 21
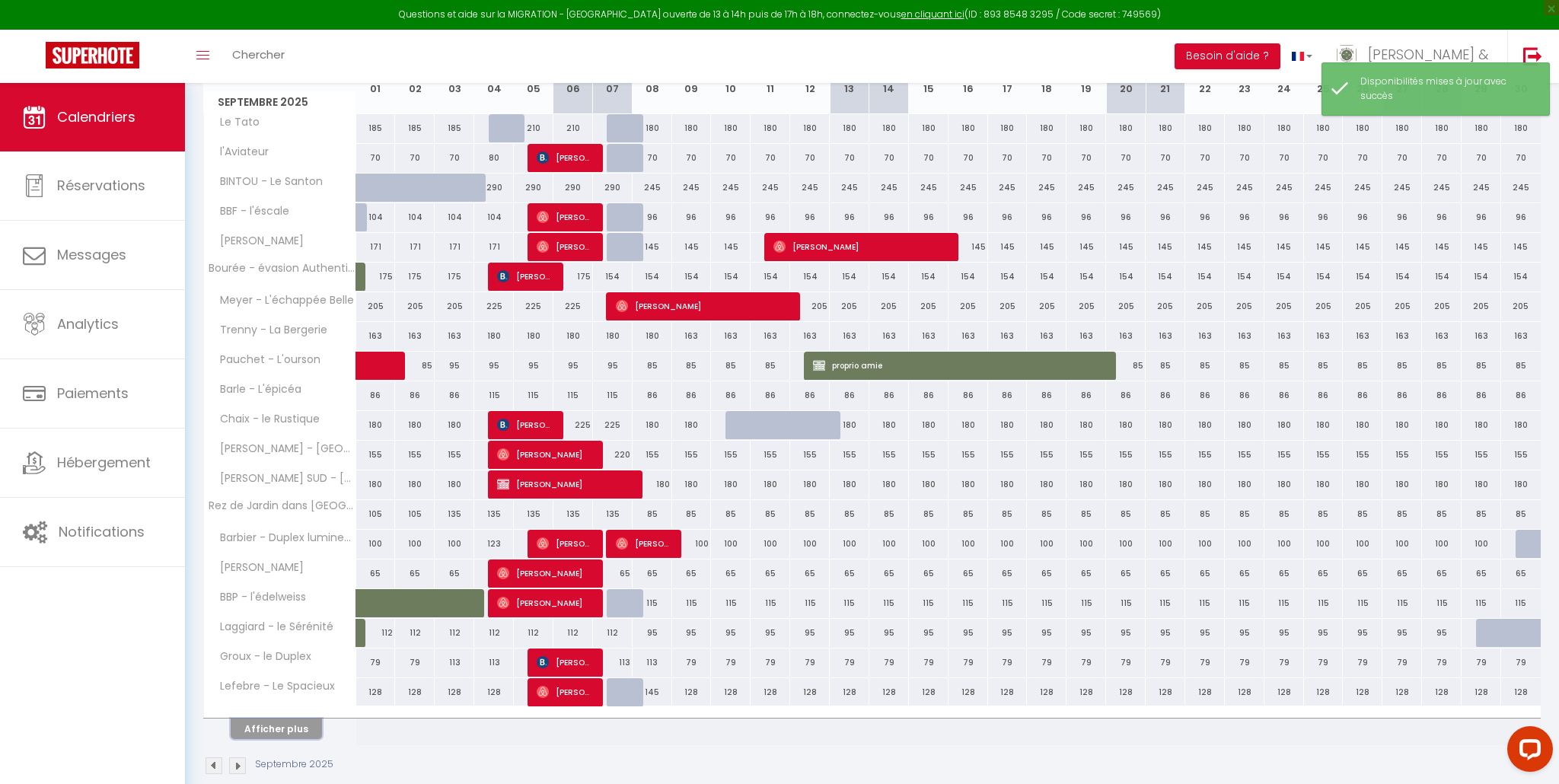
scroll to position [256, 0]
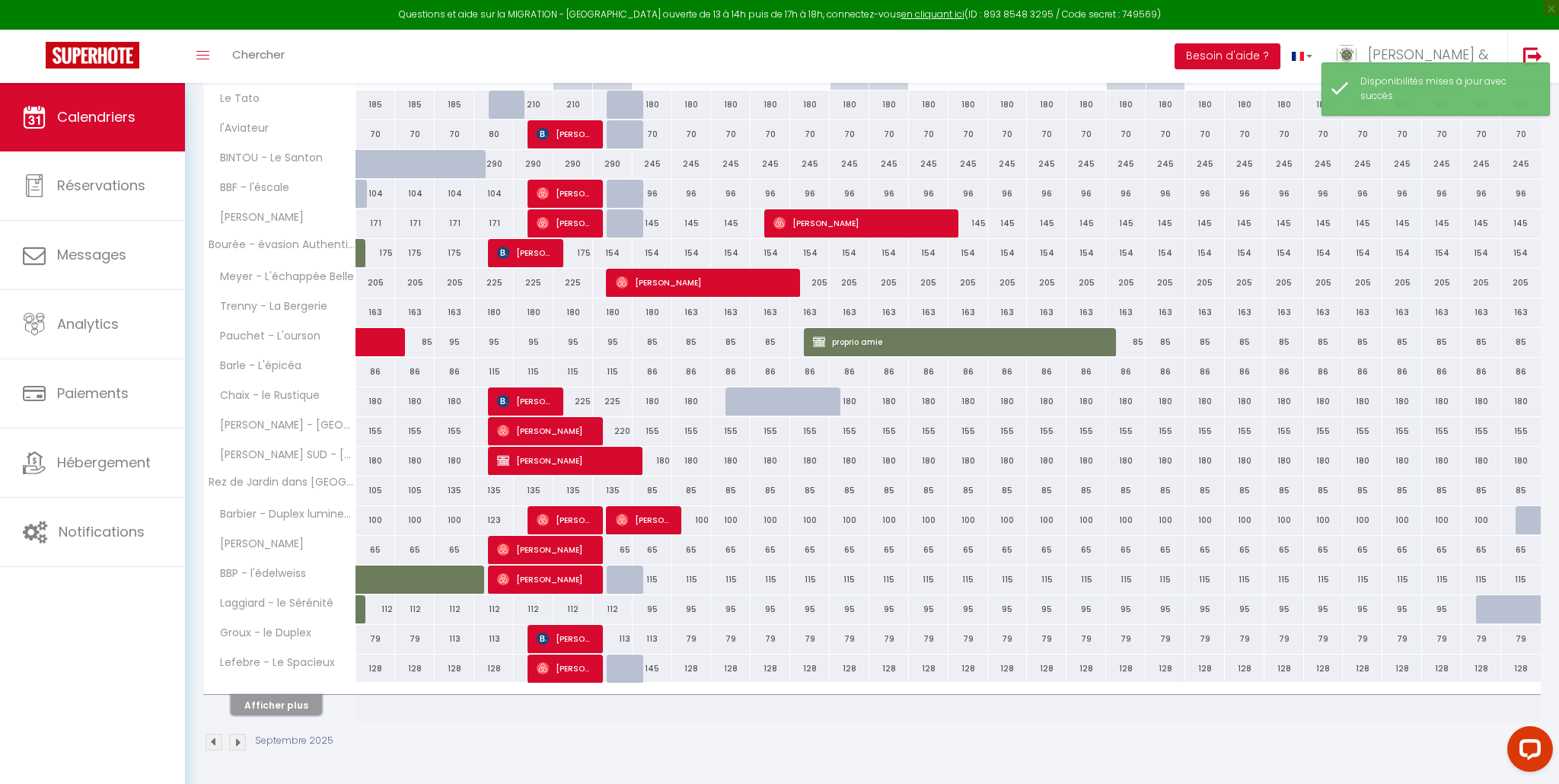
click at [287, 704] on button "Afficher plus" at bounding box center [276, 705] width 91 height 21
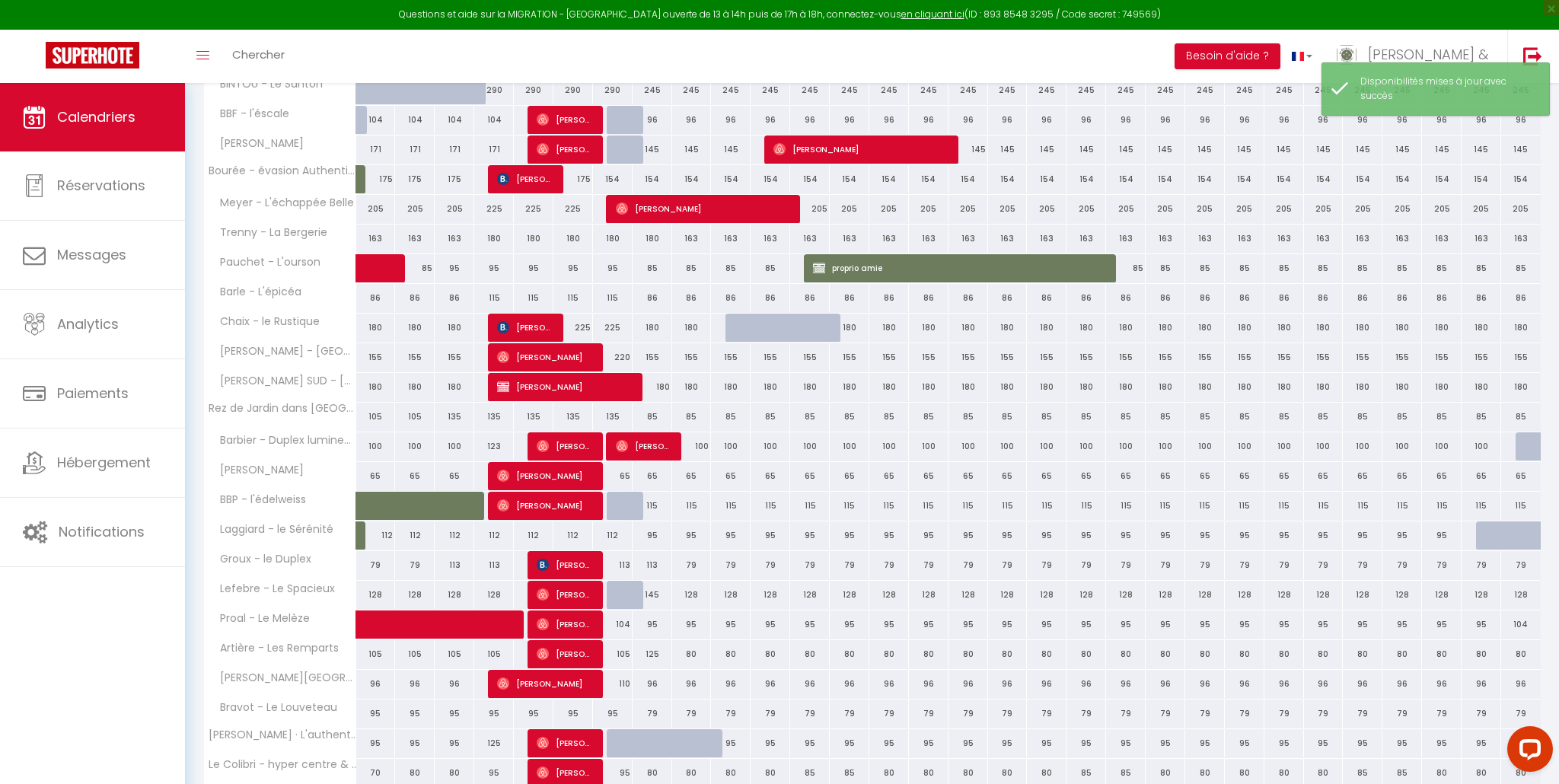
scroll to position [553, 0]
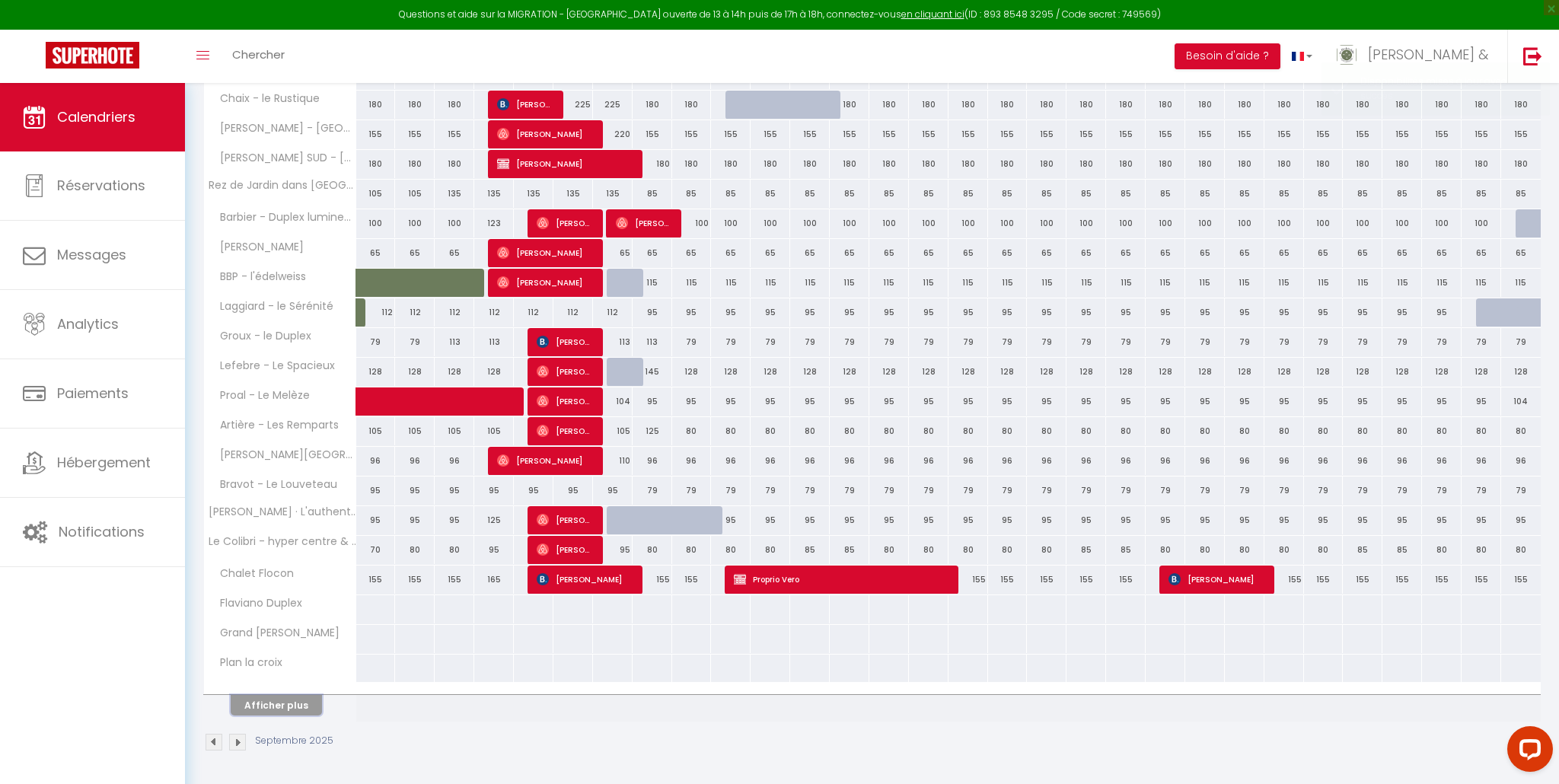
click at [287, 701] on button "Afficher plus" at bounding box center [276, 705] width 91 height 21
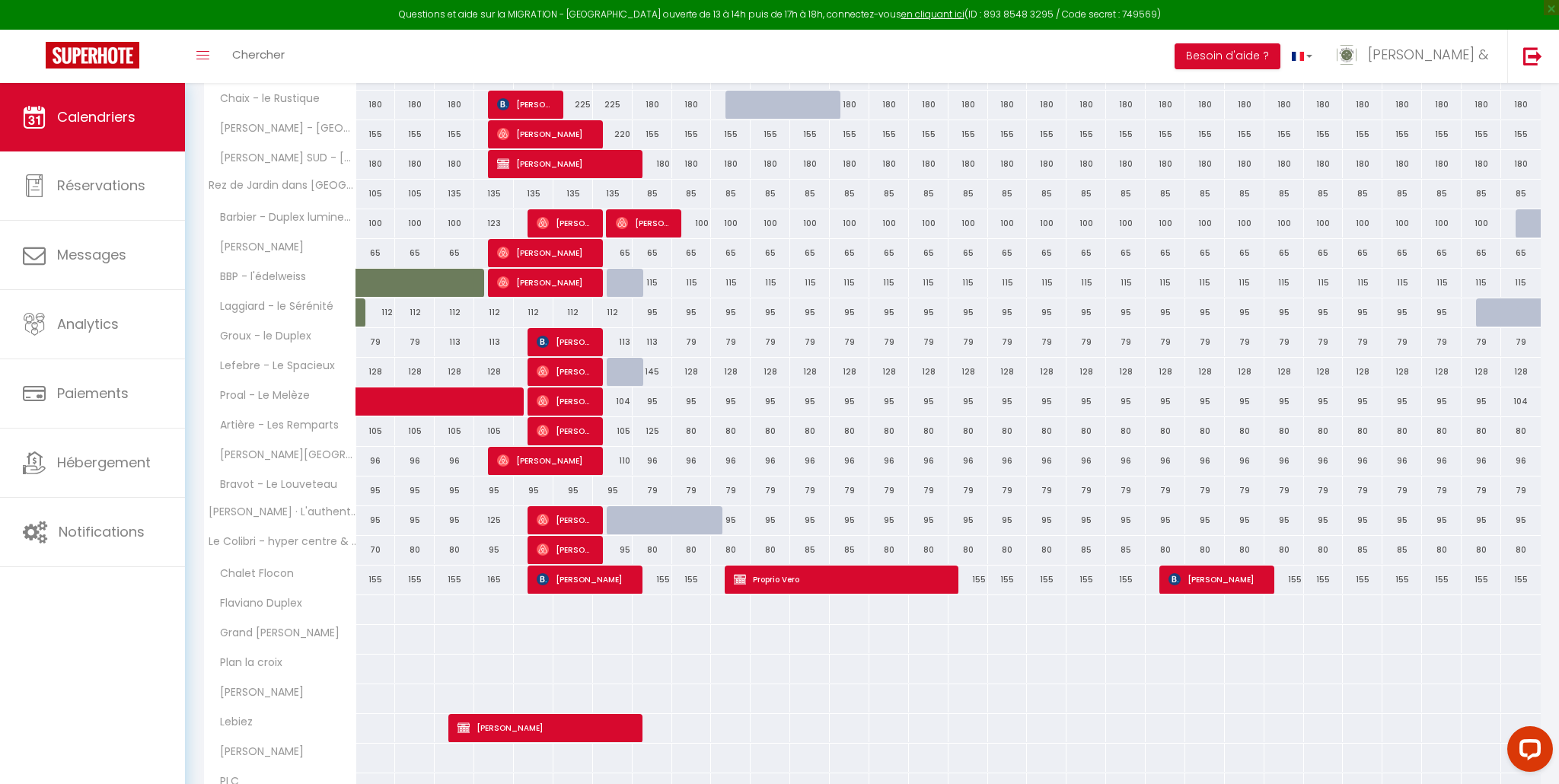
scroll to position [850, 0]
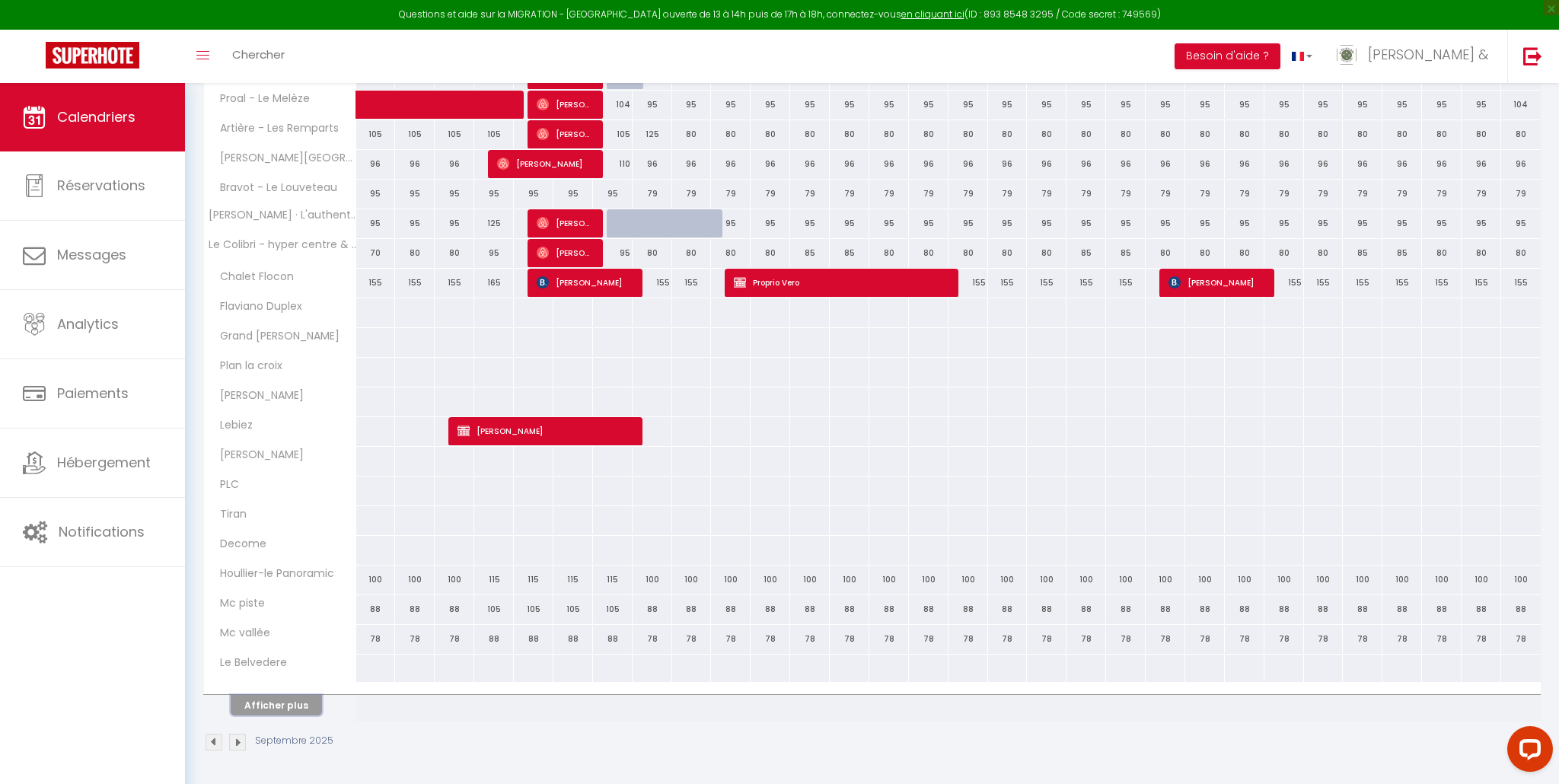
click at [287, 701] on button "Afficher plus" at bounding box center [276, 705] width 91 height 21
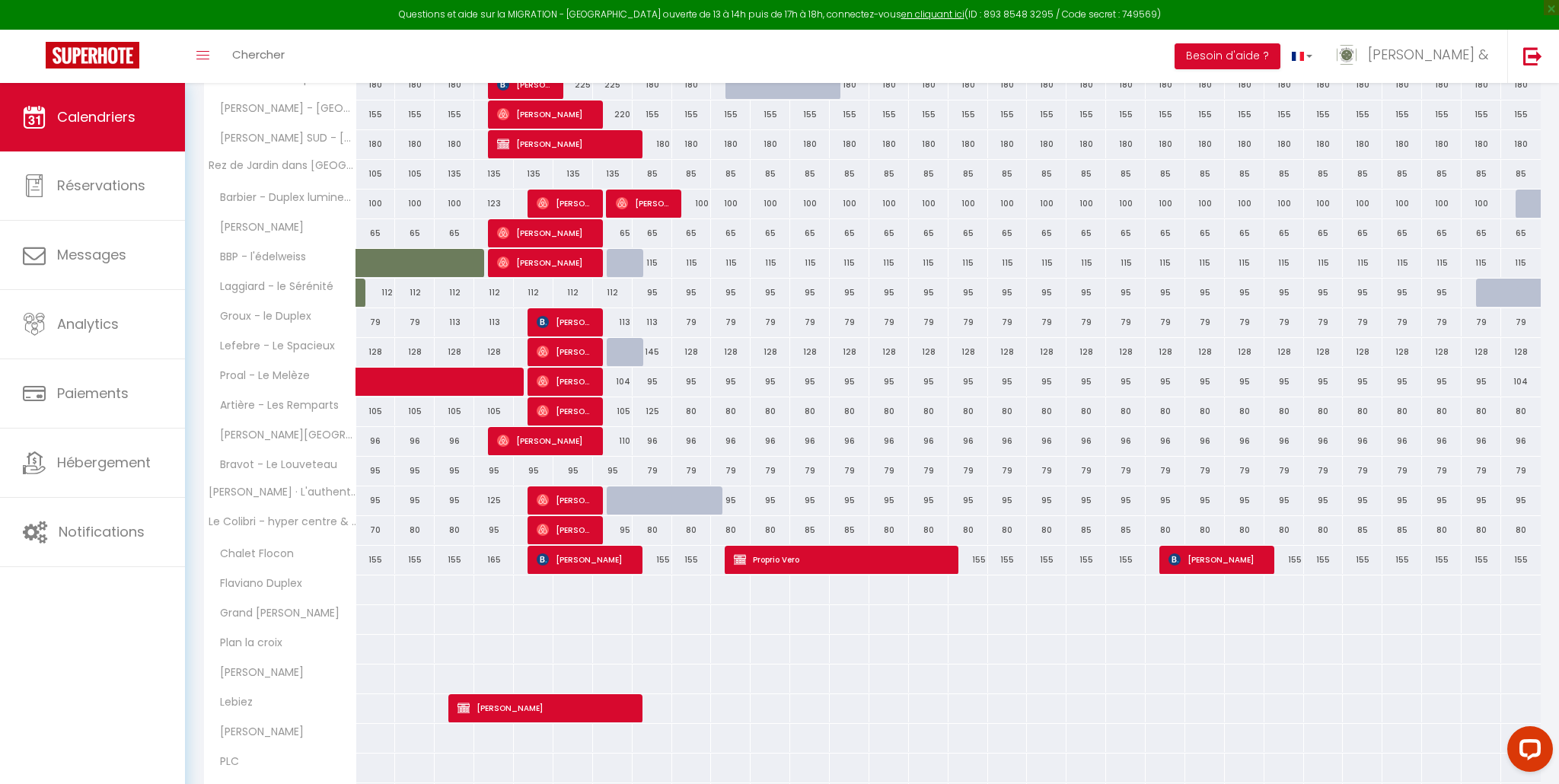
scroll to position [578, 0]
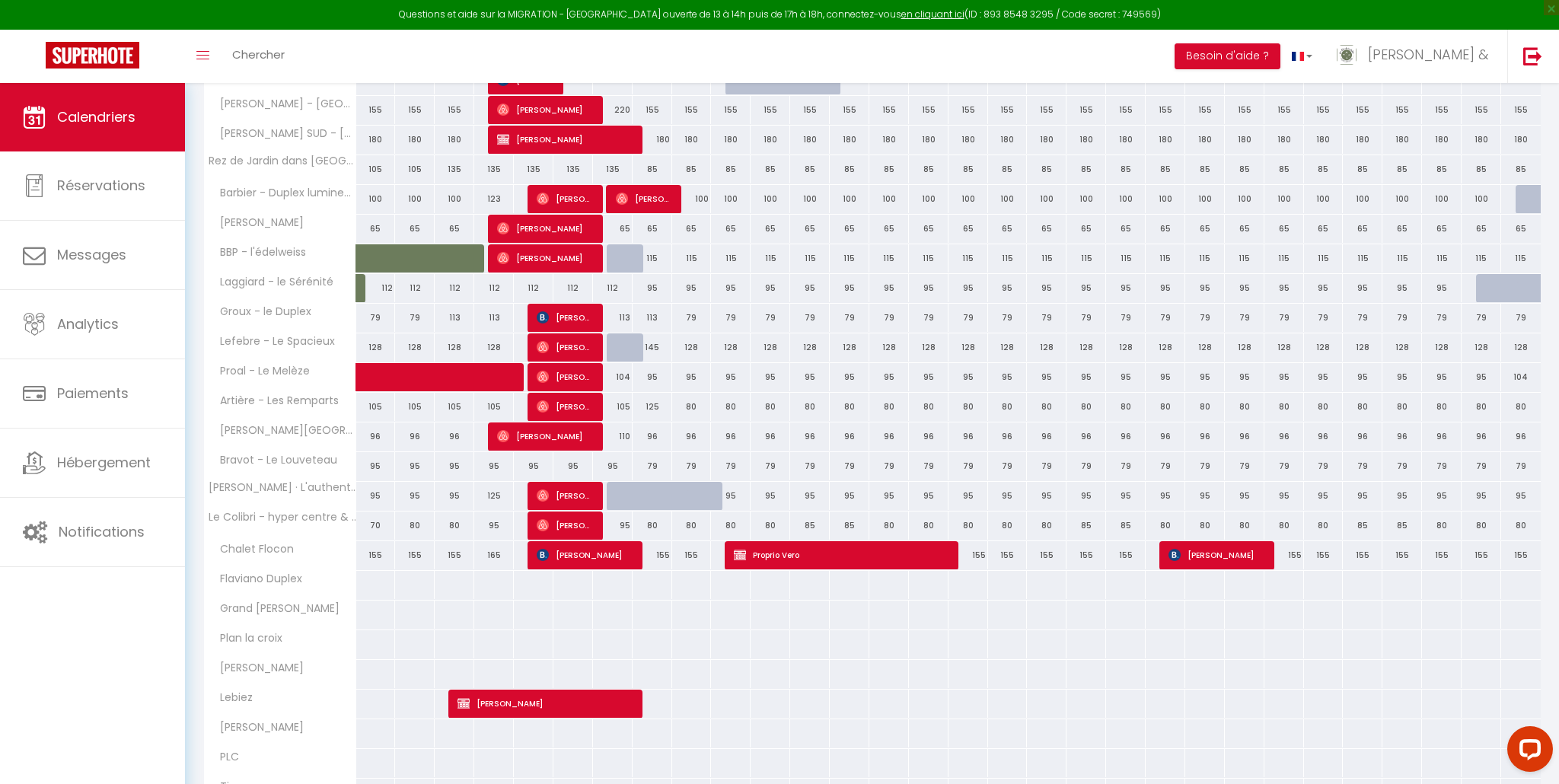
click at [655, 555] on div "155" at bounding box center [652, 555] width 39 height 28
select select "1"
type input "Lun 08 Septembre 2025"
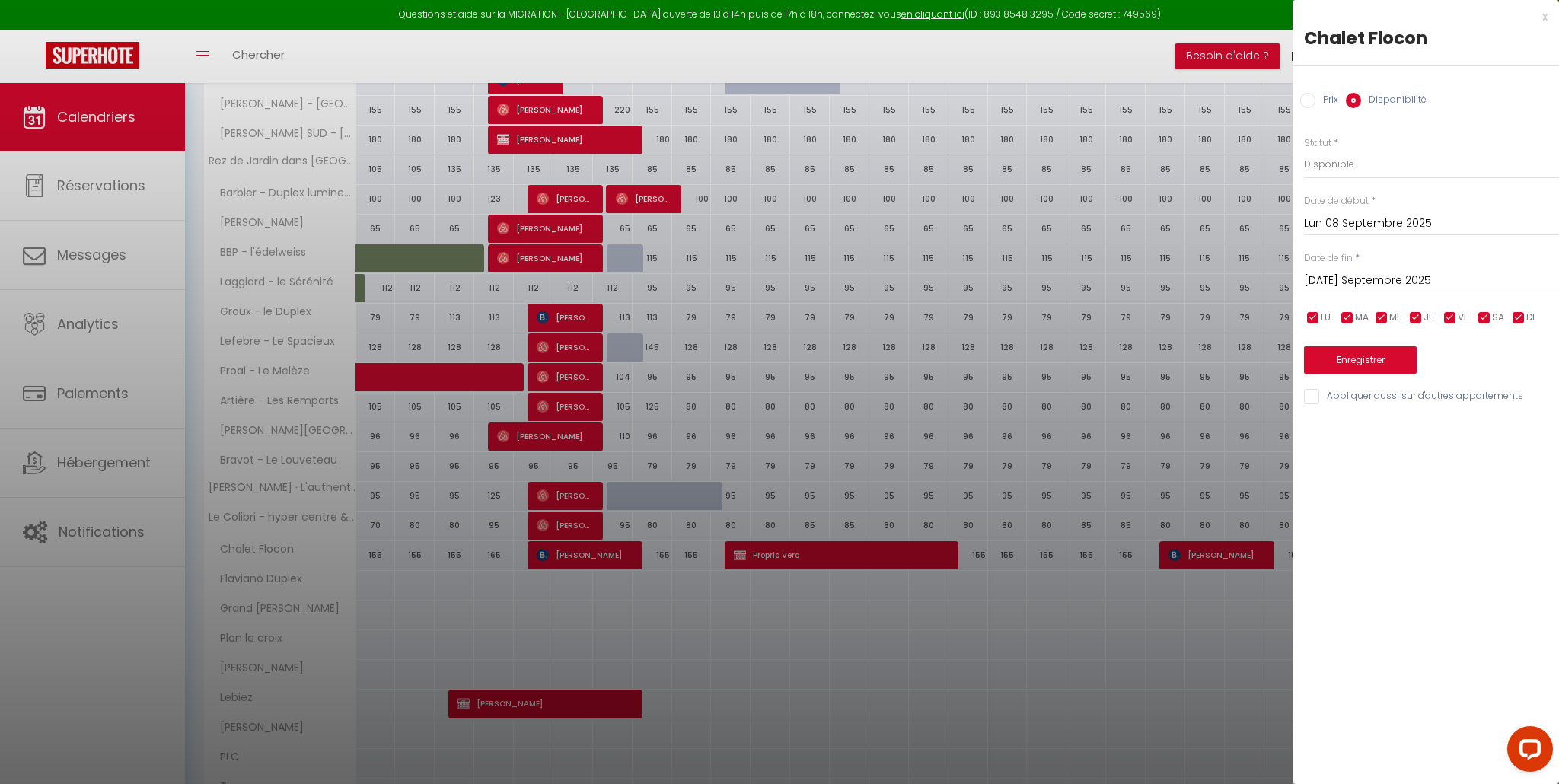
click at [1363, 278] on input "[DATE] Septembre 2025" at bounding box center [1432, 281] width 255 height 20
click at [1453, 407] on span "11" at bounding box center [1450, 397] width 32 height 30
type input "Jeu 11 Septembre 2025"
click at [1346, 163] on select "Disponible Indisponible" at bounding box center [1432, 164] width 255 height 29
select select "0"
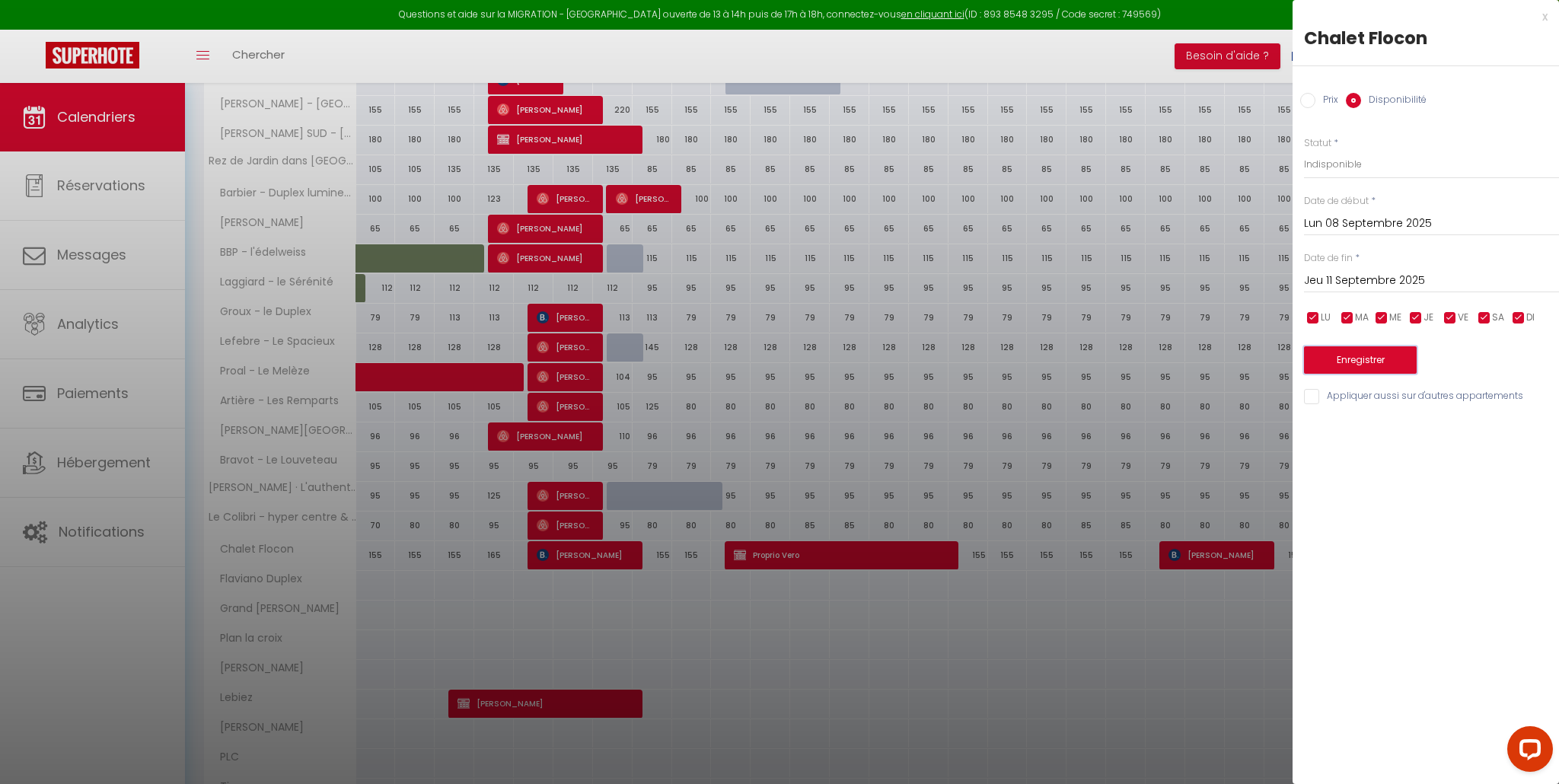
click at [1368, 360] on button "Enregistrer" at bounding box center [1361, 360] width 113 height 28
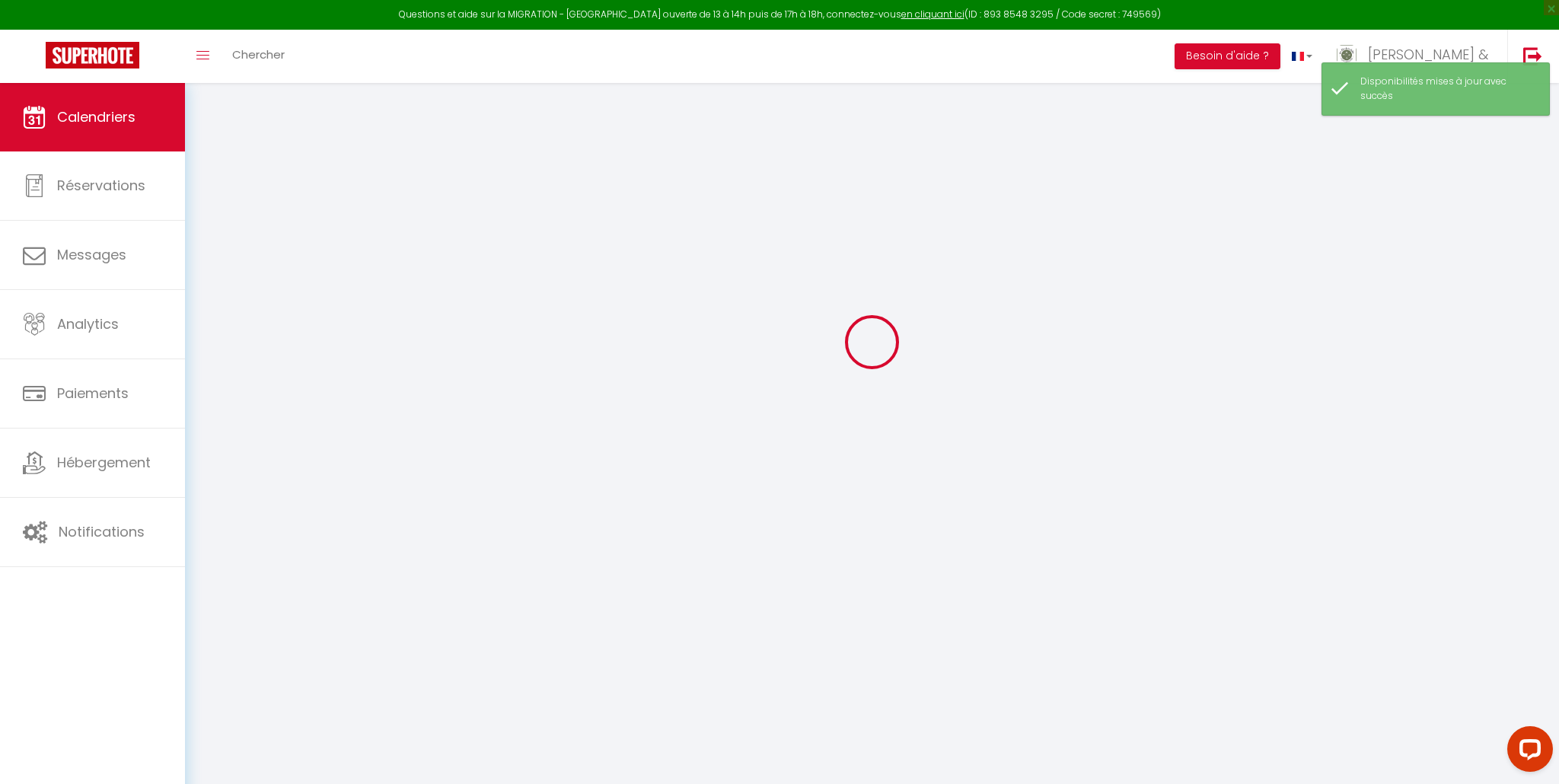
scroll to position [83, 0]
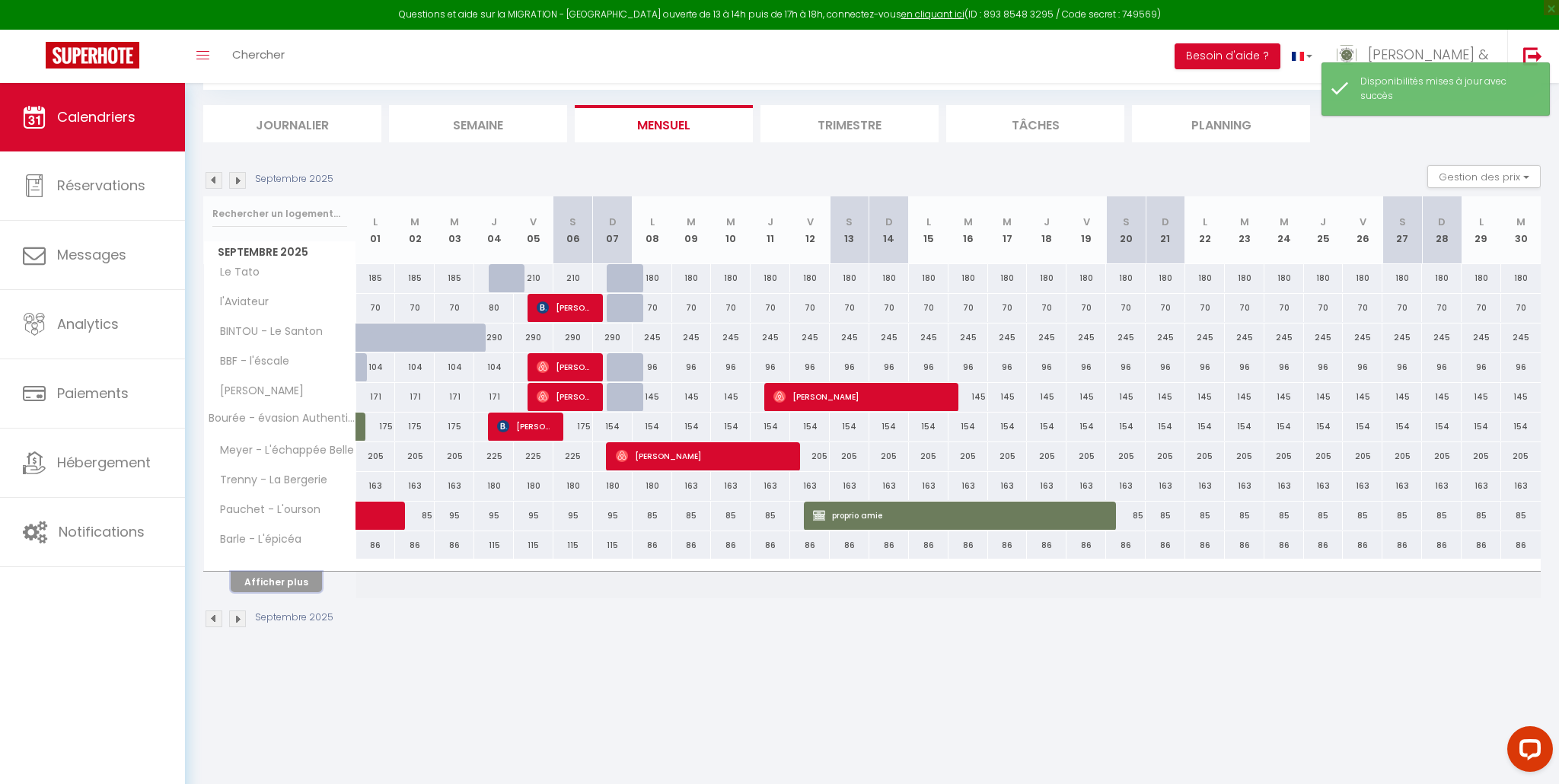
click at [279, 583] on button "Afficher plus" at bounding box center [276, 582] width 91 height 21
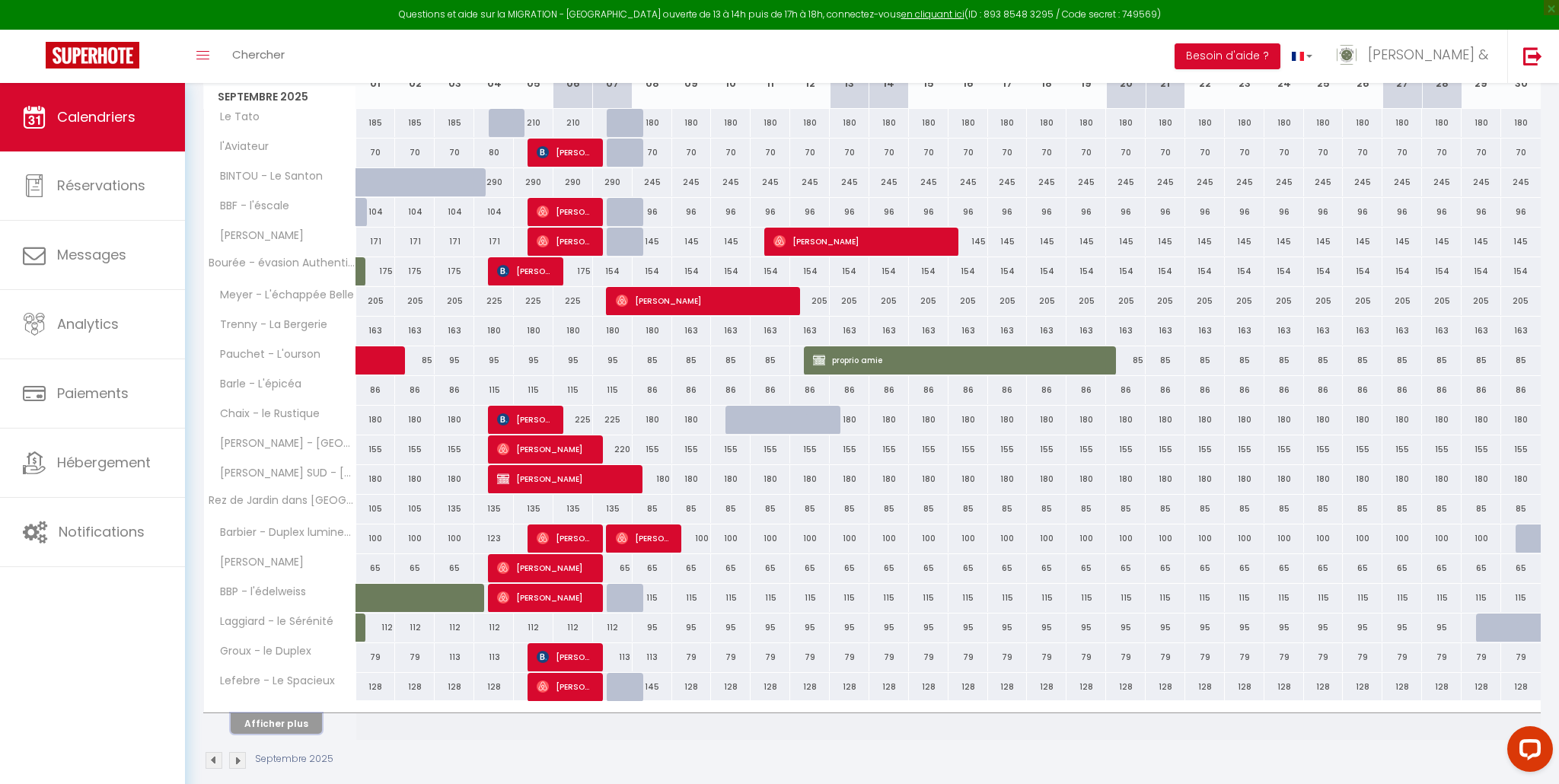
scroll to position [256, 0]
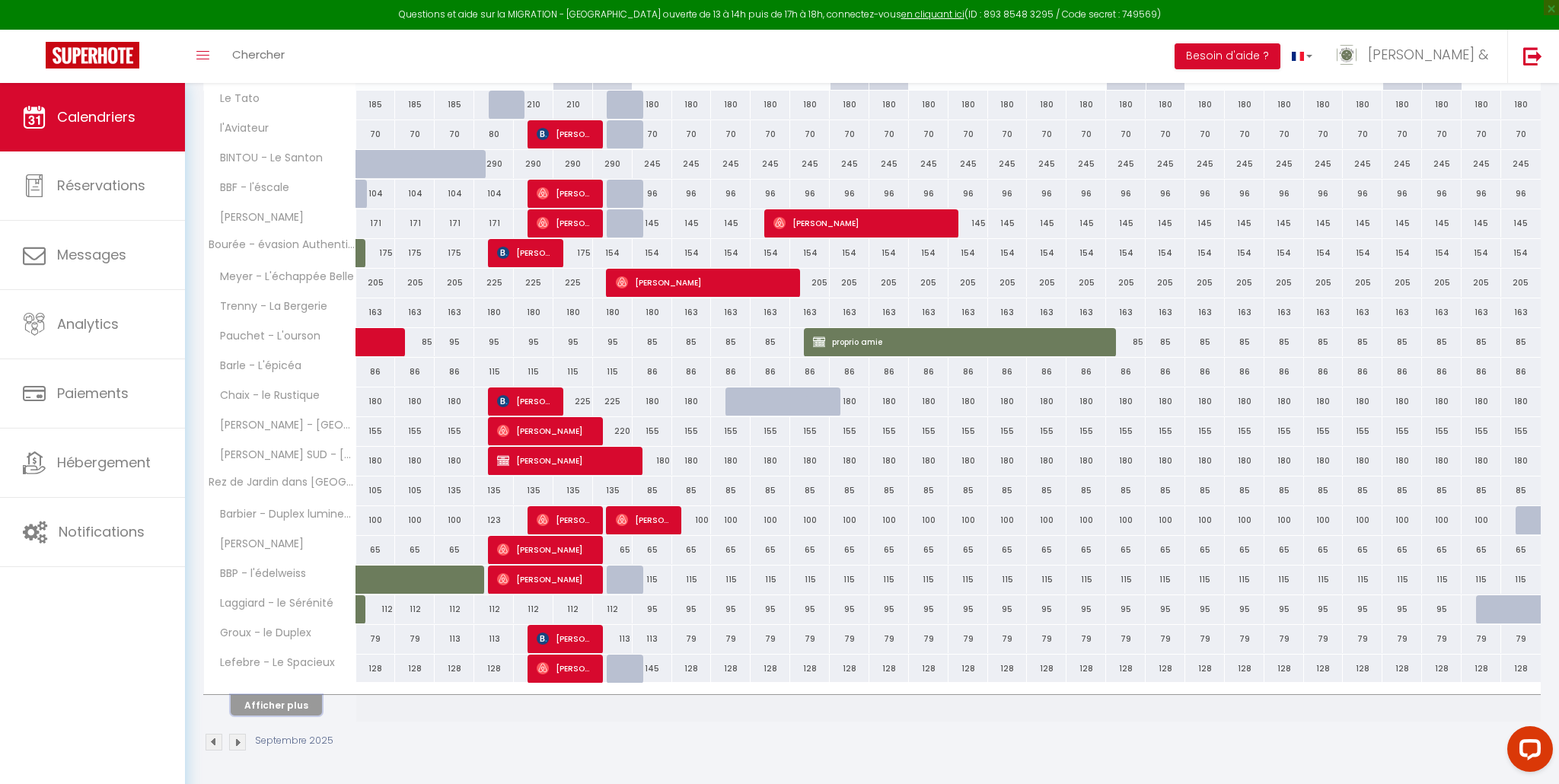
click at [280, 701] on button "Afficher plus" at bounding box center [276, 705] width 91 height 21
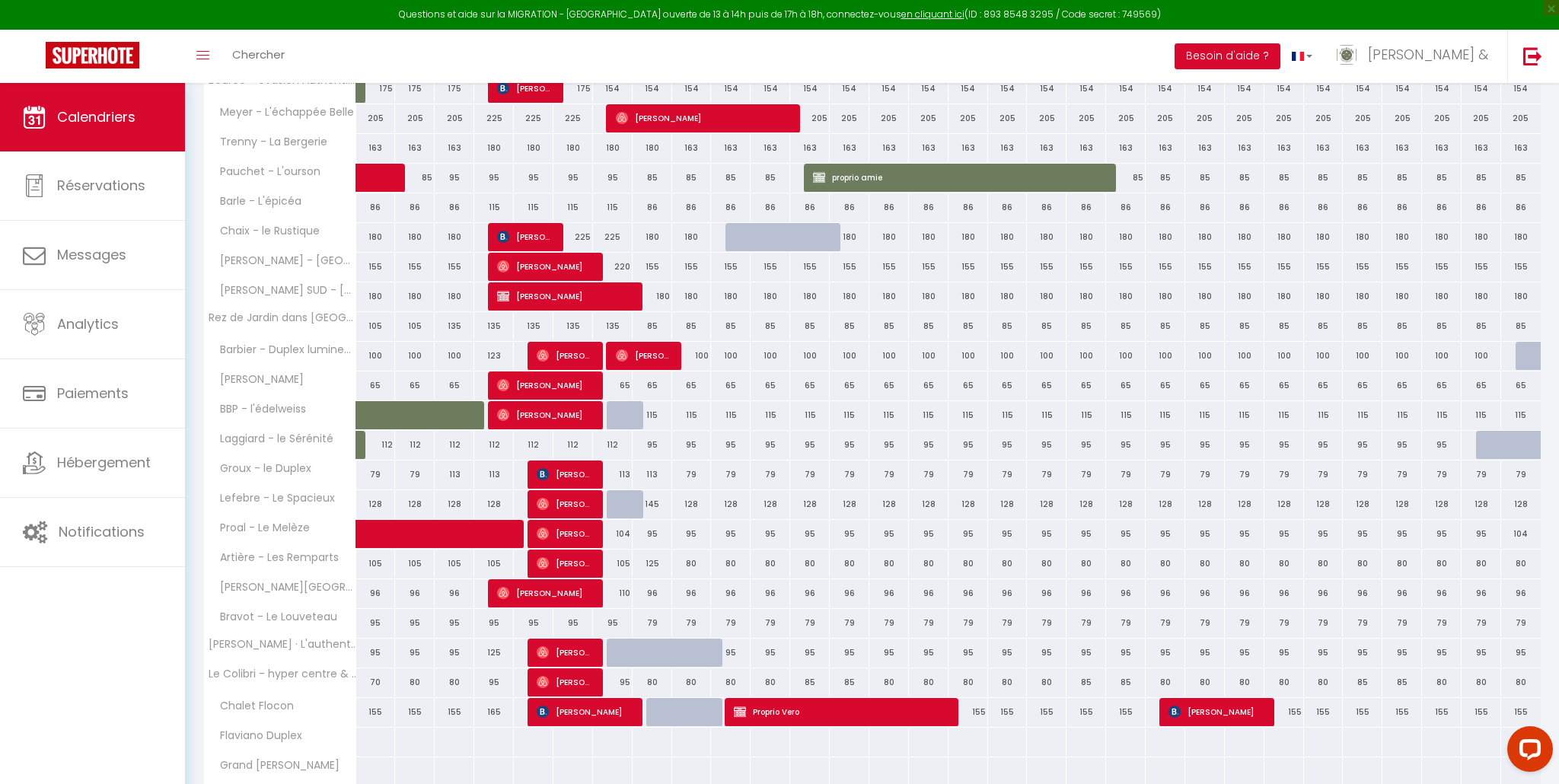
scroll to position [421, 0]
click at [624, 475] on div "113" at bounding box center [612, 474] width 39 height 28
select select "1"
type input "Dim 07 Septembre 2025"
type input "Lun 08 Septembre 2025"
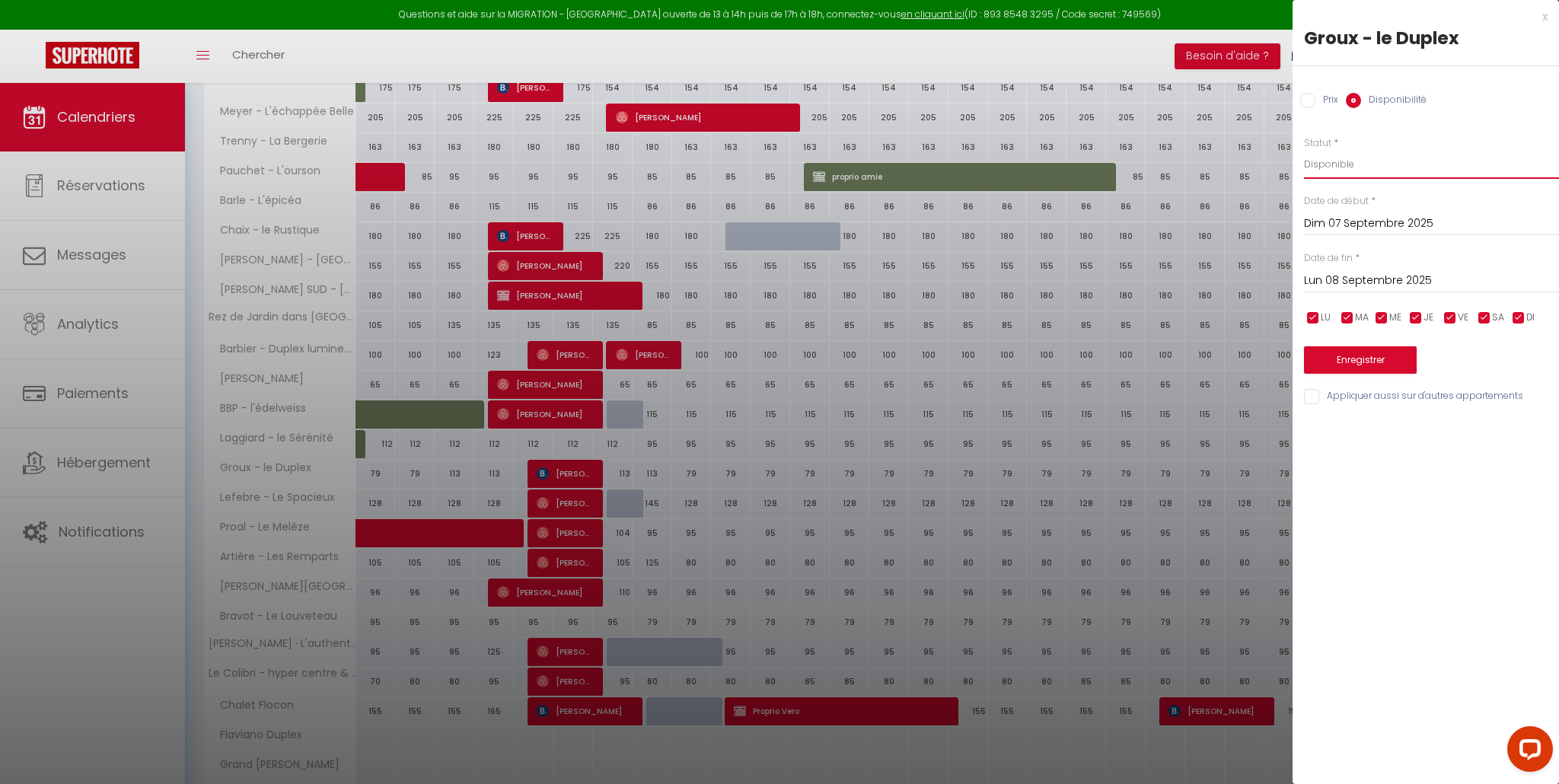
click at [1341, 160] on select "Disponible Indisponible" at bounding box center [1432, 164] width 255 height 29
select select "0"
click at [1375, 363] on button "Enregistrer" at bounding box center [1361, 360] width 113 height 28
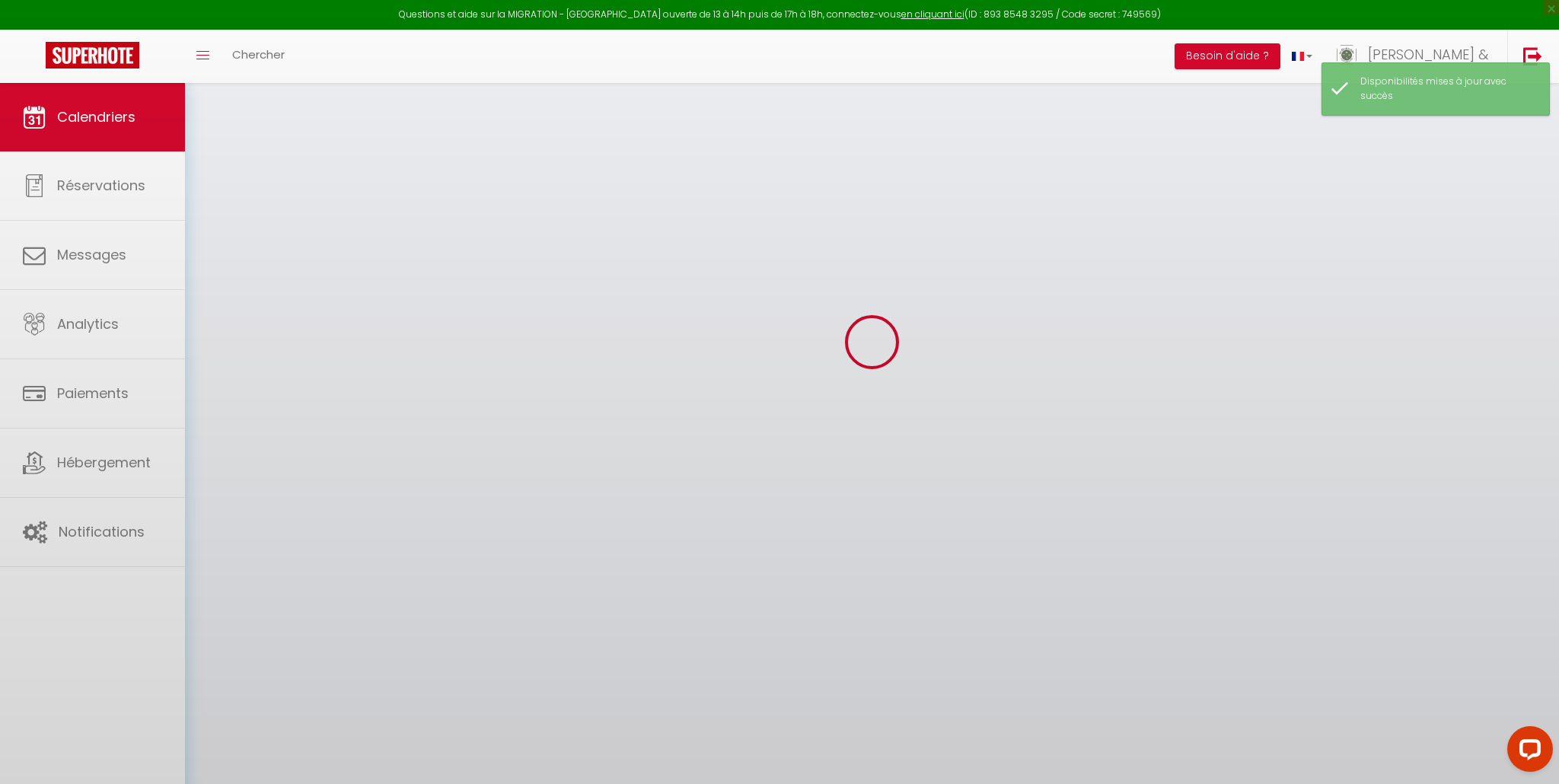
scroll to position [83, 0]
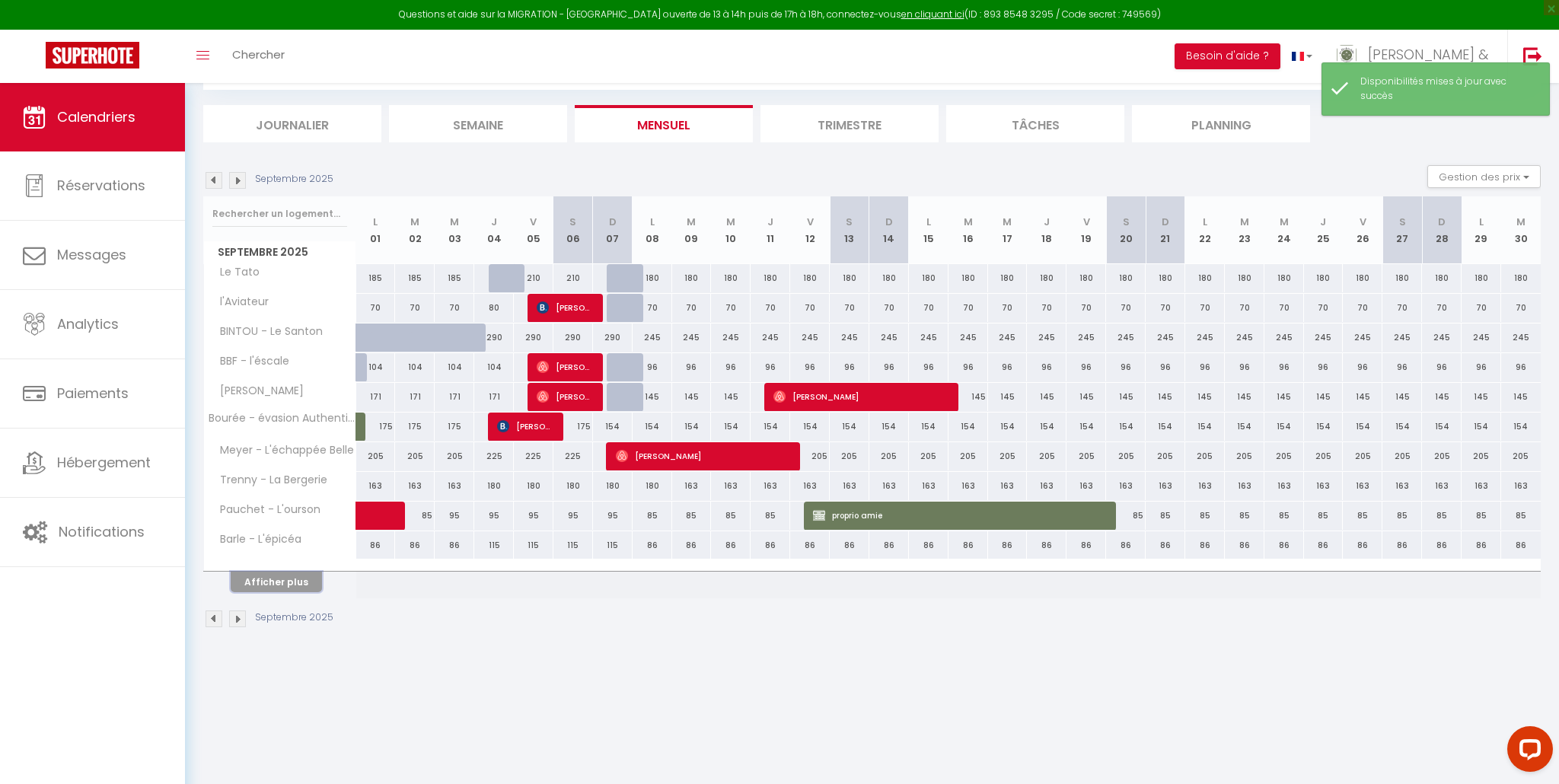
click at [282, 582] on button "Afficher plus" at bounding box center [276, 582] width 91 height 21
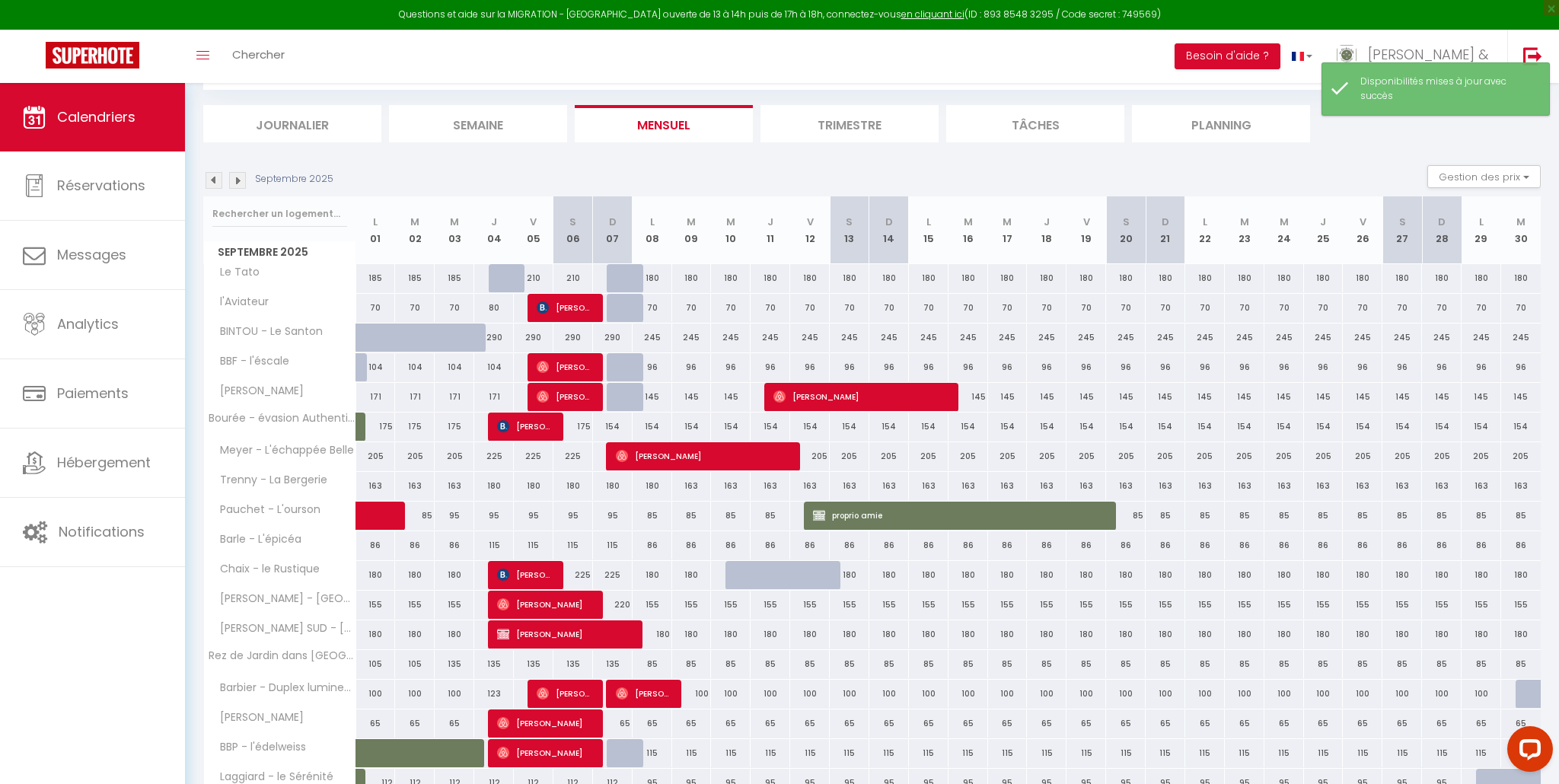
scroll to position [256, 0]
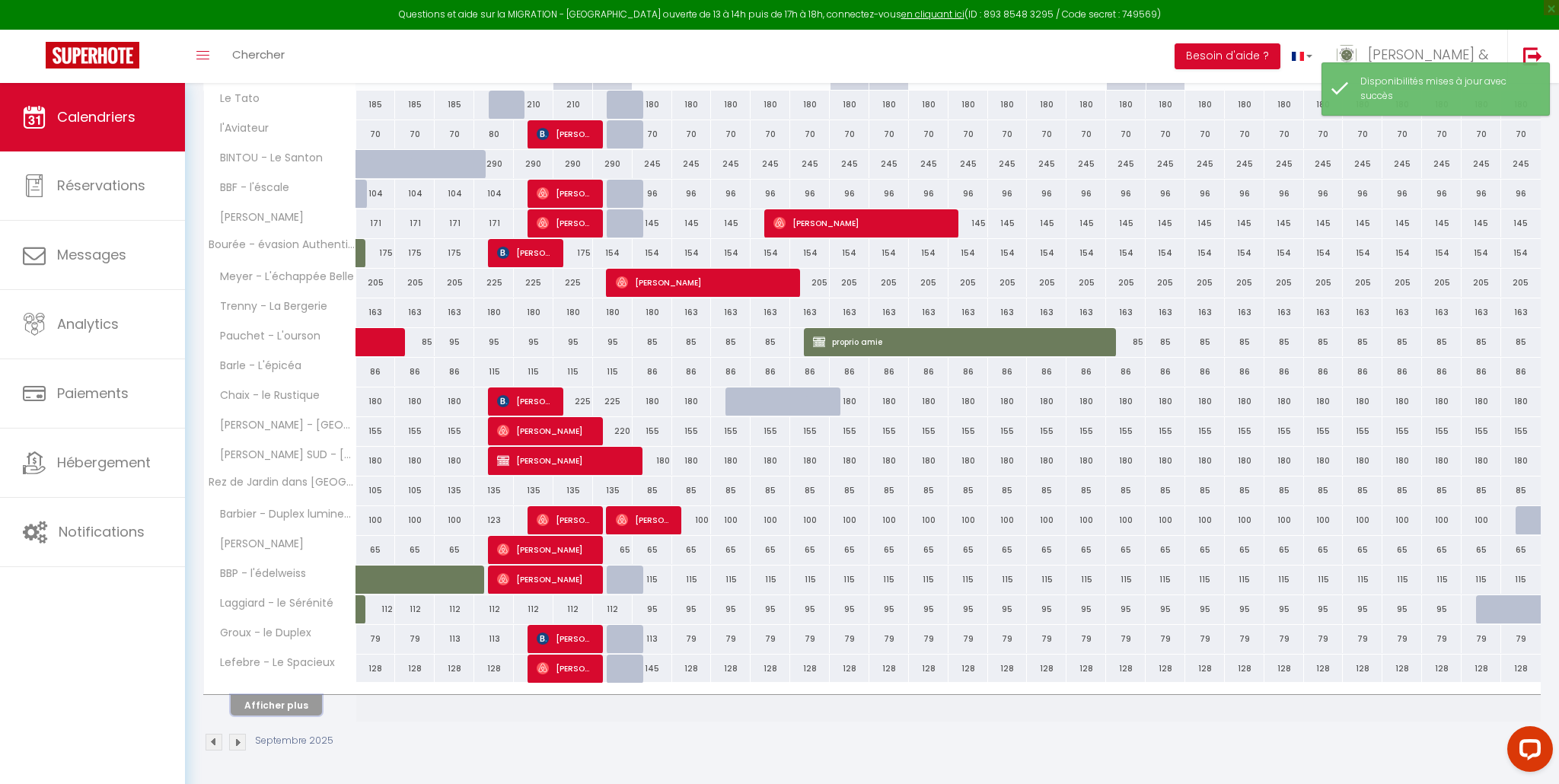
click at [296, 701] on button "Afficher plus" at bounding box center [276, 705] width 91 height 21
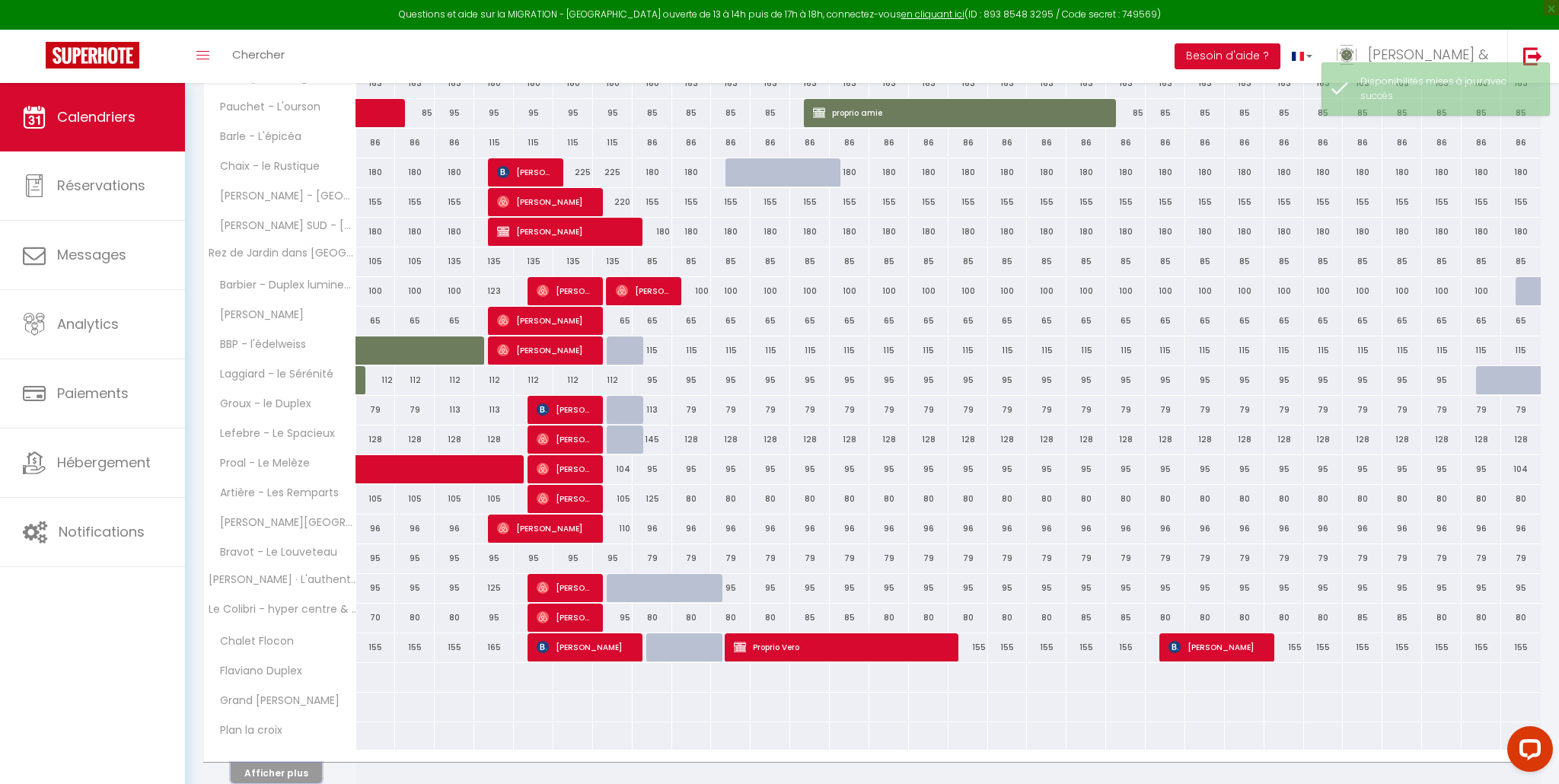
scroll to position [553, 0]
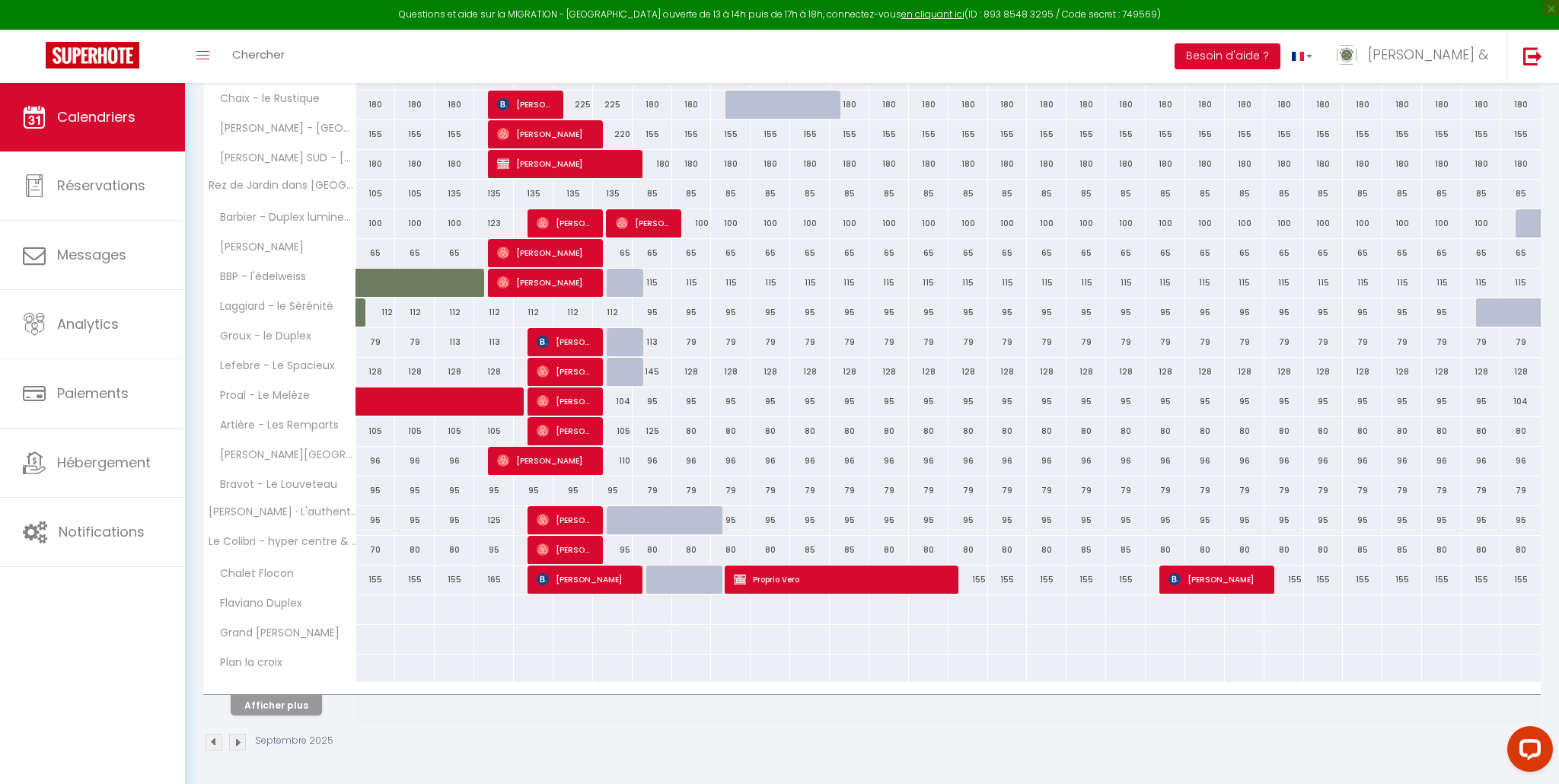
click at [624, 406] on div "104" at bounding box center [612, 401] width 39 height 28
select select "1"
type input "Dim 07 Septembre 2025"
type input "Lun 08 Septembre 2025"
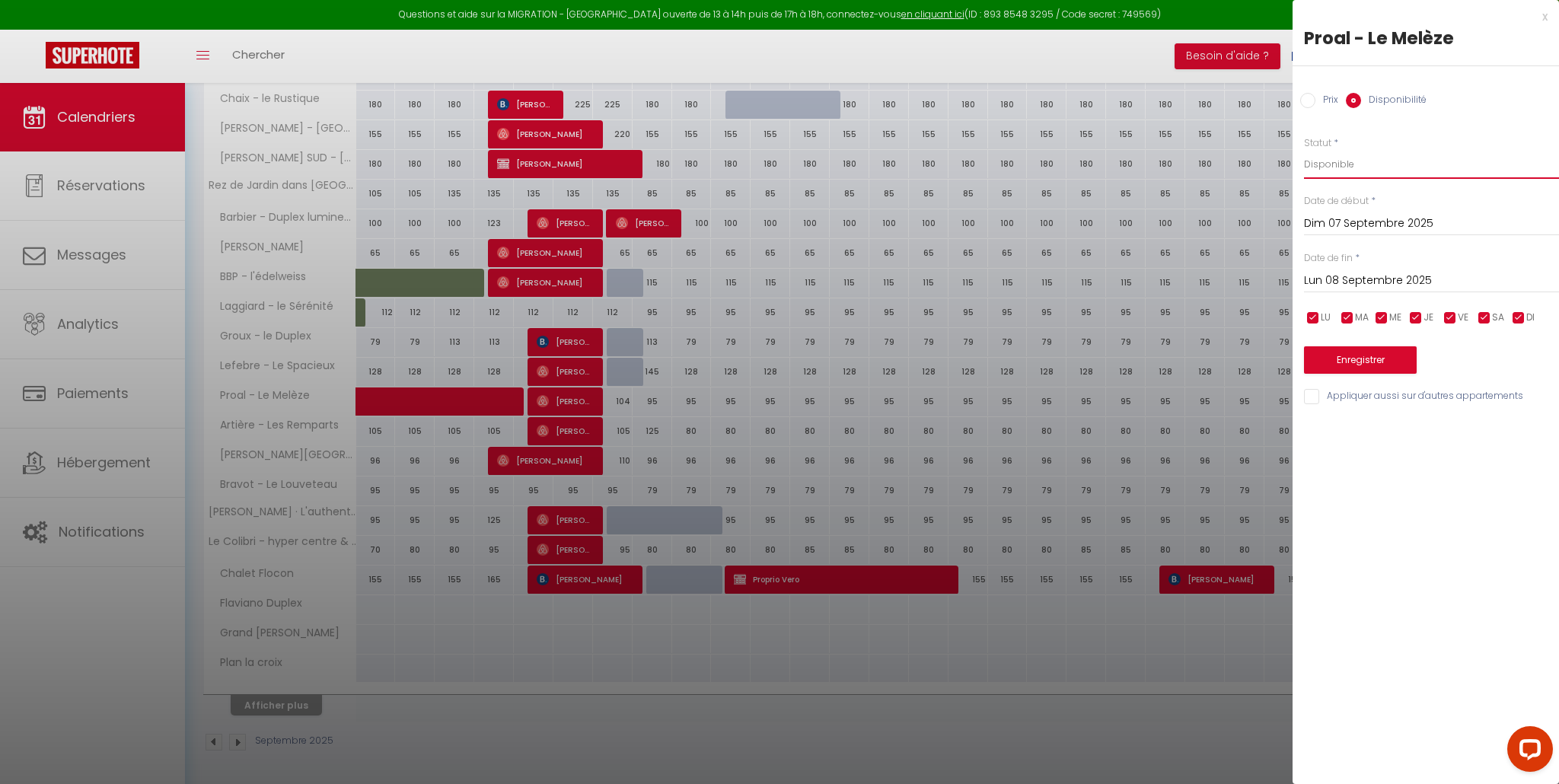
click at [1327, 163] on select "Disponible Indisponible" at bounding box center [1432, 164] width 255 height 29
select select "0"
drag, startPoint x: 1358, startPoint y: 361, endPoint x: 1308, endPoint y: 376, distance: 52.2
click at [1358, 361] on button "Enregistrer" at bounding box center [1361, 360] width 113 height 28
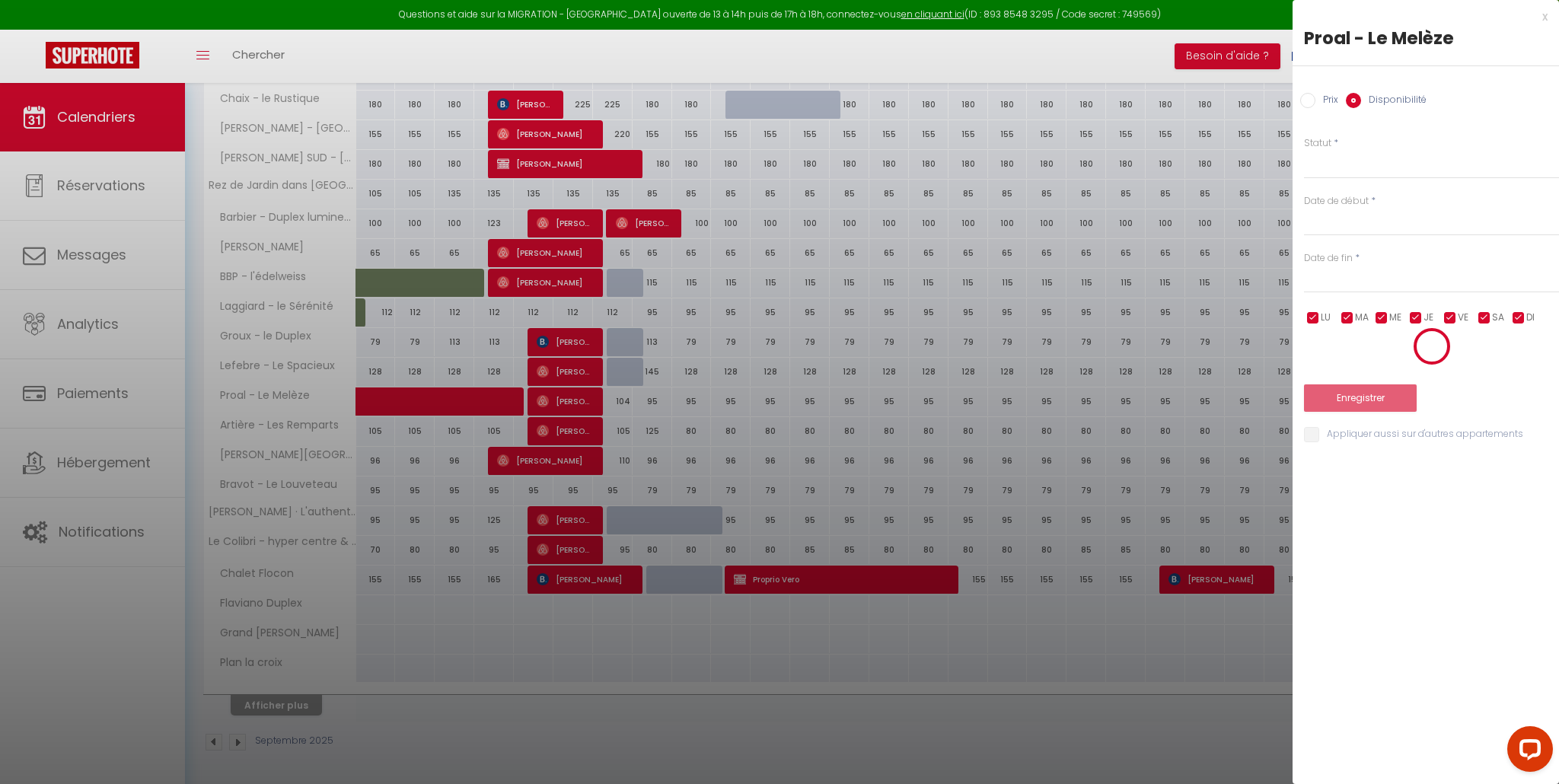
scroll to position [83, 0]
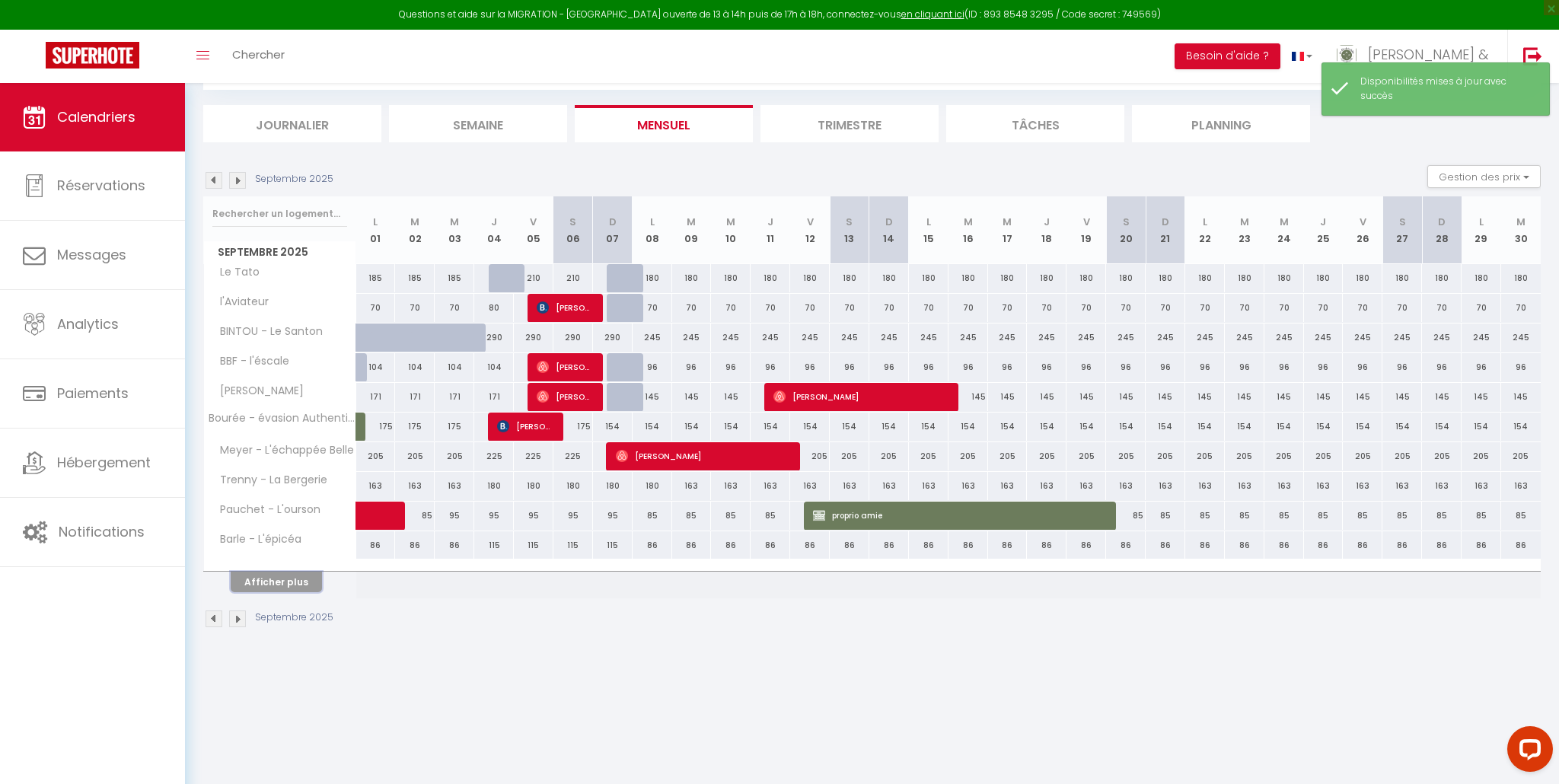
click at [271, 584] on button "Afficher plus" at bounding box center [276, 582] width 91 height 21
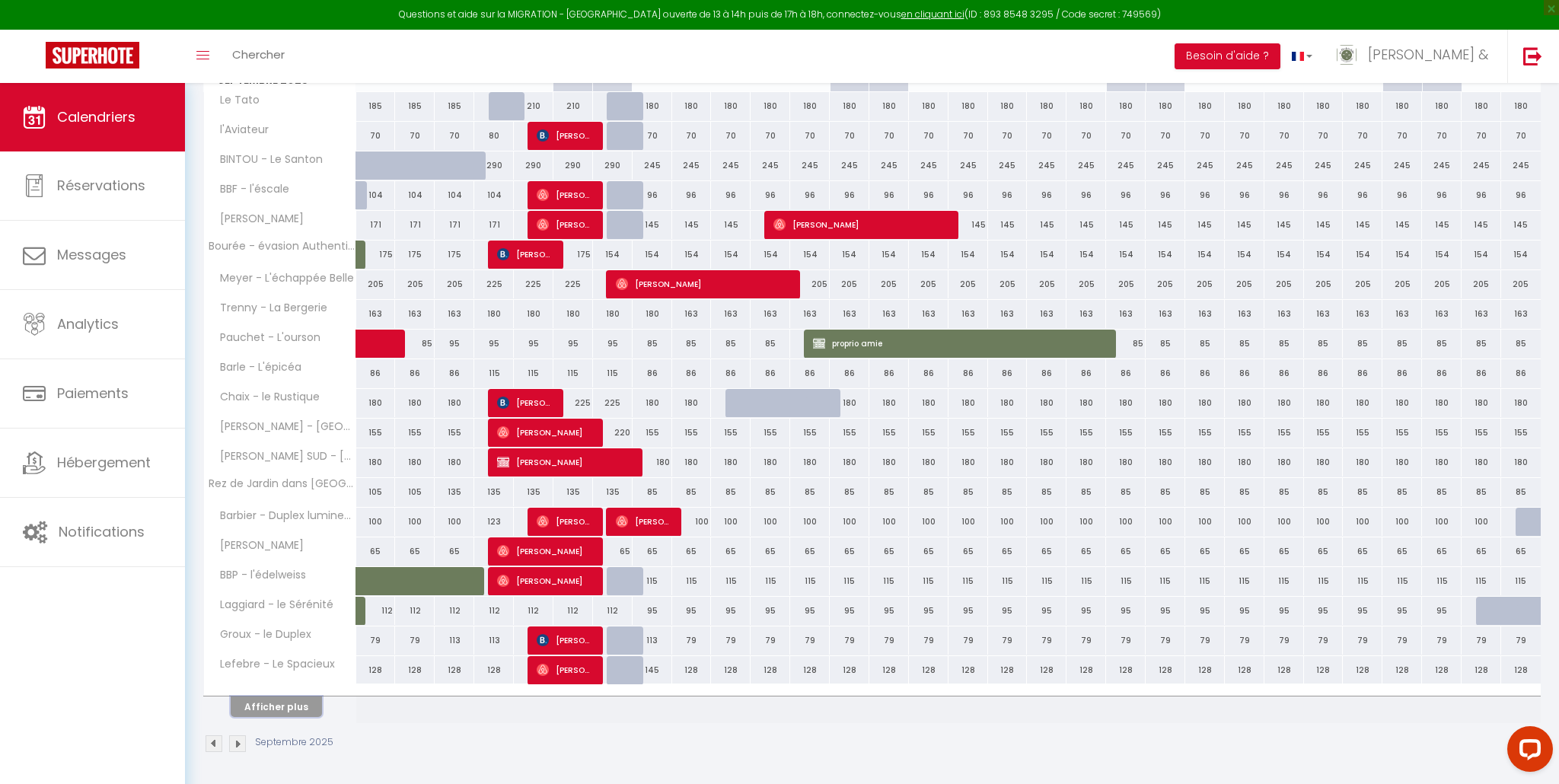
scroll to position [256, 0]
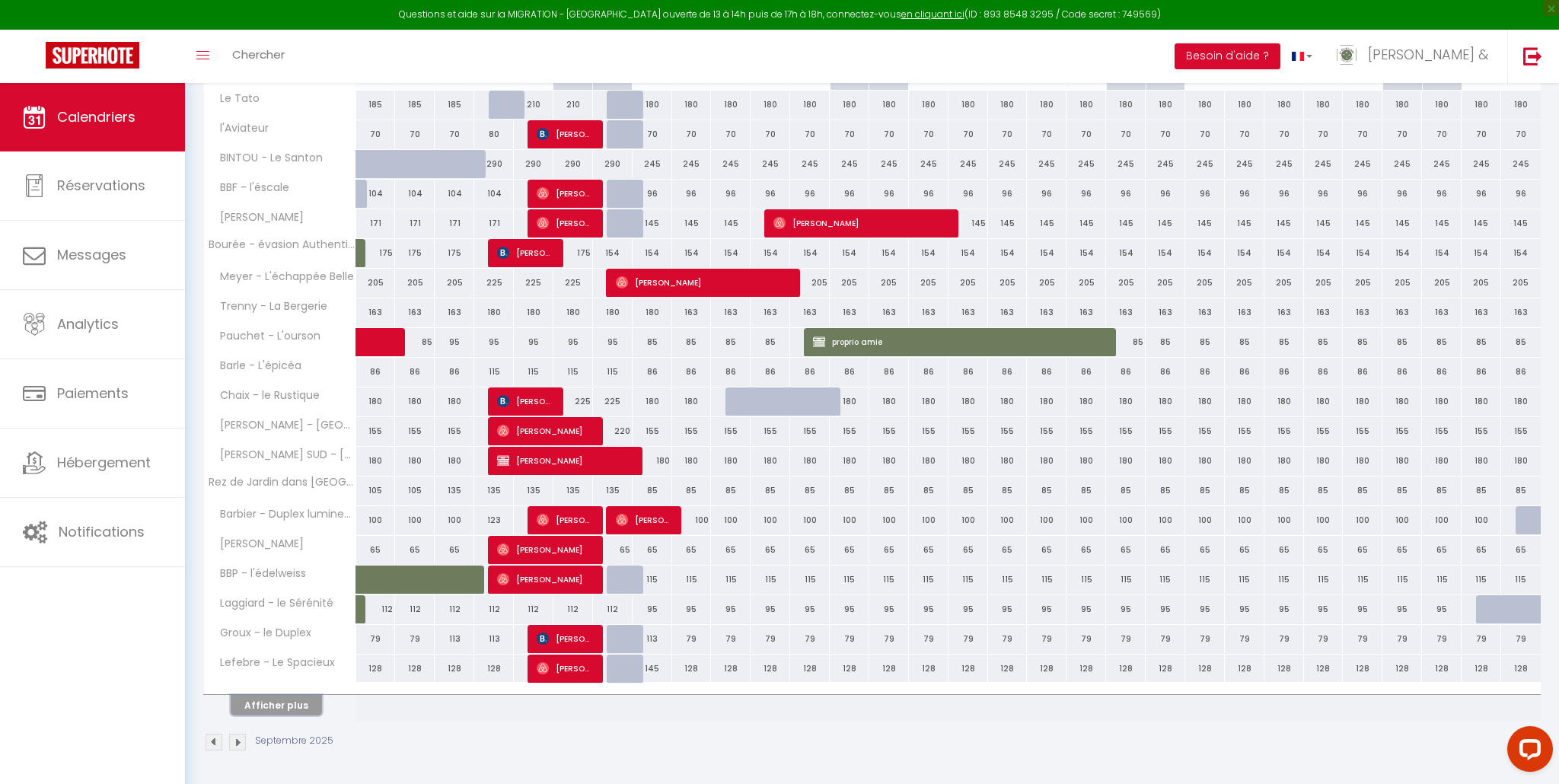
click at [304, 705] on button "Afficher plus" at bounding box center [276, 705] width 91 height 21
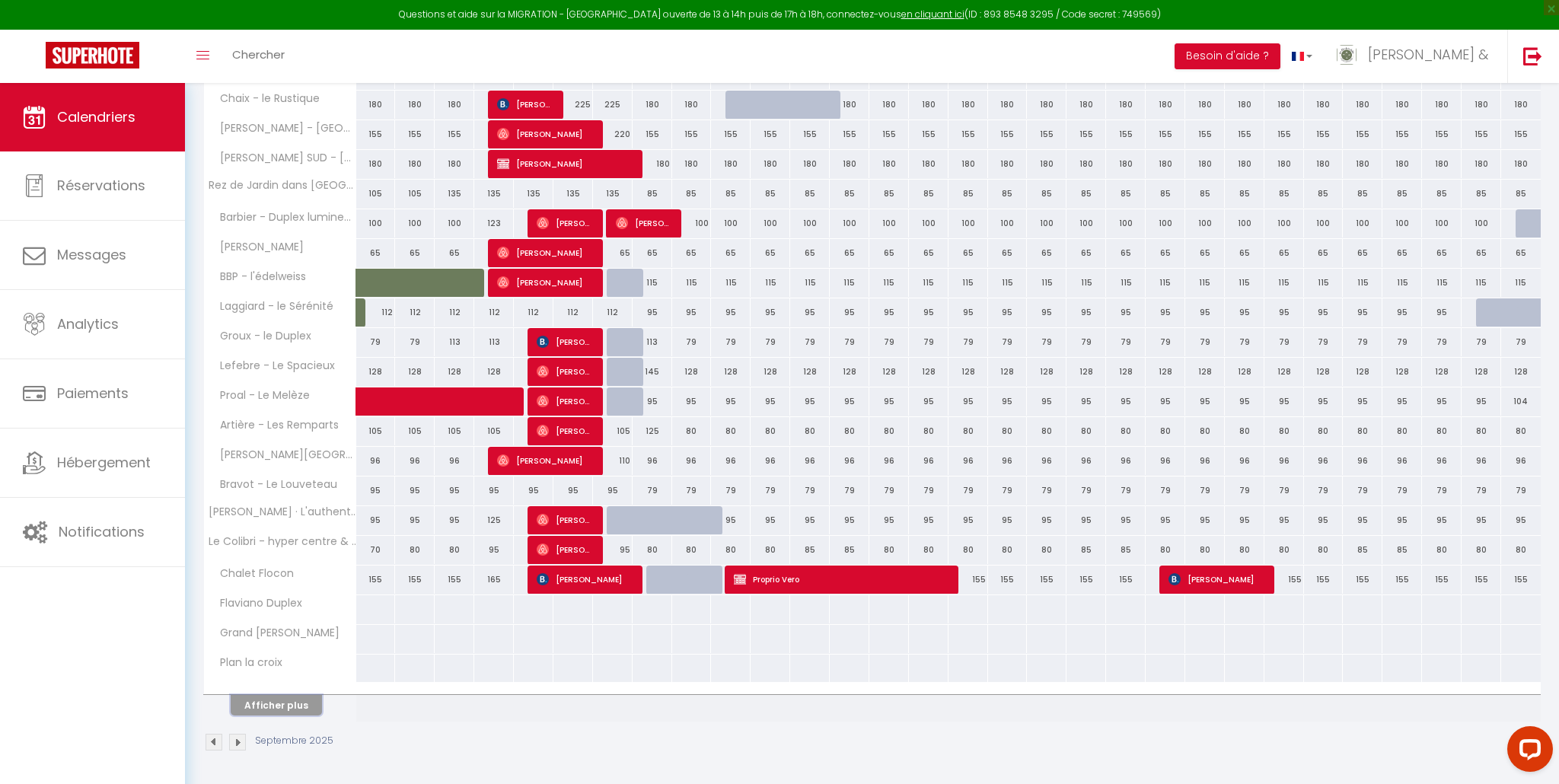
scroll to position [0, 0]
